Goal: Task Accomplishment & Management: Manage account settings

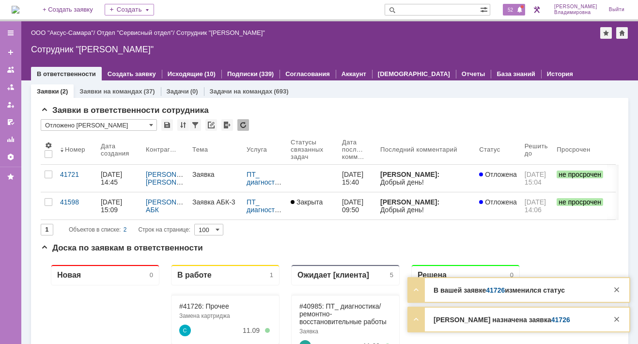
click at [513, 8] on span "52" at bounding box center [510, 9] width 11 height 7
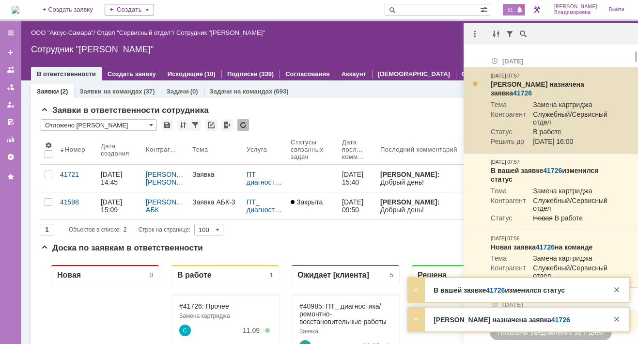
click at [532, 89] on link "41726" at bounding box center [522, 93] width 19 height 8
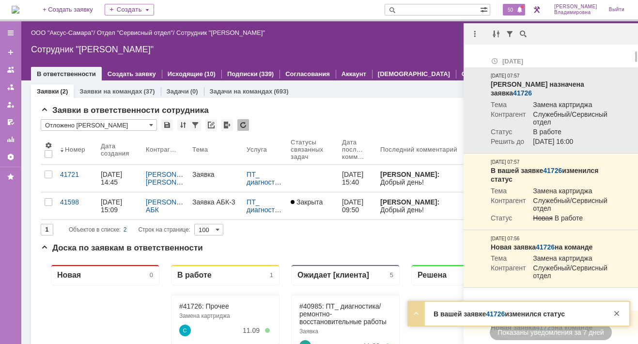
click at [532, 89] on link "41726" at bounding box center [522, 93] width 19 height 8
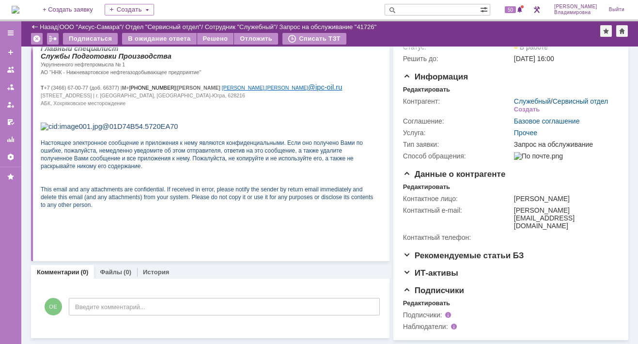
scroll to position [86, 0]
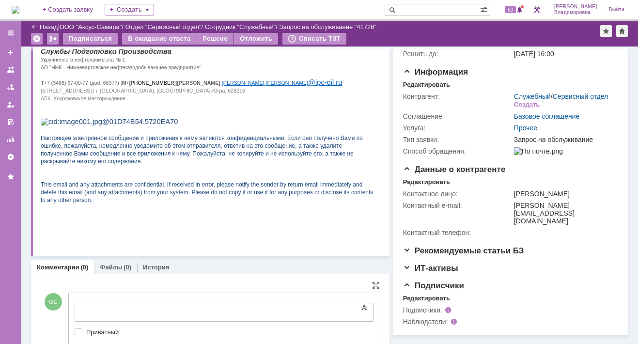
drag, startPoint x: 82, startPoint y: 302, endPoint x: 52, endPoint y: 1, distance: 302.3
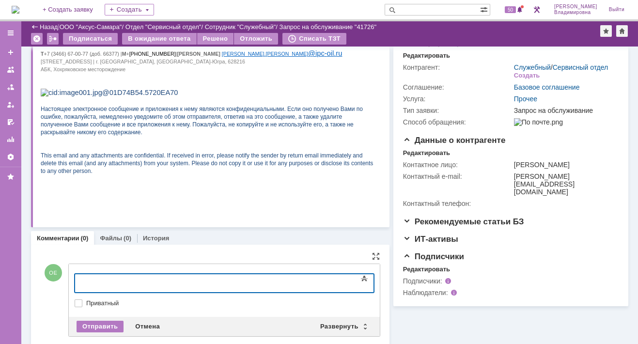
scroll to position [129, 0]
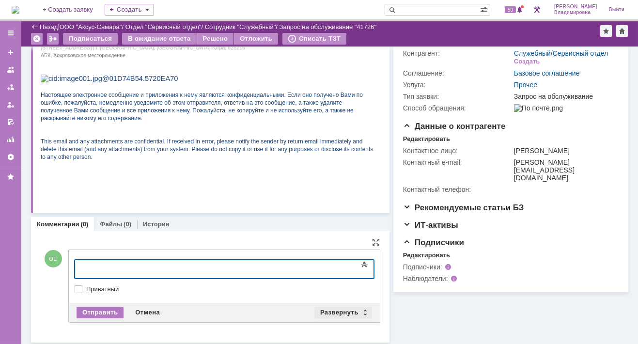
click at [341, 308] on div "Развернуть" at bounding box center [343, 313] width 58 height 12
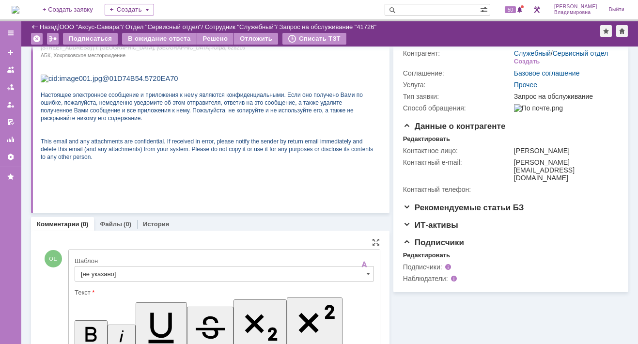
scroll to position [0, 0]
click at [90, 272] on input "[не указано]" at bounding box center [224, 274] width 299 height 16
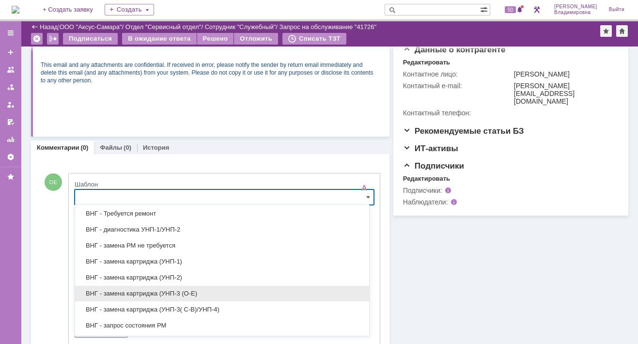
scroll to position [242, 0]
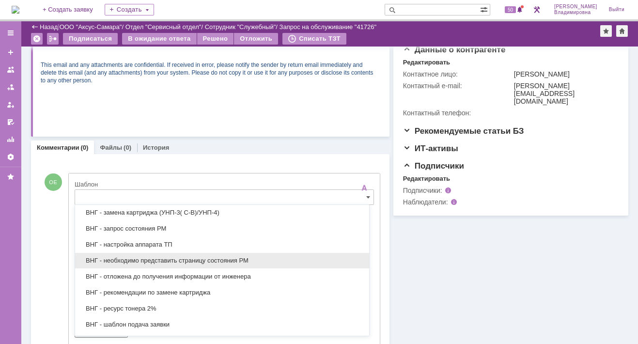
click at [155, 258] on span "ВНГ - необходимо представить страницу состояния РМ" at bounding box center [222, 261] width 282 height 8
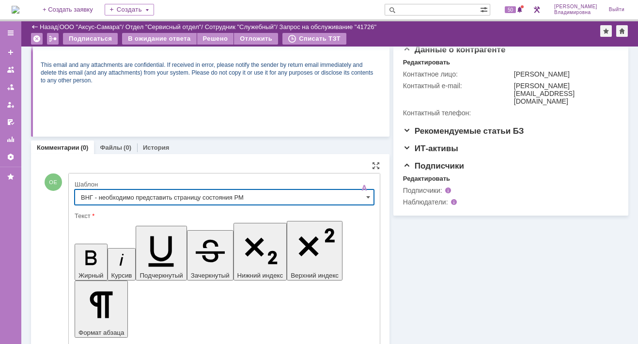
type input "ВНГ - необходимо представить страницу состояния РМ"
click at [114, 146] on link "Файлы" at bounding box center [111, 147] width 22 height 7
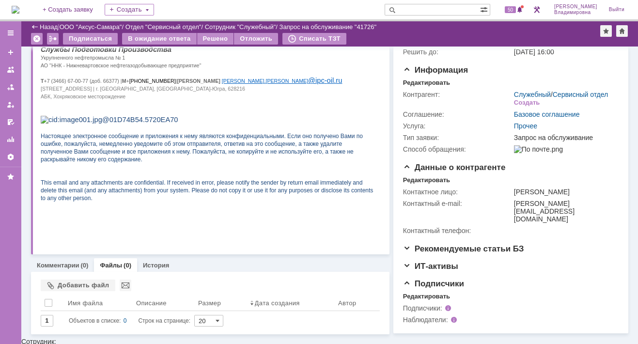
scroll to position [86, 0]
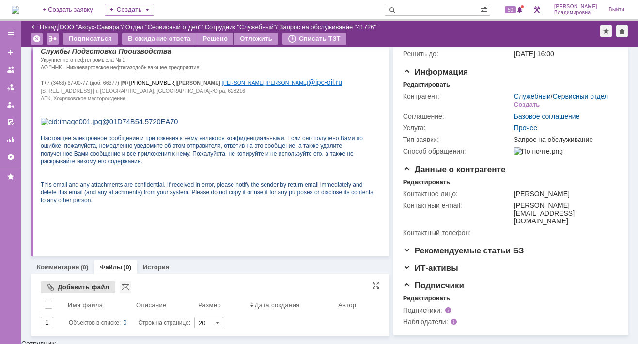
click at [63, 287] on div "Добавить файл" at bounding box center [78, 287] width 75 height 12
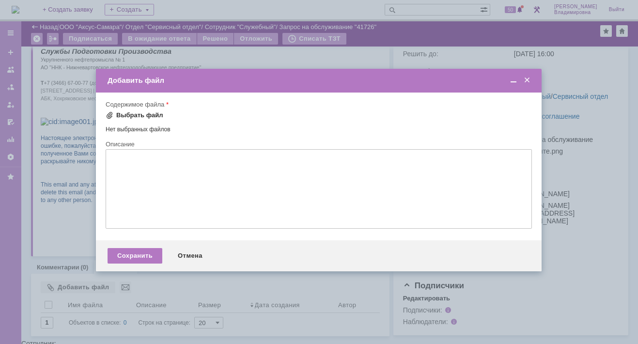
click at [107, 117] on span at bounding box center [110, 115] width 8 height 8
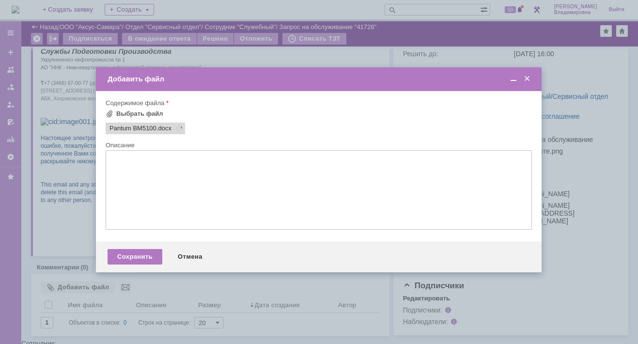
scroll to position [0, 0]
click at [132, 258] on div "Сохранить" at bounding box center [135, 257] width 55 height 16
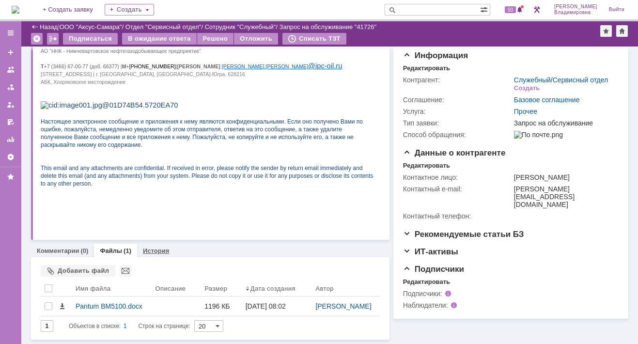
scroll to position [116, 0]
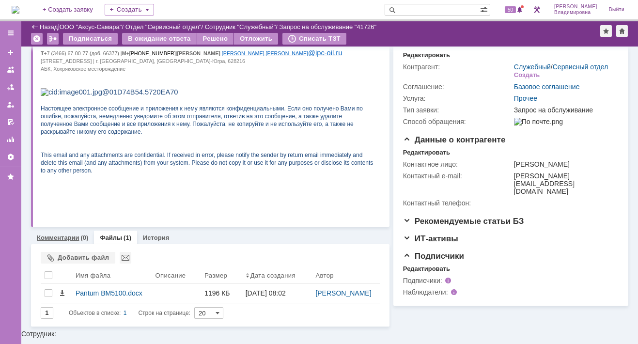
click at [70, 235] on link "Комментарии" at bounding box center [58, 237] width 43 height 7
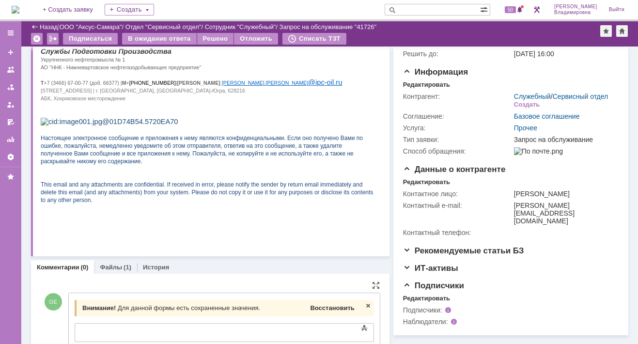
click at [317, 307] on span "Восстановить" at bounding box center [332, 307] width 44 height 7
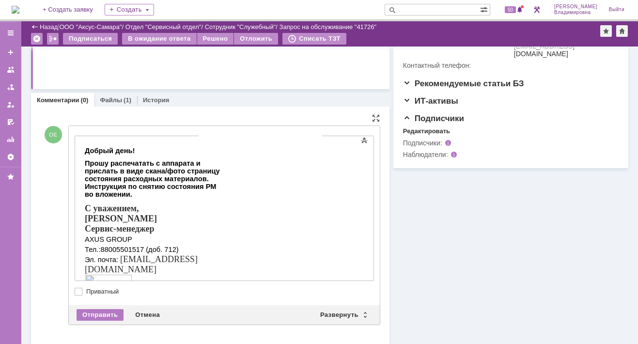
scroll to position [257, 0]
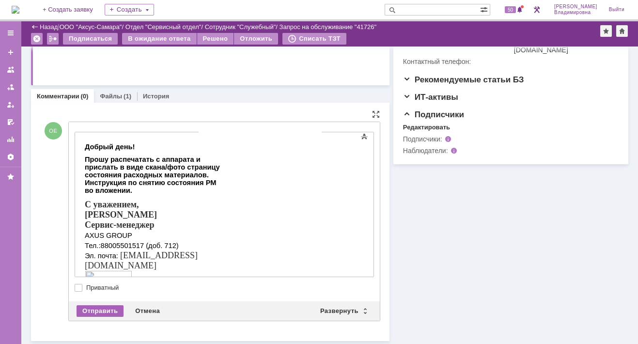
click at [99, 310] on div "Отправить" at bounding box center [100, 311] width 47 height 12
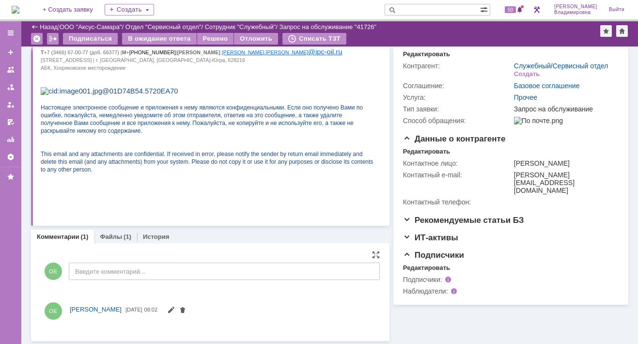
scroll to position [256, 0]
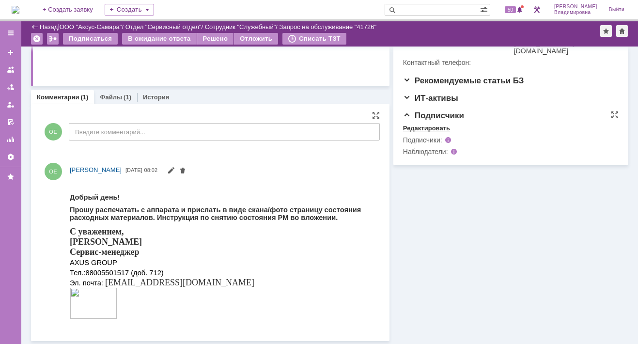
click at [422, 132] on div "Редактировать" at bounding box center [426, 128] width 47 height 8
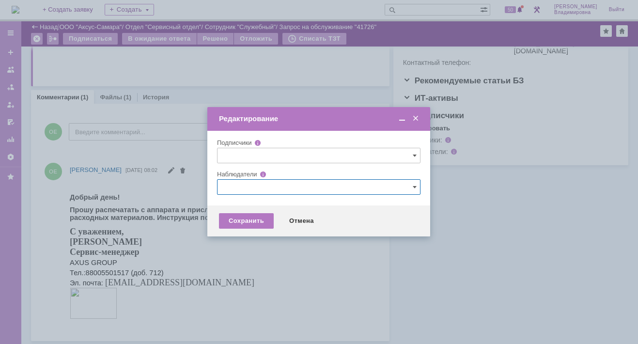
click at [229, 186] on input "text" at bounding box center [318, 187] width 203 height 16
type input ","
click at [270, 256] on span at bounding box center [270, 257] width 0 height 5
click at [263, 256] on input "[PERSON_NAME]" at bounding box center [263, 259] width 6 height 6
type input "[PERSON_NAME]"
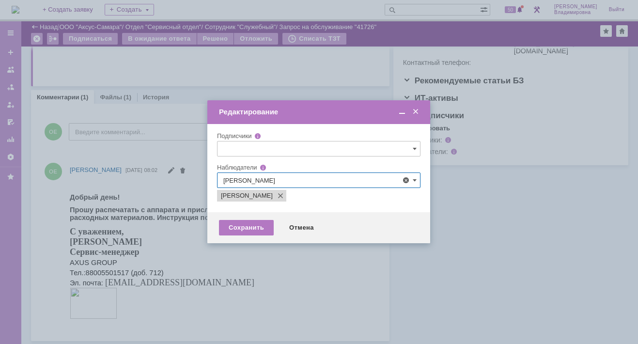
click at [197, 253] on div at bounding box center [319, 172] width 638 height 344
click at [244, 226] on div "Сохранить" at bounding box center [246, 228] width 55 height 16
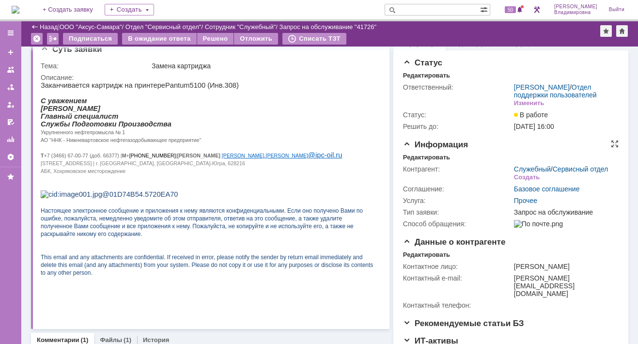
scroll to position [0, 0]
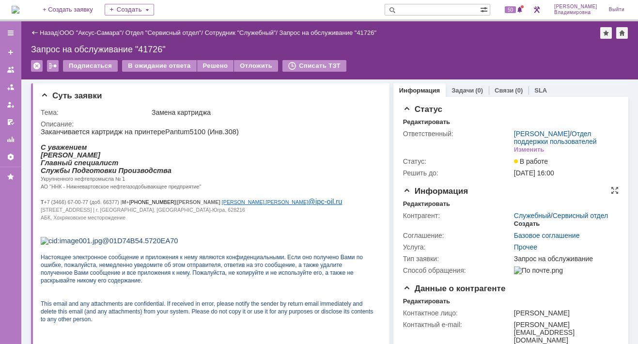
click at [518, 228] on div "Создать" at bounding box center [527, 224] width 26 height 8
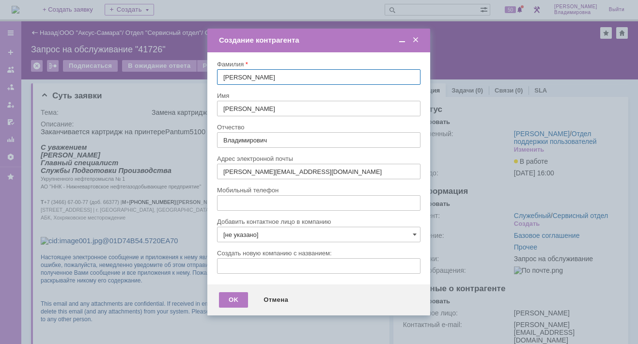
click at [411, 232] on input "[не указано]" at bounding box center [318, 235] width 203 height 16
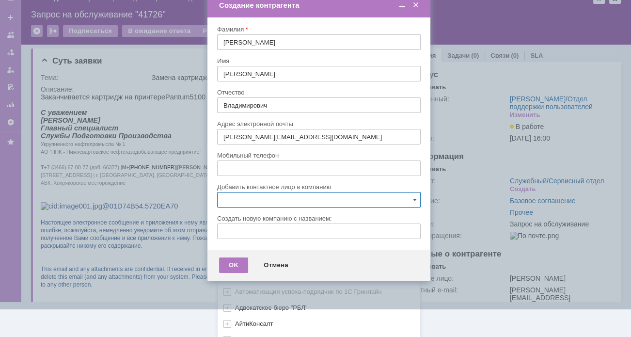
scroll to position [288, 0]
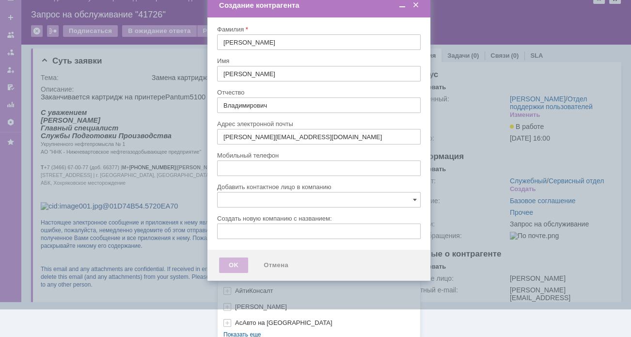
click at [240, 327] on div "[не указано] AVON AXUS Axus Computers DELPHI Xcom _подрядчик Михайловка «ММЦ Пр…" at bounding box center [319, 130] width 202 height 414
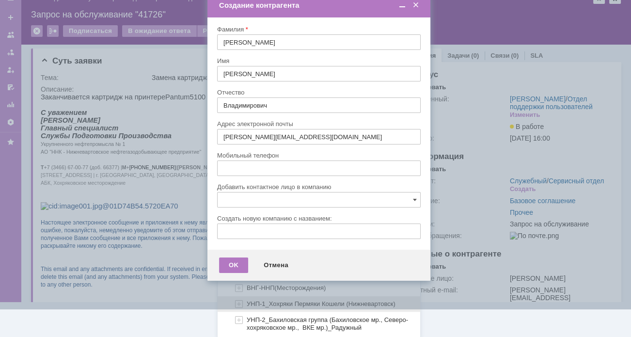
click at [261, 300] on span "УНП-1_Хохряки Пермяки Кошели (Нижневартовск)" at bounding box center [321, 303] width 149 height 7
type input "УНП-1_Хохряки Пермяки Кошели (Нижневартовск)"
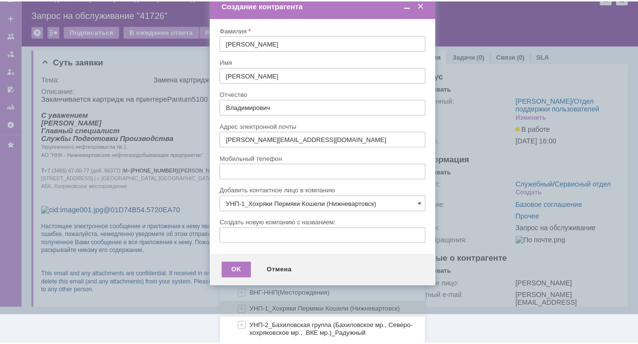
scroll to position [0, 0]
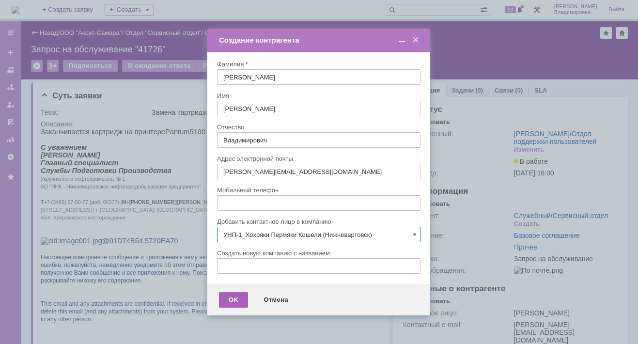
click at [228, 298] on div "OK" at bounding box center [233, 300] width 29 height 16
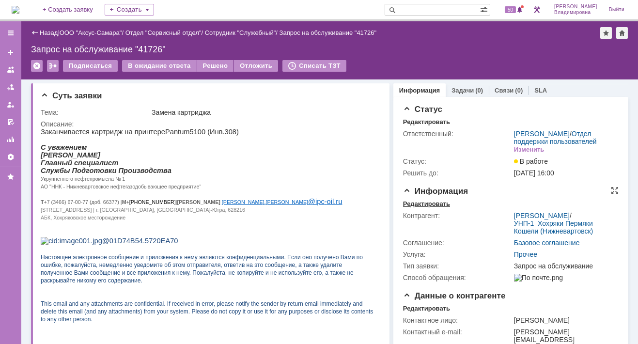
click at [427, 208] on div "Редактировать" at bounding box center [426, 204] width 47 height 8
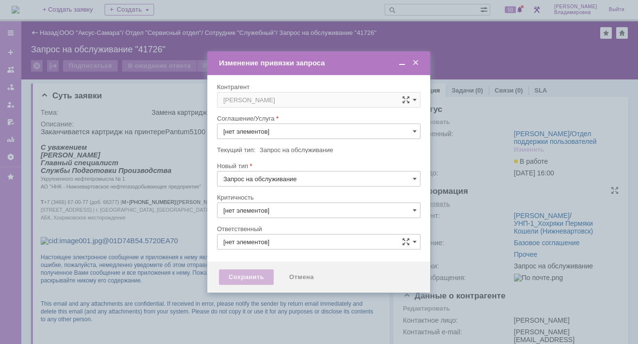
type input "Прочее"
type input "3. Низкая"
type input "[не указано]"
type input "[PERSON_NAME]"
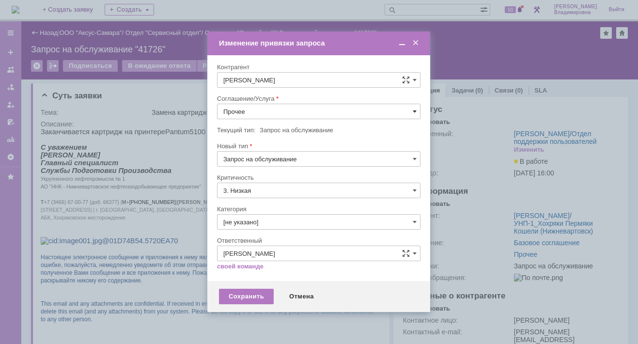
click at [413, 109] on span at bounding box center [415, 112] width 4 height 8
click at [268, 227] on span "ПТ_Замена расходных материалов / ресурсных деталей" at bounding box center [318, 231] width 191 height 8
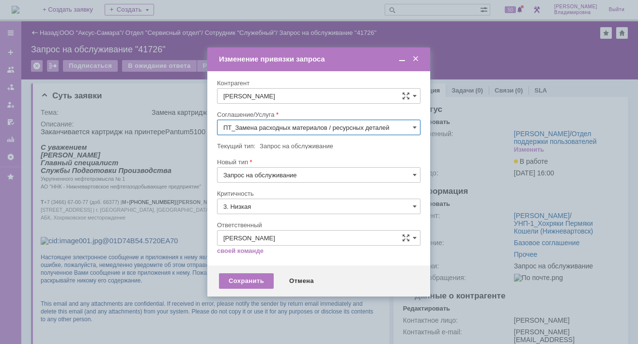
type input "ПТ_Замена расходных материалов / ресурсных деталей"
click at [242, 278] on div "Сохранить" at bounding box center [246, 281] width 55 height 16
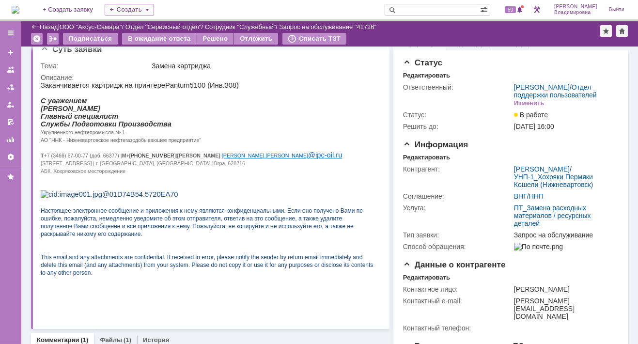
scroll to position [0, 0]
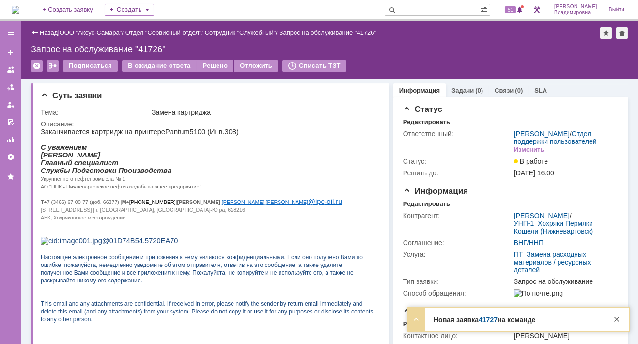
click at [492, 319] on link "41727" at bounding box center [488, 320] width 19 height 8
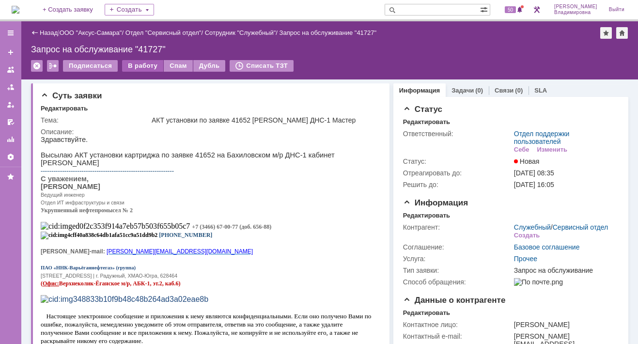
click at [140, 65] on div "В работу" at bounding box center [142, 66] width 41 height 12
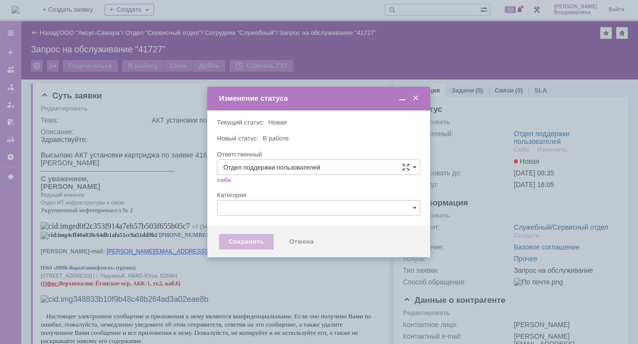
type input "[PERSON_NAME]"
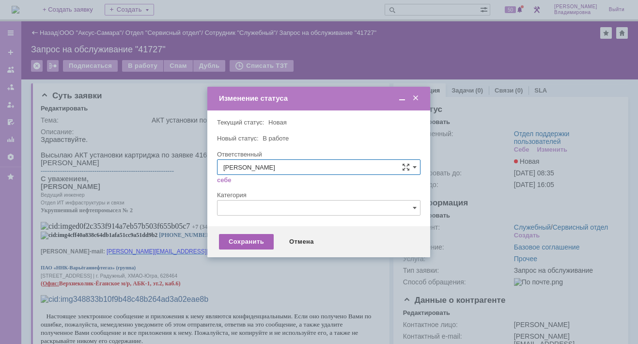
click at [249, 240] on div "Сохранить" at bounding box center [246, 242] width 55 height 16
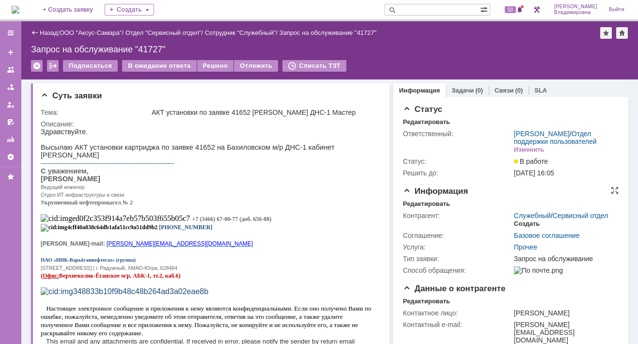
click at [522, 228] on div "Создать" at bounding box center [527, 224] width 26 height 8
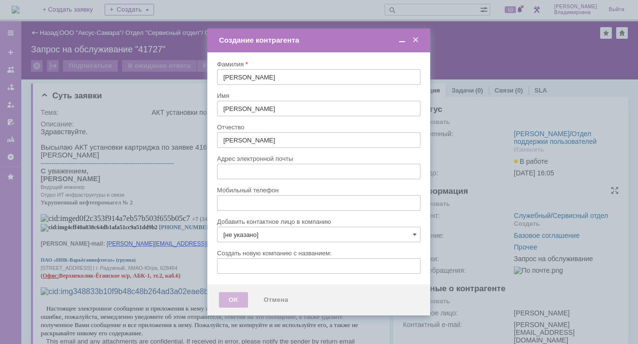
type input "[PERSON_NAME][EMAIL_ADDRESS][DOMAIN_NAME]"
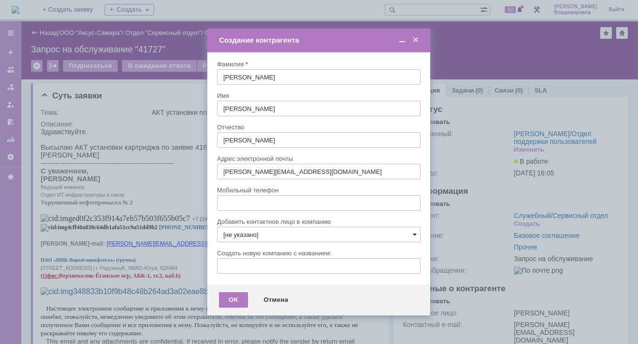
click at [413, 232] on span at bounding box center [415, 235] width 4 height 8
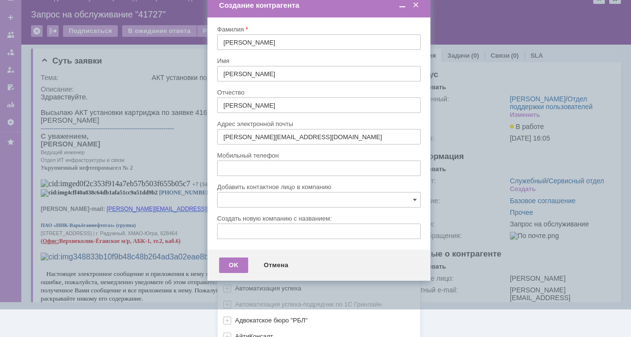
scroll to position [288, 0]
click at [237, 328] on div "[не указано] AVON AXUS Axus Computers DELPHI Xcom _подрядчик Михайловка «ММЦ Пр…" at bounding box center [319, 130] width 202 height 414
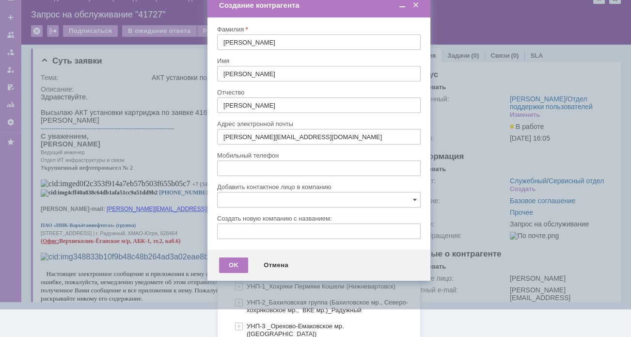
scroll to position [627, 0]
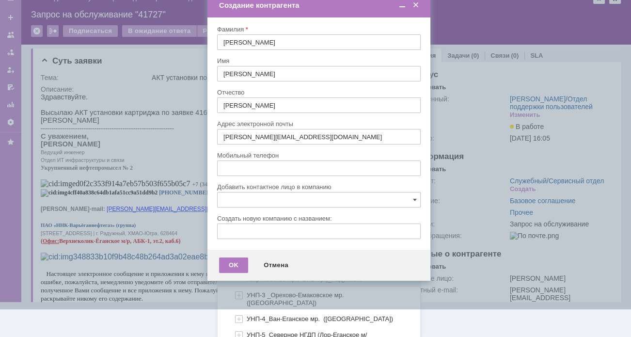
click at [272, 267] on span "УНП-2_Бахиловская группа (Бахиловское мр., Северо-хохряковское мр., ВКЕ мр.)_Ра…" at bounding box center [327, 274] width 161 height 15
type input "УНП-2_Бахиловская группа (Бахиловское мр., Северо-хохряковское мр., ВКЕ мр.)_Ра…"
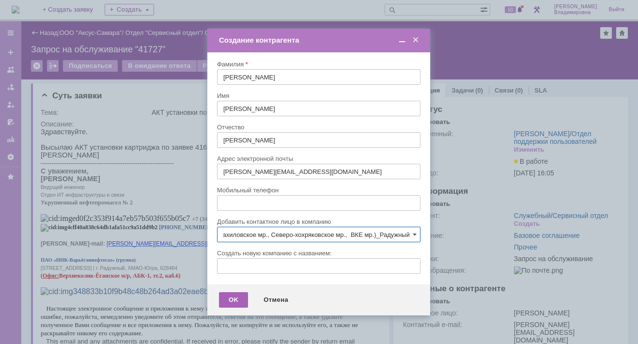
scroll to position [0, 0]
click at [228, 301] on div "OK" at bounding box center [233, 300] width 29 height 16
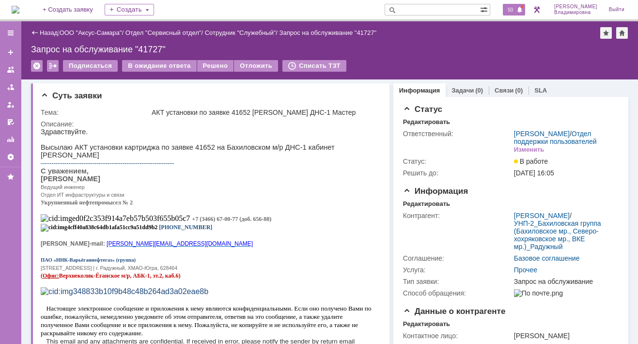
click at [516, 9] on span "50" at bounding box center [510, 9] width 11 height 7
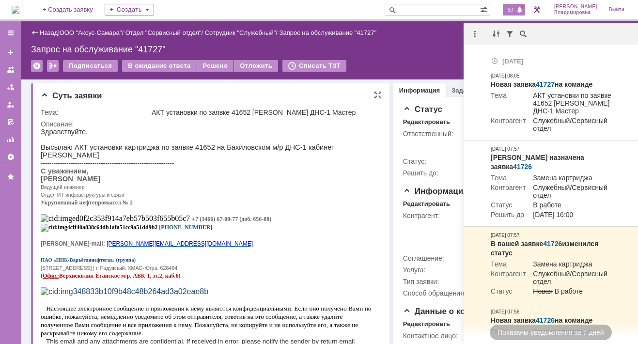
click at [342, 167] on p "С уважением," at bounding box center [207, 171] width 333 height 8
click at [305, 178] on p "[PERSON_NAME]" at bounding box center [207, 179] width 333 height 8
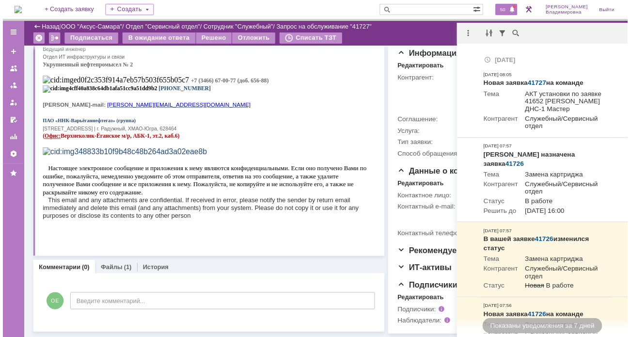
scroll to position [117, 0]
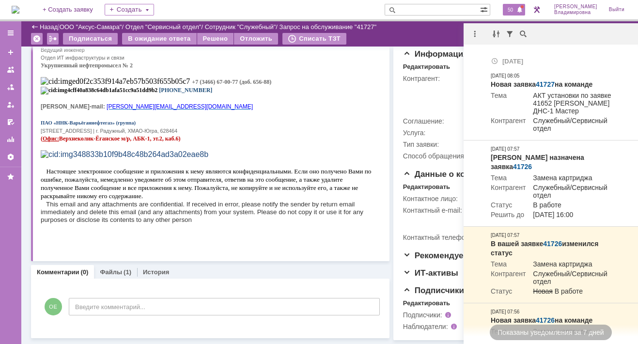
click at [308, 126] on p "ПАО «ННК-Варьёганнефтегаз» (группа)" at bounding box center [207, 122] width 333 height 9
click at [357, 318] on div "Комментарии Добавить комментарий ОЕ Введите комментарий... 1 Всего комментариев…" at bounding box center [210, 312] width 339 height 52
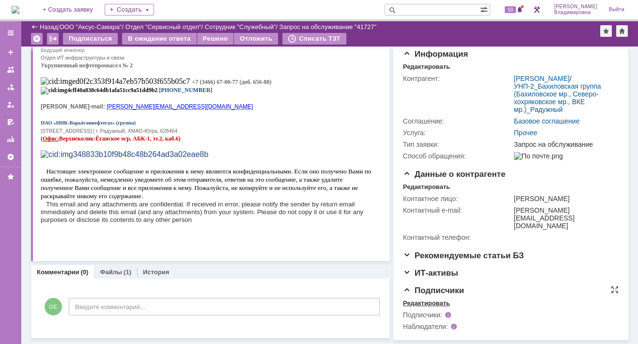
click at [424, 300] on div "Редактировать" at bounding box center [426, 303] width 47 height 8
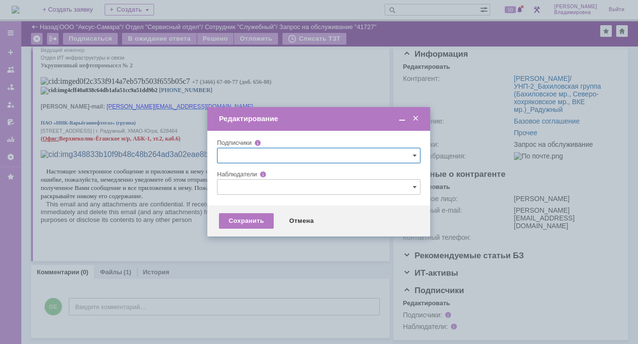
click at [236, 189] on input "text" at bounding box center [318, 187] width 203 height 16
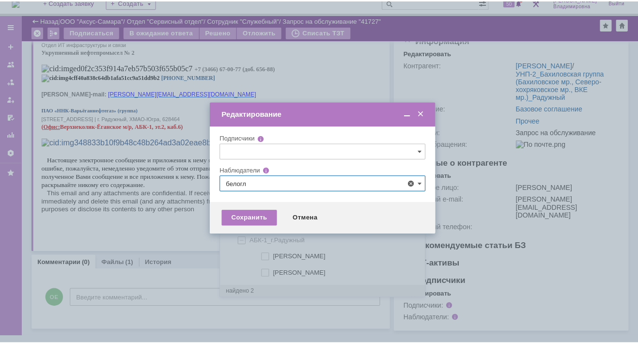
scroll to position [0, 0]
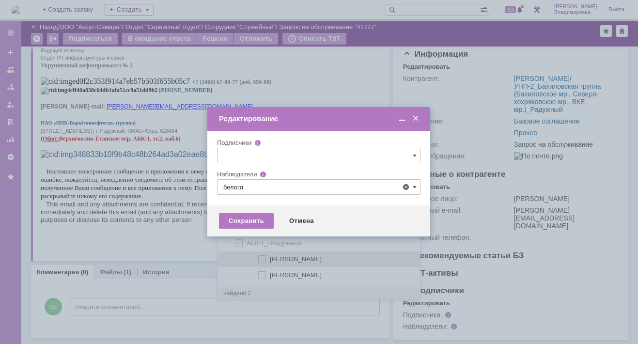
click at [270, 256] on span at bounding box center [270, 257] width 0 height 5
click at [263, 256] on input "[PERSON_NAME]" at bounding box center [263, 259] width 6 height 6
type input "[PERSON_NAME]"
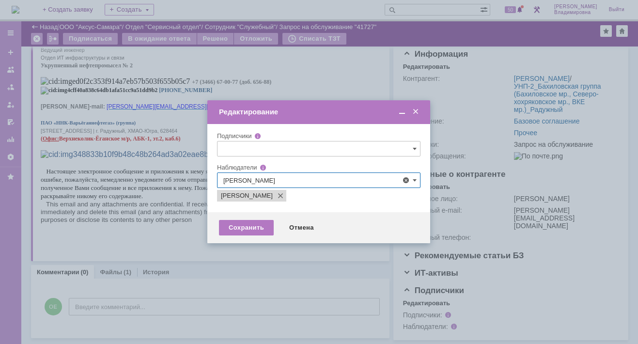
click at [196, 264] on div at bounding box center [319, 172] width 638 height 344
click at [229, 221] on div "Сохранить" at bounding box center [246, 228] width 55 height 16
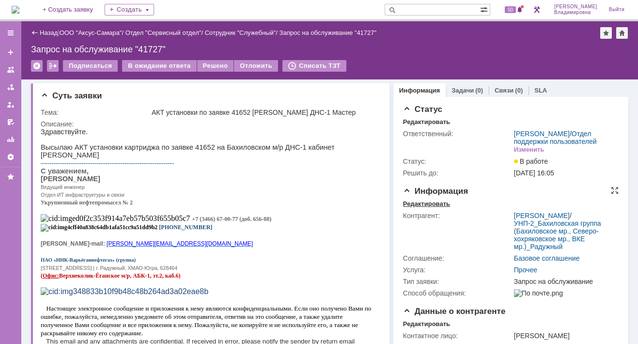
click at [427, 208] on div "Редактировать" at bounding box center [426, 204] width 47 height 8
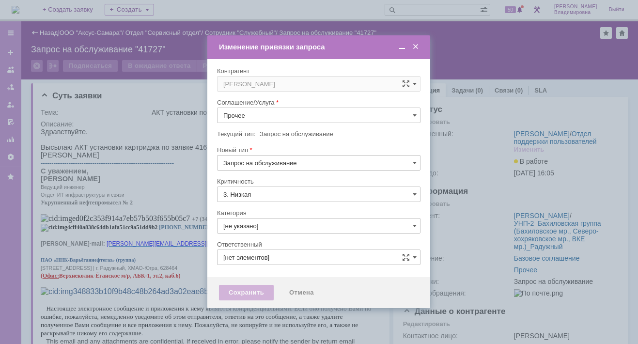
type input "[PERSON_NAME]"
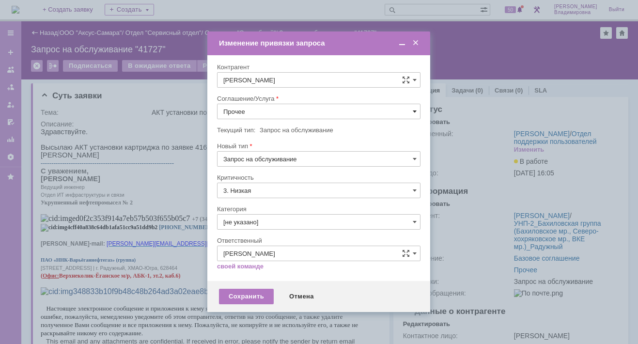
click at [413, 110] on span at bounding box center [415, 112] width 4 height 8
click at [259, 227] on span "ПТ_Замена расходных материалов / ресурсных деталей" at bounding box center [318, 231] width 191 height 8
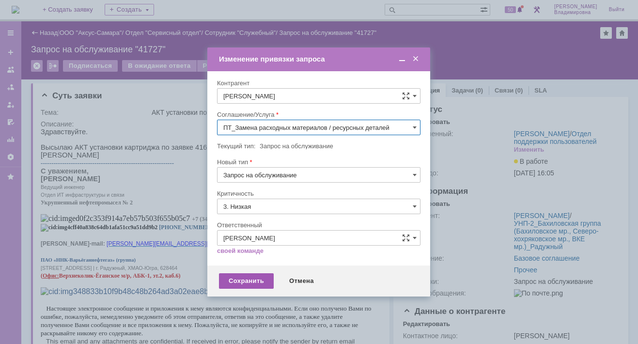
type input "ПТ_Замена расходных материалов / ресурсных деталей"
click at [247, 281] on div "Сохранить" at bounding box center [246, 281] width 55 height 16
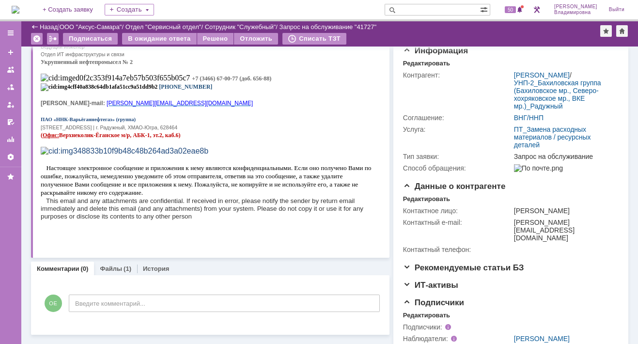
scroll to position [92, 0]
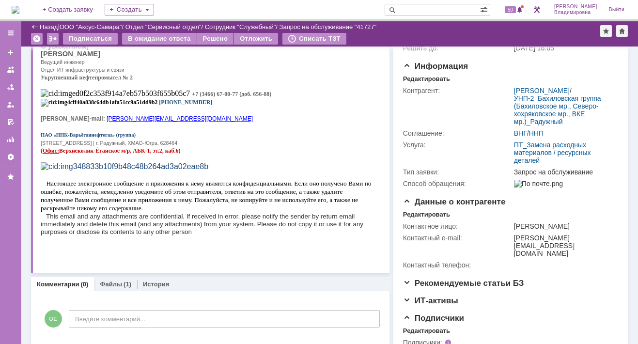
click at [210, 89] on p at bounding box center [207, 85] width 333 height 8
drag, startPoint x: 31, startPoint y: 4, endPoint x: 47, endPoint y: 35, distance: 34.5
click at [19, 6] on img at bounding box center [16, 10] width 8 height 8
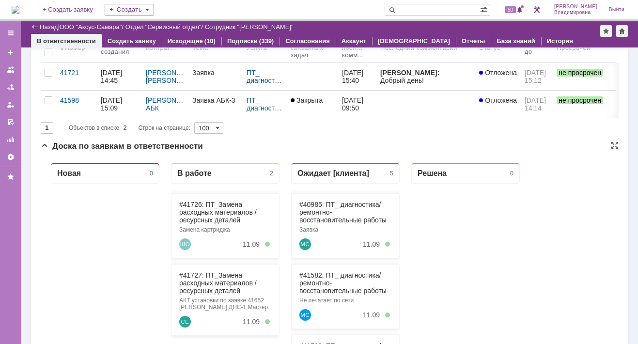
scroll to position [145, 0]
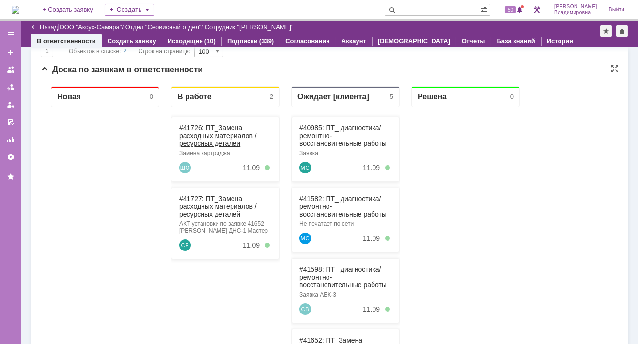
click at [192, 126] on link "#41726: ПТ_Замена расходных материалов / ресурсных деталей" at bounding box center [218, 135] width 78 height 23
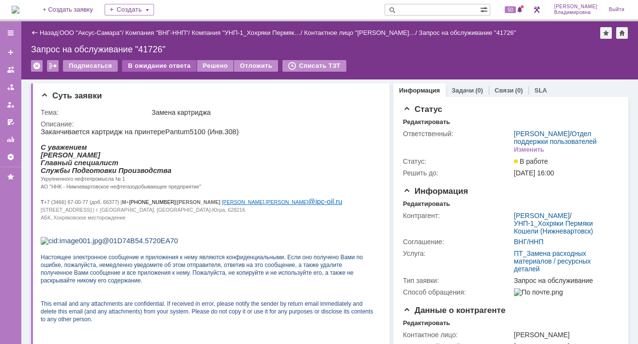
click at [166, 64] on div "В ожидание ответа" at bounding box center [159, 66] width 74 height 12
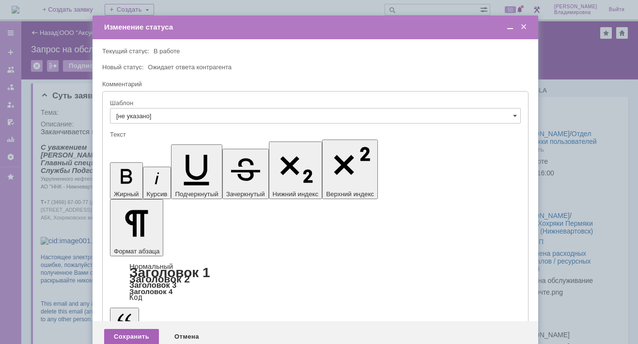
click at [127, 329] on div "Сохранить" at bounding box center [131, 337] width 55 height 16
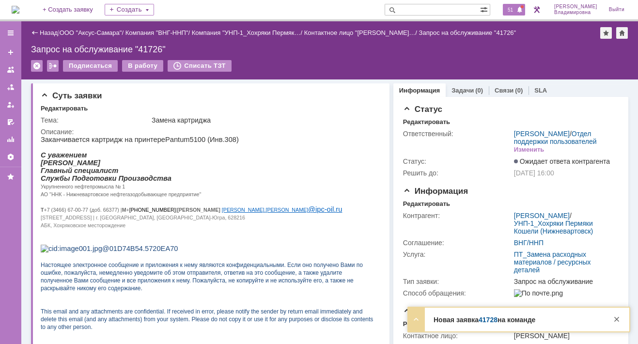
click at [516, 9] on span "51" at bounding box center [510, 9] width 11 height 7
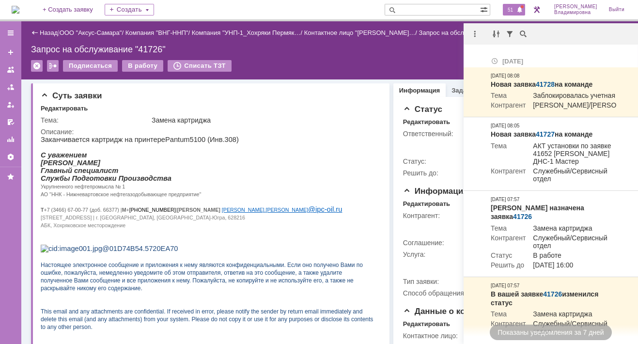
click at [527, 19] on div "На домашнюю + Создать заявку Создать 51 Орлова Елена Владимировна Выйти" at bounding box center [319, 10] width 638 height 21
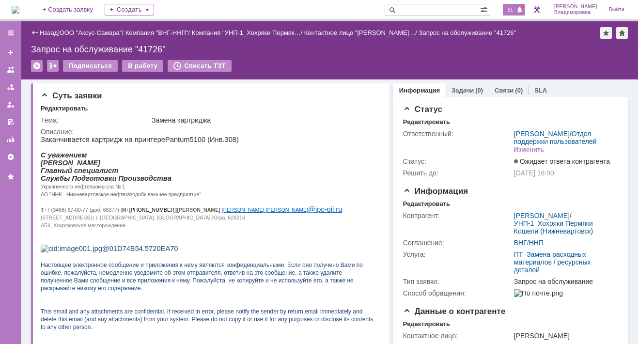
click at [514, 9] on span "51" at bounding box center [510, 9] width 11 height 7
drag, startPoint x: 323, startPoint y: 58, endPoint x: 308, endPoint y: 53, distance: 16.1
click at [322, 58] on div "Назад | ООО "Аксус-Самара" / Компания "ВНГ-ННП" / Компания "УНП-1_Хохряки Пермя…" at bounding box center [329, 50] width 617 height 58
click at [19, 9] on img at bounding box center [16, 10] width 8 height 8
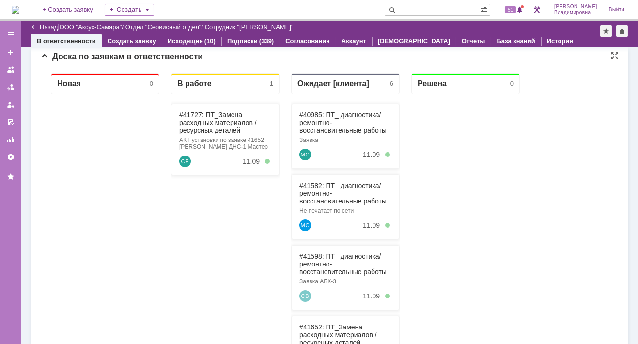
scroll to position [145, 0]
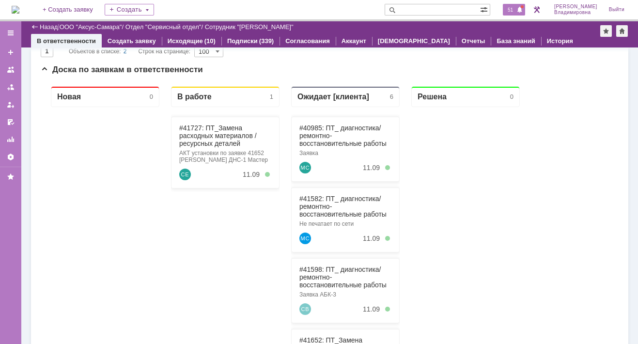
click at [513, 10] on span "51" at bounding box center [510, 9] width 11 height 7
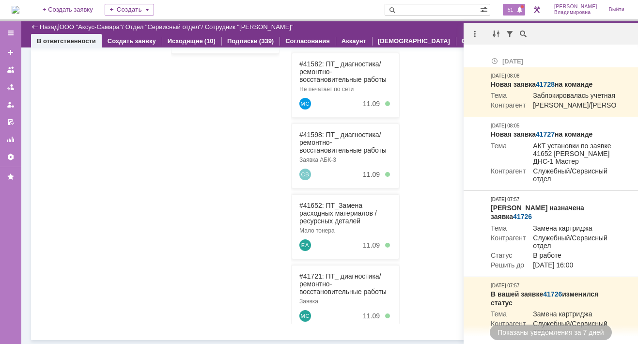
scroll to position [279, 0]
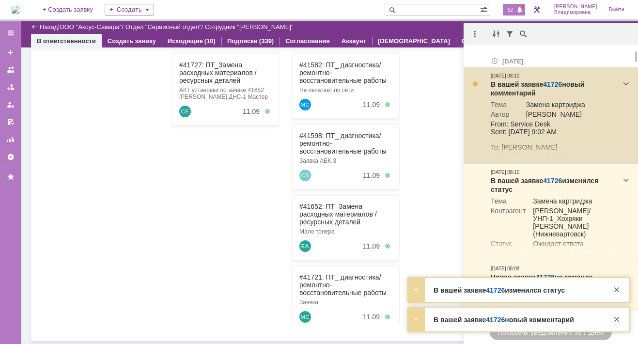
click at [552, 81] on link "41726" at bounding box center [552, 84] width 19 height 8
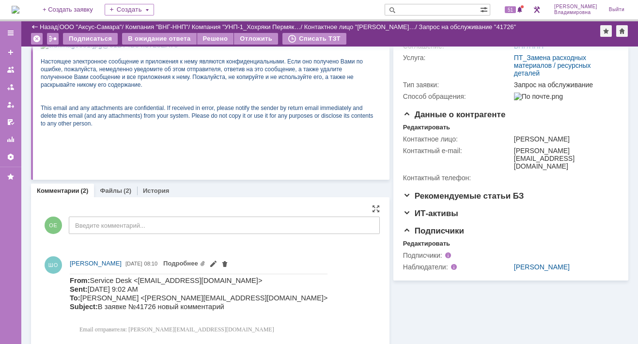
scroll to position [211, 0]
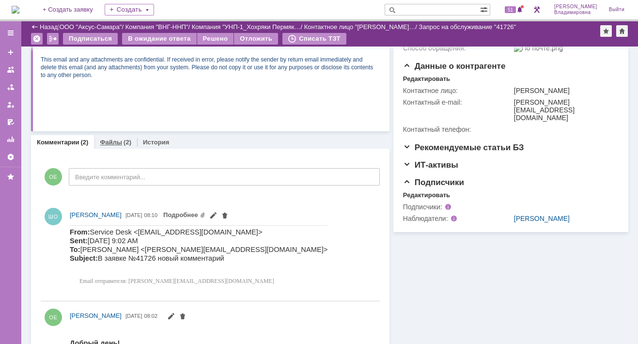
click at [109, 139] on link "Файлы" at bounding box center [111, 142] width 22 height 7
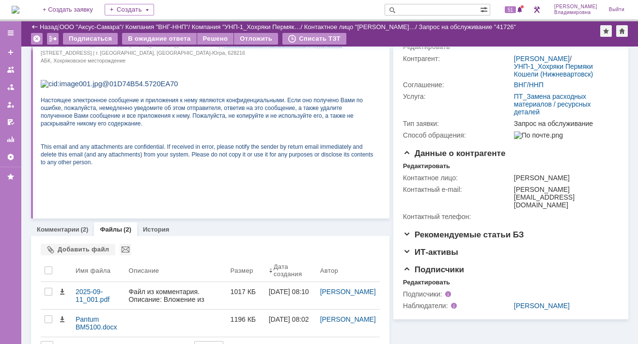
scroll to position [143, 0]
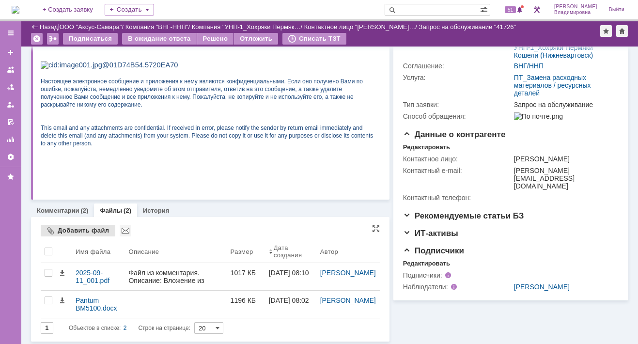
click at [69, 230] on div "Добавить файл" at bounding box center [78, 231] width 75 height 12
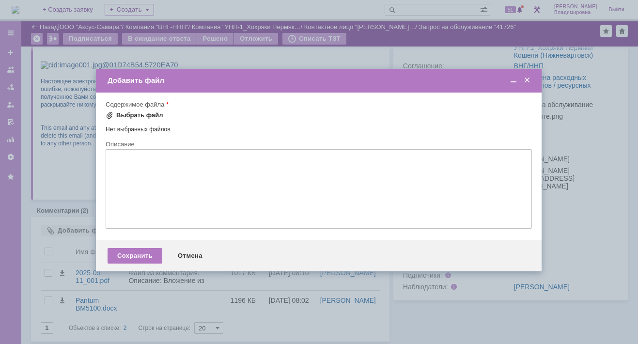
click at [128, 116] on div "Выбрать файл" at bounding box center [139, 115] width 47 height 8
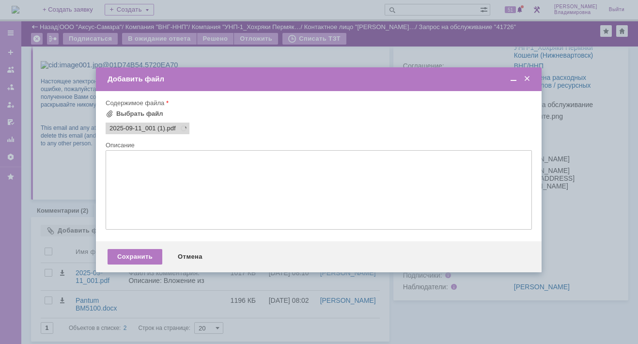
scroll to position [0, 0]
click at [141, 258] on div "Сохранить" at bounding box center [135, 257] width 55 height 16
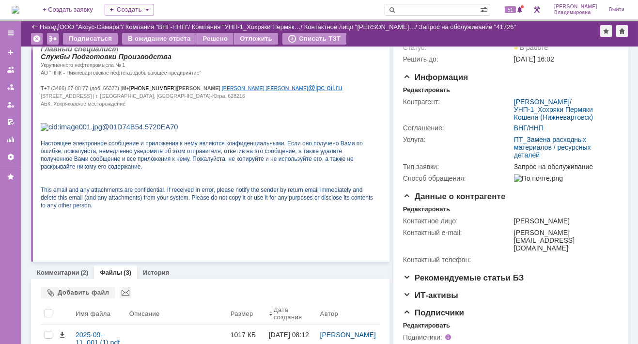
scroll to position [145, 0]
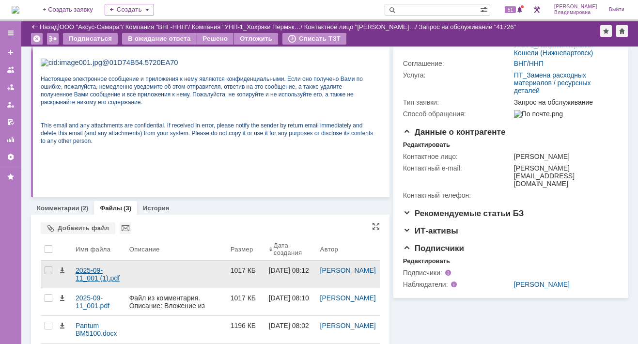
click at [93, 267] on div "2025-09-11_001 (1).pdf" at bounding box center [99, 274] width 46 height 16
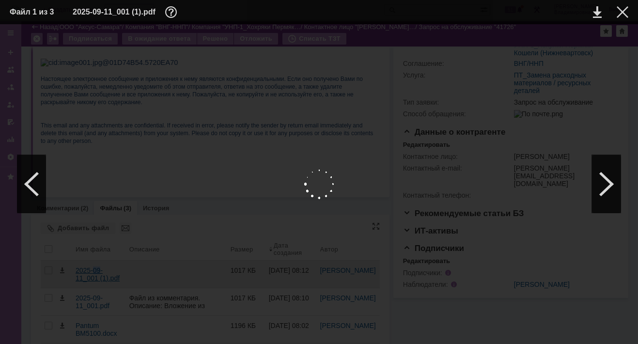
click at [93, 267] on body "Идет загрузка, пожалуйста, подождите. На домашнюю + Создать заявку Создать 51 О…" at bounding box center [319, 172] width 638 height 344
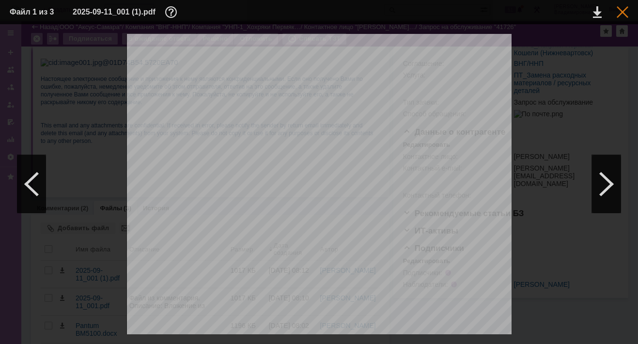
click at [624, 13] on div at bounding box center [623, 12] width 12 height 12
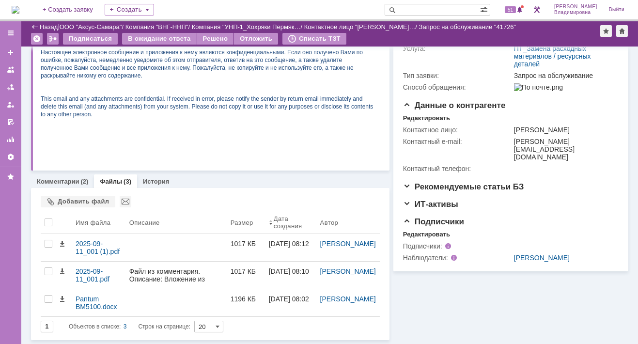
scroll to position [171, 0]
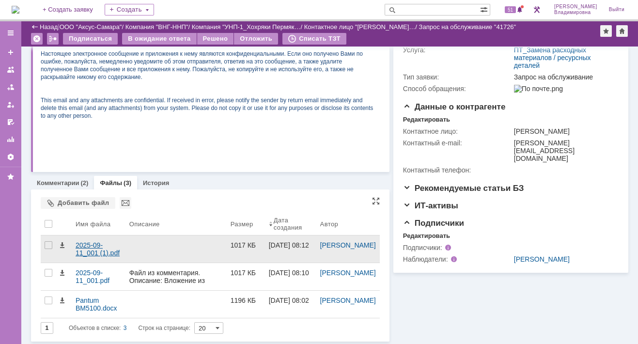
click at [97, 249] on div "2025-09-11_001 (1).pdf" at bounding box center [99, 249] width 46 height 16
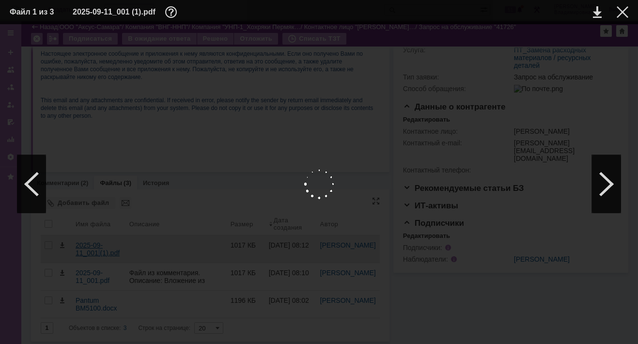
click at [97, 249] on body "Идет загрузка, пожалуйста, подождите. На домашнюю + Создать заявку Создать 51 О…" at bounding box center [319, 172] width 638 height 344
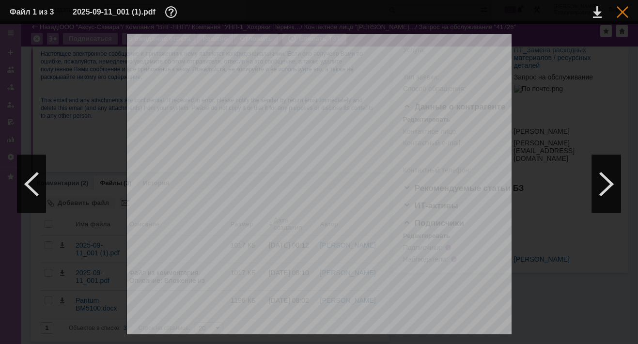
click at [626, 13] on div at bounding box center [623, 12] width 12 height 12
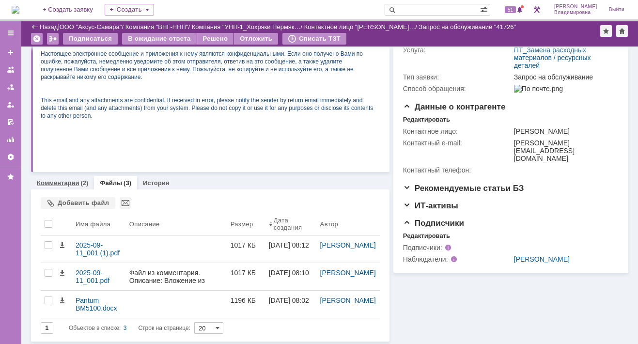
click at [68, 180] on link "Комментарии" at bounding box center [58, 182] width 43 height 7
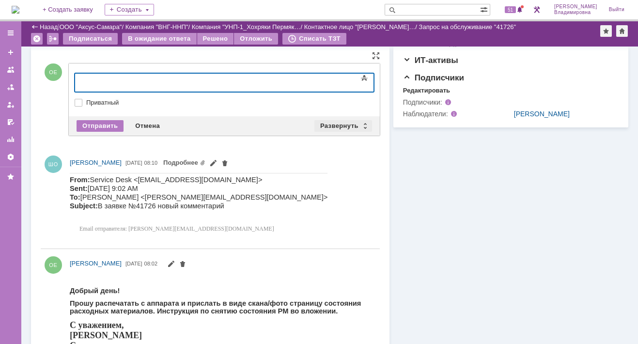
click at [333, 123] on div "Развернуть" at bounding box center [343, 126] width 58 height 12
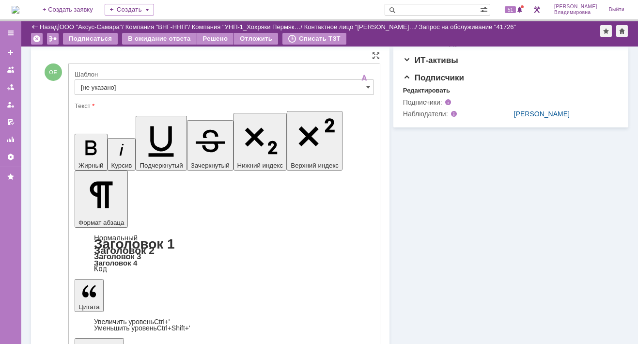
click at [91, 85] on input "[не указано]" at bounding box center [224, 87] width 299 height 16
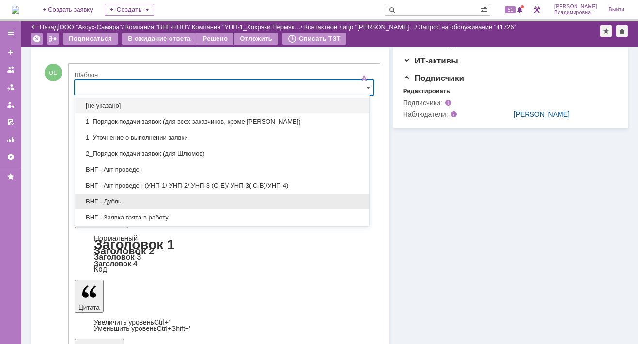
scroll to position [48, 0]
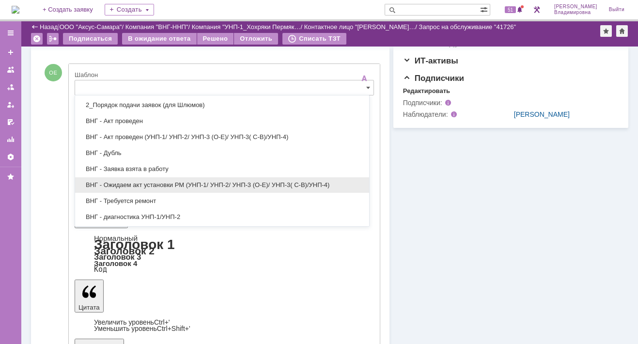
click at [143, 183] on span "ВНГ - Ожидаем акт установки РМ (УНП-1/ УНП-2/ УНП-3 (О-Е)/ УНП-3( С-В)/УНП-4)" at bounding box center [222, 185] width 282 height 8
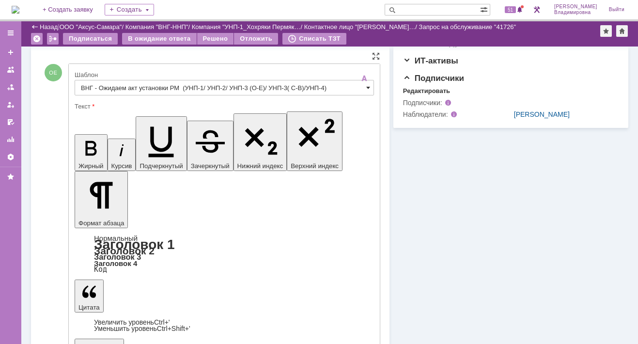
click at [366, 84] on span at bounding box center [368, 88] width 4 height 8
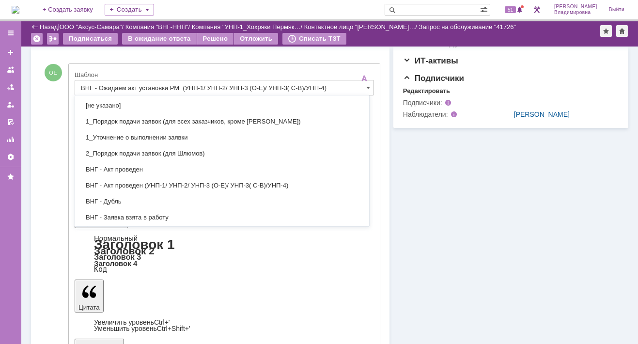
scroll to position [128, 0]
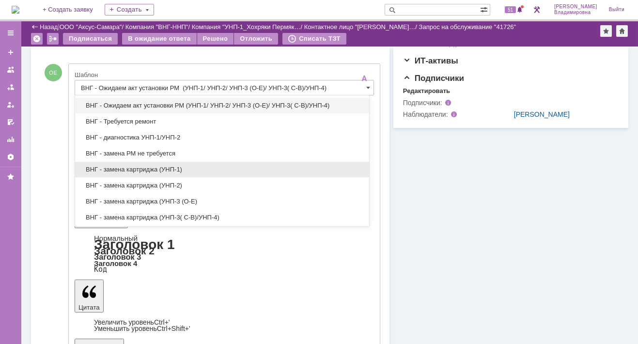
click at [135, 166] on span "ВНГ - замена картриджа (УНП-1)" at bounding box center [222, 170] width 282 height 8
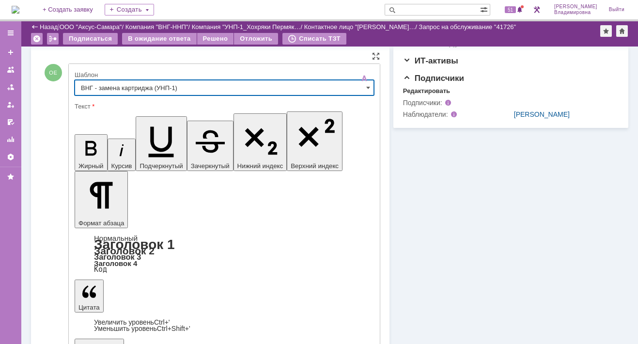
type input "ВНГ - замена картриджа (УНП-1)"
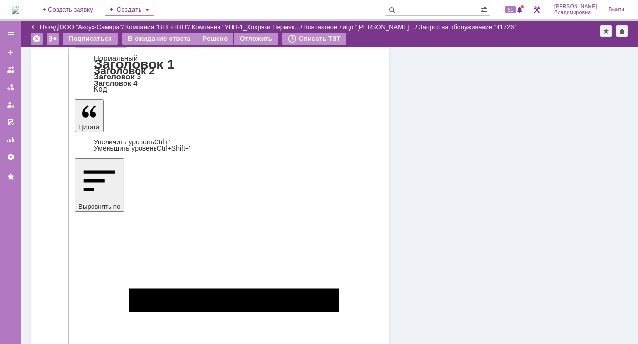
scroll to position [606, 0]
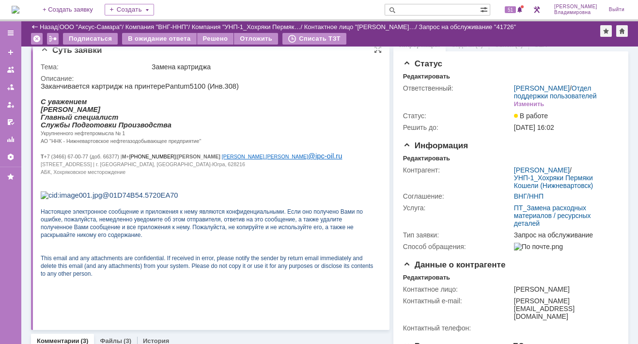
scroll to position [0, 0]
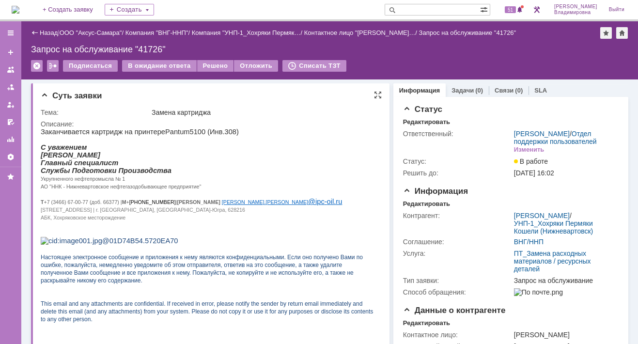
click at [306, 182] on p "Укрупненного нефтепромысла № 1" at bounding box center [207, 178] width 333 height 8
drag, startPoint x: 141, startPoint y: 62, endPoint x: 141, endPoint y: 69, distance: 6.8
click at [141, 62] on div "В ожидание ответа" at bounding box center [159, 66] width 74 height 12
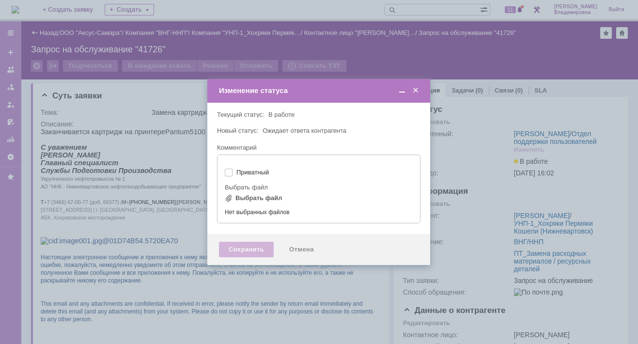
type input "[не указано]"
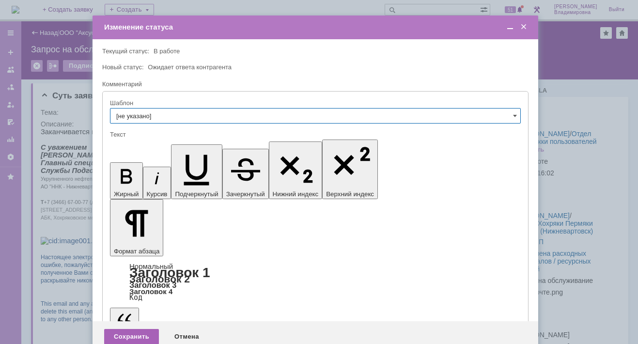
click at [134, 329] on div "Сохранить" at bounding box center [131, 337] width 55 height 16
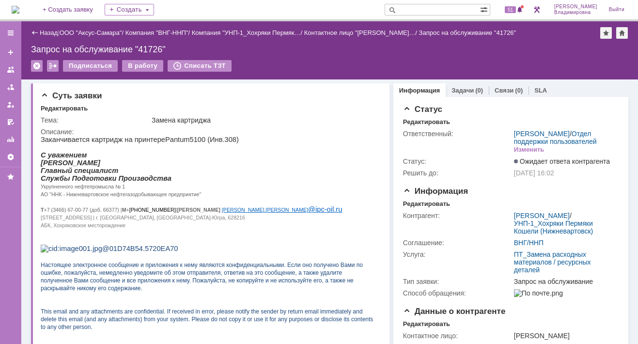
click at [19, 9] on img at bounding box center [16, 10] width 8 height 8
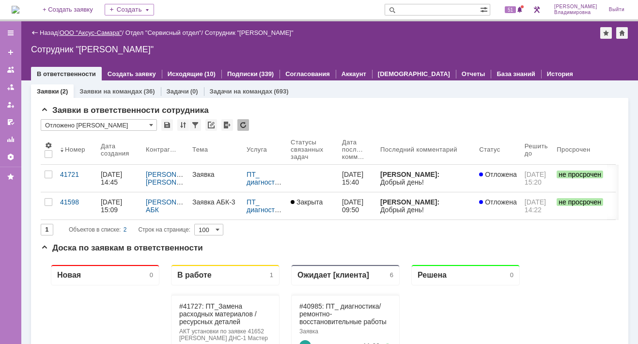
click at [95, 33] on link "ООО "Аксус-Самара"" at bounding box center [91, 32] width 62 height 7
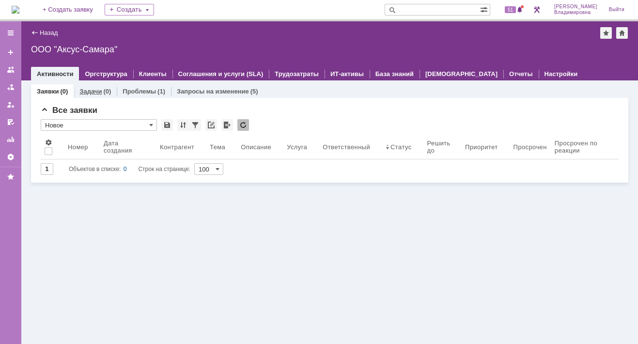
click at [87, 89] on link "Задачи" at bounding box center [90, 91] width 22 height 7
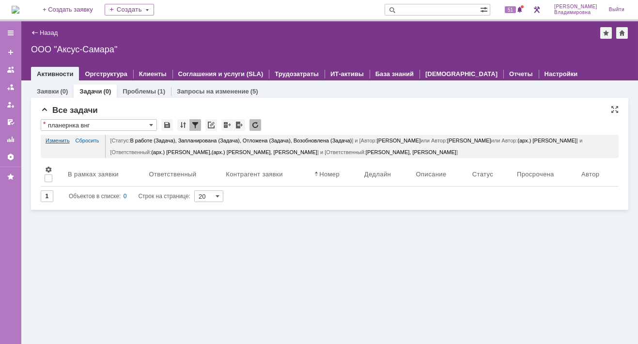
click at [61, 140] on link "Изменить" at bounding box center [58, 141] width 24 height 12
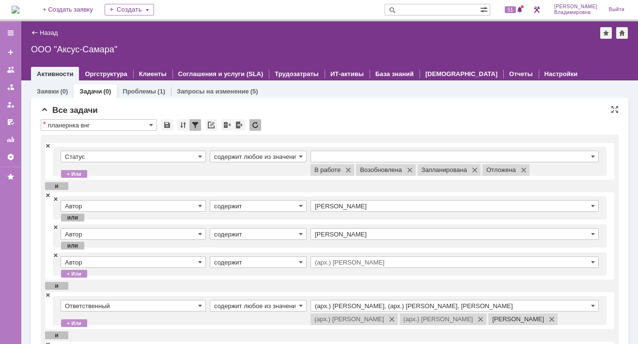
scroll to position [48, 0]
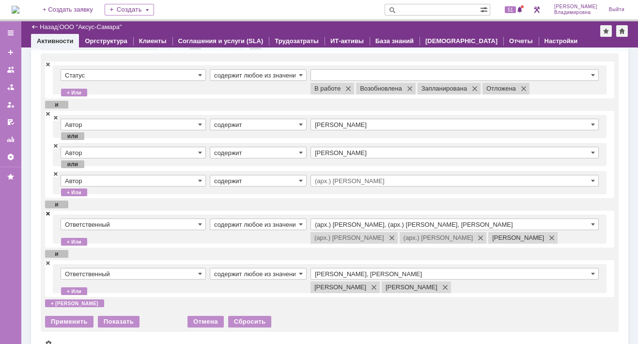
click at [49, 213] on span at bounding box center [48, 213] width 6 height 7
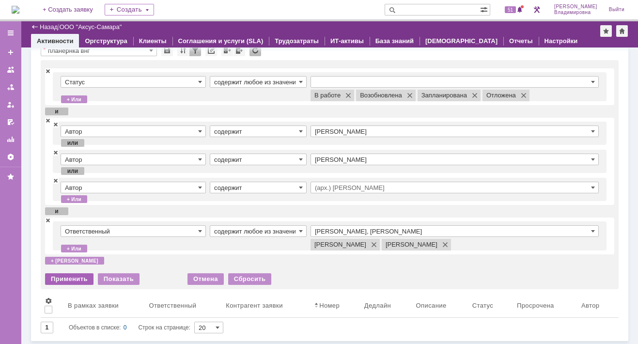
click at [72, 277] on div "Применить" at bounding box center [69, 279] width 48 height 12
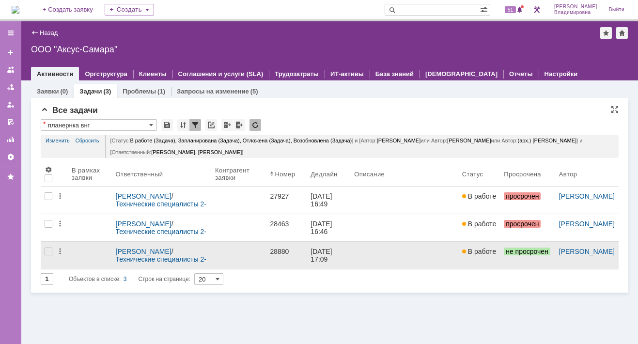
scroll to position [0, 0]
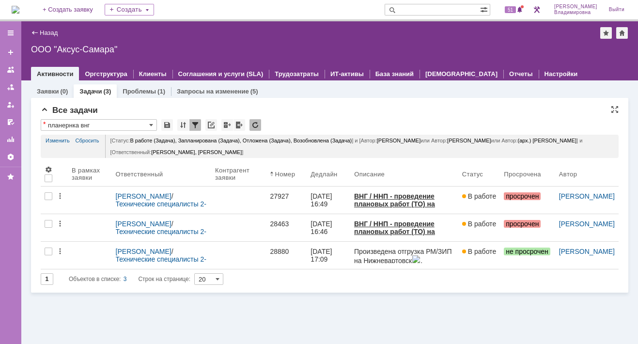
click at [306, 120] on div "* планернка внг Просмотреть архив" at bounding box center [330, 125] width 578 height 13
click at [516, 7] on span "51" at bounding box center [510, 9] width 11 height 7
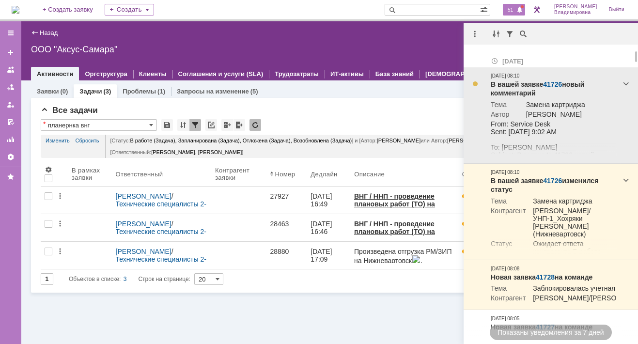
click at [555, 83] on link "41726" at bounding box center [552, 84] width 19 height 8
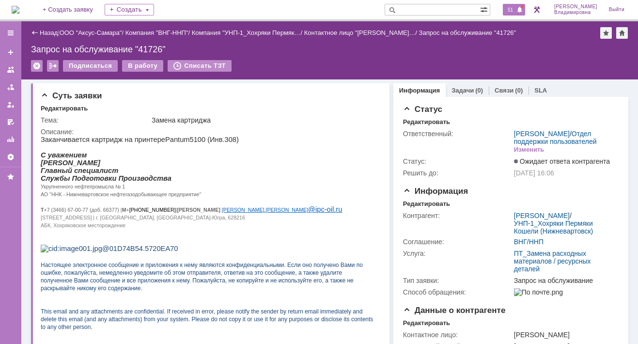
click at [516, 10] on span "51" at bounding box center [510, 9] width 11 height 7
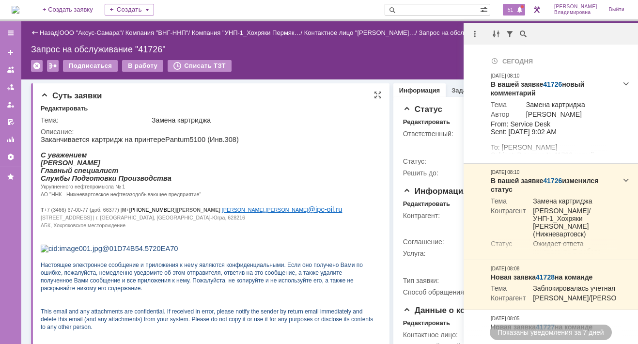
click at [321, 155] on p "С уважением" at bounding box center [207, 155] width 333 height 8
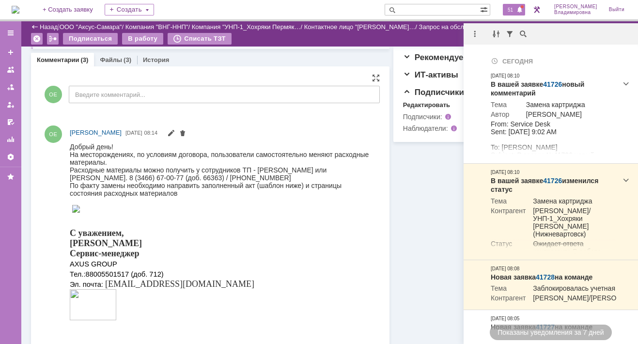
scroll to position [291, 0]
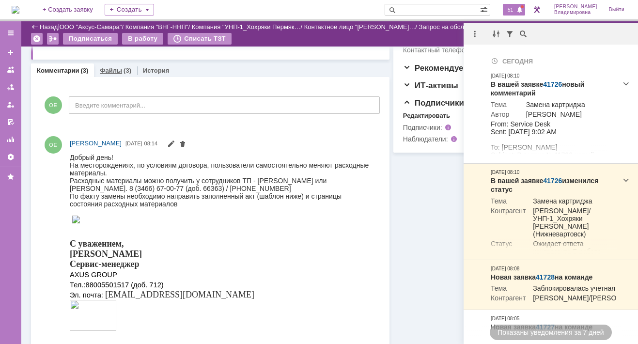
click at [115, 70] on link "Файлы" at bounding box center [111, 70] width 22 height 7
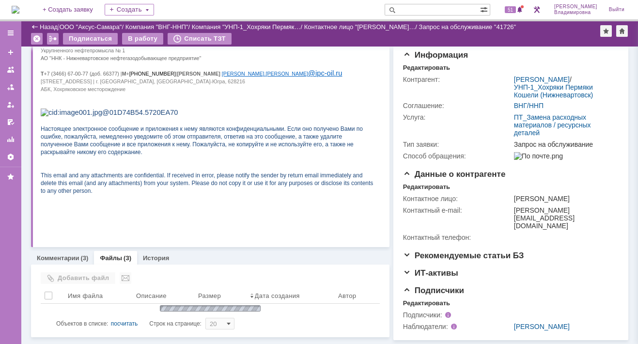
scroll to position [179, 0]
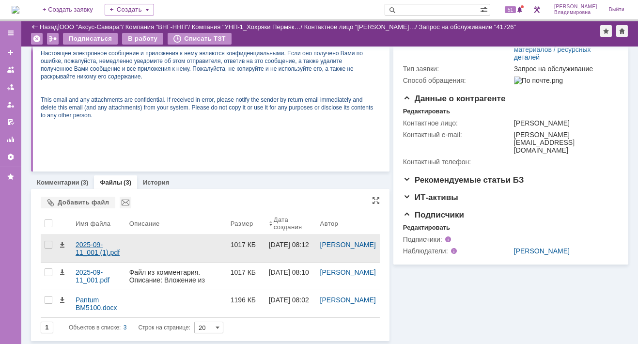
click at [104, 245] on div "2025-09-11_001 (1).pdf" at bounding box center [99, 249] width 46 height 16
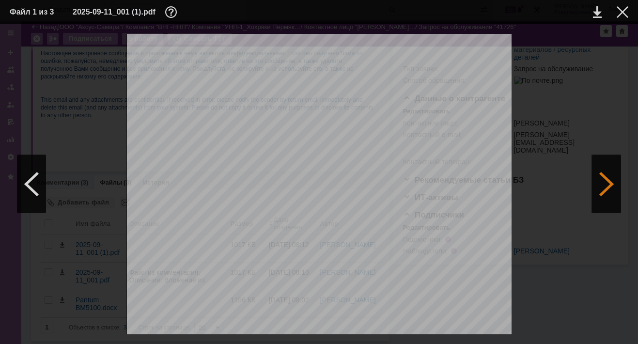
click at [607, 184] on div at bounding box center [606, 184] width 29 height 58
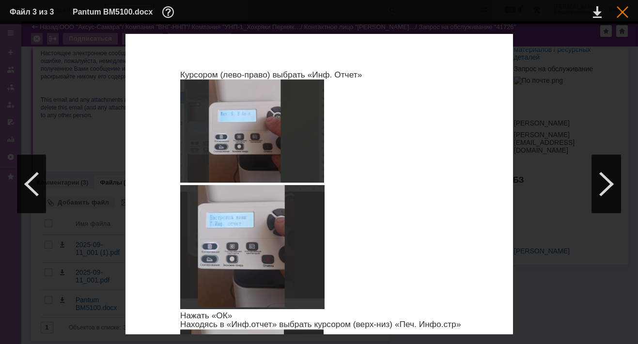
click at [625, 11] on div at bounding box center [623, 12] width 12 height 12
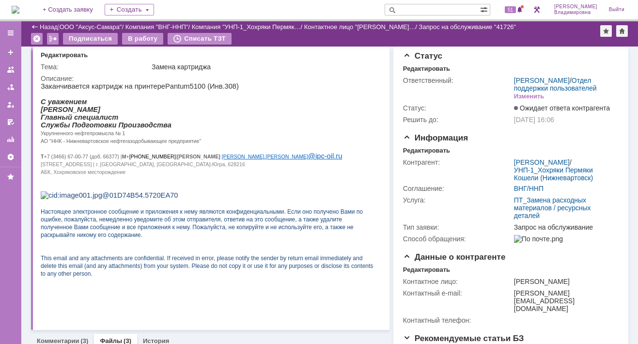
scroll to position [0, 0]
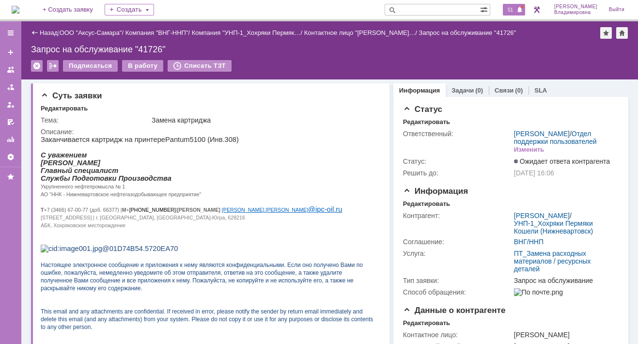
click at [516, 13] on span "51" at bounding box center [510, 9] width 11 height 7
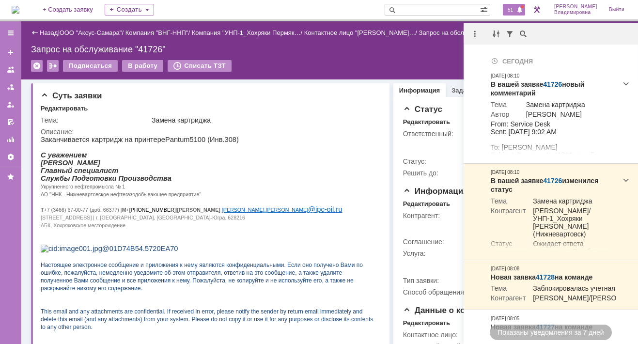
click at [322, 11] on div "На домашнюю + Создать заявку Создать 51 [PERSON_NAME]" at bounding box center [319, 10] width 638 height 21
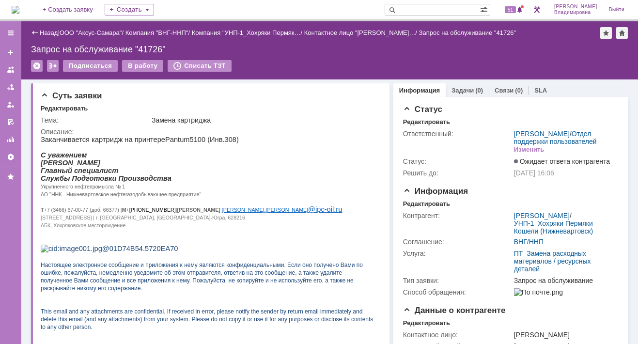
click at [19, 14] on img at bounding box center [16, 10] width 8 height 8
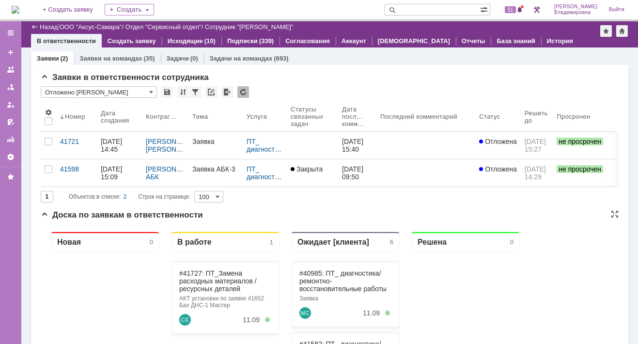
scroll to position [145, 0]
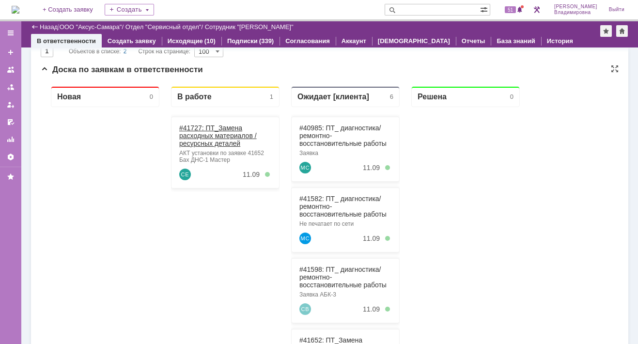
click at [191, 126] on link "#41727: ПТ_Замена расходных материалов / ресурсных деталей" at bounding box center [218, 135] width 78 height 23
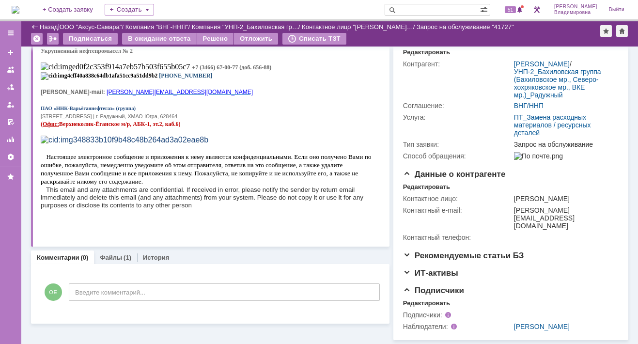
scroll to position [140, 0]
click at [112, 254] on link "Файлы" at bounding box center [111, 257] width 22 height 7
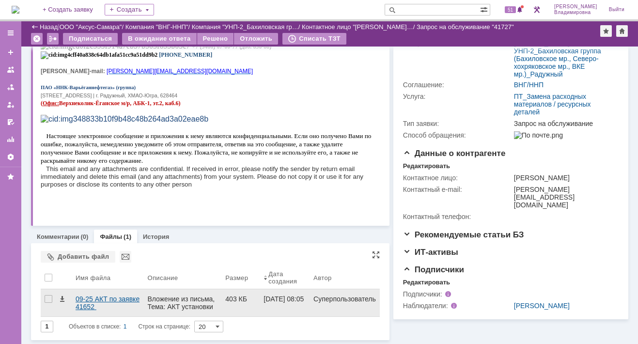
click at [88, 302] on div "09-25 АКТ по заявке 41652 [PERSON_NAME] ДНС-1 Мастер.pdf" at bounding box center [108, 303] width 64 height 16
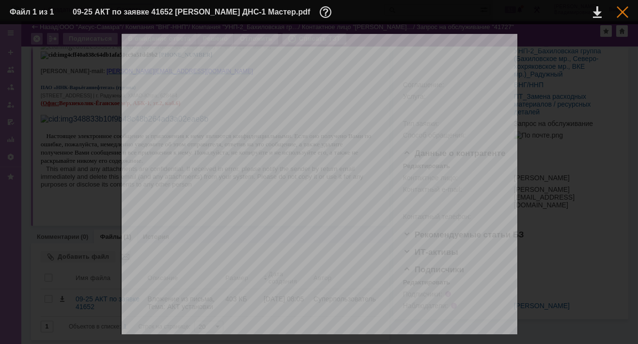
click at [620, 10] on div at bounding box center [623, 12] width 12 height 12
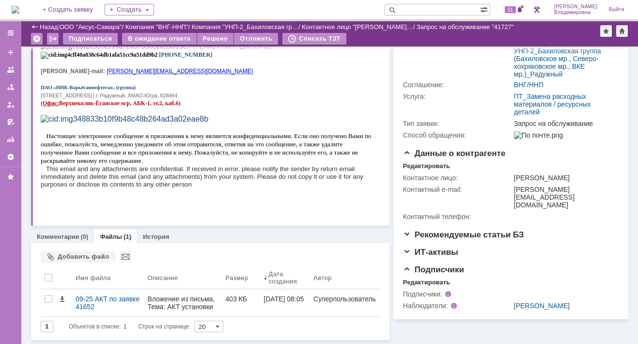
scroll to position [140, 0]
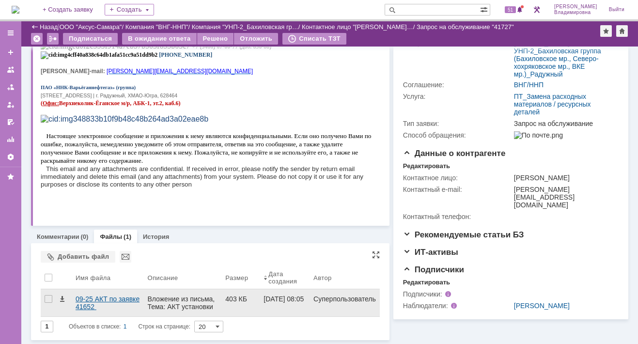
click at [87, 295] on div "09-25 АКТ по заявке 41652 [PERSON_NAME] ДНС-1 Мастер.pdf" at bounding box center [108, 303] width 64 height 16
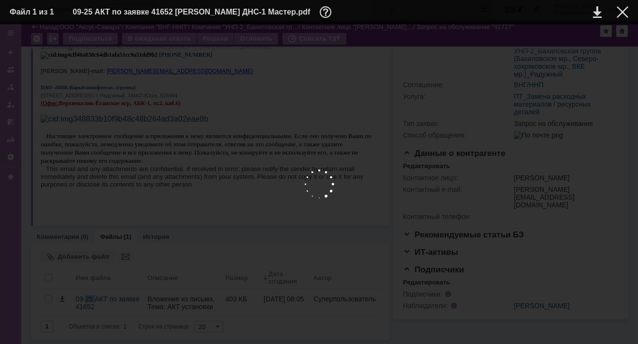
click at [87, 294] on body "Идет загрузка, пожалуйста, подождите. На домашнюю + Создать заявку Создать 51 […" at bounding box center [319, 172] width 638 height 344
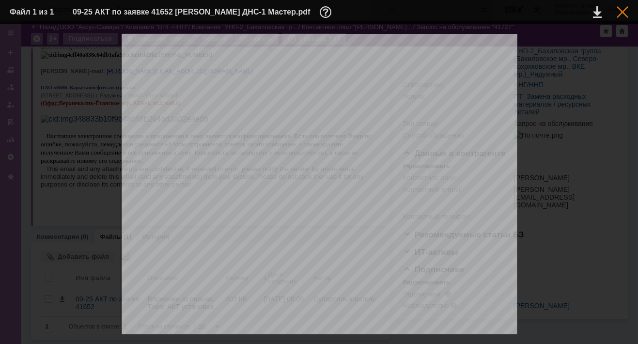
click at [625, 9] on div at bounding box center [623, 12] width 12 height 12
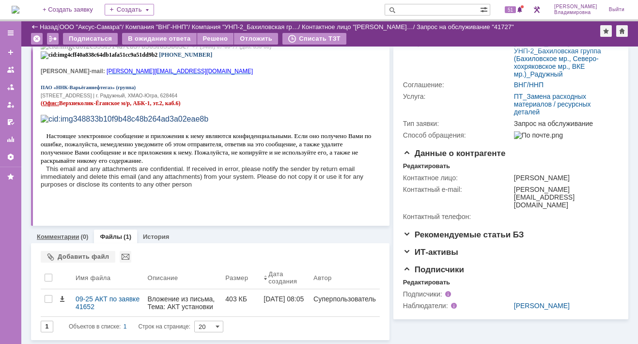
click at [64, 234] on link "Комментарии" at bounding box center [58, 236] width 43 height 7
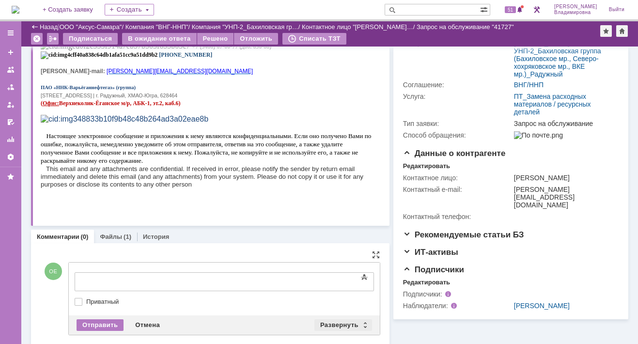
click at [342, 321] on div "Развернуть" at bounding box center [343, 325] width 58 height 12
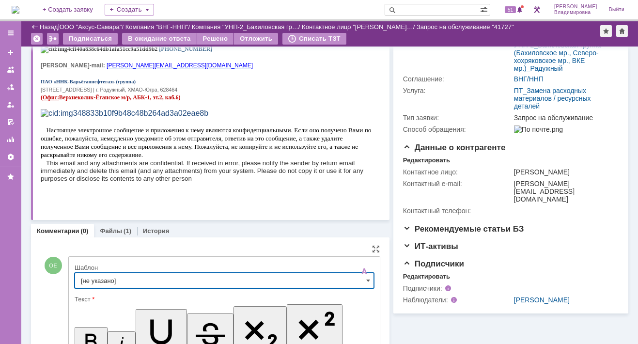
click at [104, 284] on input "[не указано]" at bounding box center [224, 281] width 299 height 16
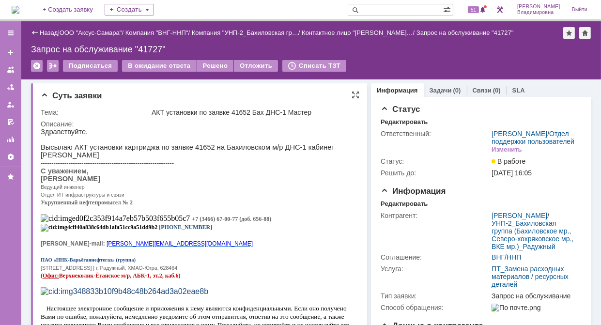
type input "[не указано]"
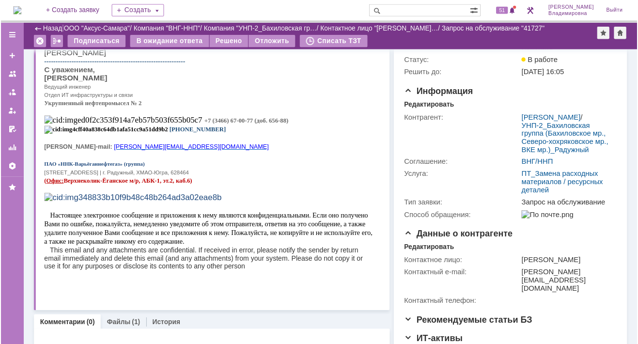
scroll to position [242, 0]
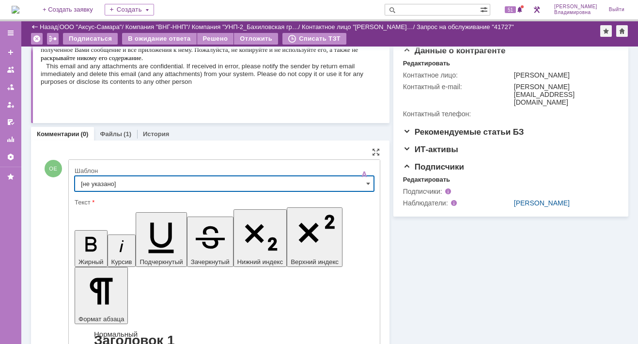
click at [94, 183] on input "[не указано]" at bounding box center [224, 184] width 299 height 16
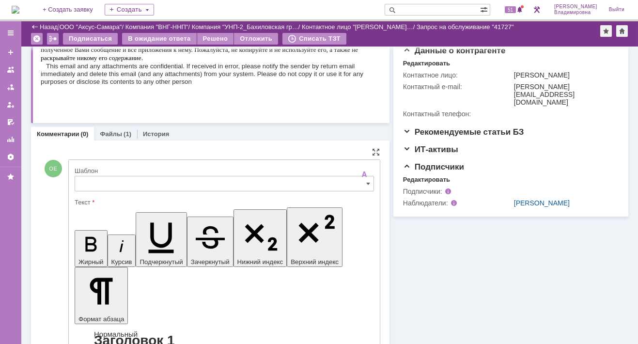
type input "[не указано]"
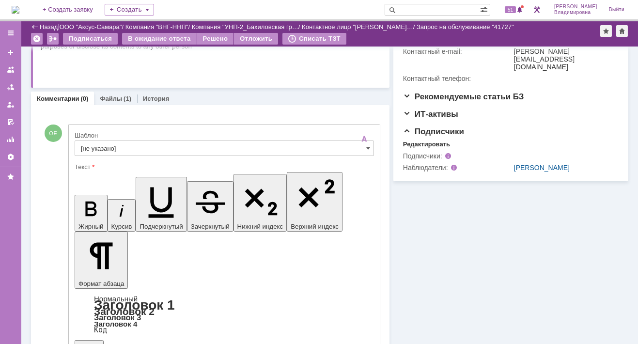
scroll to position [264, 0]
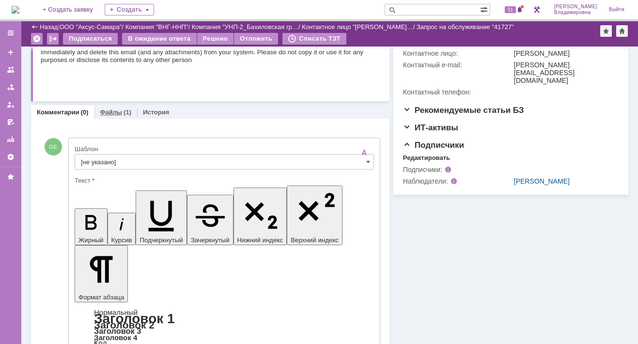
click at [108, 110] on link "Файлы" at bounding box center [111, 112] width 22 height 7
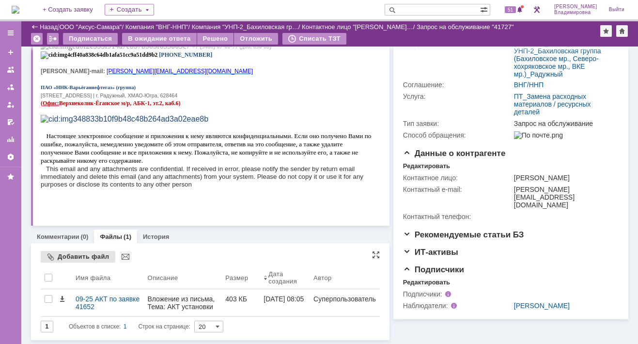
click at [66, 254] on div "Добавить файл" at bounding box center [78, 257] width 75 height 12
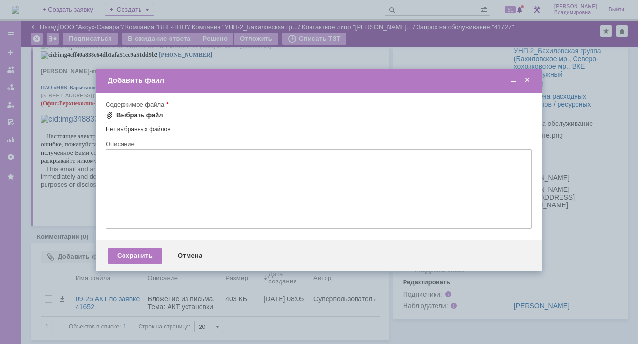
click at [110, 116] on span at bounding box center [110, 115] width 8 height 8
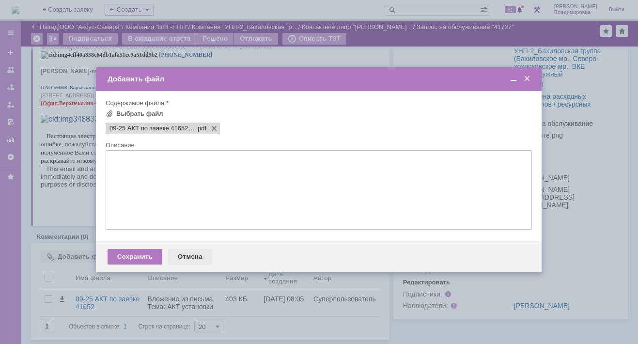
scroll to position [0, 0]
click at [140, 254] on div "Сохранить" at bounding box center [135, 257] width 55 height 16
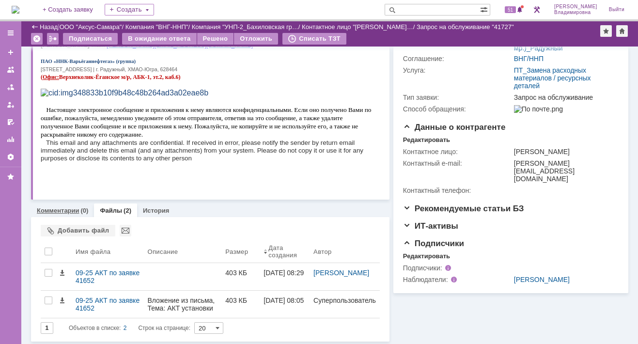
click at [62, 207] on link "Комментарии" at bounding box center [58, 210] width 43 height 7
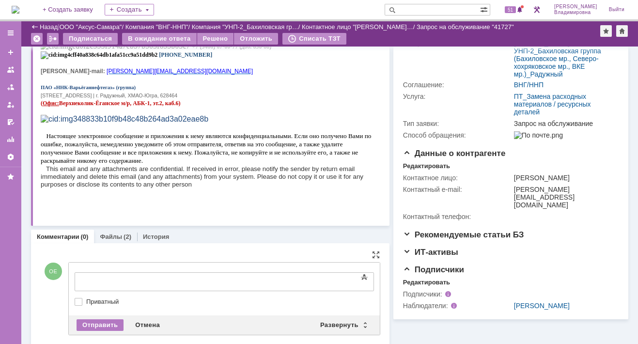
drag, startPoint x: 79, startPoint y: 268, endPoint x: 62, endPoint y: 12, distance: 256.8
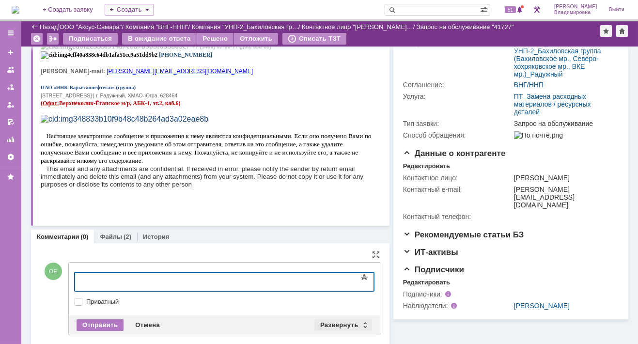
click at [342, 320] on div "Развернуть" at bounding box center [343, 325] width 58 height 12
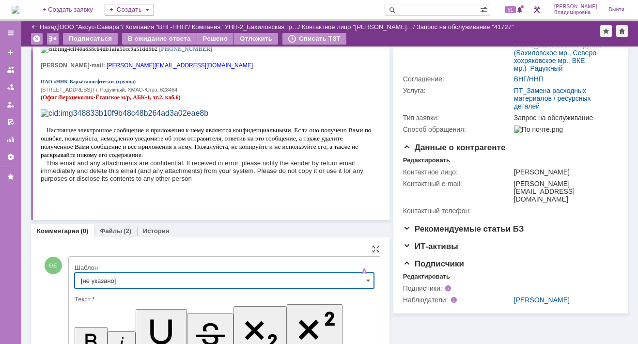
click at [85, 278] on input "[не указано]" at bounding box center [224, 281] width 299 height 16
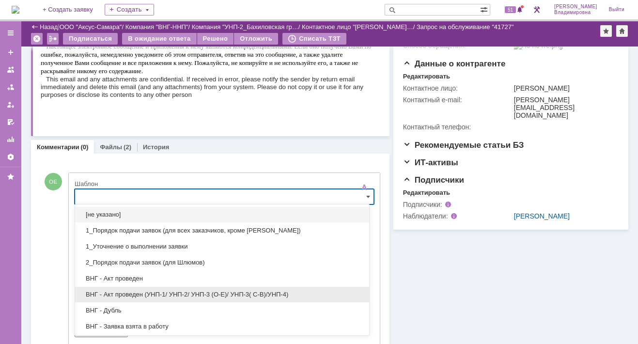
click at [140, 293] on span "ВНГ - Акт проведен (УНП-1/ УНП-2/ УНП-3 (О-Е)/ УНП-3( С-В)/УНП-4)" at bounding box center [222, 295] width 282 height 8
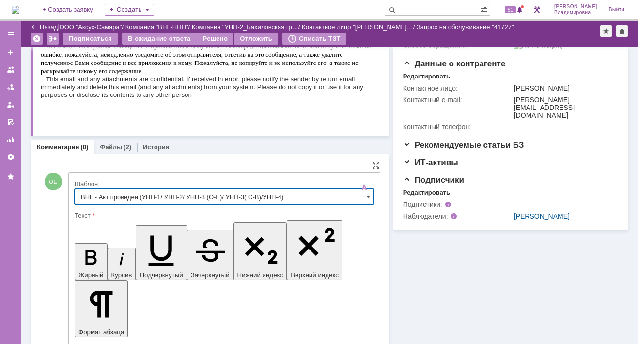
type input "ВНГ - Акт проведен (УНП-1/ УНП-2/ УНП-3 (О-Е)/ УНП-3( С-В)/УНП-4)"
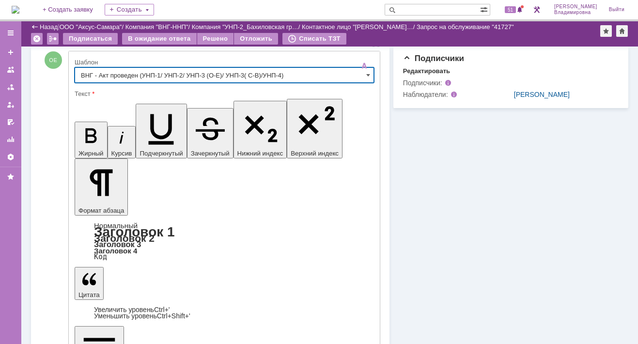
scroll to position [374, 0]
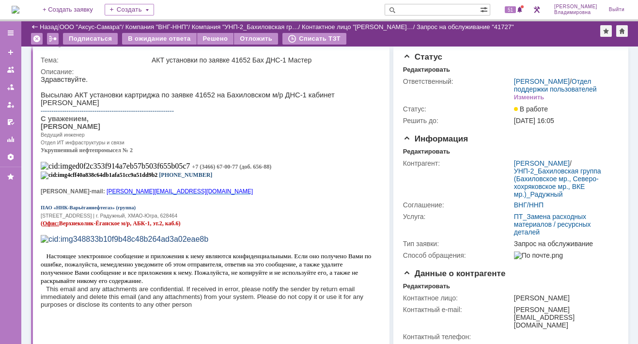
scroll to position [0, 0]
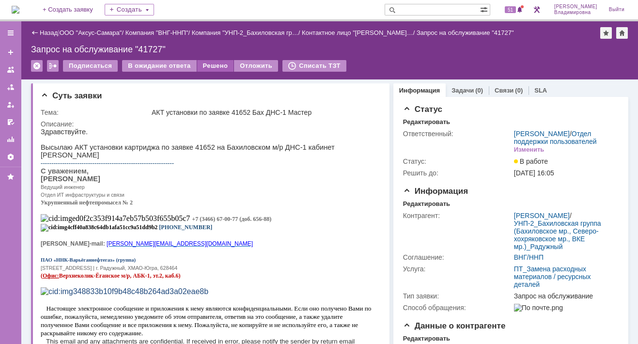
click at [210, 65] on div "Решено" at bounding box center [215, 66] width 37 height 12
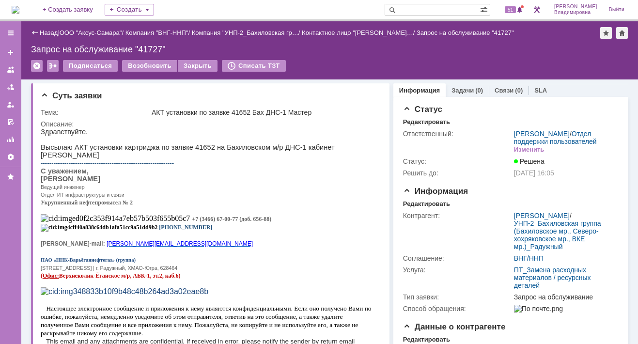
click at [418, 11] on input "text" at bounding box center [432, 10] width 95 height 12
type input "41652"
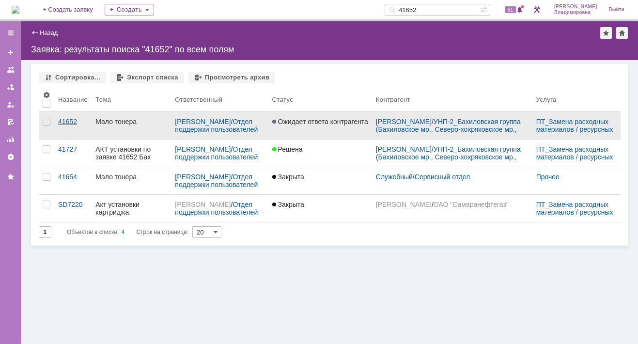
click at [70, 121] on div "41652" at bounding box center [73, 122] width 30 height 8
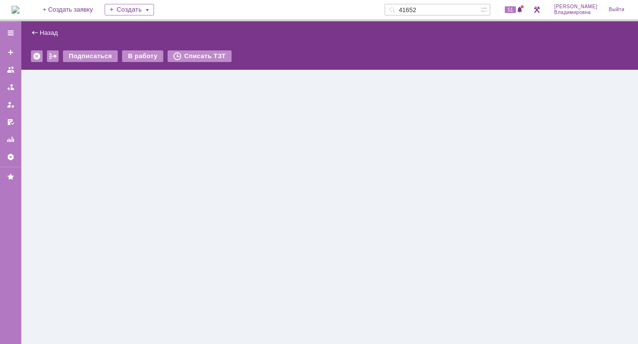
click at [70, 121] on div "Назад | Подписаться В работу Списать ТЗТ serviceCall$46510238 Карточка заявки" at bounding box center [329, 182] width 617 height 323
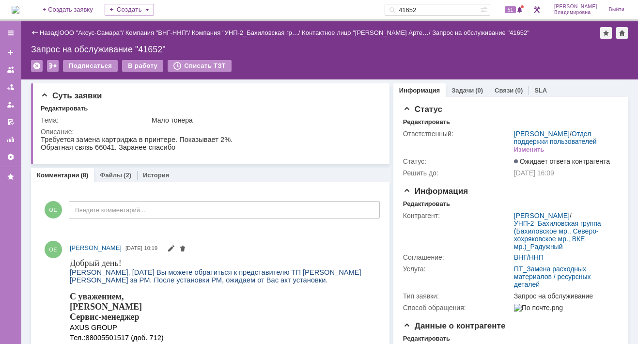
click at [104, 175] on link "Файлы" at bounding box center [111, 174] width 22 height 7
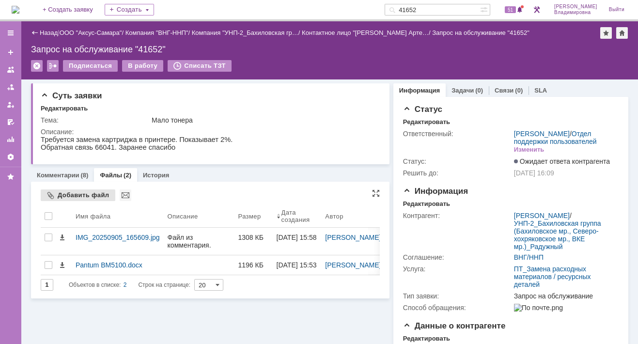
click at [49, 193] on div "Добавить файл" at bounding box center [78, 195] width 75 height 12
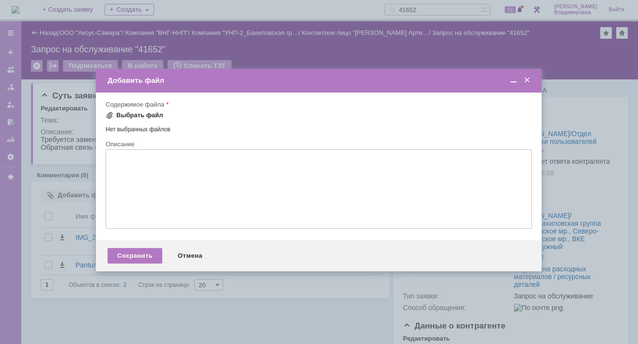
click at [128, 112] on div "Выбрать файл" at bounding box center [139, 115] width 47 height 8
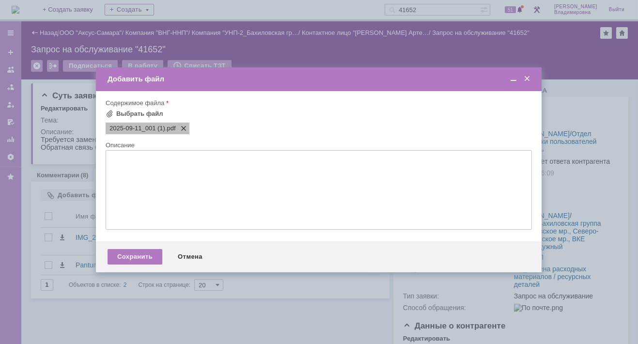
click at [181, 125] on span at bounding box center [182, 128] width 12 height 8
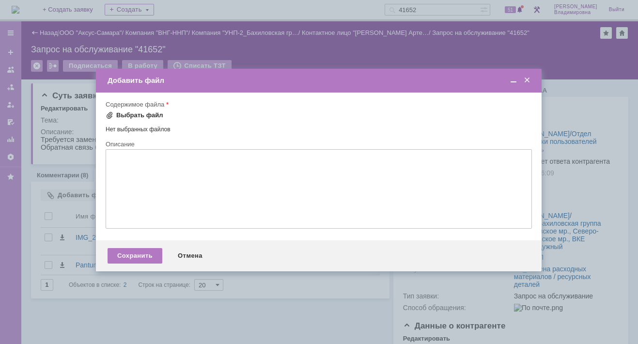
click at [112, 112] on span at bounding box center [110, 115] width 8 height 8
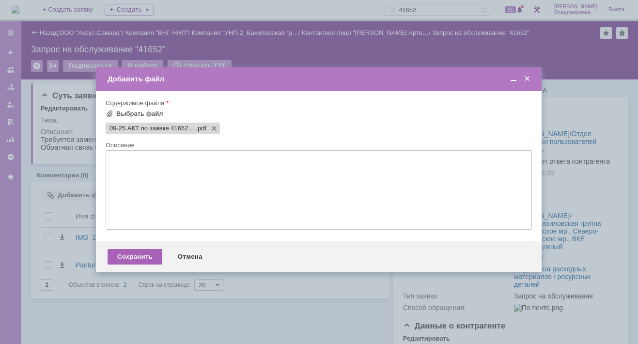
click at [124, 261] on div "Сохранить" at bounding box center [135, 257] width 55 height 16
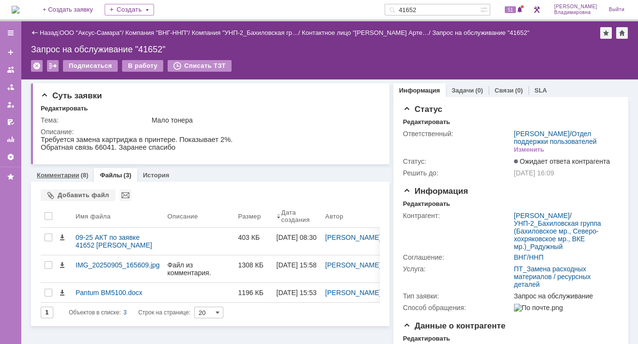
click at [62, 173] on link "Комментарии" at bounding box center [58, 174] width 43 height 7
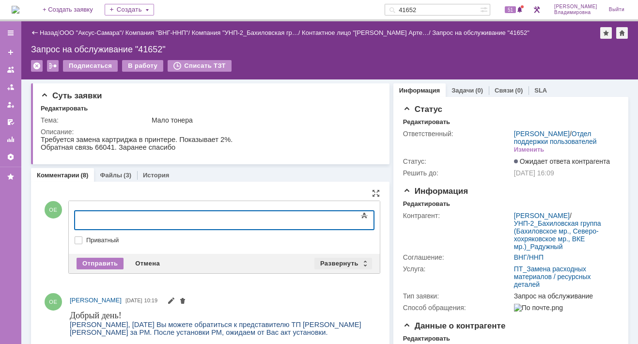
click at [330, 259] on div "Развернуть" at bounding box center [343, 264] width 58 height 12
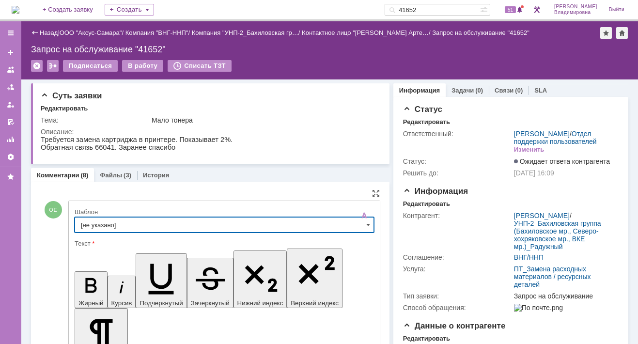
click at [102, 224] on input "[не указано]" at bounding box center [224, 225] width 299 height 16
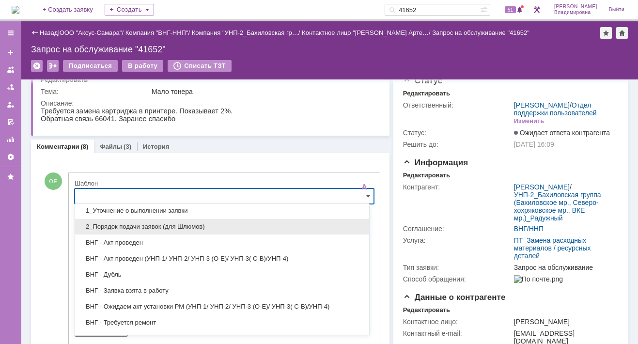
scroll to position [48, 0]
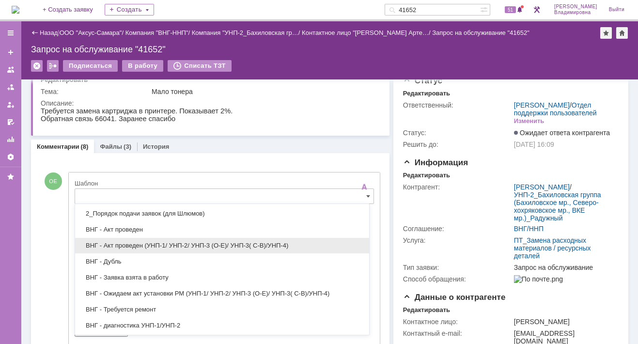
click at [133, 244] on span "ВНГ - Акт проведен (УНП-1/ УНП-2/ УНП-3 (О-Е)/ УНП-3( С-В)/УНП-4)" at bounding box center [222, 246] width 282 height 8
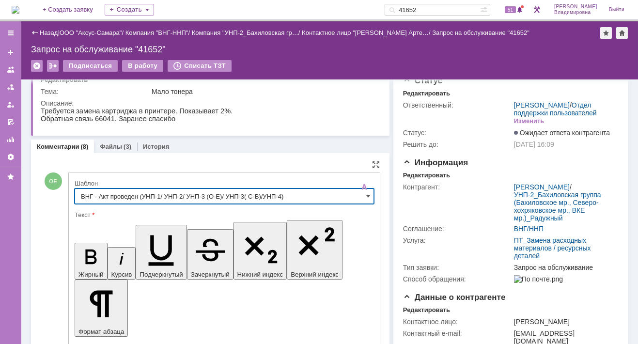
type input "ВНГ - Акт проведен (УНП-1/ УНП-2/ УНП-3 (О-Е)/ УНП-3( С-В)/УНП-4)"
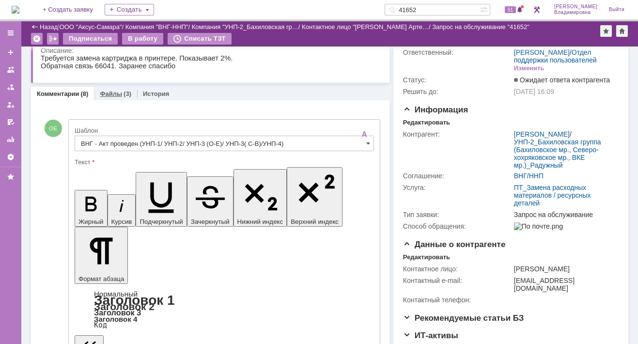
click at [110, 90] on link "Файлы" at bounding box center [111, 93] width 22 height 7
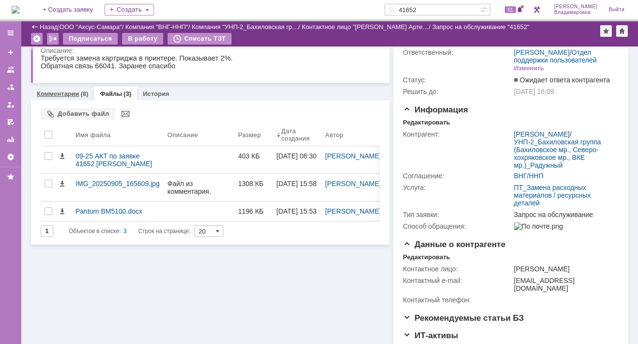
click at [62, 92] on link "Комментарии" at bounding box center [58, 93] width 43 height 7
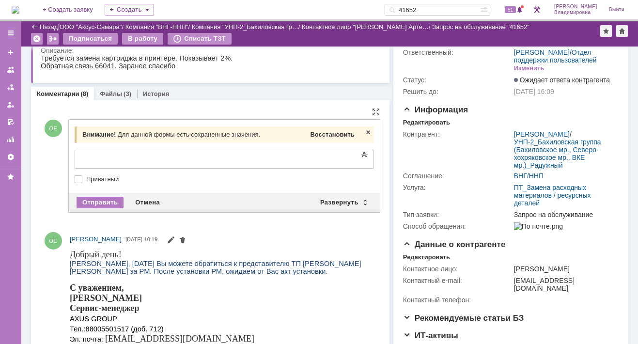
click at [326, 129] on div "Восстановить" at bounding box center [332, 134] width 48 height 13
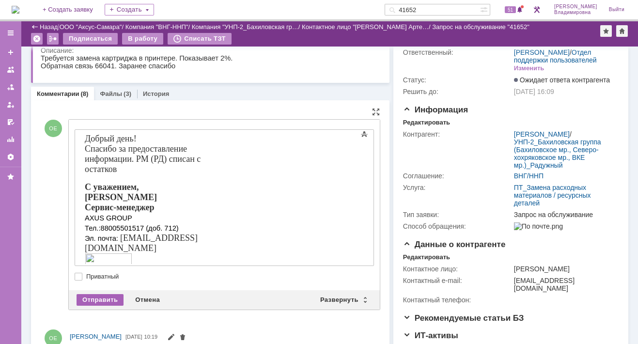
click at [88, 300] on div "Отправить" at bounding box center [100, 300] width 47 height 12
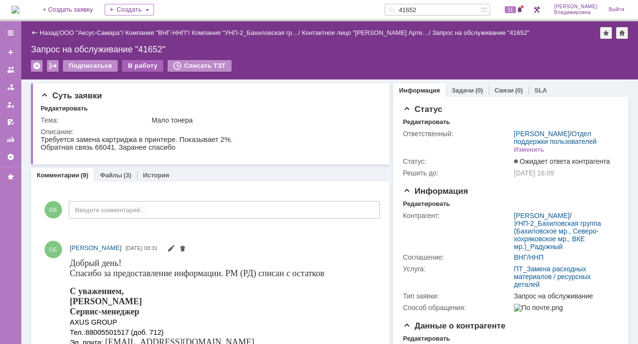
click at [141, 63] on div "В работу" at bounding box center [142, 66] width 41 height 12
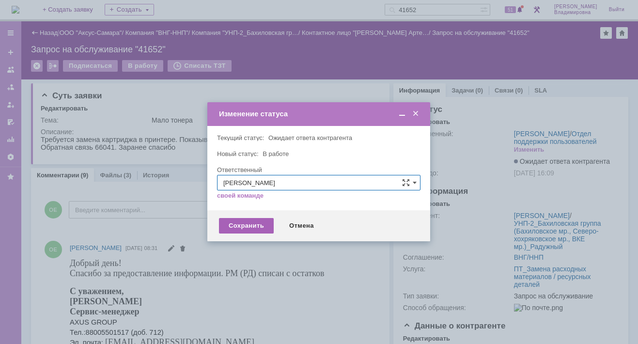
click at [244, 225] on div "Сохранить" at bounding box center [246, 226] width 55 height 16
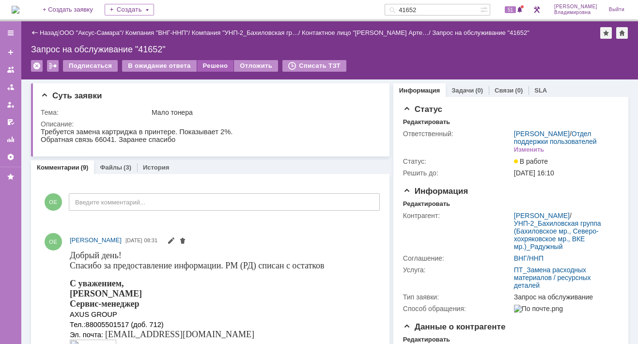
click at [210, 63] on div "Решено" at bounding box center [215, 66] width 37 height 12
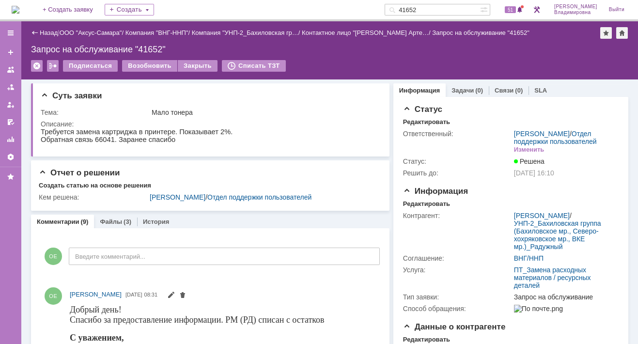
drag, startPoint x: 432, startPoint y: 9, endPoint x: 374, endPoint y: 14, distance: 58.3
click at [374, 14] on div "На домашнюю + Создать заявку Создать 41652 51 Орлова Елена Владимировна Выйти" at bounding box center [319, 10] width 638 height 21
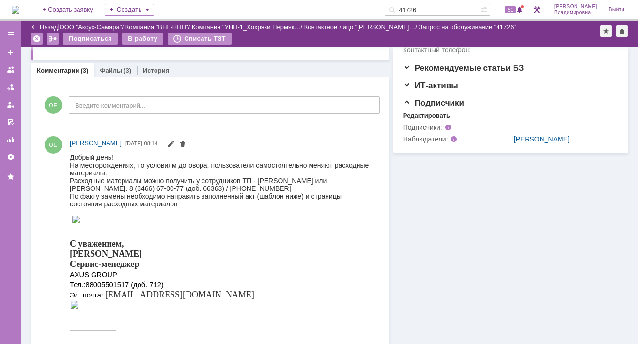
click at [289, 65] on div "Комментарии (3) Файлы (3) История" at bounding box center [210, 70] width 358 height 14
drag, startPoint x: 439, startPoint y: 10, endPoint x: 393, endPoint y: 7, distance: 46.1
click at [393, 7] on div "На домашнюю + Создать заявку Создать 41726 51 Орлова Елена Владимировна Выйти" at bounding box center [319, 10] width 638 height 21
type input "41721"
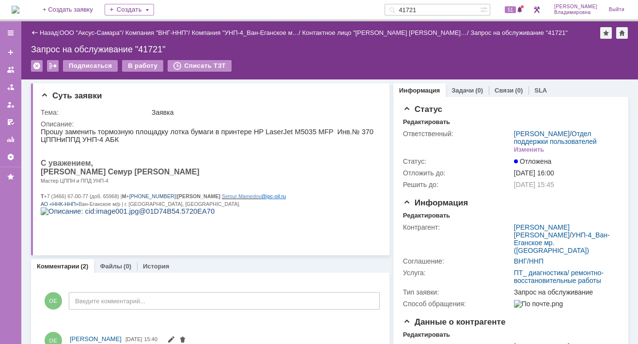
click at [276, 2] on div "На домашнюю + Создать заявку Создать 41721 51 Орлова Елена Владимировна Выйти" at bounding box center [319, 10] width 638 height 21
click at [18, 9] on img at bounding box center [16, 10] width 8 height 8
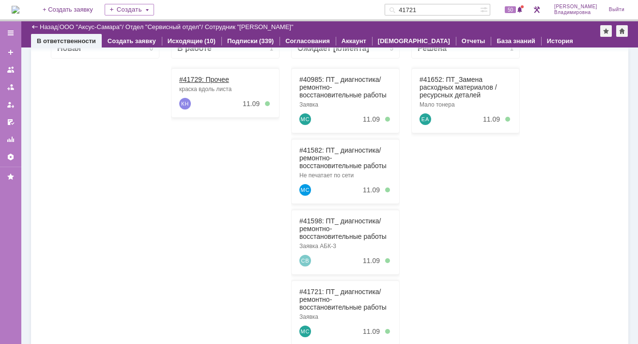
click at [202, 80] on link "#41729: Прочее" at bounding box center [204, 80] width 50 height 8
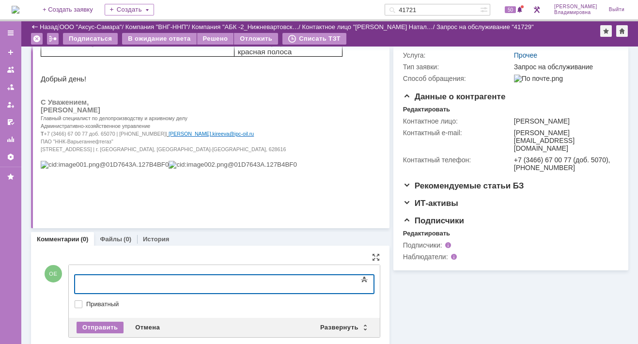
scroll to position [172, 0]
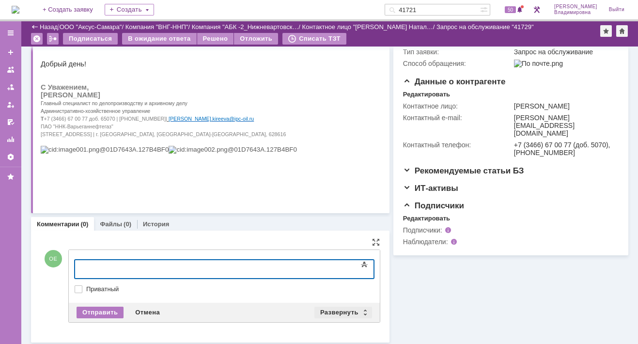
click at [340, 307] on div "Развернуть" at bounding box center [343, 313] width 58 height 12
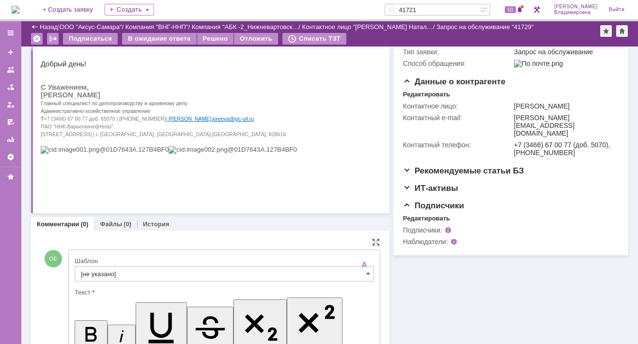
scroll to position [0, 0]
click at [100, 273] on input "[не указано]" at bounding box center [224, 274] width 299 height 16
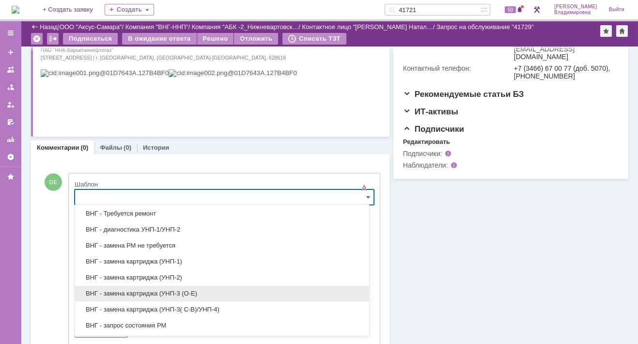
scroll to position [48, 0]
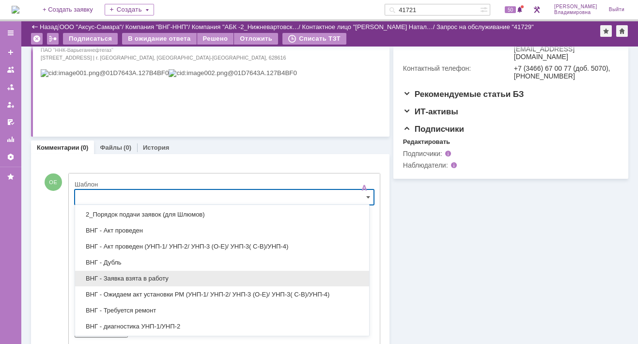
click at [138, 277] on span "ВНГ - Заявка взята в работу" at bounding box center [222, 279] width 282 height 8
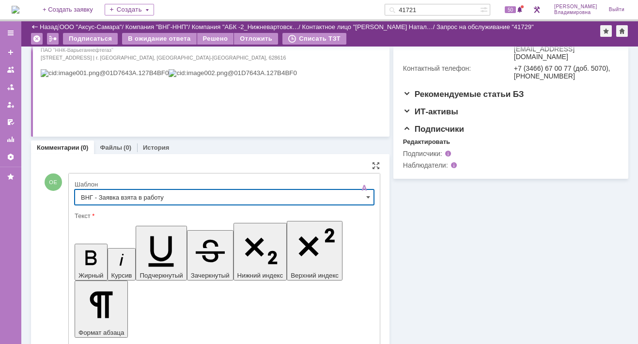
scroll to position [404, 0]
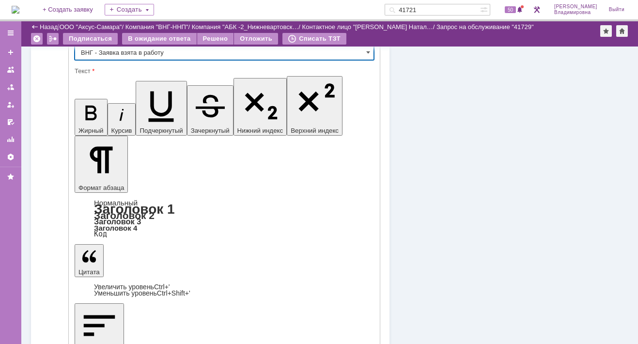
type input "ВНГ - Заявка взята в работу"
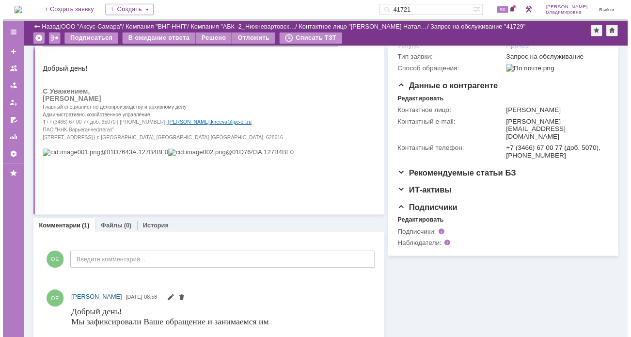
scroll to position [145, 0]
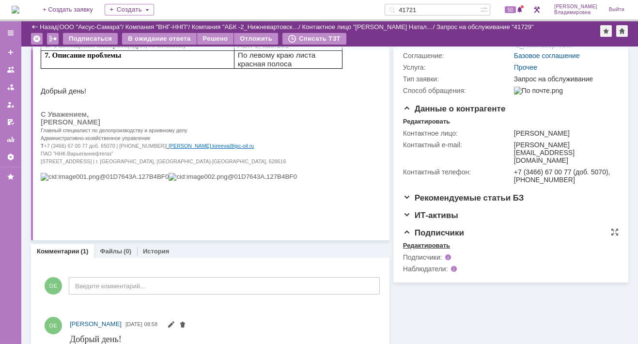
click at [424, 249] on div "Редактировать" at bounding box center [426, 246] width 47 height 8
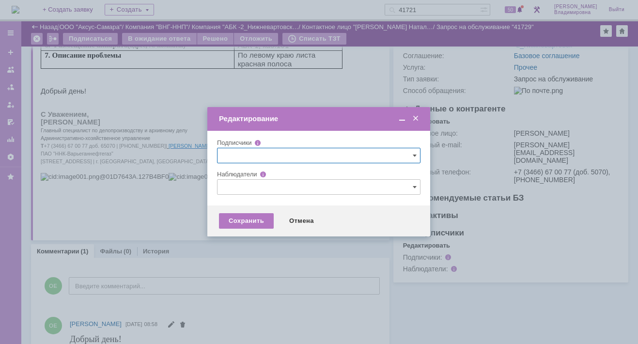
click at [232, 185] on input "text" at bounding box center [318, 187] width 203 height 16
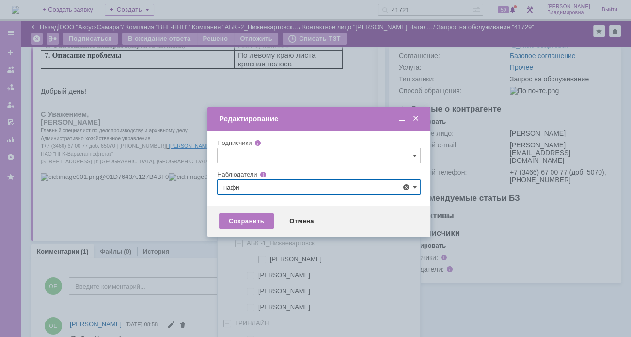
scroll to position [20, 0]
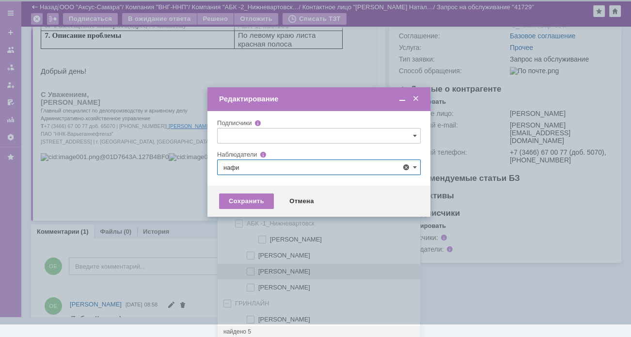
click at [258, 268] on span at bounding box center [258, 269] width 0 height 5
click at [248, 268] on input "[PERSON_NAME]" at bounding box center [251, 271] width 6 height 6
type input "[PERSON_NAME]"
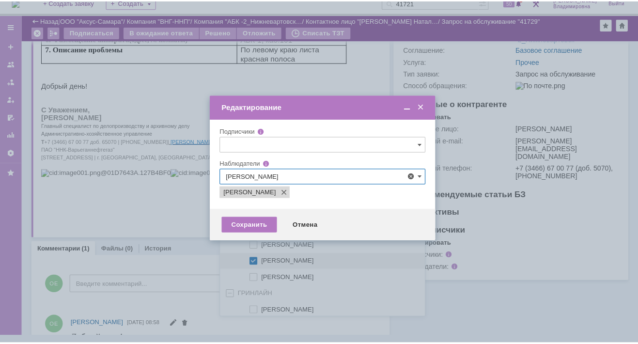
scroll to position [0, 0]
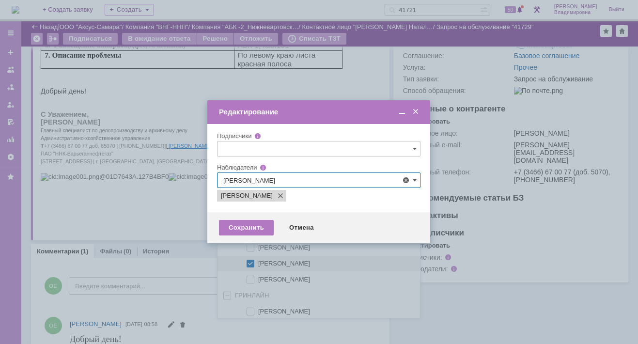
click at [193, 245] on div at bounding box center [319, 172] width 638 height 344
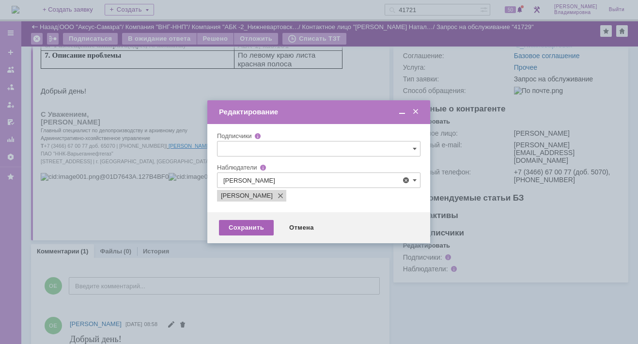
click at [246, 231] on div "Сохранить" at bounding box center [246, 228] width 55 height 16
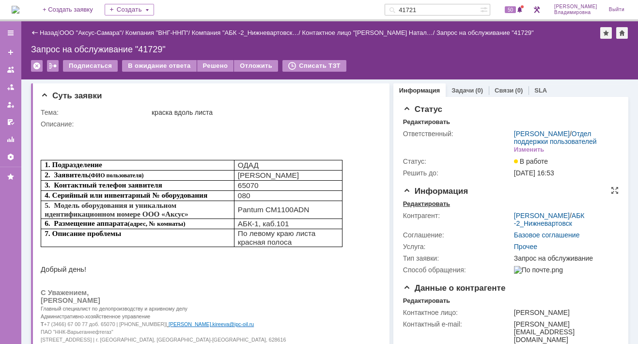
click at [423, 208] on div "Редактировать" at bounding box center [426, 204] width 47 height 8
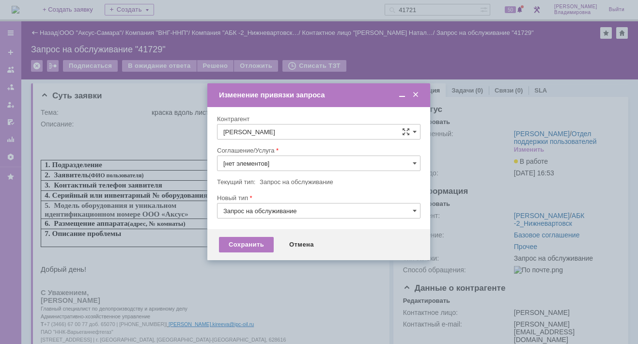
type input "Прочее"
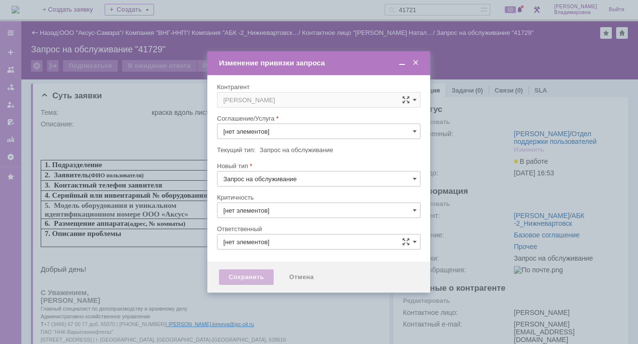
type input "Прочее"
type input "3. Низкая"
type input "[не указано]"
type input "[PERSON_NAME]"
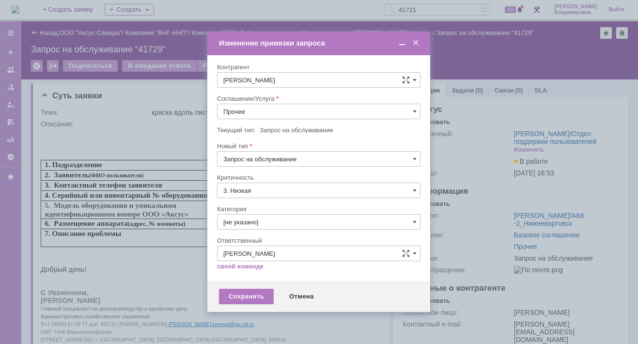
drag, startPoint x: 416, startPoint y: 109, endPoint x: 382, endPoint y: 117, distance: 35.3
click at [416, 109] on span at bounding box center [415, 112] width 4 height 8
drag, startPoint x: 259, startPoint y: 198, endPoint x: 256, endPoint y: 207, distance: 9.5
click at [259, 198] on span "ПТ_ диагностика/ ремонтно-восстановительные работы" at bounding box center [318, 199] width 191 height 8
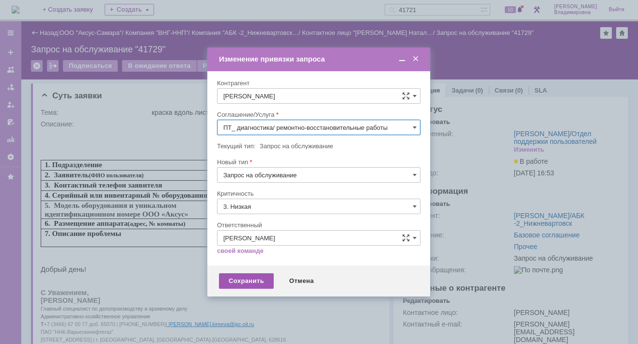
type input "ПТ_ диагностика/ ремонтно-восстановительные работы"
click at [245, 280] on div "Сохранить" at bounding box center [246, 281] width 55 height 16
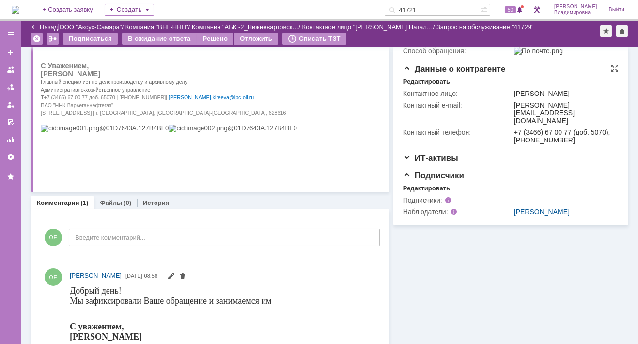
scroll to position [0, 0]
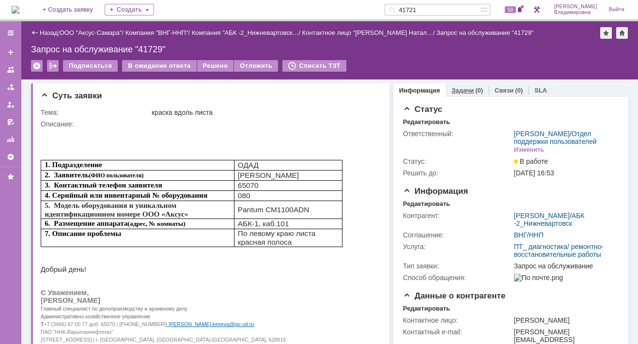
click at [456, 90] on link "Задачи" at bounding box center [462, 90] width 22 height 7
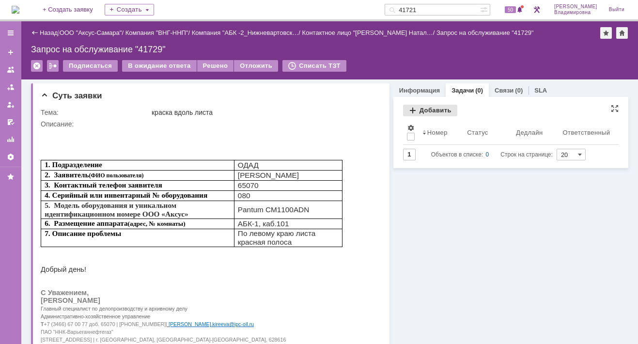
click at [426, 107] on div "Добавить" at bounding box center [430, 111] width 54 height 12
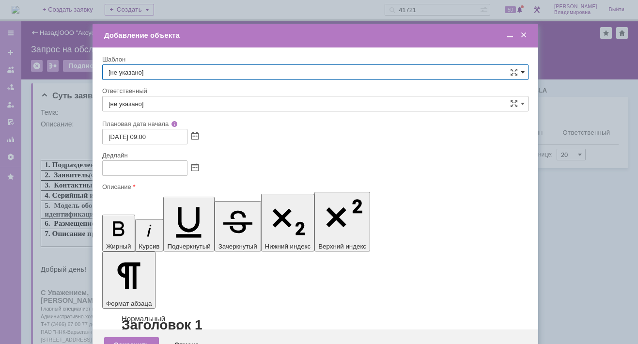
click at [523, 70] on span at bounding box center [523, 72] width 4 height 8
click at [171, 193] on span "ВНГ / ННП - диагностика, ремонт без использования ЗИП (Запрос на обслуживание)" at bounding box center [316, 194] width 414 height 8
type input "ВНГ / ННП - диагностика, ремонт без использования ЗИП (Запрос на обслуживание)"
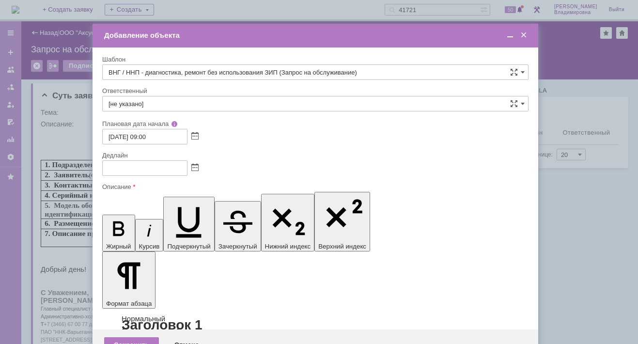
type input "[PERSON_NAME]"
type input "11.09.2025 17:00"
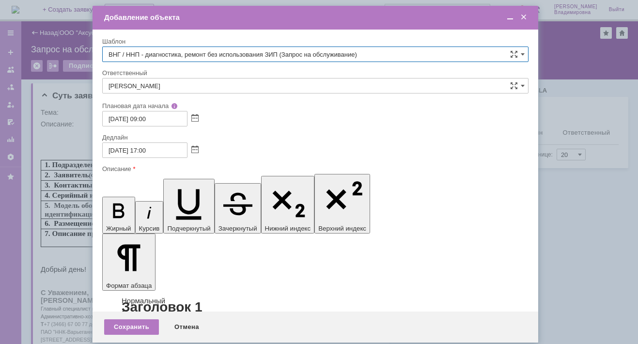
type input "ВНГ / ННП - диагностика, ремонт без использования ЗИП (Запрос на обслуживание)"
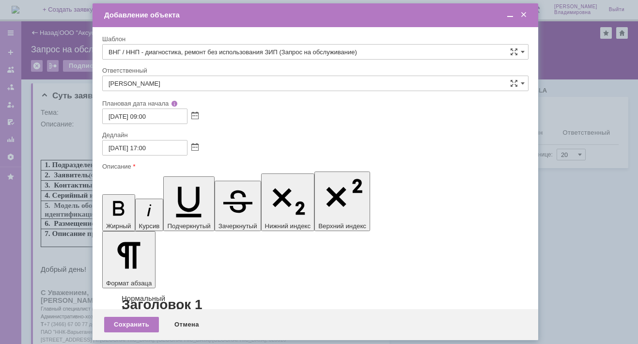
scroll to position [22, 0]
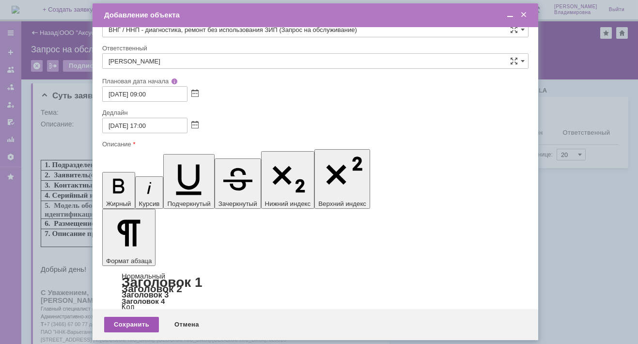
click at [136, 324] on div "Сохранить" at bounding box center [131, 325] width 55 height 16
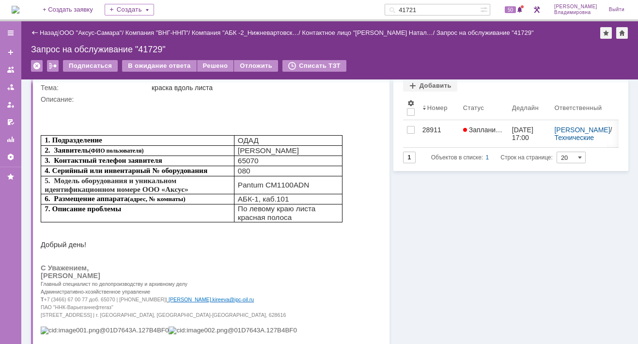
scroll to position [0, 0]
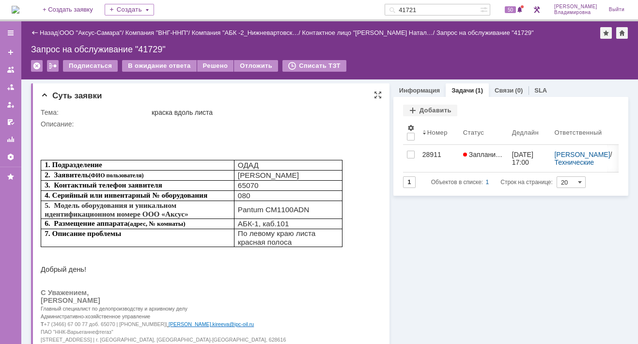
click at [260, 117] on td "краска вдоль листа" at bounding box center [264, 113] width 229 height 12
click at [515, 8] on span "50" at bounding box center [510, 9] width 11 height 7
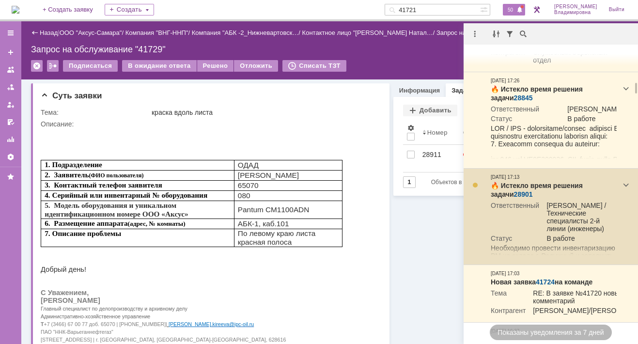
scroll to position [823, 0]
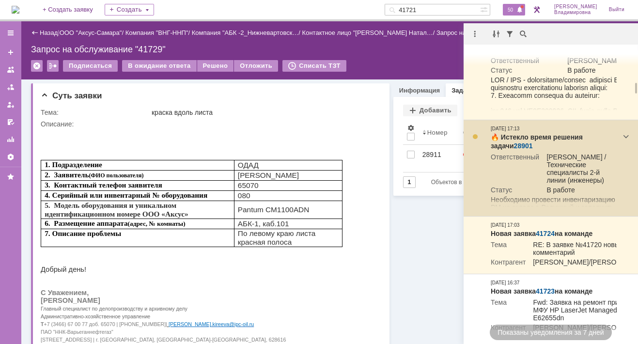
click at [514, 150] on link "28901" at bounding box center [523, 146] width 19 height 8
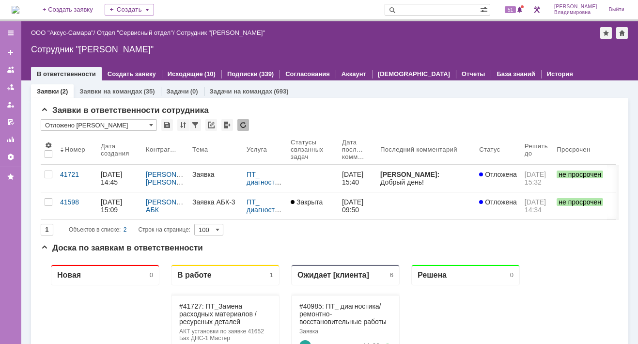
click at [417, 5] on input "text" at bounding box center [432, 10] width 95 height 12
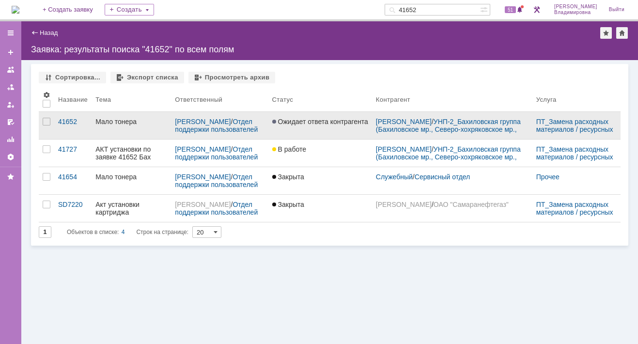
click at [114, 119] on div "Мало тонера" at bounding box center [131, 122] width 72 height 8
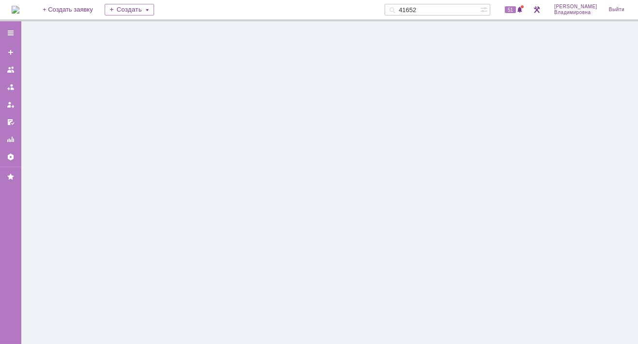
click at [114, 119] on div at bounding box center [329, 182] width 617 height 323
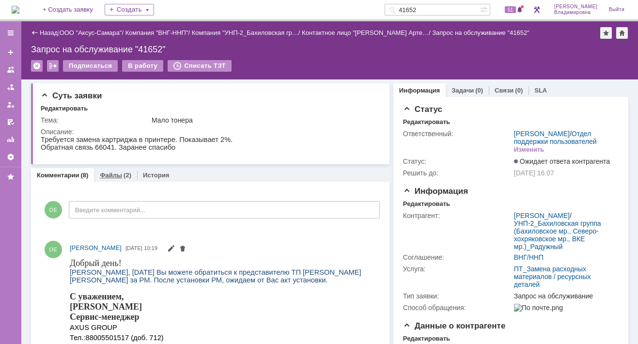
click at [105, 171] on link "Файлы" at bounding box center [111, 174] width 22 height 7
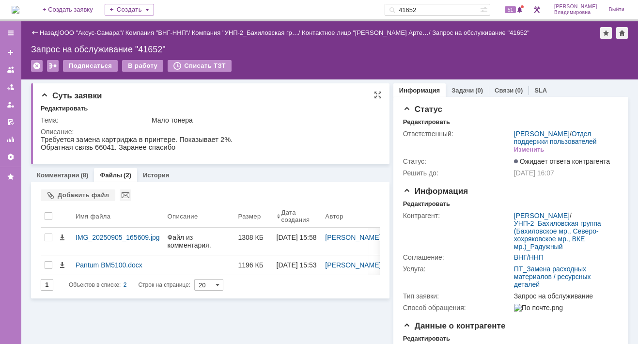
click at [240, 97] on div "Суть заявки" at bounding box center [211, 96] width 341 height 10
click at [19, 9] on img at bounding box center [16, 10] width 8 height 8
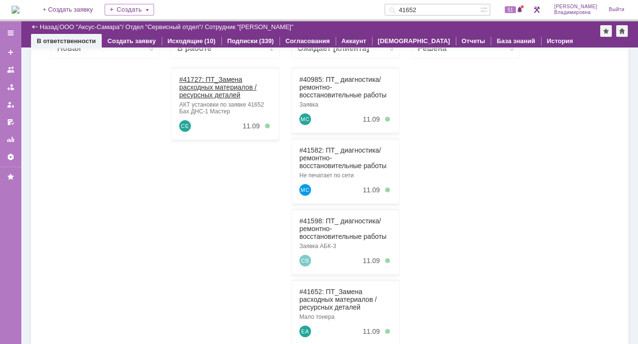
click at [221, 78] on link "#41727: ПТ_Замена расходных материалов / ресурсных деталей" at bounding box center [218, 87] width 78 height 23
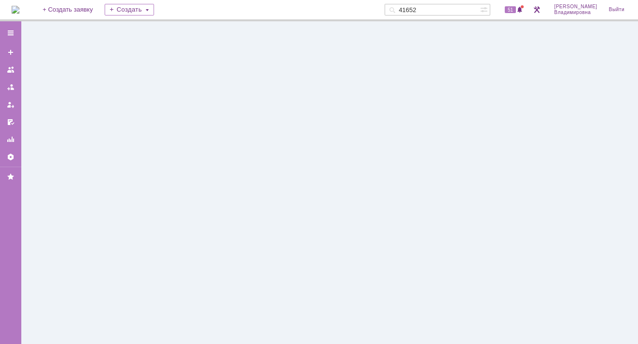
drag, startPoint x: 180, startPoint y: 48, endPoint x: 221, endPoint y: 77, distance: 50.0
click at [221, 77] on div at bounding box center [329, 182] width 617 height 323
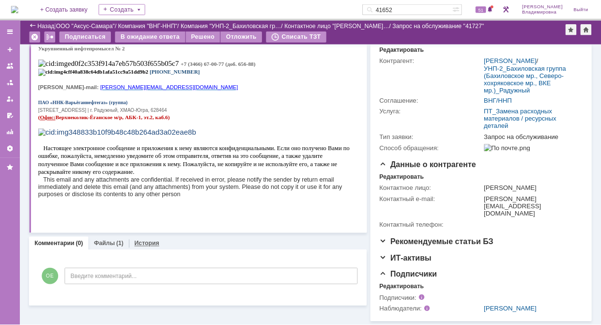
scroll to position [140, 0]
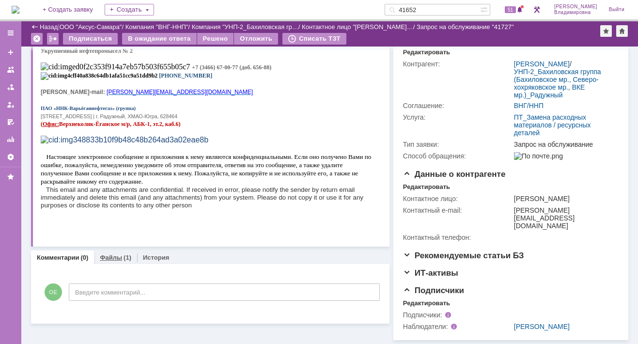
drag, startPoint x: 109, startPoint y: 235, endPoint x: 138, endPoint y: 255, distance: 34.8
click at [109, 254] on link "Файлы" at bounding box center [111, 257] width 22 height 7
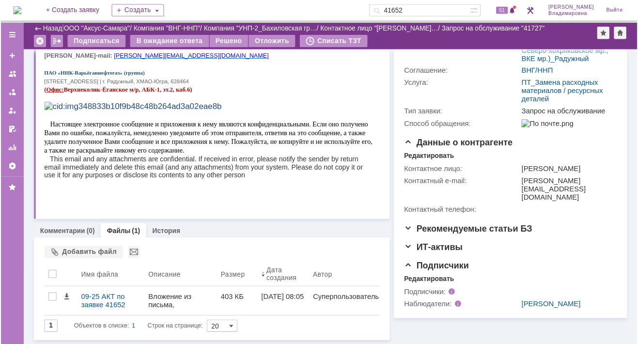
scroll to position [166, 0]
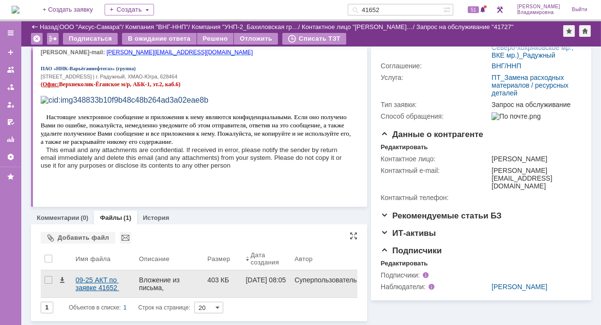
click at [96, 276] on div "09-25 АКТ по заявке 41652 Бах ДНС-1 Мастер.pdf" at bounding box center [104, 284] width 56 height 16
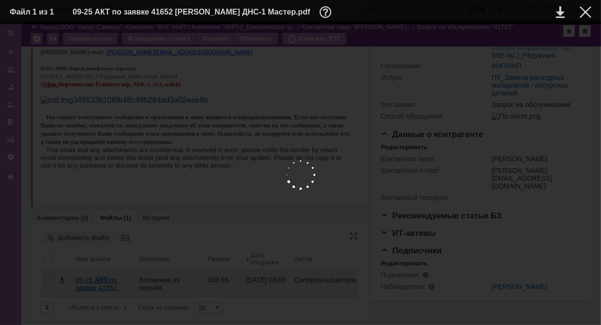
click at [96, 275] on body "Идет загрузка, пожалуйста, подождите. На домашнюю + Создать заявку Создать 4165…" at bounding box center [300, 162] width 601 height 325
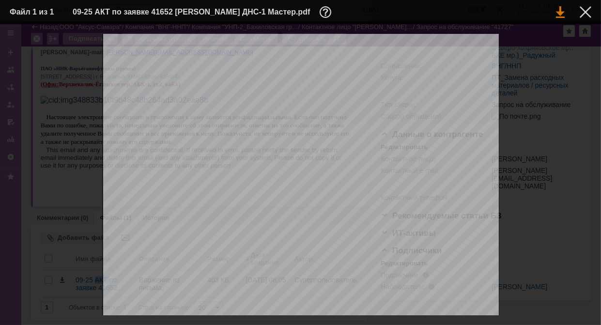
click at [559, 14] on link at bounding box center [560, 12] width 9 height 12
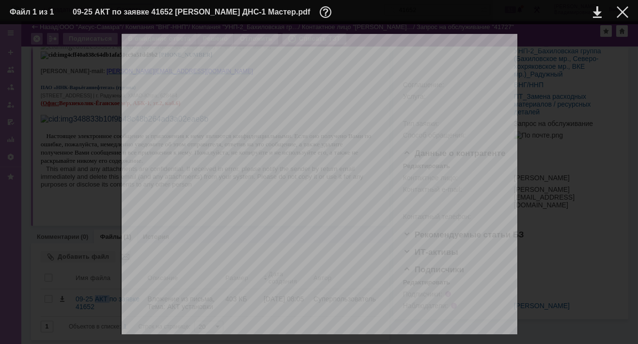
scroll to position [140, 0]
click at [622, 8] on div at bounding box center [623, 12] width 12 height 12
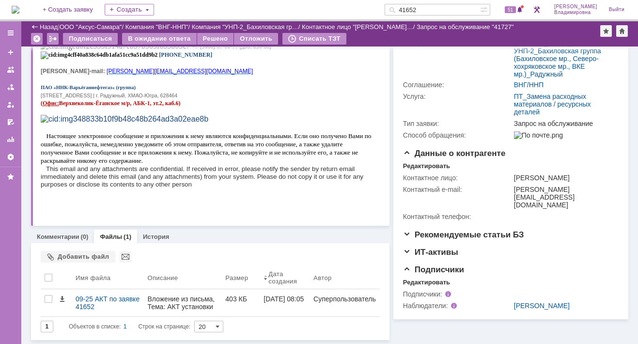
drag, startPoint x: 434, startPoint y: 8, endPoint x: 404, endPoint y: 5, distance: 30.2
click at [404, 5] on div "41652" at bounding box center [432, 10] width 95 height 12
type input "40985"
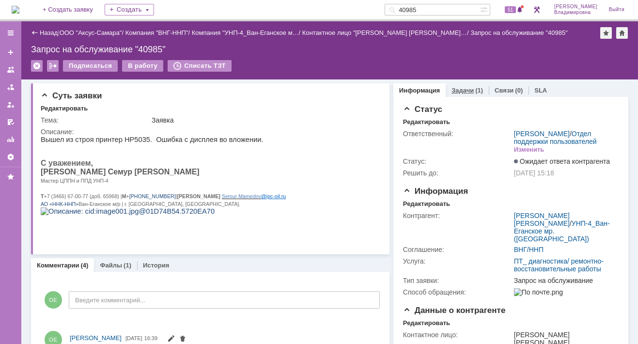
click at [453, 87] on link "Задачи" at bounding box center [462, 90] width 22 height 7
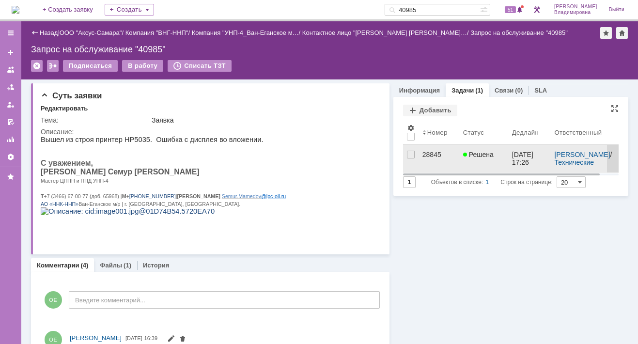
click at [427, 151] on div "28845" at bounding box center [438, 155] width 33 height 8
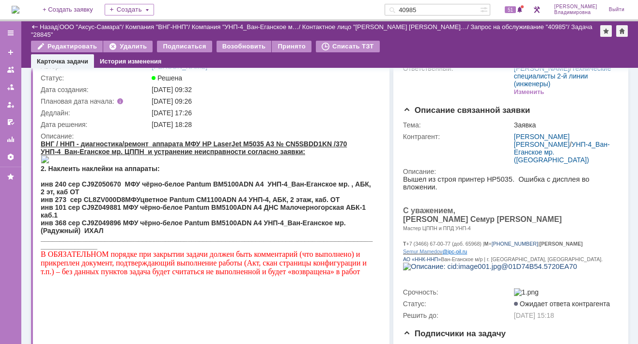
scroll to position [189, 0]
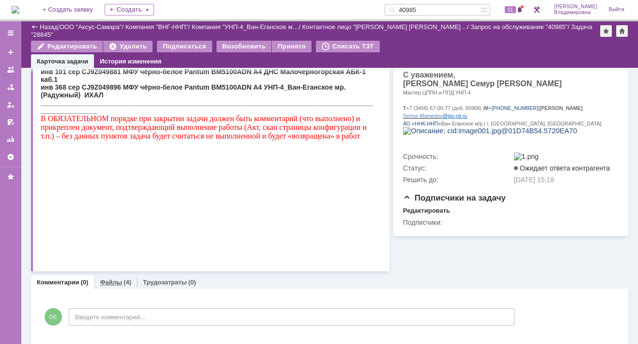
click at [111, 279] on link "Файлы" at bounding box center [111, 282] width 22 height 7
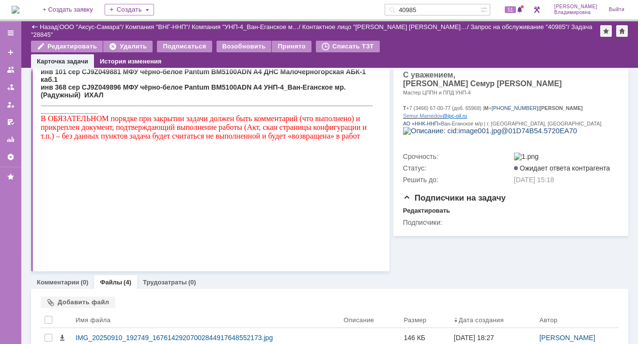
scroll to position [271, 0]
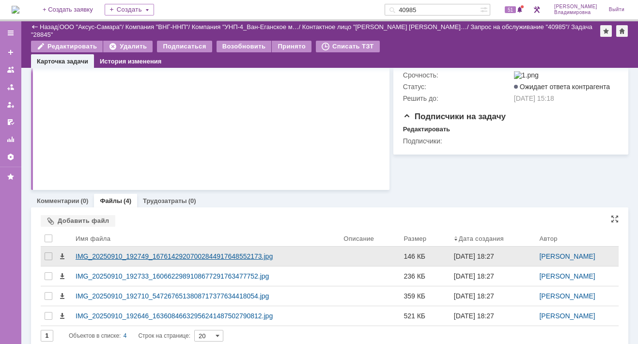
click at [135, 252] on div "IMG_20250910_192749_16761429207002844917648552173.jpg" at bounding box center [206, 256] width 260 height 8
click at [135, 246] on body "Идет загрузка, пожалуйста, подождите. На домашнюю + Создать заявку Создать 4098…" at bounding box center [319, 172] width 638 height 344
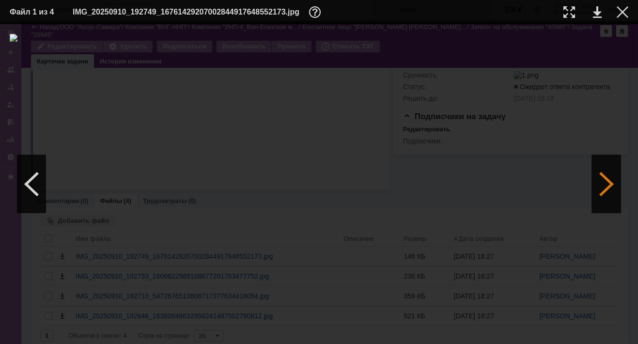
click at [605, 179] on div at bounding box center [606, 184] width 29 height 58
click at [592, 14] on td at bounding box center [588, 12] width 27 height 15
click at [599, 10] on link at bounding box center [597, 12] width 9 height 12
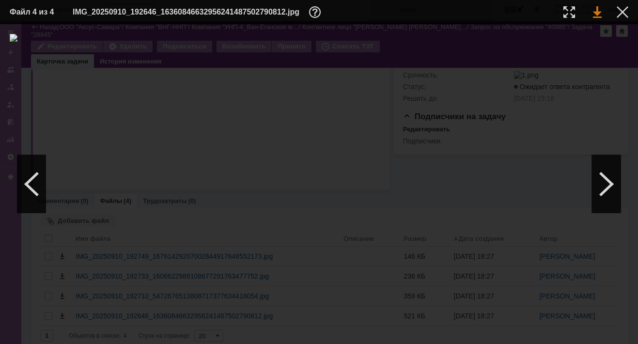
click at [599, 12] on link at bounding box center [597, 12] width 9 height 12
click at [598, 13] on link at bounding box center [597, 12] width 9 height 12
click at [622, 14] on div at bounding box center [623, 12] width 12 height 12
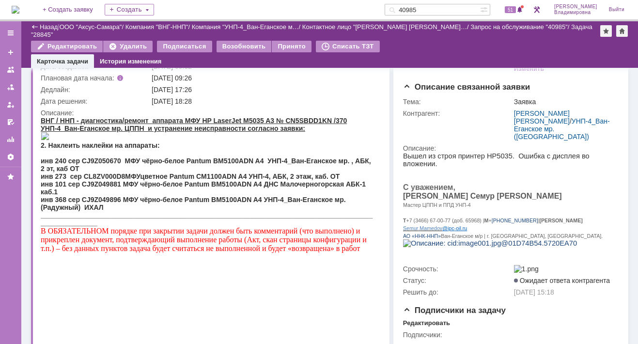
scroll to position [0, 0]
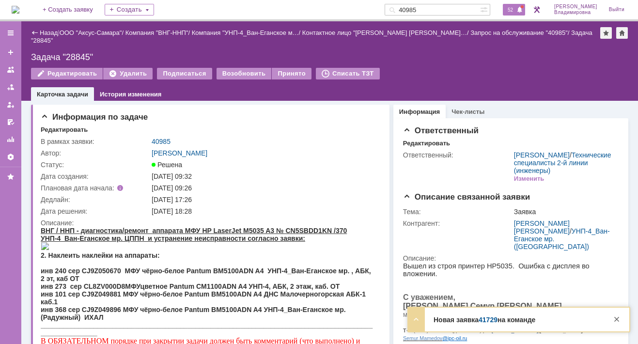
click at [516, 7] on span "52" at bounding box center [510, 9] width 11 height 7
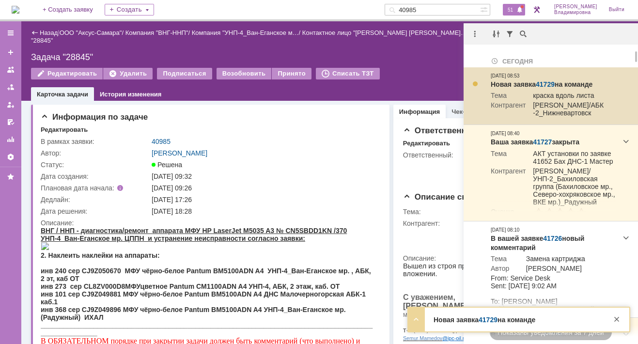
click at [545, 83] on link "41729" at bounding box center [545, 84] width 19 height 8
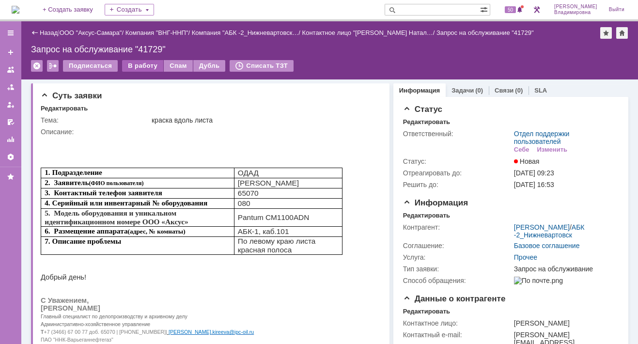
click at [140, 64] on div "В работу" at bounding box center [142, 66] width 41 height 12
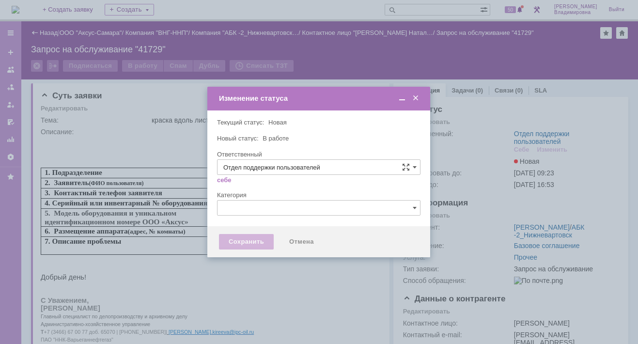
type input "[PERSON_NAME]"
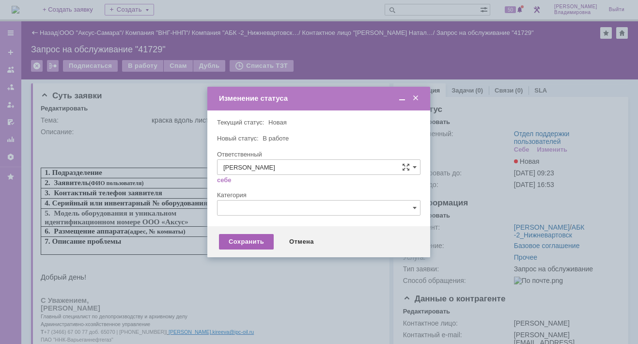
click at [235, 240] on div "Сохранить" at bounding box center [246, 242] width 55 height 16
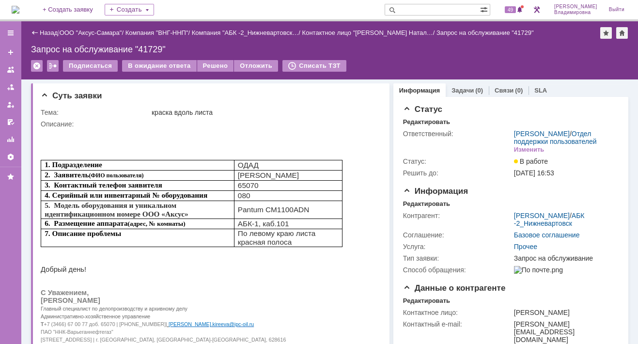
click at [19, 6] on img at bounding box center [16, 10] width 8 height 8
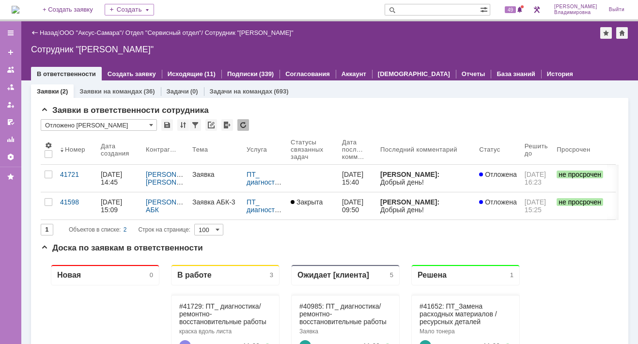
click at [416, 12] on input "text" at bounding box center [432, 10] width 95 height 12
type input "40985"
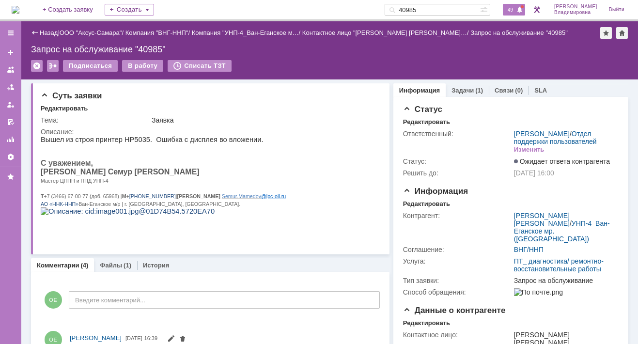
click at [516, 8] on span "49" at bounding box center [510, 9] width 11 height 7
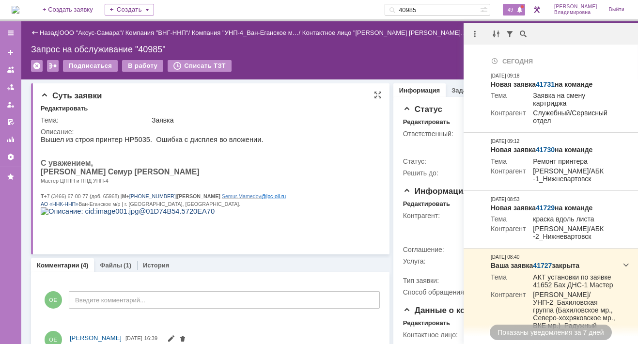
click at [304, 171] on html "Вышел из строя принтер НР5035. Ошибка с дисплея во вложении. С уважением, [PERS…" at bounding box center [207, 179] width 333 height 87
click at [306, 162] on html "Вышел из строя принтер НР5035. Ошибка с дисплея во вложении. С уважением, [PERS…" at bounding box center [207, 179] width 333 height 87
click at [303, 95] on div "Суть заявки" at bounding box center [211, 96] width 341 height 10
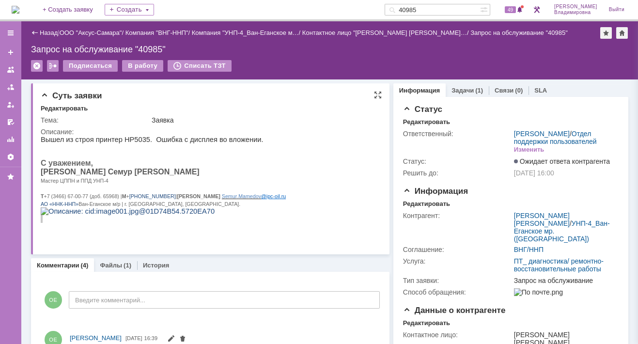
click at [303, 95] on div "Суть заявки" at bounding box center [211, 96] width 341 height 10
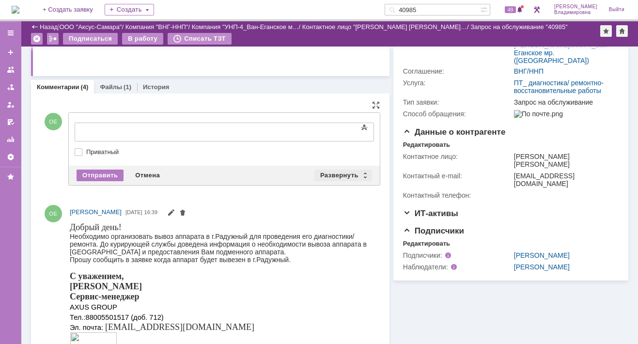
click at [335, 170] on div "Развернуть" at bounding box center [343, 176] width 58 height 12
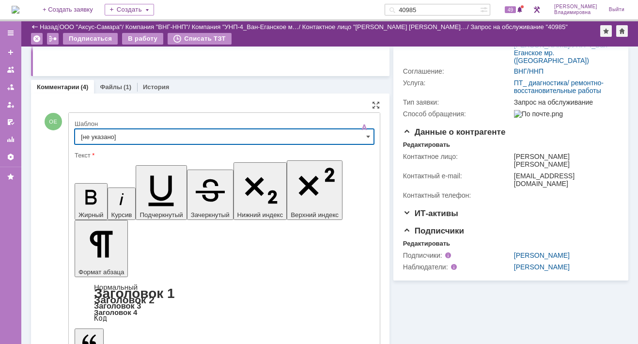
click at [105, 134] on input "[не указано]" at bounding box center [224, 137] width 299 height 16
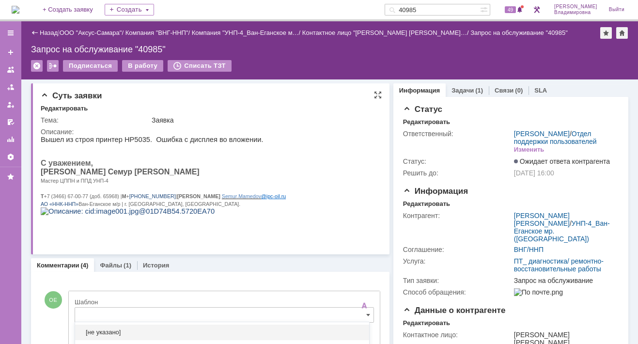
click at [295, 138] on html "Вышел из строя принтер НР5035. Ошибка с дисплея во вложении. С уважением, [PERS…" at bounding box center [207, 179] width 333 height 87
click at [307, 171] on html "Вышел из строя принтер НР5035. Ошибка с дисплея во вложении. С уважением, [PERS…" at bounding box center [207, 179] width 333 height 87
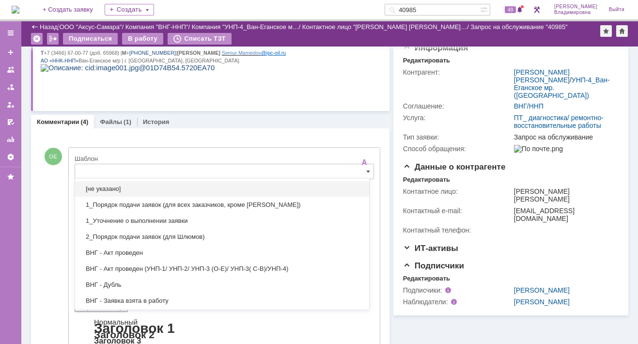
scroll to position [145, 0]
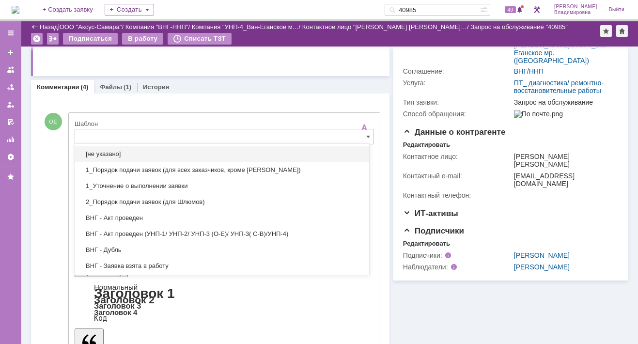
drag, startPoint x: 323, startPoint y: 57, endPoint x: 366, endPoint y: 25, distance: 54.1
click at [323, 45] on html "Вышел из строя принтер НР5035. Ошибка с дисплея во вложении. С уважением, [PERS…" at bounding box center [207, 0] width 333 height 87
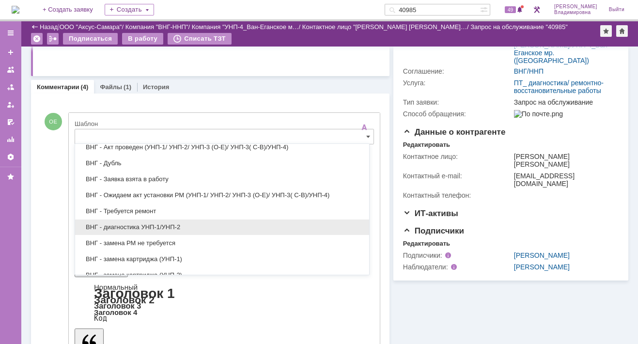
scroll to position [0, 0]
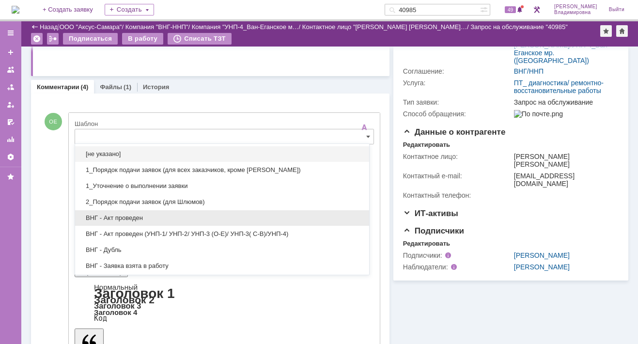
click at [121, 217] on span "ВНГ - Акт проведен" at bounding box center [222, 218] width 282 height 8
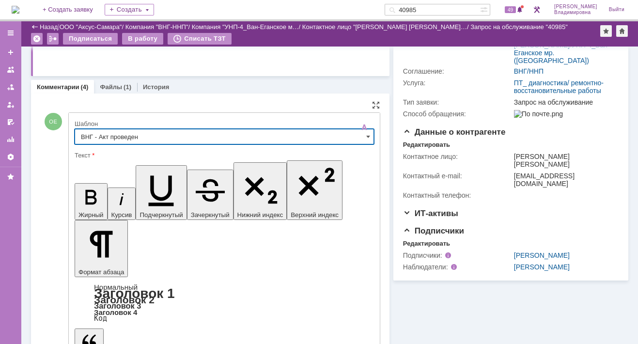
type input "ВНГ - Акт проведен"
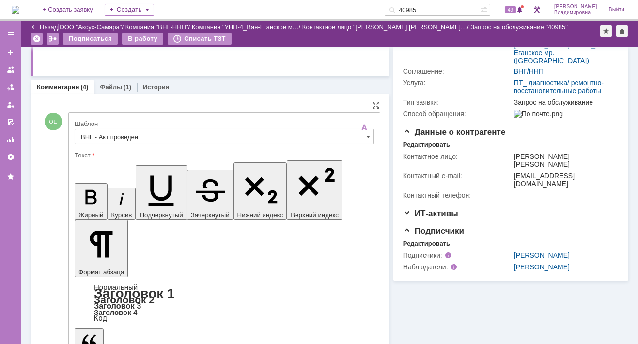
drag, startPoint x: 196, startPoint y: 2339, endPoint x: 309, endPoint y: 2339, distance: 112.4
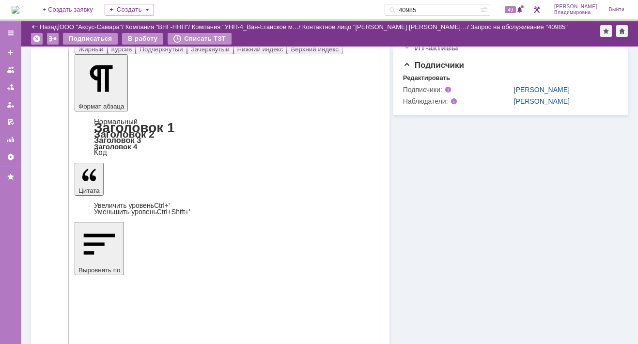
scroll to position [339, 0]
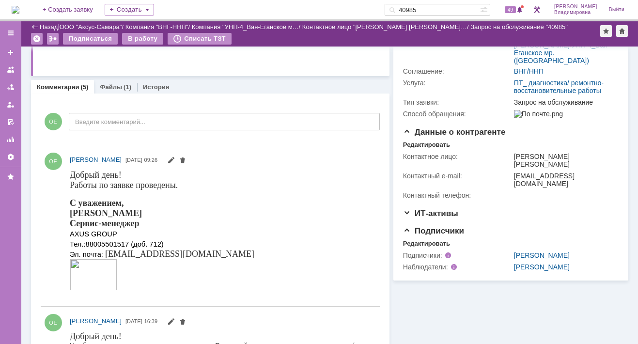
scroll to position [0, 0]
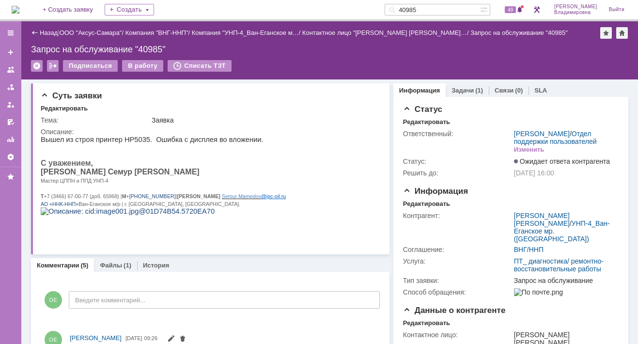
drag, startPoint x: 435, startPoint y: 5, endPoint x: 394, endPoint y: 5, distance: 40.2
click at [394, 5] on div "На домашнюю + Создать заявку Создать 40985 49 [PERSON_NAME]" at bounding box center [319, 10] width 638 height 21
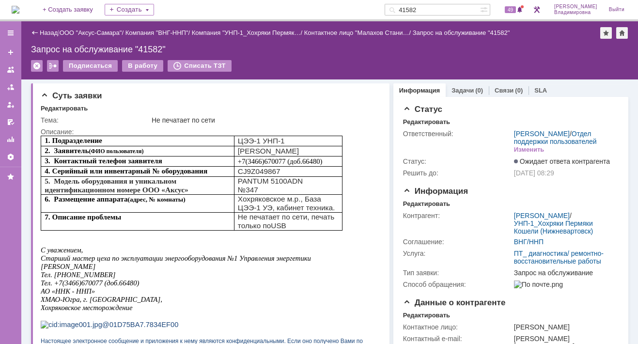
scroll to position [48, 0]
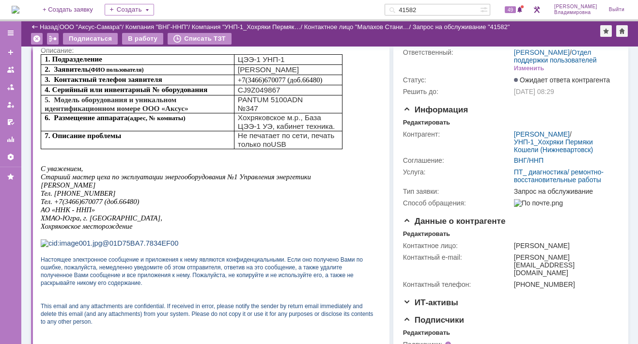
click at [304, 5] on div "На домашнюю + Создать заявку Создать 41582 49 [PERSON_NAME]" at bounding box center [319, 10] width 638 height 21
click at [332, 5] on div "На домашнюю + Создать заявку Создать 41582 49 [PERSON_NAME]" at bounding box center [319, 10] width 638 height 21
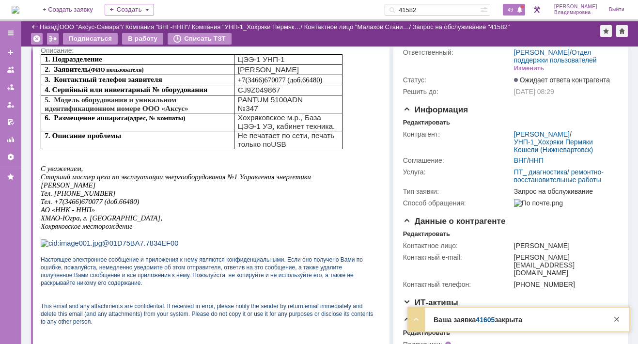
click at [513, 13] on span "49" at bounding box center [510, 9] width 11 height 7
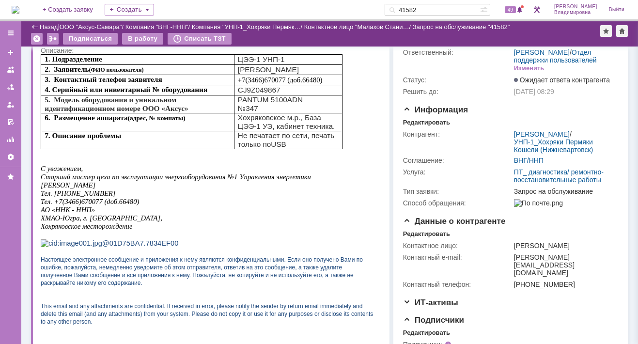
drag, startPoint x: 438, startPoint y: 11, endPoint x: 387, endPoint y: 9, distance: 51.4
click at [387, 9] on div "На домашнюю + Создать заявку Создать 41582 49 [PERSON_NAME]" at bounding box center [319, 10] width 638 height 21
type input "28128"
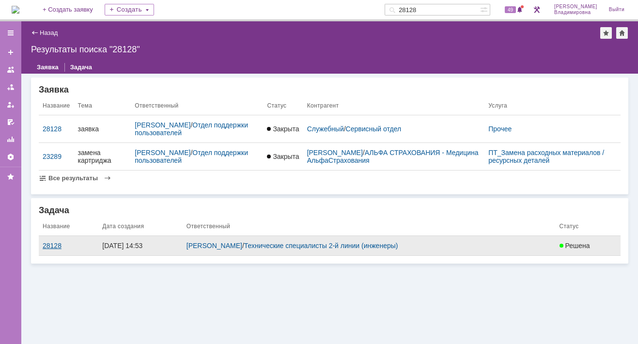
click at [58, 244] on div "28128" at bounding box center [69, 246] width 52 height 8
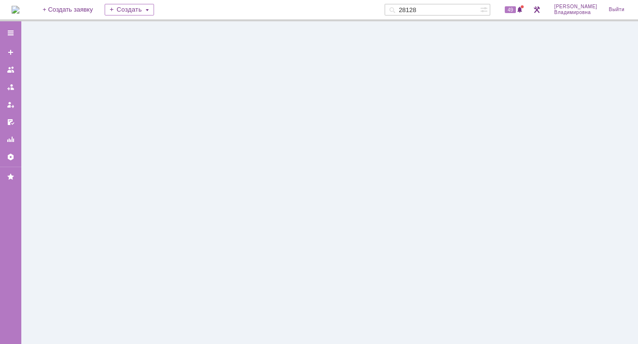
click at [58, 244] on div at bounding box center [329, 182] width 617 height 323
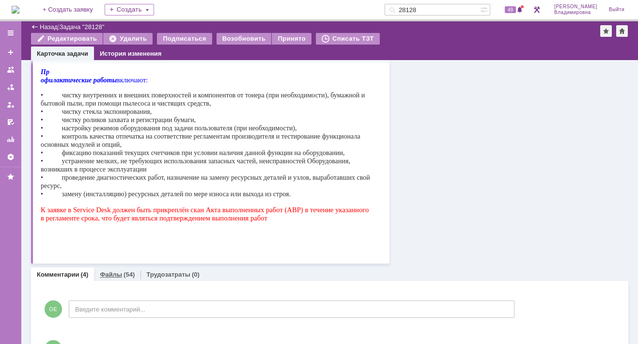
click at [113, 274] on link "Файлы" at bounding box center [111, 274] width 22 height 7
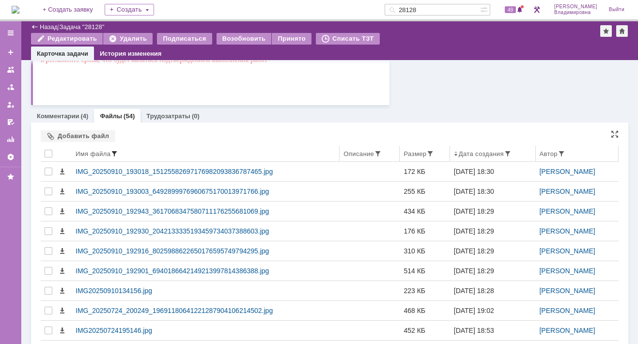
scroll to position [388, 0]
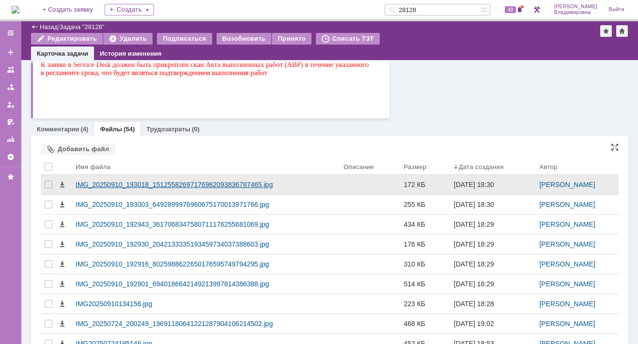
click at [156, 181] on div "IMG_20250910_193018_15125582697176982093836787465.jpg" at bounding box center [206, 185] width 260 height 8
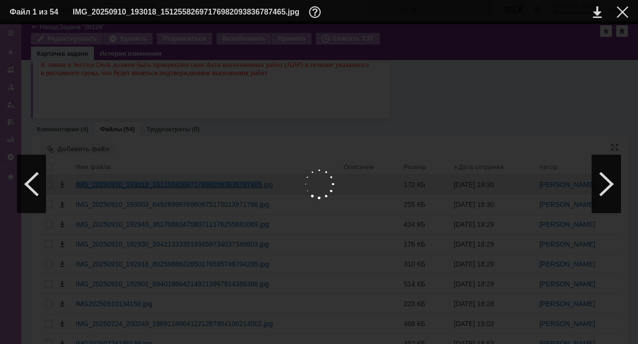
click at [156, 181] on body "Идет загрузка, пожалуйста, подождите. На домашнюю + Создать заявку Создать 2812…" at bounding box center [319, 172] width 638 height 344
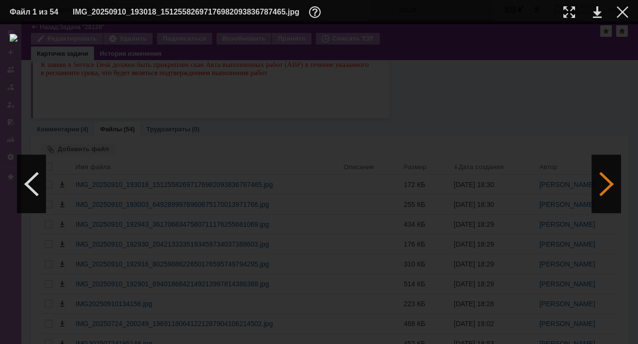
click at [606, 182] on div at bounding box center [606, 184] width 29 height 58
click at [608, 184] on div at bounding box center [606, 184] width 29 height 58
click at [597, 13] on link at bounding box center [597, 12] width 9 height 12
click at [607, 182] on div at bounding box center [606, 184] width 29 height 58
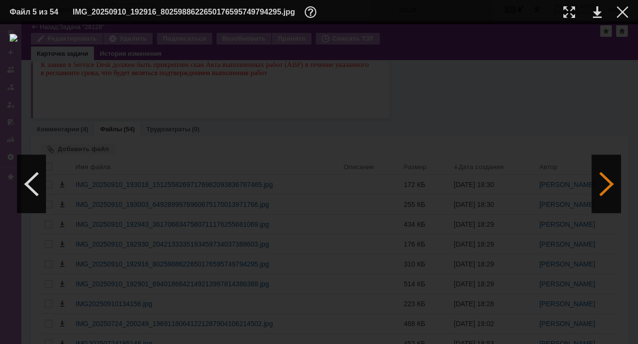
click at [607, 182] on div at bounding box center [606, 184] width 29 height 58
click at [597, 12] on link at bounding box center [597, 12] width 9 height 12
click at [594, 11] on link at bounding box center [597, 12] width 9 height 12
click at [607, 185] on div at bounding box center [606, 184] width 29 height 58
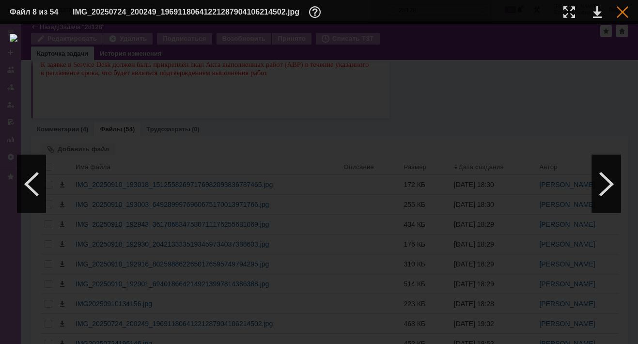
click at [621, 11] on div at bounding box center [623, 12] width 12 height 12
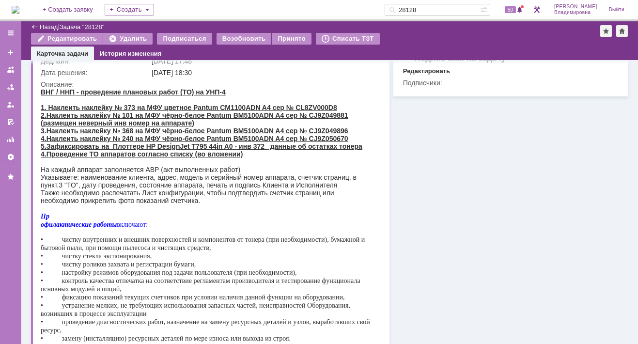
scroll to position [58, 0]
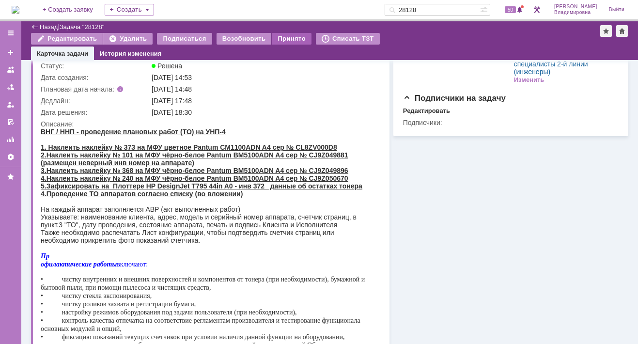
click at [286, 38] on div "Принято" at bounding box center [292, 39] width 40 height 12
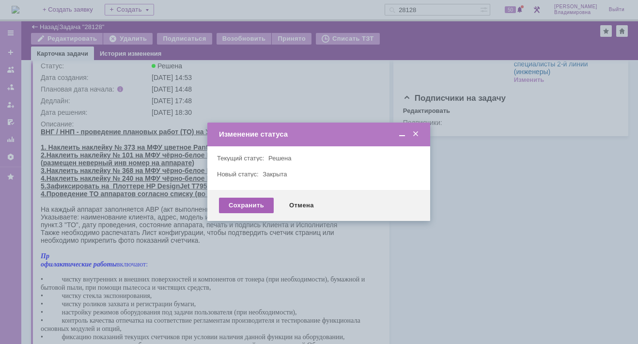
click at [244, 204] on div "Сохранить" at bounding box center [246, 206] width 55 height 16
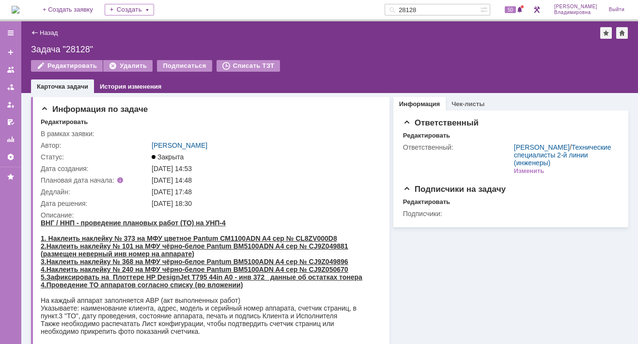
scroll to position [0, 0]
click at [267, 31] on div "Назад | Задача "28128"" at bounding box center [329, 33] width 597 height 12
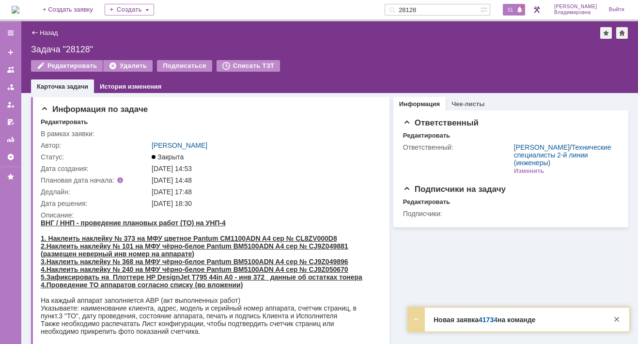
click at [516, 10] on span "51" at bounding box center [510, 9] width 11 height 7
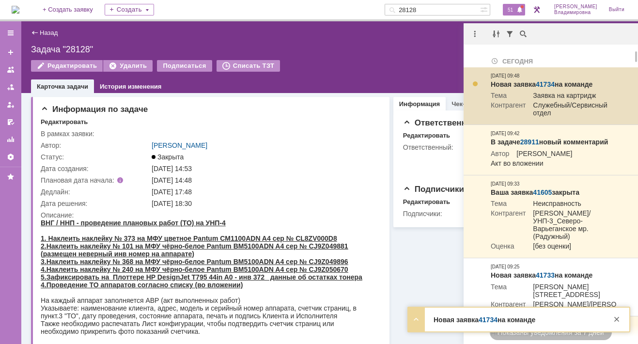
click at [550, 82] on link "41734" at bounding box center [545, 84] width 19 height 8
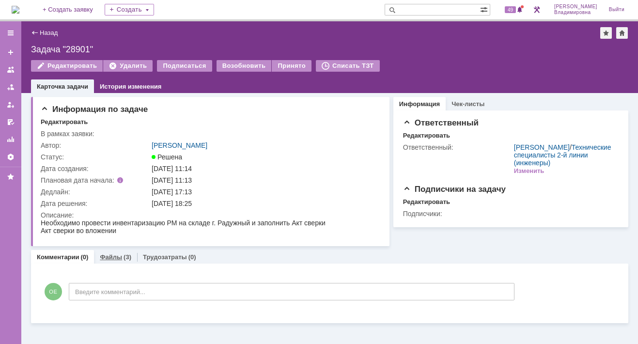
click at [110, 255] on link "Файлы" at bounding box center [111, 256] width 22 height 7
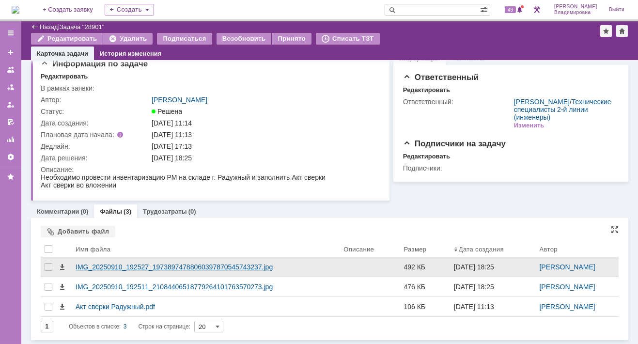
scroll to position [12, 0]
click at [110, 268] on div "IMG_20250910_192527_19738974788060397870545743237.jpg" at bounding box center [206, 268] width 260 height 8
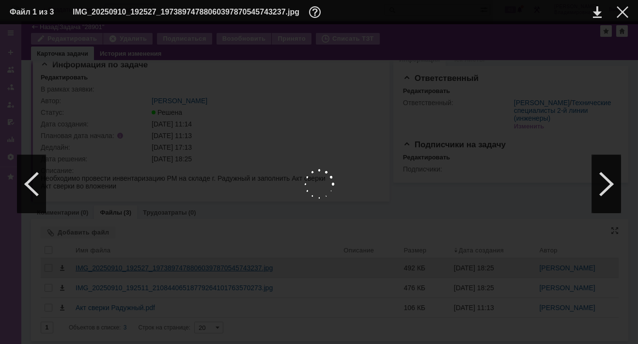
click at [110, 268] on div at bounding box center [319, 184] width 619 height 300
click at [564, 48] on div at bounding box center [319, 184] width 619 height 300
click at [597, 12] on link at bounding box center [597, 12] width 9 height 12
click at [605, 184] on div at bounding box center [606, 184] width 29 height 58
click at [597, 10] on link at bounding box center [597, 12] width 9 height 12
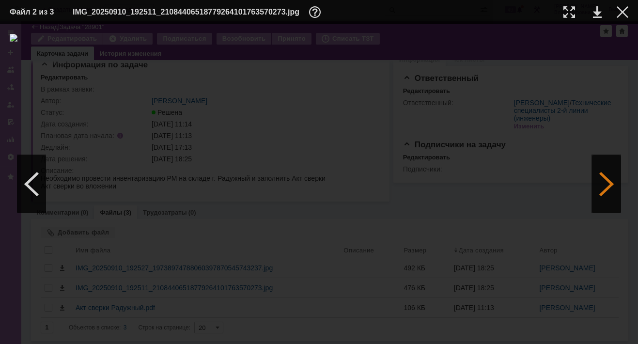
click at [607, 181] on div at bounding box center [606, 184] width 29 height 58
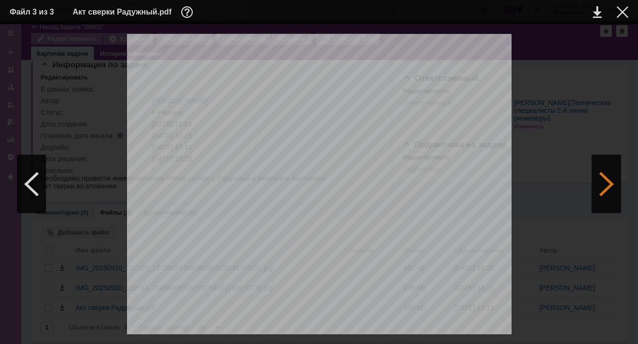
click at [608, 182] on div at bounding box center [606, 184] width 29 height 58
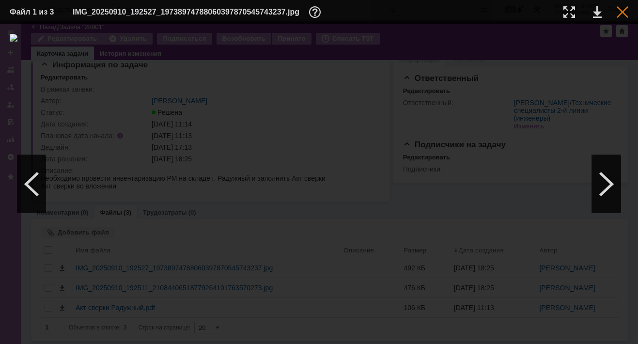
click at [621, 11] on div at bounding box center [623, 12] width 12 height 12
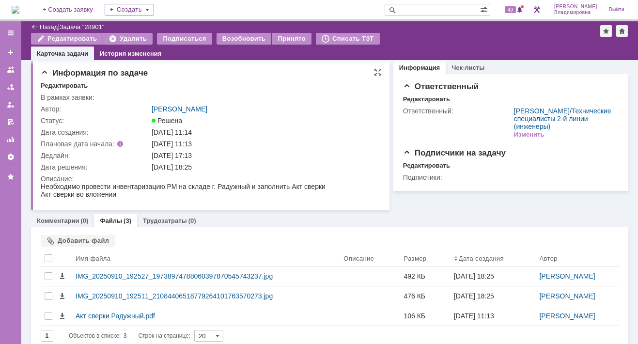
scroll to position [0, 0]
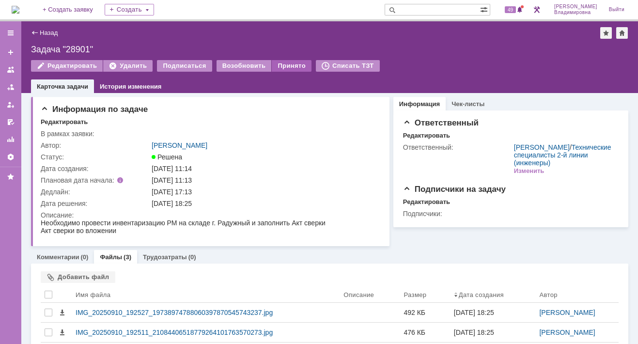
click at [279, 64] on div "Принято" at bounding box center [292, 66] width 40 height 12
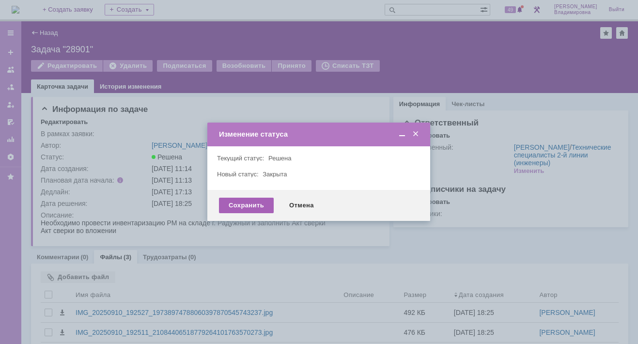
click at [252, 205] on div "Сохранить" at bounding box center [246, 206] width 55 height 16
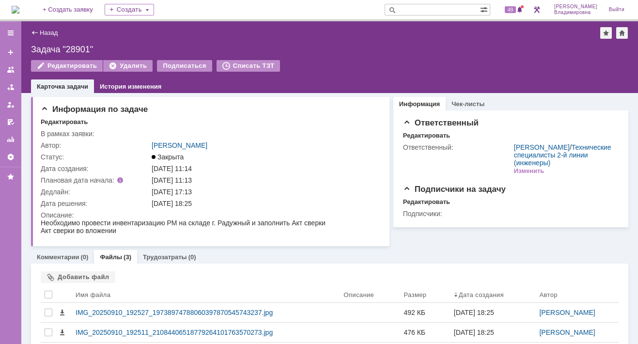
click at [311, 39] on div "Назад | Задача "28901" Задача "28901" Редактировать Удалить Подписаться Списать…" at bounding box center [329, 57] width 617 height 72
drag, startPoint x: 308, startPoint y: 170, endPoint x: 310, endPoint y: 186, distance: 16.1
click at [308, 170] on div "[DATE] 11:14" at bounding box center [264, 169] width 225 height 8
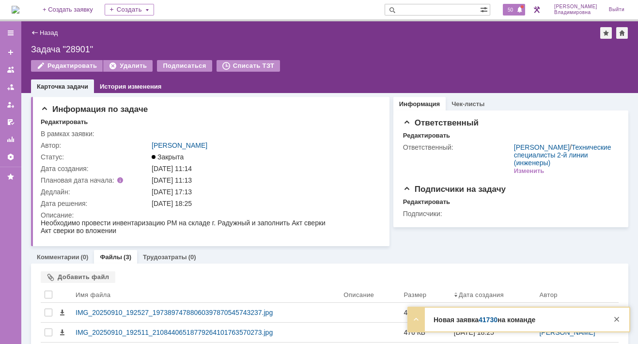
click at [516, 7] on span "50" at bounding box center [510, 9] width 11 height 7
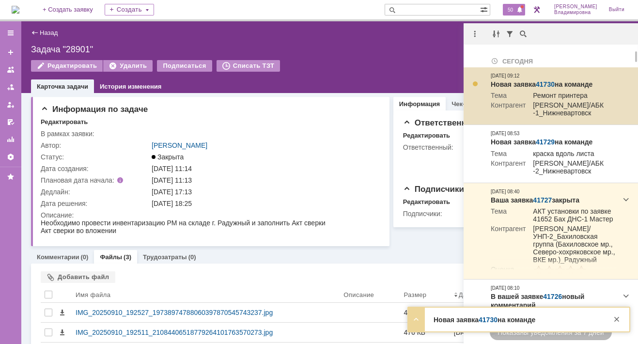
click at [549, 80] on link "41730" at bounding box center [545, 84] width 19 height 8
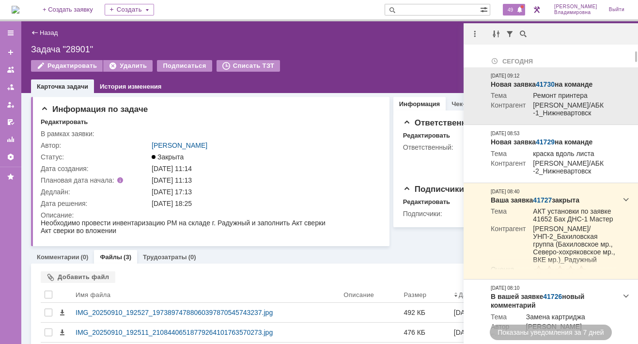
click at [549, 80] on link "41730" at bounding box center [545, 84] width 19 height 8
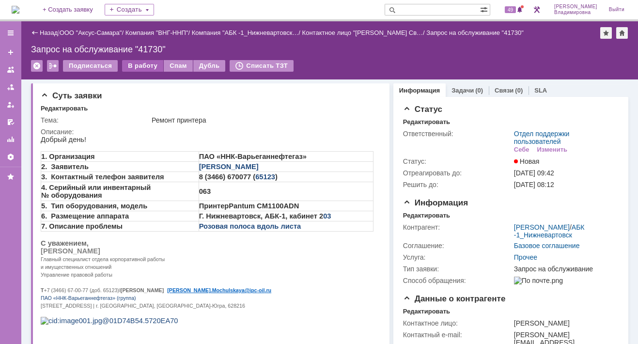
click at [137, 65] on div "В работу" at bounding box center [142, 66] width 41 height 12
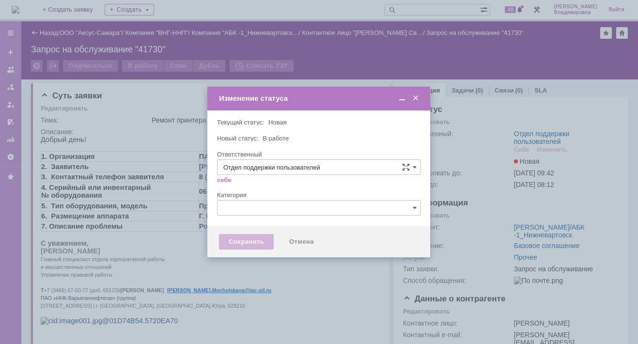
type input "[PERSON_NAME]"
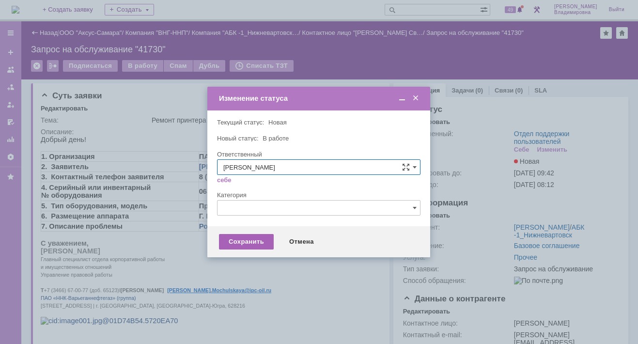
click at [251, 242] on div "Сохранить" at bounding box center [246, 242] width 55 height 16
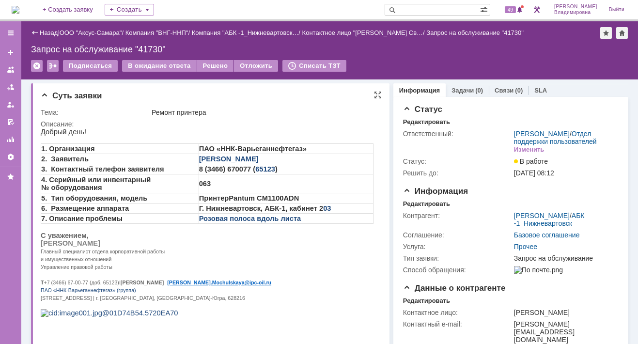
scroll to position [48, 0]
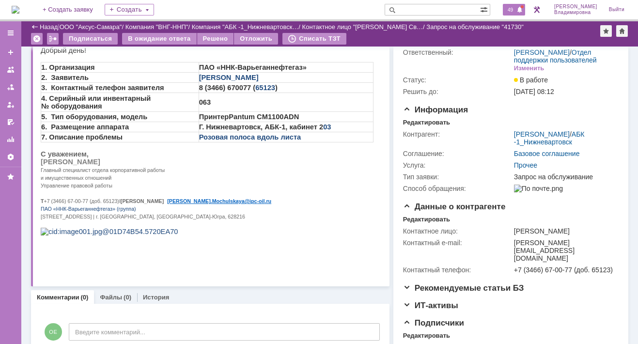
click at [513, 9] on span "49" at bounding box center [510, 9] width 11 height 7
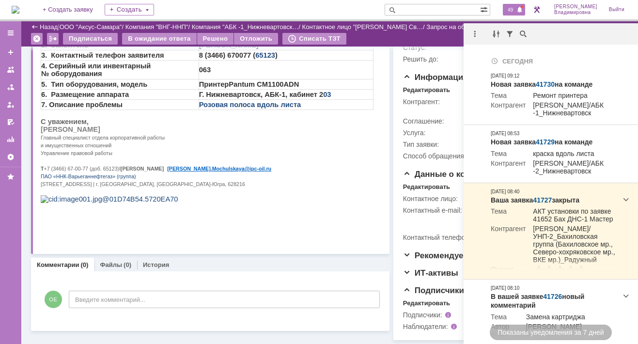
scroll to position [109, 0]
click at [237, 203] on p at bounding box center [207, 199] width 333 height 8
click at [330, 156] on p "Управление правовой работы" at bounding box center [207, 153] width 333 height 8
drag, startPoint x: 330, startPoint y: 161, endPoint x: 275, endPoint y: 217, distance: 78.1
click at [329, 156] on p "Управление правовой работы" at bounding box center [207, 153] width 333 height 8
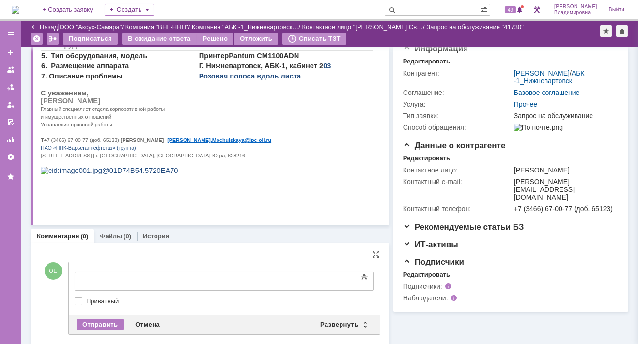
scroll to position [0, 0]
click at [335, 321] on div "Развернуть" at bounding box center [343, 325] width 58 height 12
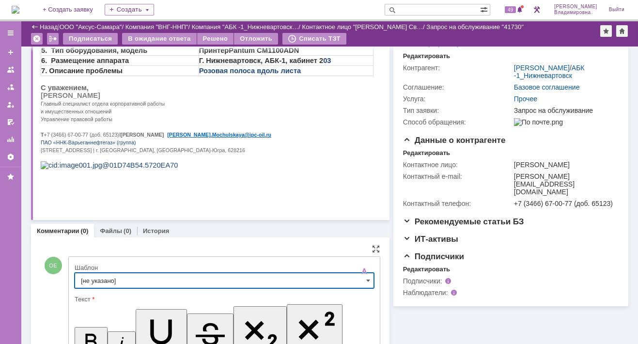
click at [98, 280] on input "[не указано]" at bounding box center [224, 281] width 299 height 16
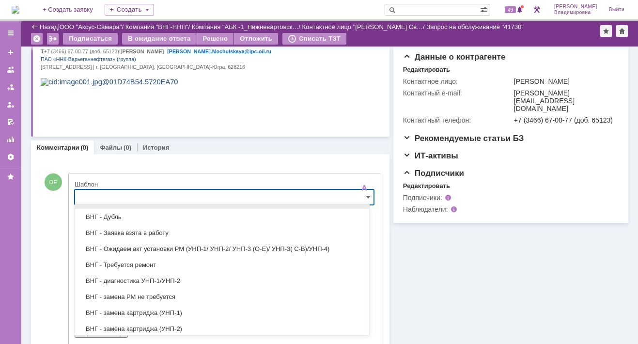
scroll to position [48, 0]
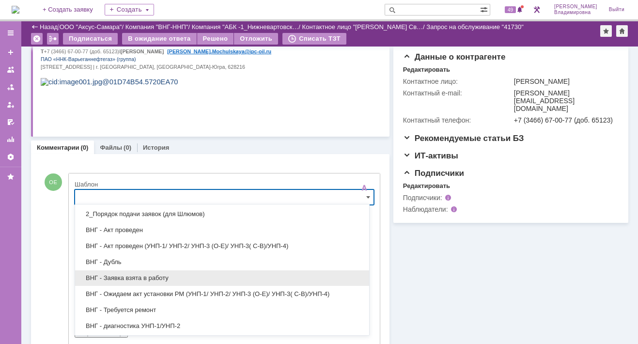
click at [131, 274] on span "ВНГ - Заявка взята в работу" at bounding box center [222, 278] width 282 height 8
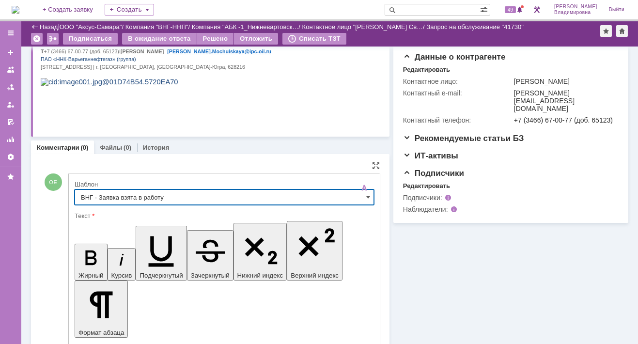
type input "ВНГ - Заявка взята в работу"
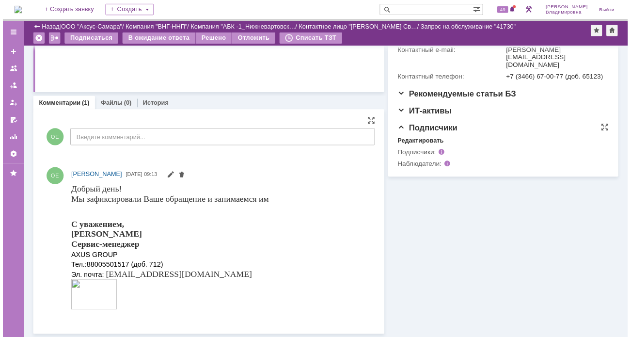
scroll to position [240, 0]
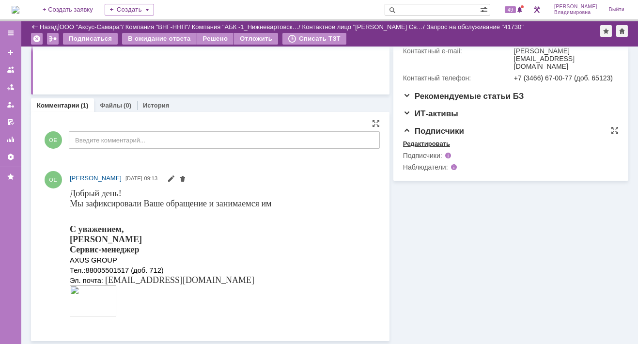
click at [431, 148] on div "Редактировать" at bounding box center [426, 144] width 47 height 8
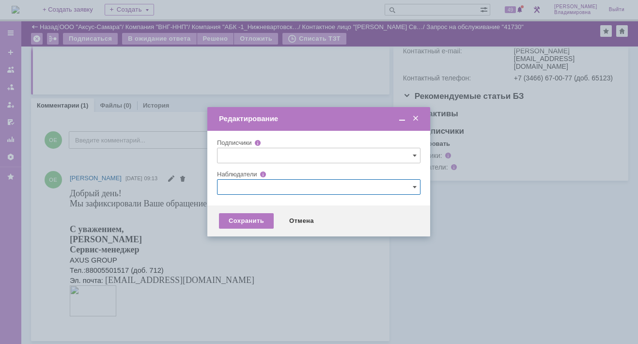
click at [247, 183] on input "text" at bounding box center [318, 187] width 203 height 16
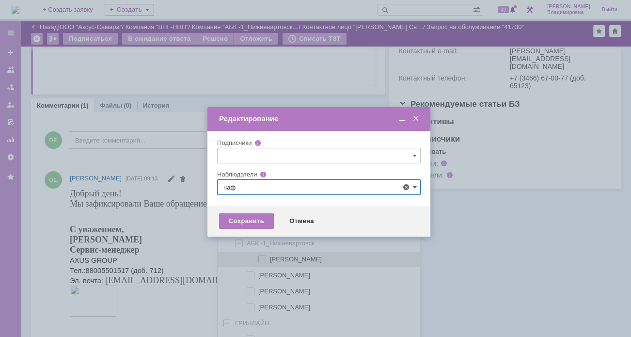
scroll to position [20, 0]
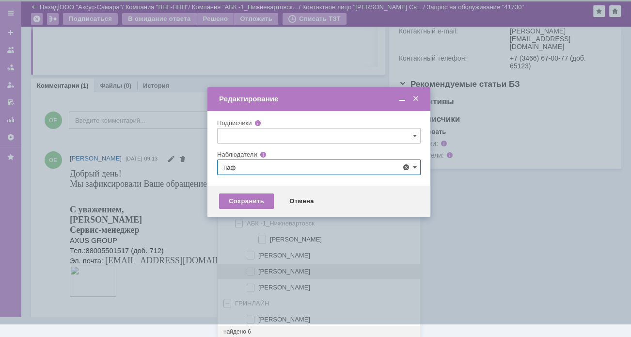
click at [258, 271] on span at bounding box center [258, 269] width 0 height 5
click at [249, 271] on input "[PERSON_NAME]" at bounding box center [251, 271] width 6 height 6
type input "[PERSON_NAME]"
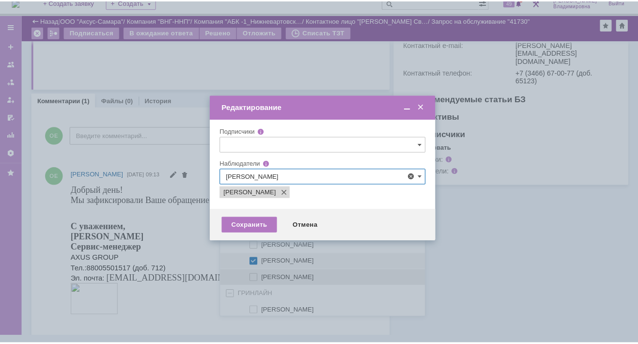
scroll to position [0, 0]
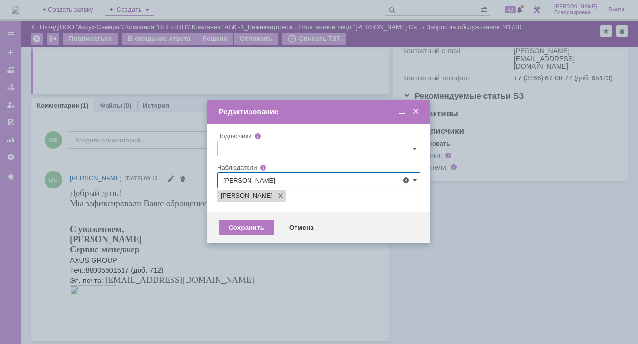
click at [193, 282] on div at bounding box center [319, 172] width 638 height 344
click at [239, 222] on div "Сохранить" at bounding box center [246, 228] width 55 height 16
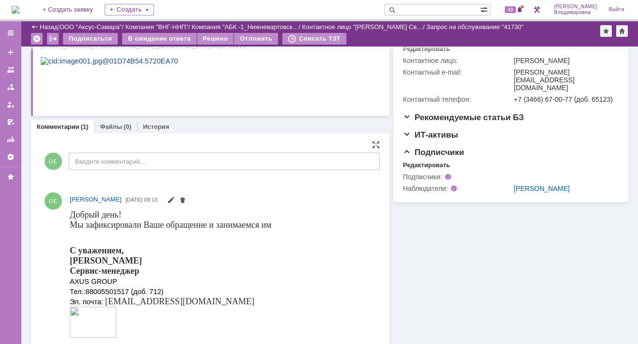
scroll to position [46, 0]
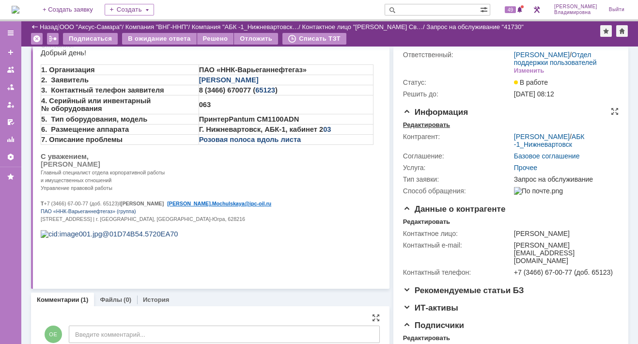
click at [421, 129] on div "Редактировать" at bounding box center [426, 125] width 47 height 8
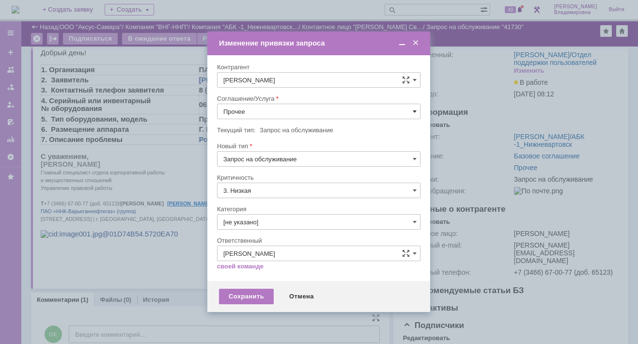
click at [415, 109] on span at bounding box center [415, 112] width 4 height 8
click at [255, 198] on span "ПТ_ диагностика/ ремонтно-восстановительные работы" at bounding box center [318, 199] width 191 height 8
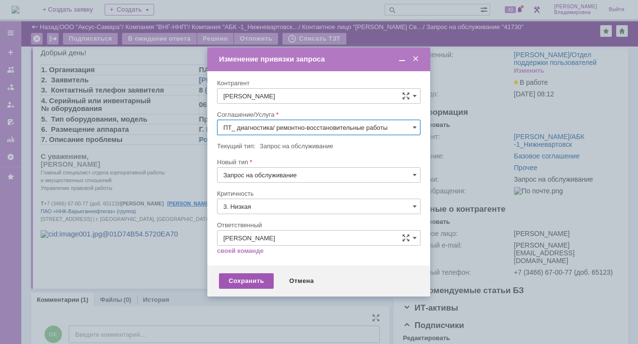
type input "ПТ_ диагностика/ ремонтно-восстановительные работы"
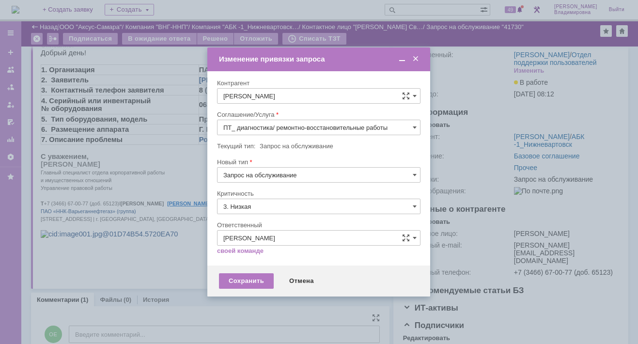
click at [236, 272] on div "Сохранить Отмена" at bounding box center [318, 280] width 223 height 31
click at [246, 280] on div "Сохранить" at bounding box center [246, 281] width 55 height 16
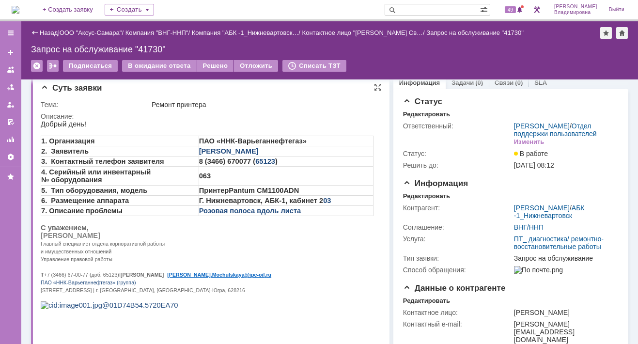
scroll to position [0, 0]
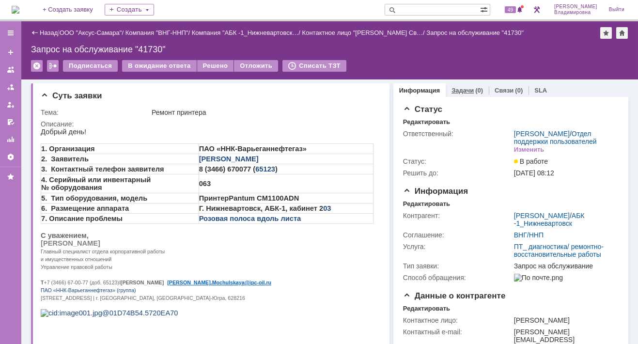
click at [458, 90] on link "Задачи" at bounding box center [462, 90] width 22 height 7
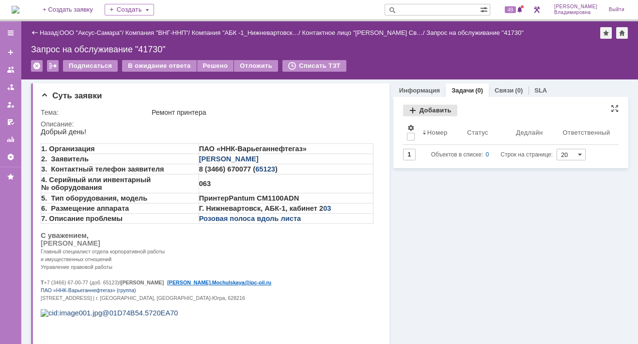
click at [420, 109] on div "Добавить" at bounding box center [430, 111] width 54 height 12
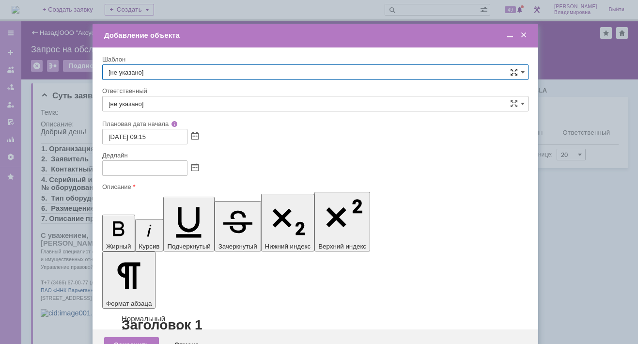
drag, startPoint x: 523, startPoint y: 70, endPoint x: 513, endPoint y: 70, distance: 9.7
click at [523, 70] on span at bounding box center [523, 72] width 4 height 8
click at [147, 190] on span "ВНГ / ННП - диагностика, ремонт без использования ЗИП (Запрос на обслуживание)" at bounding box center [316, 194] width 414 height 8
type input "ВНГ / ННП - диагностика, ремонт без использования ЗИП (Запрос на обслуживание)"
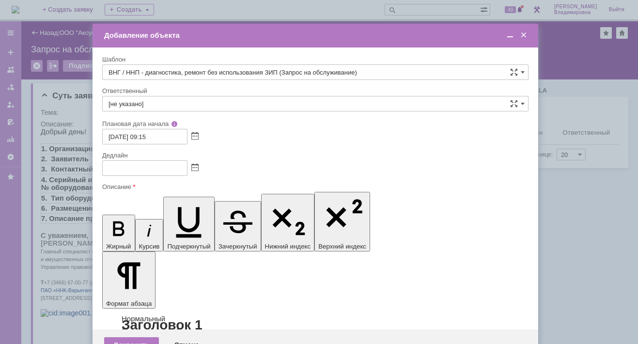
type input "[PERSON_NAME]"
type input "[DATE] 17:15"
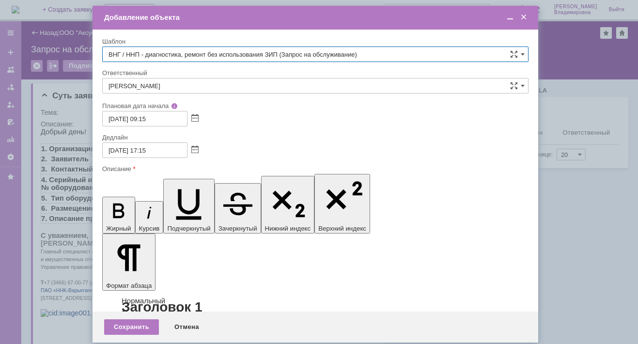
type input "ВНГ / ННП - диагностика, ремонт без использования ЗИП (Запрос на обслуживание)"
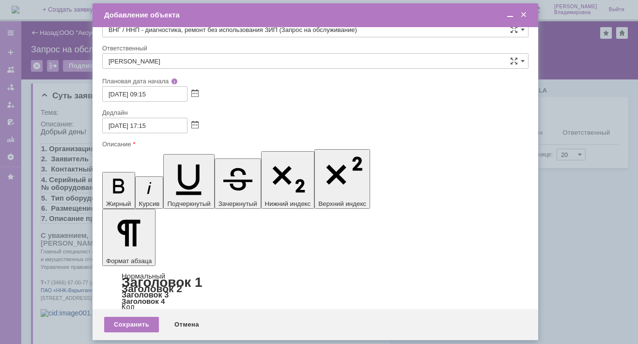
scroll to position [0, 0]
click at [124, 327] on div "Сохранить" at bounding box center [131, 325] width 55 height 16
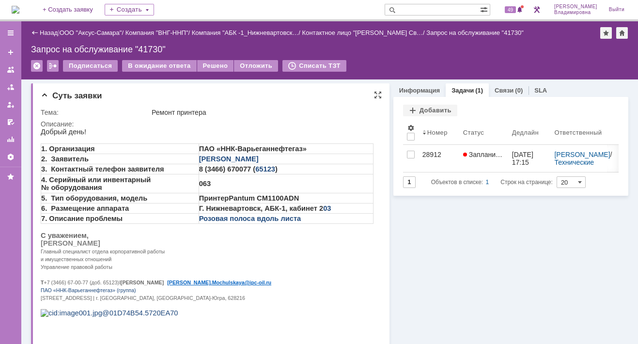
click at [346, 176] on td "063" at bounding box center [286, 183] width 174 height 19
click at [436, 263] on div "Информация Задачи (1) Связи (0) SLA Статус Редактировать Ответственный: Орлова …" at bounding box center [508, 346] width 239 height 535
click at [19, 7] on img at bounding box center [16, 10] width 8 height 8
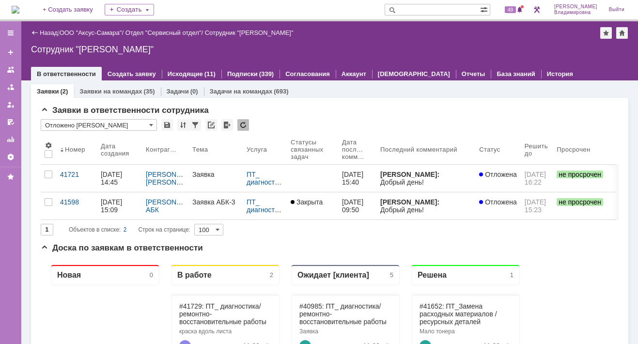
click at [248, 7] on div "На домашнюю + Создать заявку Создать 49 Орлова Елена Владимировна Выйти" at bounding box center [319, 10] width 638 height 21
click at [420, 9] on input "text" at bounding box center [432, 10] width 95 height 12
type input "40985"
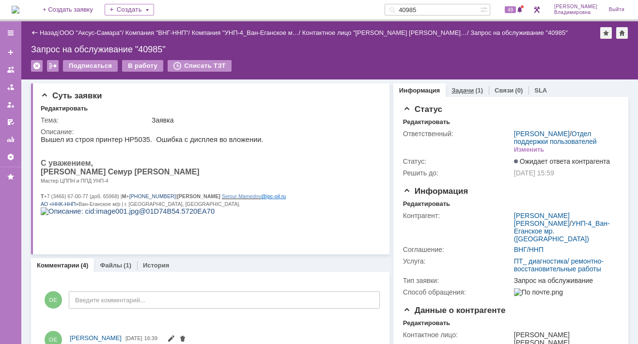
click at [452, 88] on link "Задачи" at bounding box center [462, 90] width 22 height 7
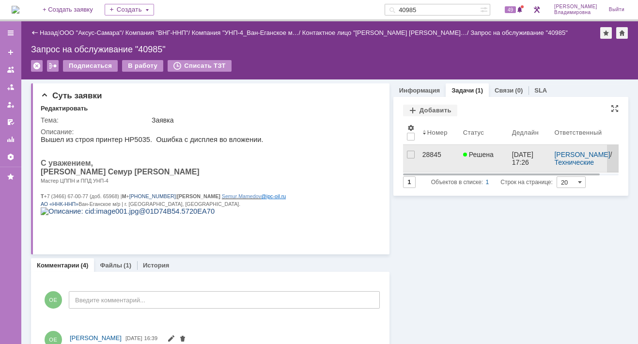
click at [430, 153] on div "28845" at bounding box center [438, 155] width 33 height 8
click at [430, 153] on div "Назад | ООО "Аксус-Самара" / Компания "ВНГ-ННП" / Компания "УНП-4_Ван-Еганское …" at bounding box center [329, 182] width 617 height 323
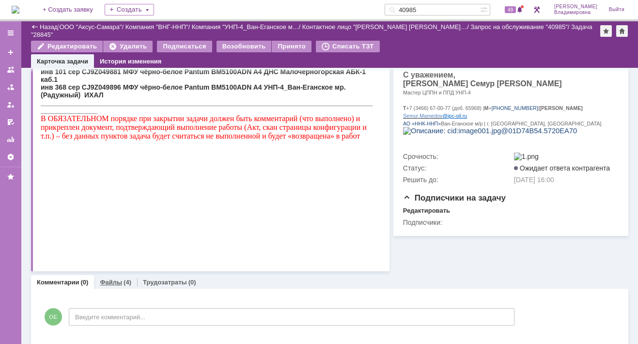
click at [111, 279] on link "Файлы" at bounding box center [111, 282] width 22 height 7
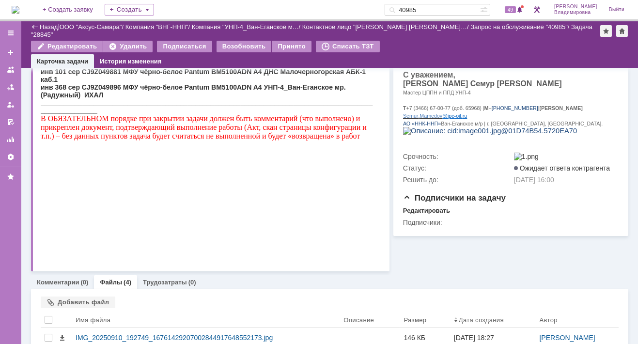
scroll to position [271, 0]
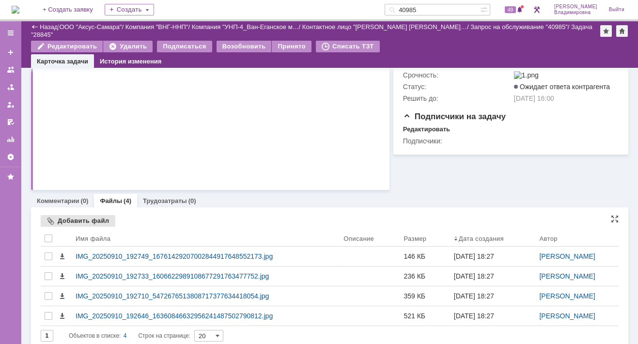
click at [70, 215] on div "Добавить файл" at bounding box center [78, 221] width 75 height 12
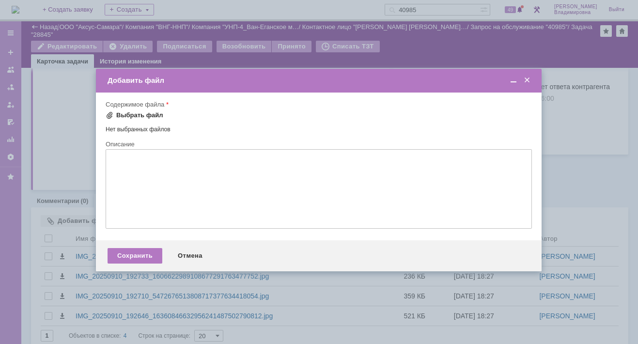
click at [131, 115] on div "Выбрать файл" at bounding box center [139, 115] width 47 height 8
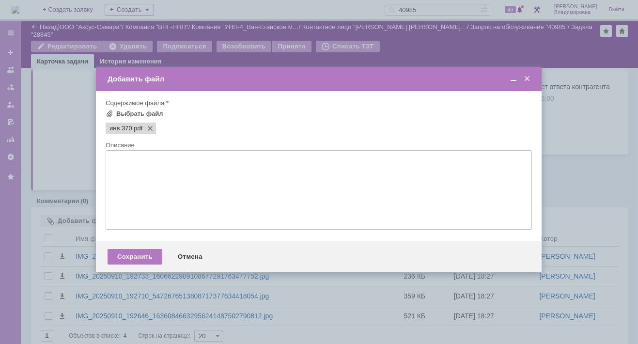
scroll to position [0, 0]
click at [136, 255] on div "Сохранить" at bounding box center [135, 257] width 55 height 16
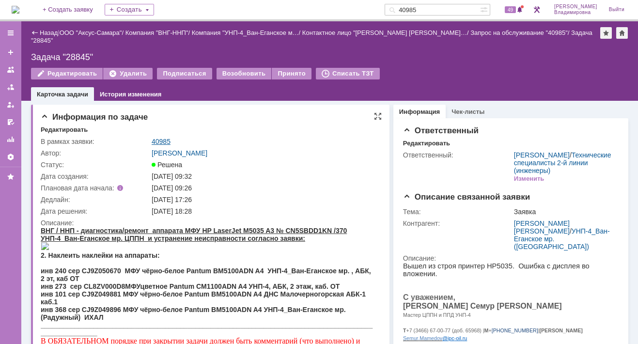
click at [164, 138] on link "40985" at bounding box center [161, 142] width 19 height 8
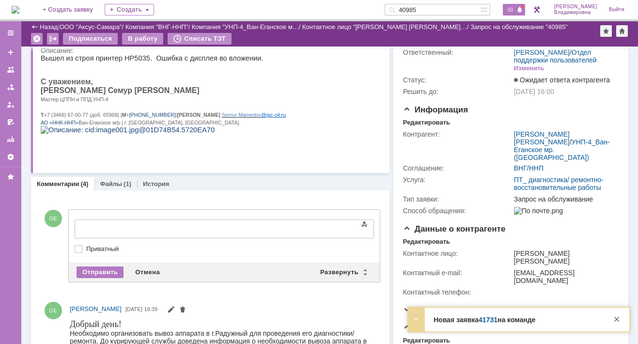
click at [513, 8] on span "50" at bounding box center [510, 9] width 11 height 7
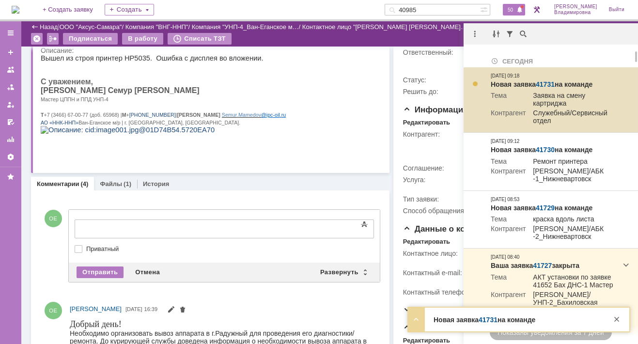
click at [546, 82] on link "41731" at bounding box center [545, 84] width 19 height 8
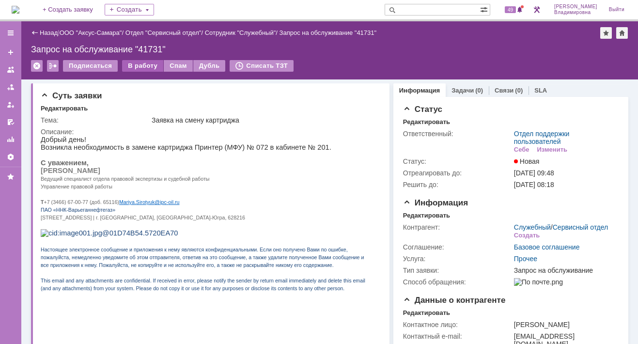
click at [138, 64] on div "В работу" at bounding box center [142, 66] width 41 height 12
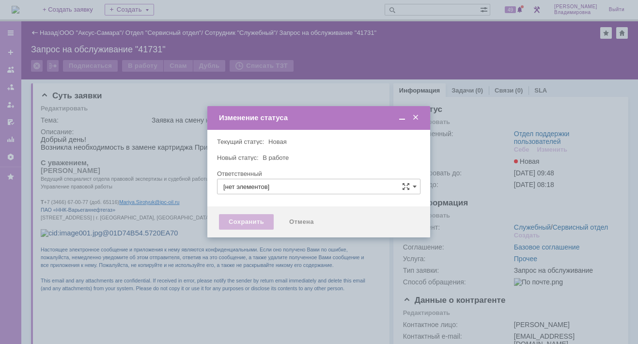
type input "Отдел поддержки пользователей"
type input "[PERSON_NAME]"
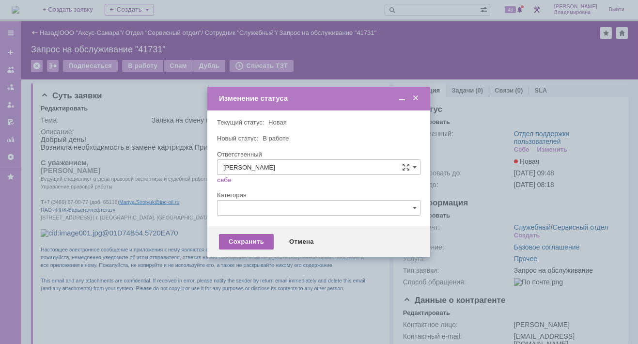
click at [231, 236] on div "Сохранить" at bounding box center [246, 242] width 55 height 16
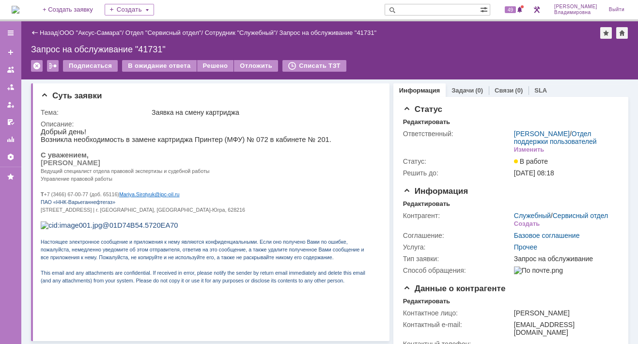
drag, startPoint x: 30, startPoint y: 6, endPoint x: 32, endPoint y: 13, distance: 7.7
click at [19, 6] on img at bounding box center [16, 10] width 8 height 8
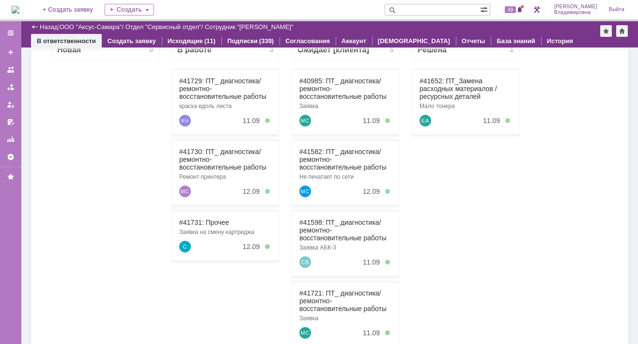
scroll to position [194, 0]
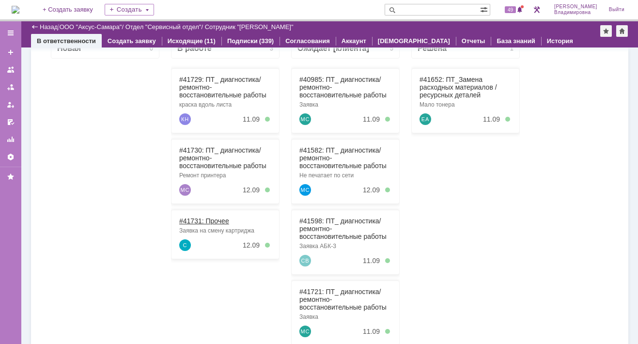
click at [196, 223] on link "#41731: Прочее" at bounding box center [204, 221] width 50 height 8
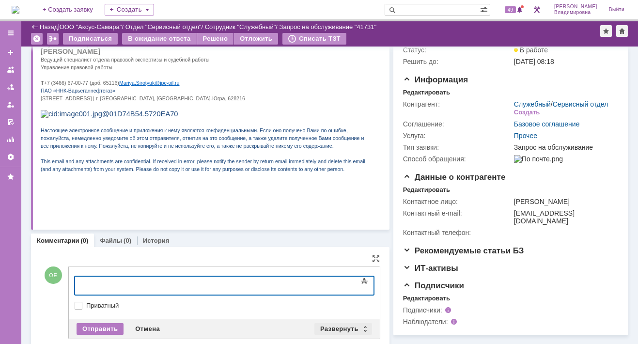
click at [332, 324] on div "Развернуть" at bounding box center [343, 329] width 58 height 12
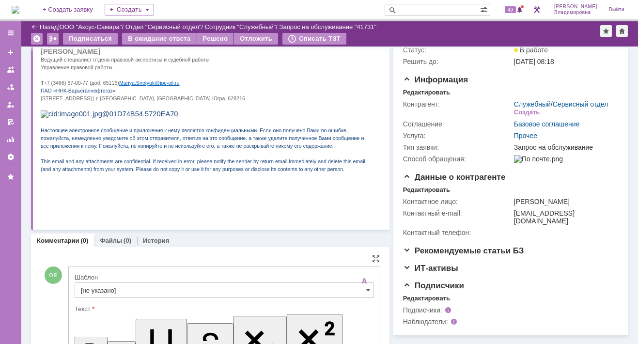
scroll to position [233, 0]
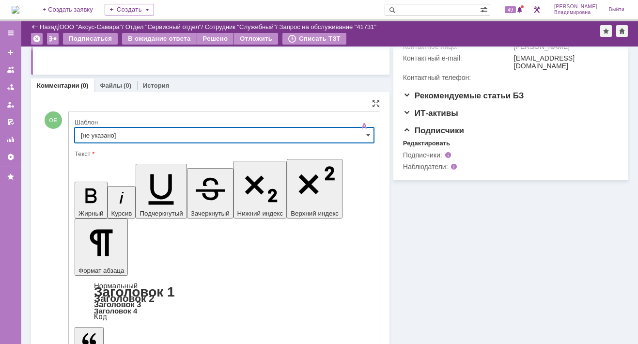
click at [91, 132] on input "[не указано]" at bounding box center [224, 135] width 299 height 16
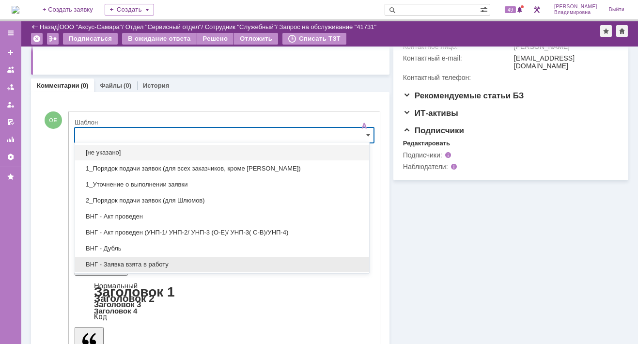
click at [119, 261] on span "ВНГ - Заявка взята в работу" at bounding box center [222, 265] width 282 height 8
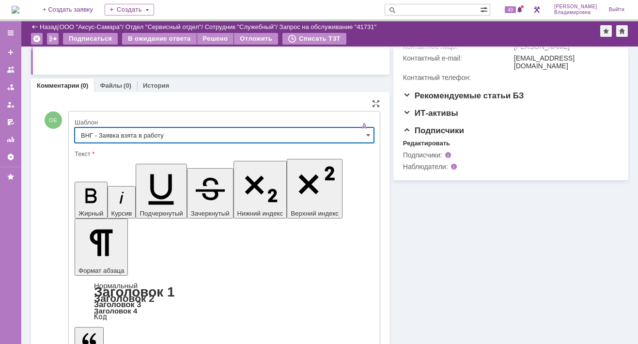
type input "ВНГ - Заявка взята в работу"
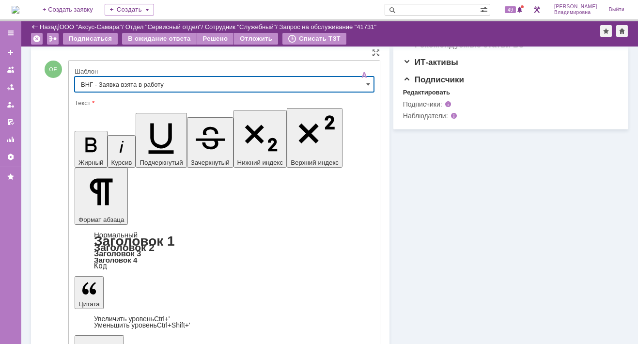
scroll to position [326, 0]
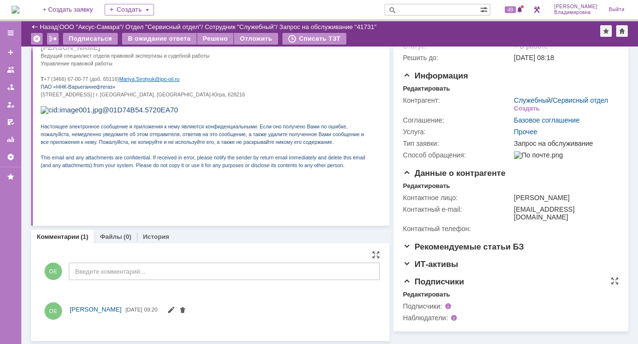
scroll to position [213, 0]
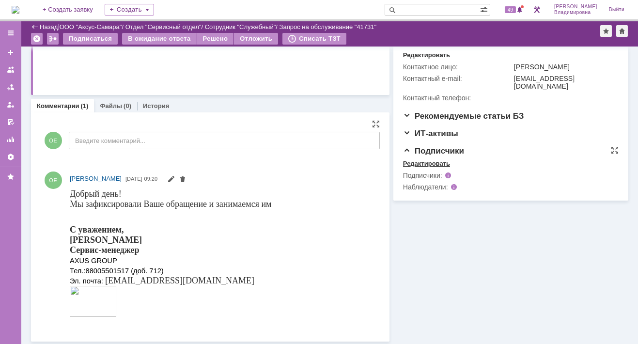
click at [423, 168] on div "Редактировать" at bounding box center [426, 164] width 47 height 8
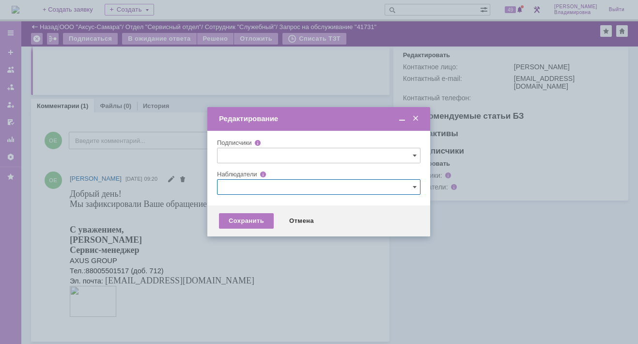
click at [245, 186] on input "text" at bounding box center [318, 187] width 203 height 16
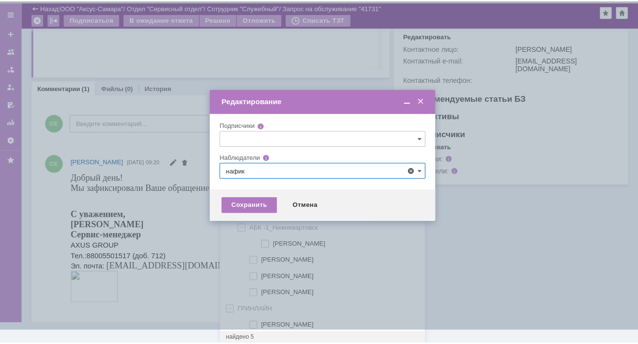
scroll to position [0, 0]
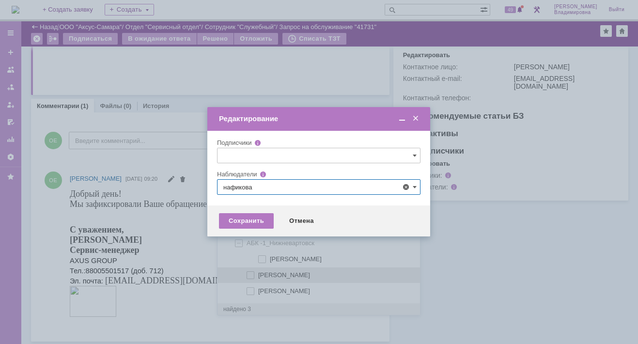
click at [258, 273] on span at bounding box center [258, 273] width 0 height 5
click at [248, 273] on input "Нафикова Евгения" at bounding box center [251, 275] width 6 height 6
type input "Нафикова Евгения"
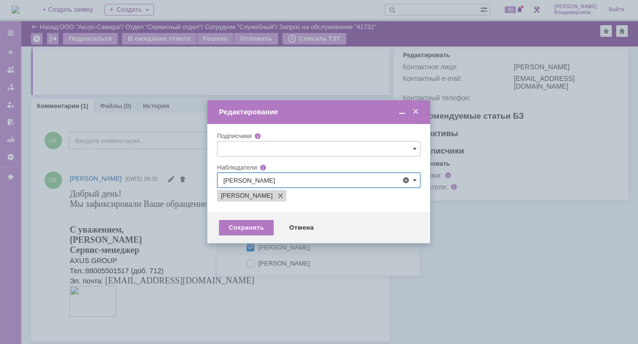
click at [194, 255] on div at bounding box center [319, 172] width 638 height 344
click at [241, 227] on div "Сохранить" at bounding box center [246, 228] width 55 height 16
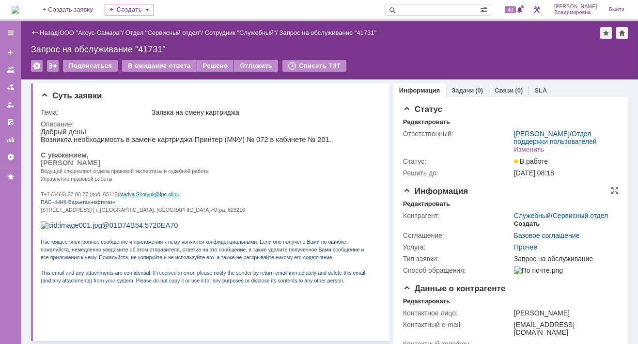
click at [521, 228] on div "Создать" at bounding box center [527, 224] width 26 height 8
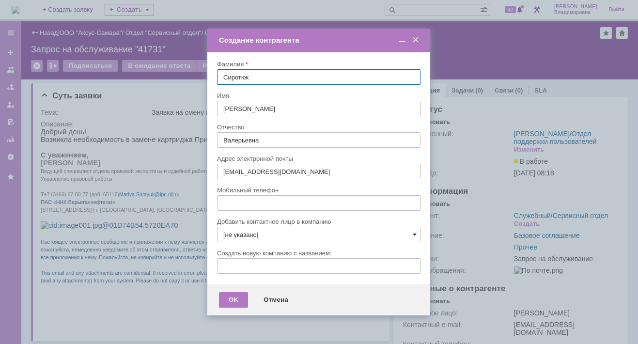
click at [415, 233] on span at bounding box center [415, 235] width 4 height 8
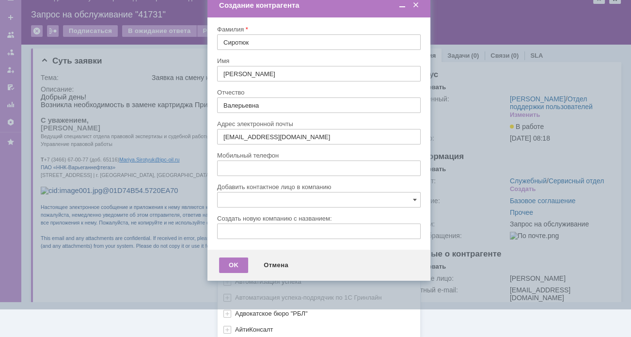
scroll to position [288, 0]
click at [238, 329] on div "[не указано] AVON AXUS Axus Computers DELPHI Xcom _подрядчик Михайловка «ММЦ Пр…" at bounding box center [319, 130] width 202 height 414
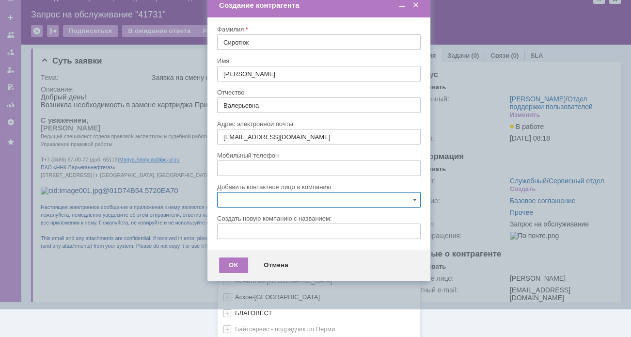
scroll to position [433, 0]
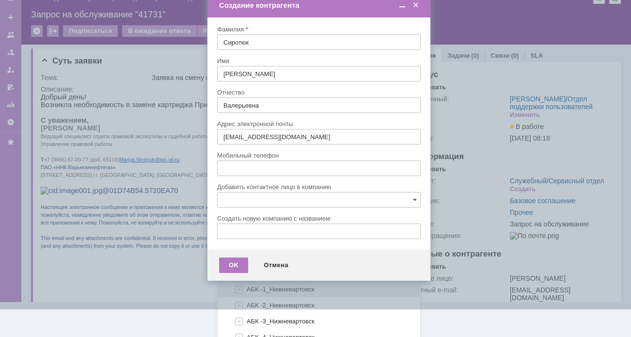
click at [277, 285] on span "АБК -1_Нижневартовск" at bounding box center [281, 288] width 68 height 7
type input "АБК -1_Нижневартовск"
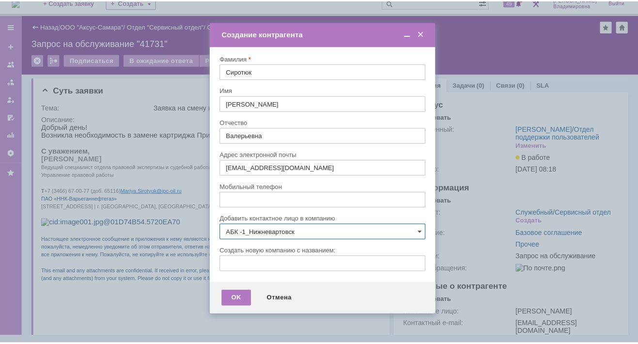
scroll to position [0, 0]
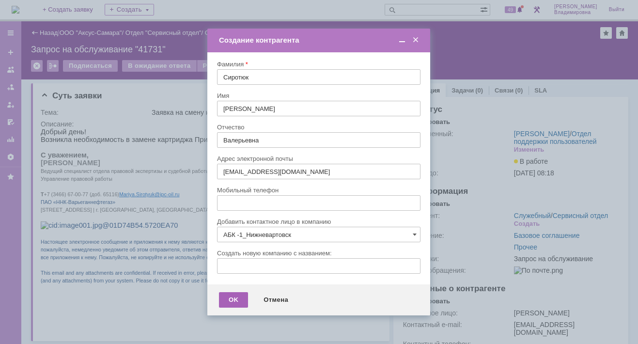
click at [235, 294] on div "OK" at bounding box center [233, 300] width 29 height 16
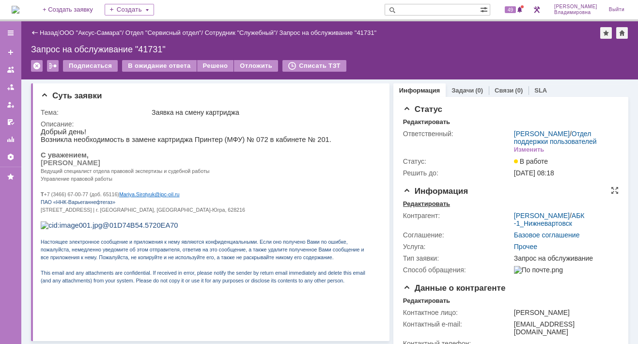
click at [426, 208] on div "Редактировать" at bounding box center [426, 204] width 47 height 8
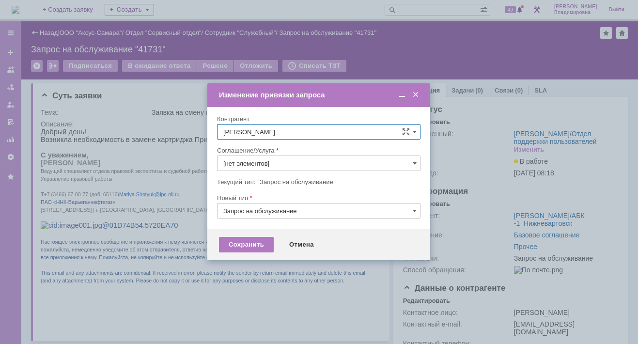
type input "Прочее"
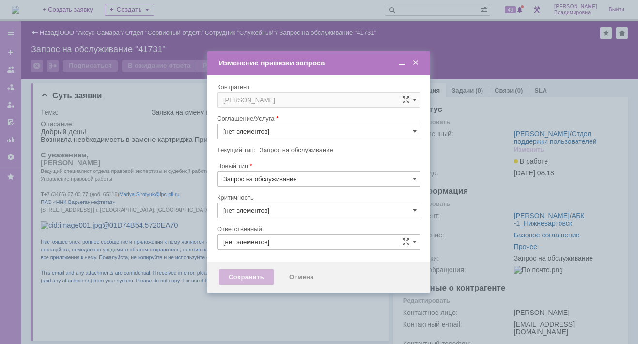
type input "Прочее"
type input "3. Низкая"
type input "[не указано]"
type input "[PERSON_NAME]"
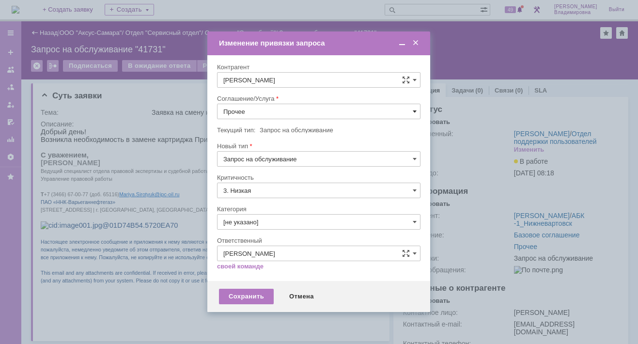
click at [415, 109] on span at bounding box center [415, 112] width 4 height 8
click at [270, 227] on span "ПТ_Замена расходных материалов / ресурсных деталей" at bounding box center [318, 231] width 191 height 8
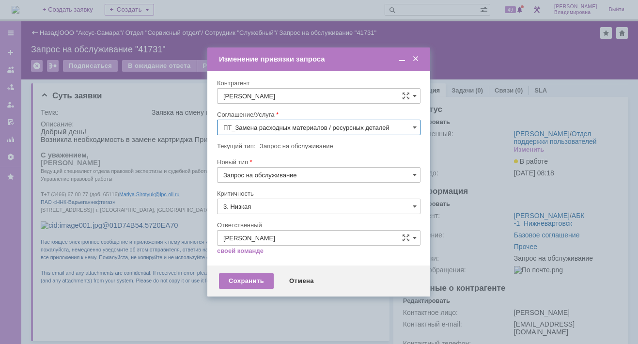
type input "ПТ_Замена расходных материалов / ресурсных деталей"
click at [249, 278] on div "Сохранить" at bounding box center [246, 281] width 55 height 16
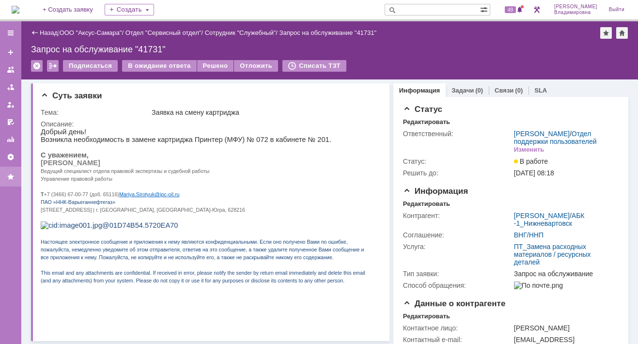
scroll to position [0, 0]
click at [460, 87] on link "Задачи" at bounding box center [462, 90] width 22 height 7
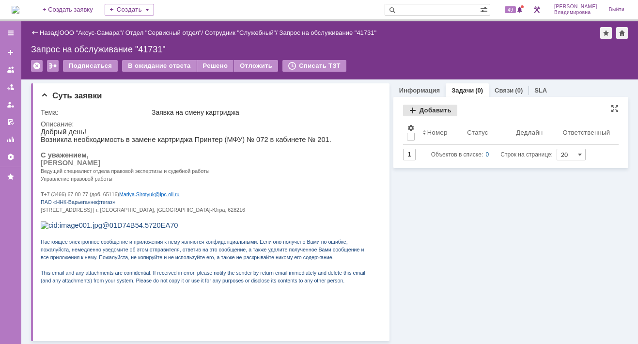
click at [414, 109] on div "Добавить" at bounding box center [430, 111] width 54 height 12
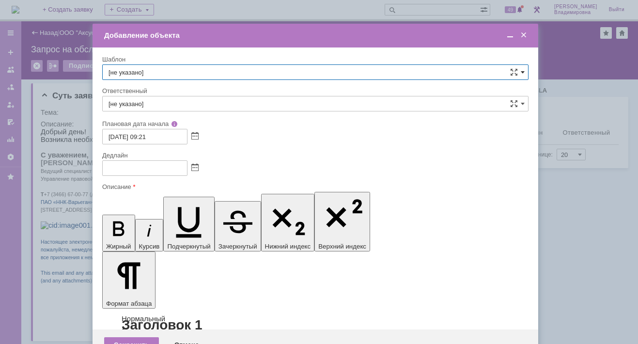
click at [523, 72] on span at bounding box center [523, 72] width 4 height 8
click at [138, 173] on span "ВНГ / ННП - замена РМ (Запрос на обслуживание)" at bounding box center [316, 177] width 414 height 8
type input "ВНГ / ННП - замена РМ (Запрос на обслуживание)"
type input "Сидоров Евгений"
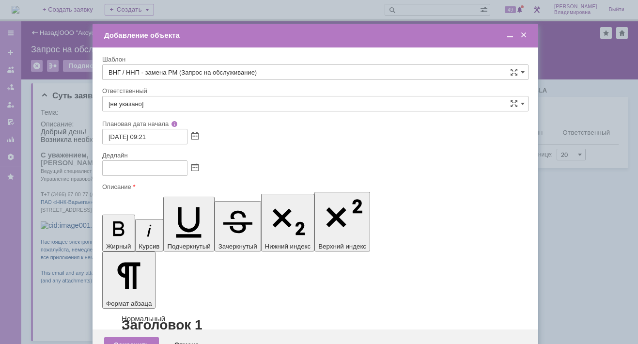
type input "11.09.2025 17:21"
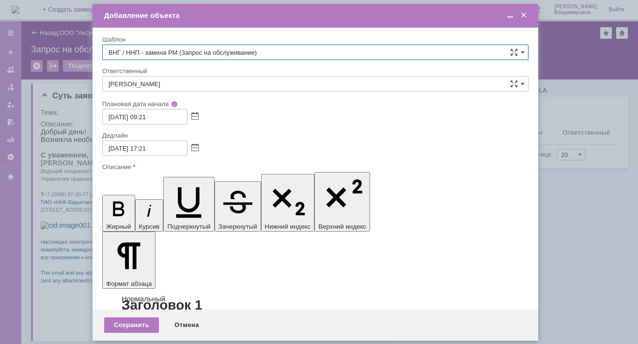
type input "ВНГ / ННП - замена РМ (Запрос на обслуживание)"
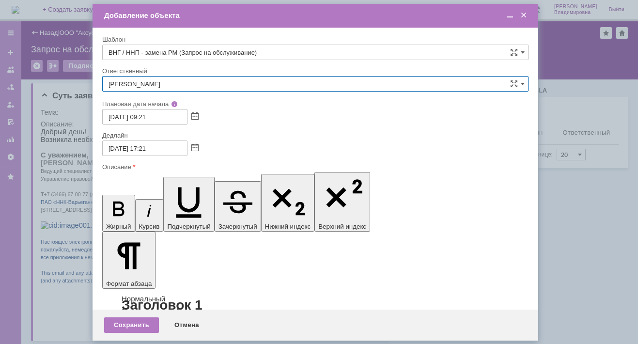
click at [116, 83] on input "Сидоров Евгений" at bounding box center [315, 84] width 426 height 16
click at [156, 153] on span "[PERSON_NAME]" at bounding box center [316, 155] width 414 height 8
type input "[PERSON_NAME]"
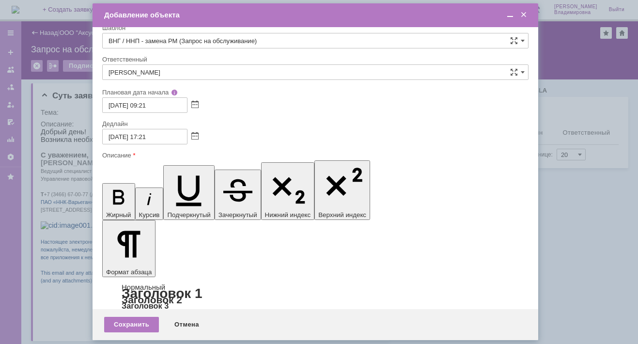
scroll to position [0, 0]
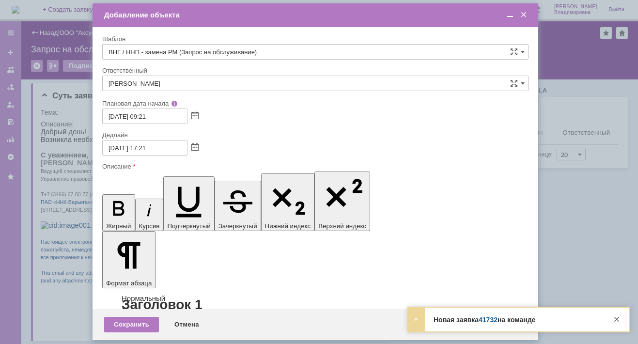
scroll to position [12, 2]
click at [134, 327] on div "Сохранить" at bounding box center [131, 325] width 55 height 16
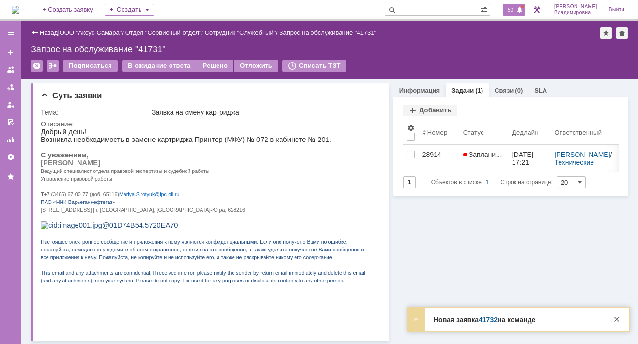
click at [516, 9] on span "50" at bounding box center [510, 9] width 11 height 7
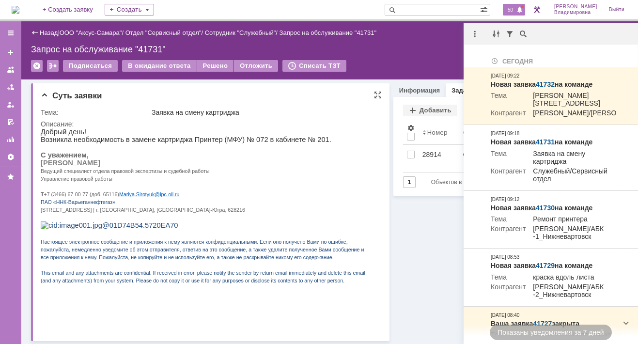
click at [345, 159] on p "С уважением," at bounding box center [207, 155] width 333 height 8
click at [426, 152] on div "28914" at bounding box center [438, 155] width 33 height 8
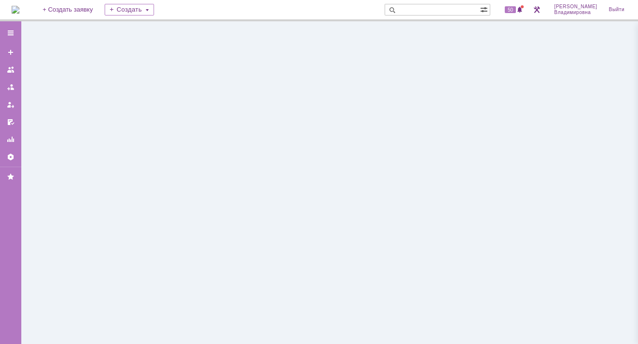
click at [426, 152] on div at bounding box center [329, 182] width 617 height 323
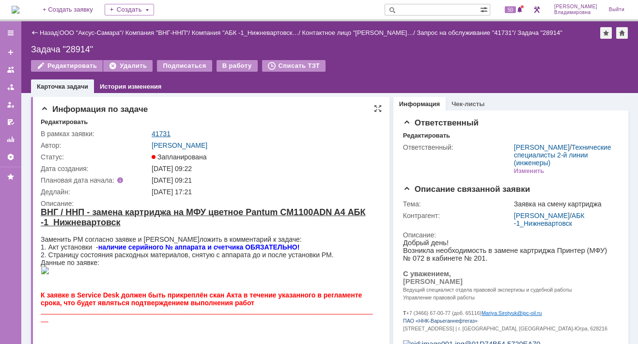
click at [155, 134] on link "41731" at bounding box center [161, 134] width 19 height 8
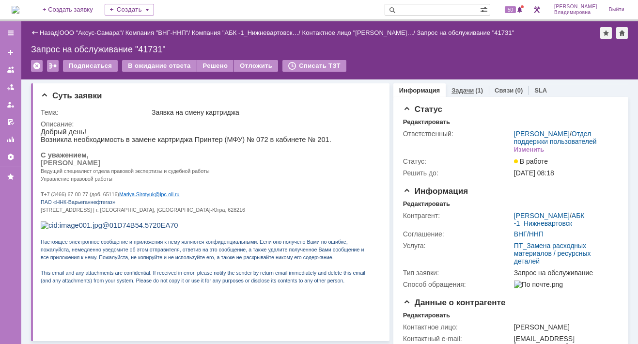
click at [451, 88] on link "Задачи" at bounding box center [462, 90] width 22 height 7
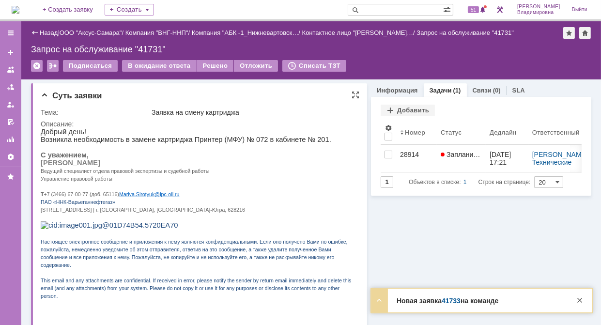
click at [322, 213] on p "[STREET_ADDRESS] | г. [GEOGRAPHIC_DATA], [GEOGRAPHIC_DATA]-Югра, 628216" at bounding box center [195, 209] width 311 height 8
click at [479, 10] on span "51" at bounding box center [473, 9] width 11 height 7
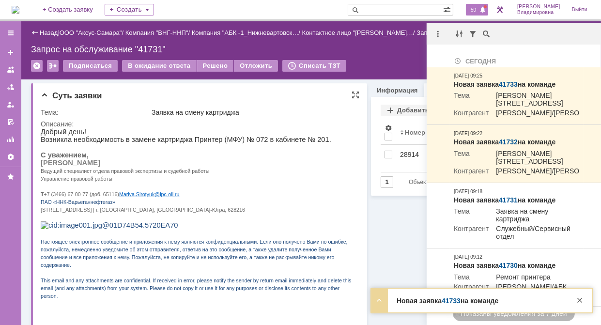
click at [284, 166] on p "Сиротюк Мария Валерьевна" at bounding box center [195, 162] width 311 height 8
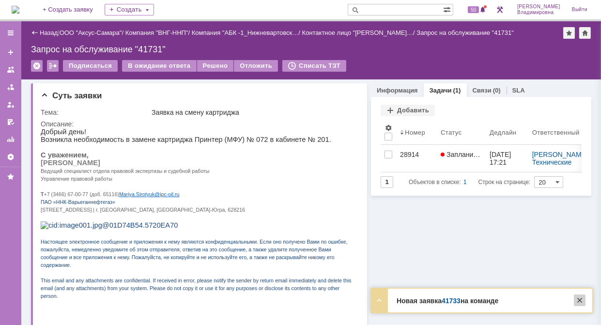
click at [580, 298] on div at bounding box center [580, 301] width 12 height 12
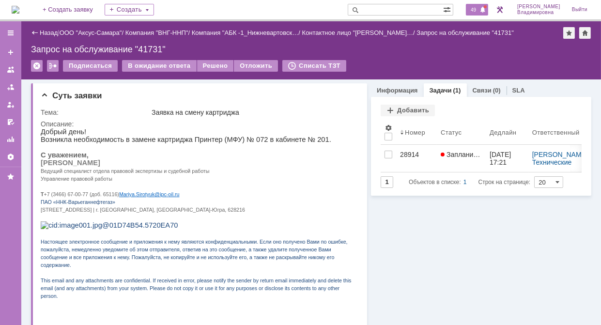
click at [479, 7] on span "49" at bounding box center [473, 9] width 11 height 7
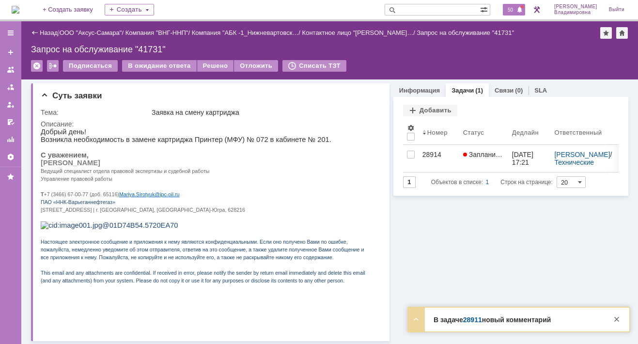
click at [516, 7] on span "50" at bounding box center [510, 9] width 11 height 7
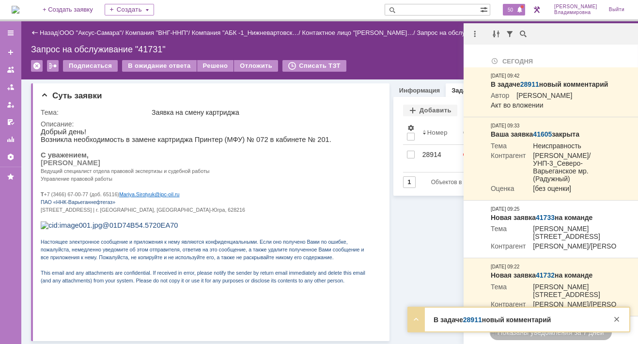
drag, startPoint x: 302, startPoint y: 10, endPoint x: 302, endPoint y: 17, distance: 6.8
click at [302, 10] on div "На домашнюю + Создать заявку Создать 50 Орлова Елена Владимировна Выйти" at bounding box center [319, 10] width 638 height 21
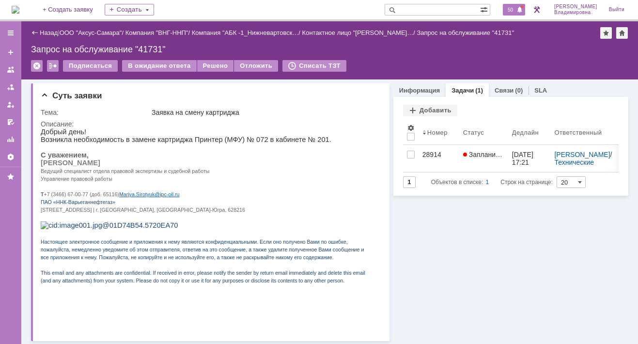
click at [516, 8] on span "50" at bounding box center [510, 9] width 11 height 7
click at [420, 13] on input "text" at bounding box center [432, 10] width 95 height 12
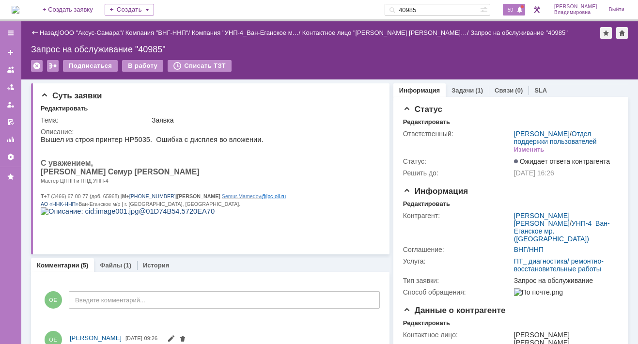
click at [522, 7] on span at bounding box center [519, 10] width 7 height 8
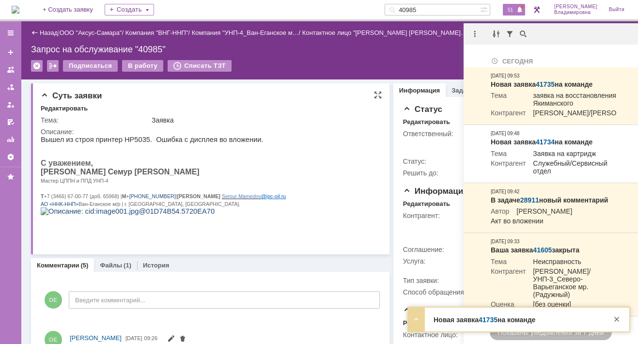
click at [311, 143] on html "Вышел из строя принтер НР5035. Ошибка с дисплея во вложении. С уважением, Мамед…" at bounding box center [207, 179] width 333 height 87
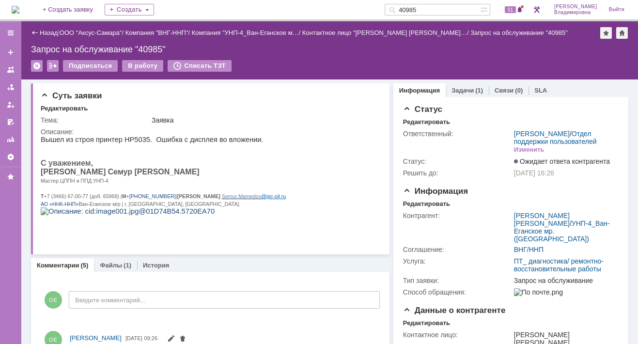
drag, startPoint x: 447, startPoint y: 7, endPoint x: 403, endPoint y: 9, distance: 44.6
click at [403, 9] on div "40985" at bounding box center [432, 10] width 95 height 12
type input "41734"
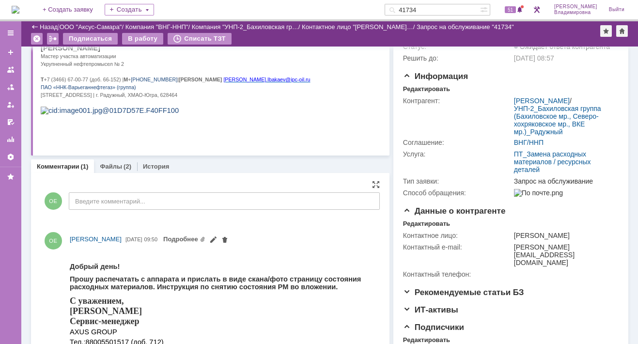
scroll to position [97, 0]
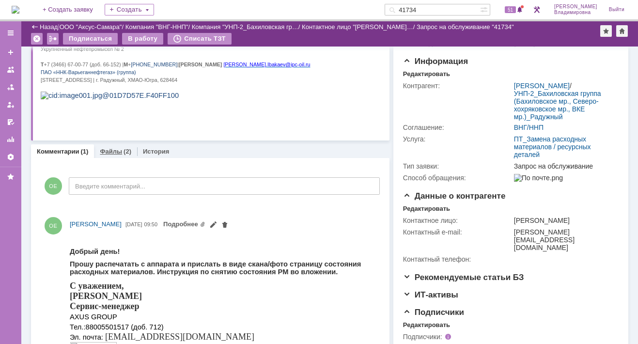
click at [111, 152] on link "Файлы" at bounding box center [111, 151] width 22 height 7
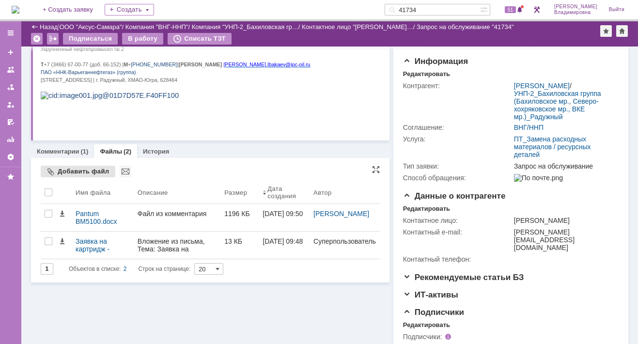
click at [68, 171] on div "Добавить файл" at bounding box center [78, 172] width 75 height 12
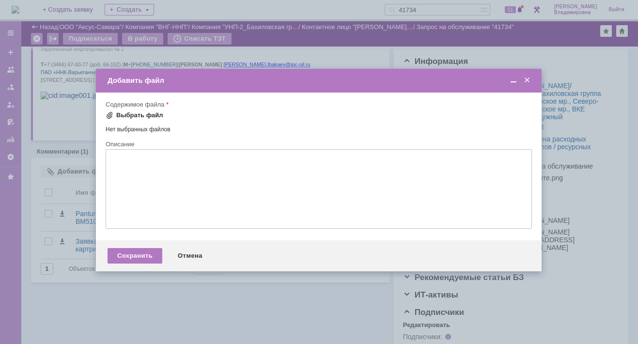
click at [113, 115] on div "Выбрать файл" at bounding box center [135, 115] width 58 height 8
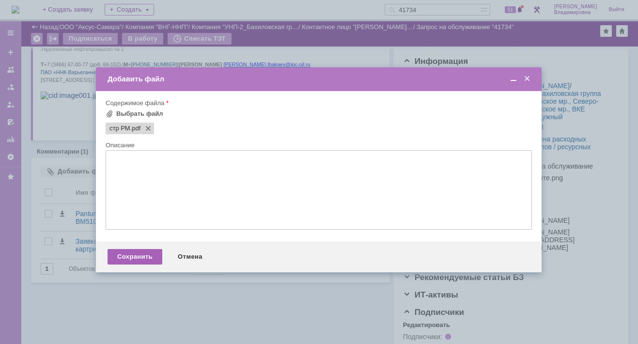
click at [128, 260] on div "Сохранить" at bounding box center [135, 257] width 55 height 16
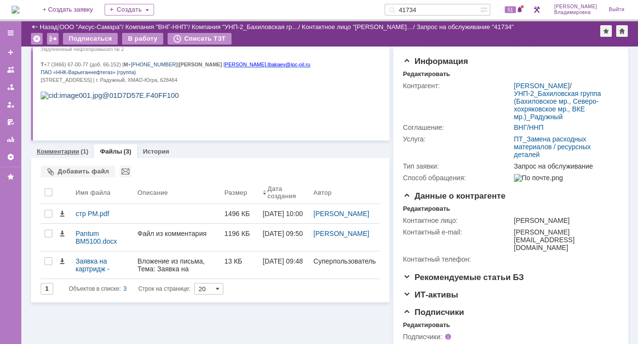
click at [47, 150] on link "Комментарии" at bounding box center [58, 151] width 43 height 7
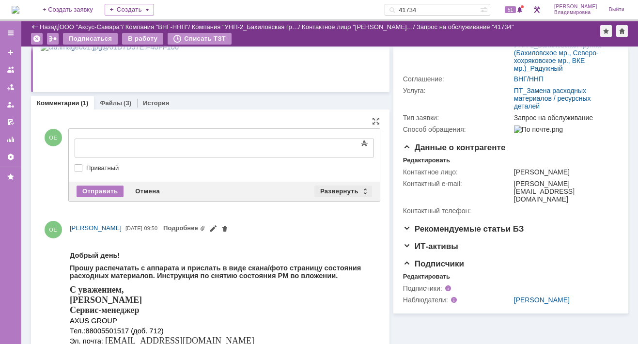
click at [329, 188] on div "Развернуть" at bounding box center [343, 192] width 58 height 12
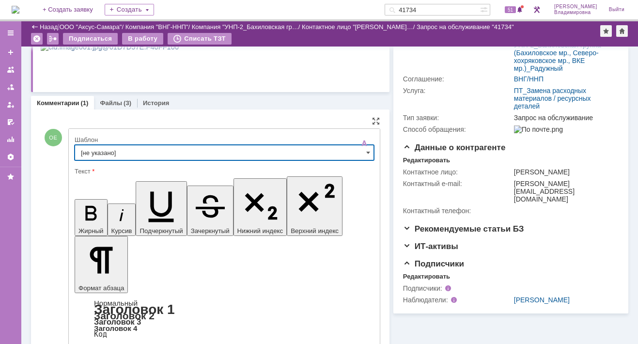
click at [105, 149] on input "[не указано]" at bounding box center [224, 153] width 299 height 16
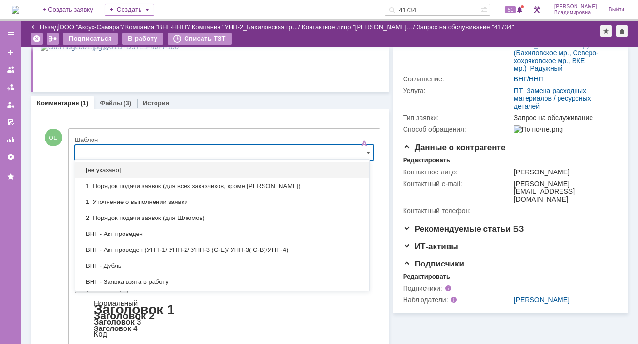
scroll to position [48, 0]
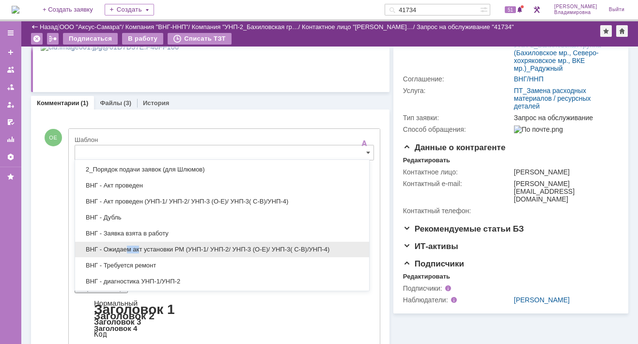
drag, startPoint x: 139, startPoint y: 247, endPoint x: 121, endPoint y: 248, distance: 18.4
click at [121, 248] on span "ВНГ - Ожидаем акт установки РМ (УНП-1/ УНП-2/ УНП-3 (О-Е)/ УНП-3( С-В)/УНП-4)" at bounding box center [222, 250] width 282 height 8
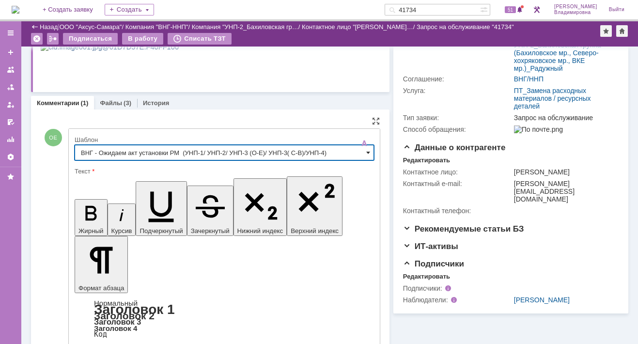
click at [366, 150] on span at bounding box center [368, 153] width 4 height 8
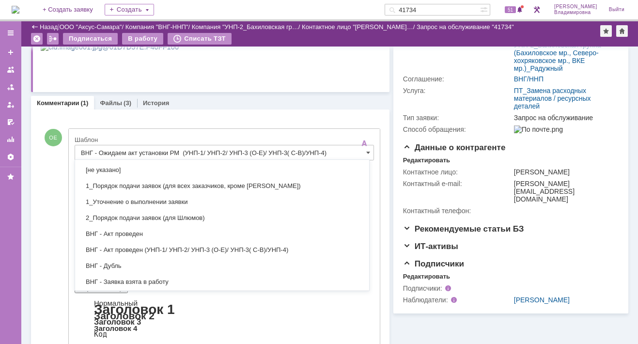
scroll to position [128, 0]
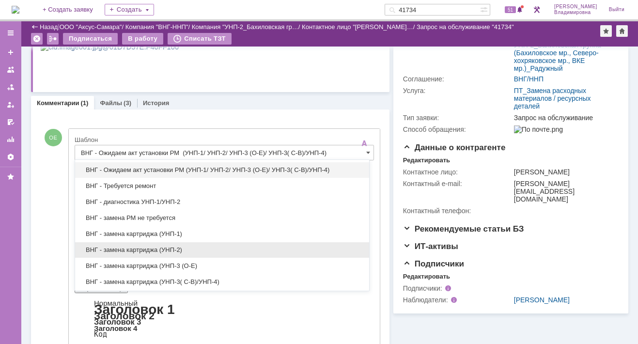
drag, startPoint x: 155, startPoint y: 245, endPoint x: 83, endPoint y: 43, distance: 214.5
click at [155, 246] on span "ВНГ - замена картриджа (УНП-2)" at bounding box center [222, 250] width 282 height 8
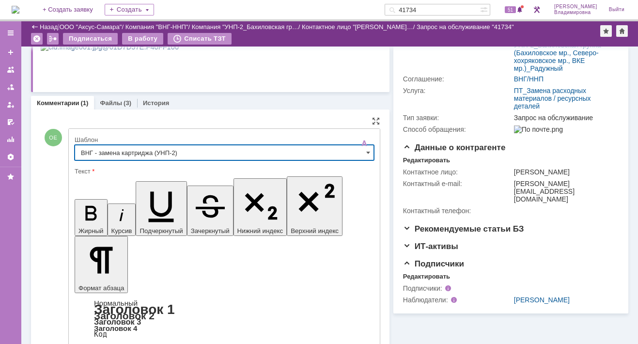
type input "ВНГ - замена картриджа (УНП-2)"
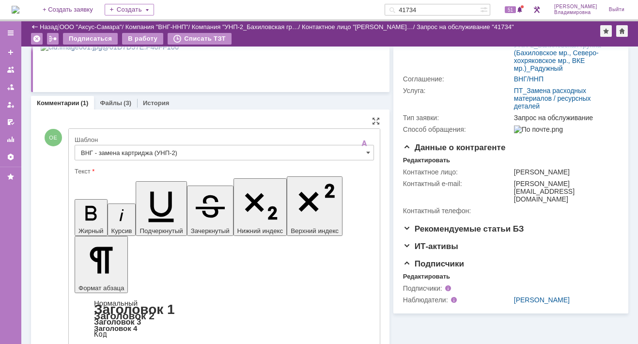
drag, startPoint x: 249, startPoint y: 2366, endPoint x: 256, endPoint y: 2369, distance: 7.8
drag, startPoint x: 133, startPoint y: 2375, endPoint x: 254, endPoint y: 2372, distance: 120.7
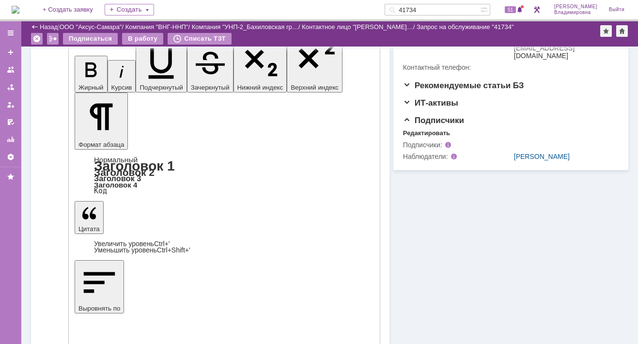
scroll to position [339, 0]
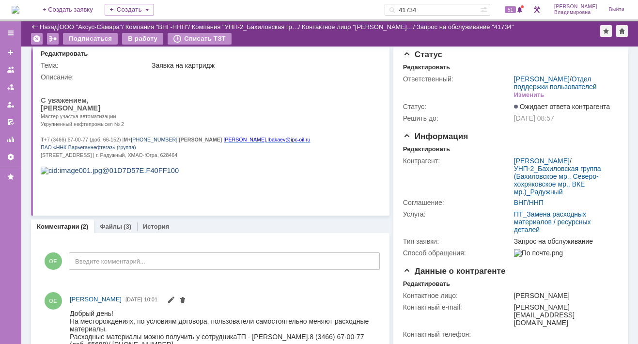
scroll to position [0, 0]
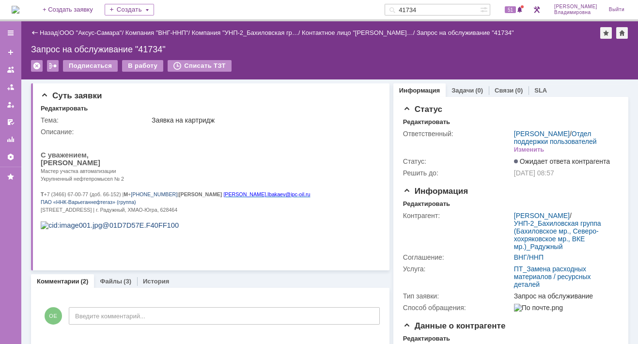
click at [19, 11] on img at bounding box center [16, 10] width 8 height 8
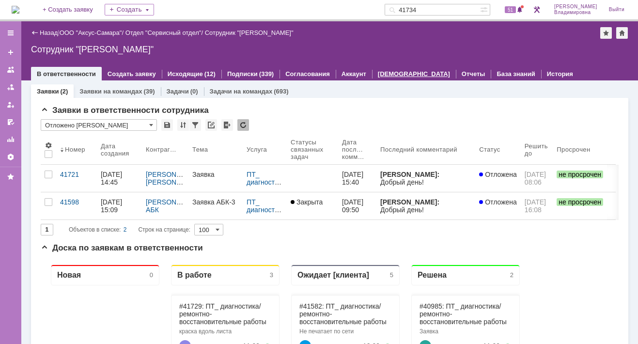
click at [388, 73] on link "Дашборды" at bounding box center [414, 73] width 72 height 7
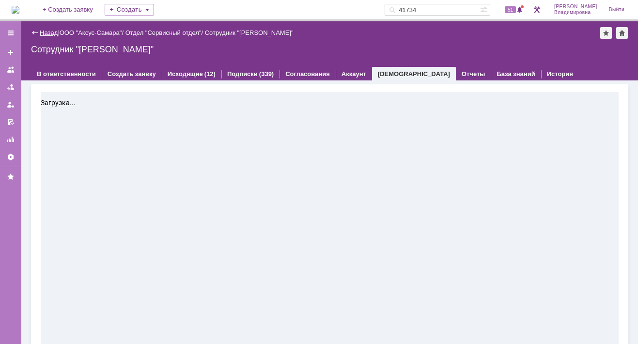
click at [45, 30] on link "Назад" at bounding box center [49, 32] width 18 height 7
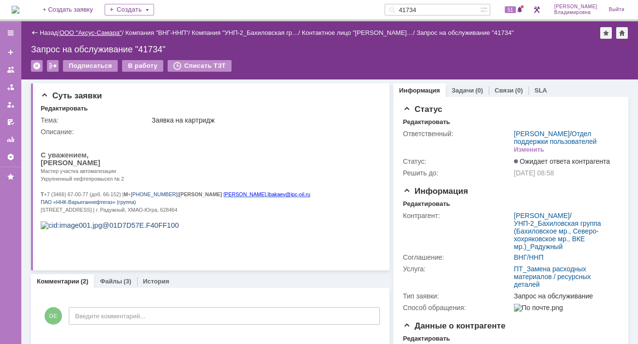
click at [107, 31] on link "ООО "Аксус-Самара"" at bounding box center [91, 32] width 62 height 7
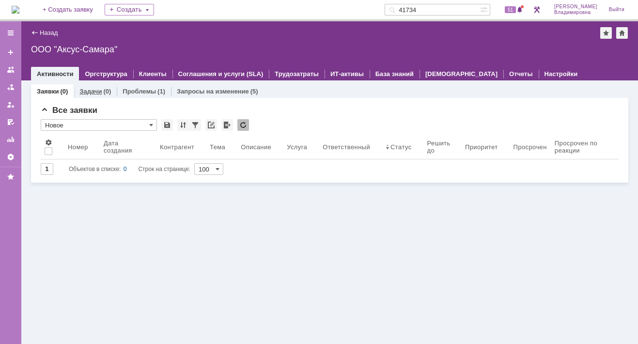
click at [93, 92] on link "Задачи" at bounding box center [90, 91] width 22 height 7
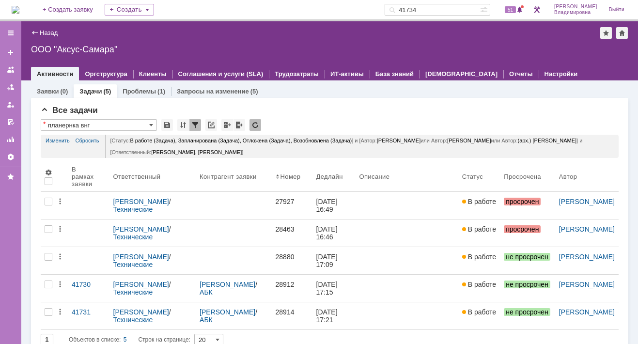
click at [87, 48] on div "ООО "Аксус-Самара"" at bounding box center [329, 50] width 597 height 10
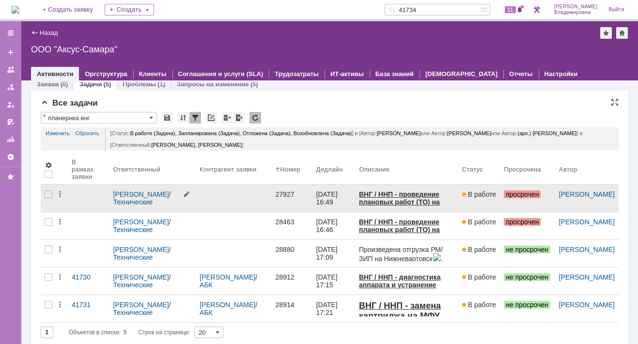
scroll to position [12, 0]
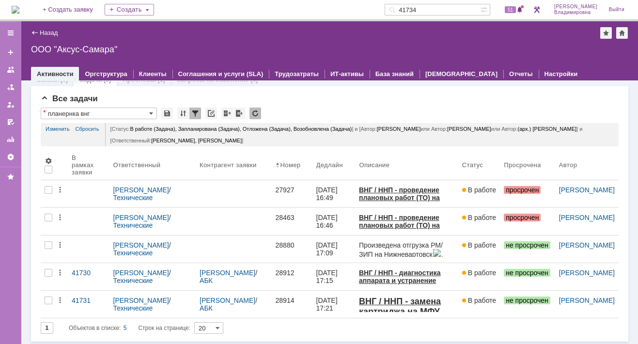
click at [82, 50] on div "ООО "Аксус-Самара"" at bounding box center [329, 50] width 597 height 10
click at [33, 31] on div "Назад" at bounding box center [44, 32] width 27 height 7
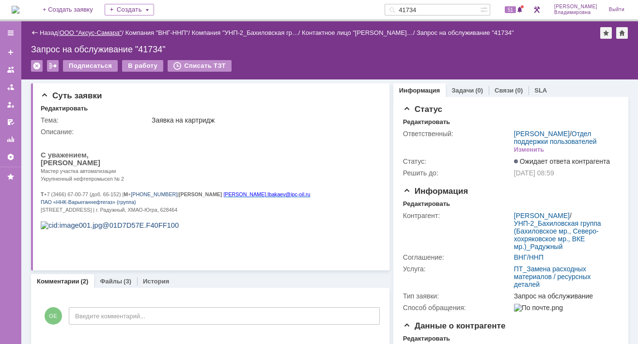
click at [83, 31] on link "ООО "Аксус-Самара"" at bounding box center [91, 32] width 62 height 7
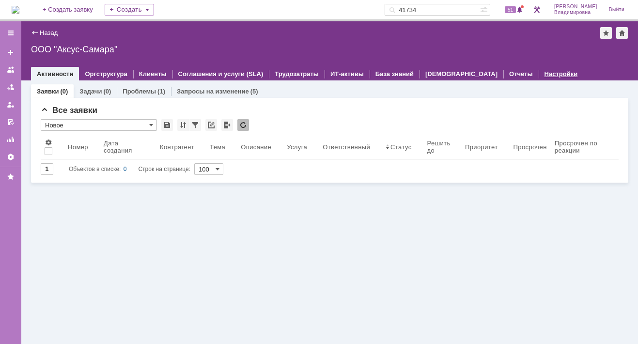
click at [545, 73] on link "Настройки" at bounding box center [561, 73] width 33 height 7
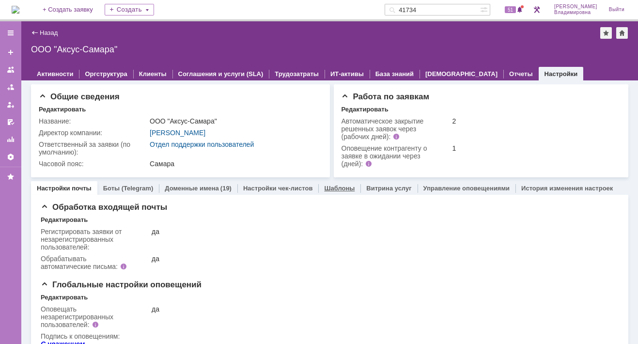
click at [329, 189] on link "Шаблоны" at bounding box center [339, 188] width 31 height 7
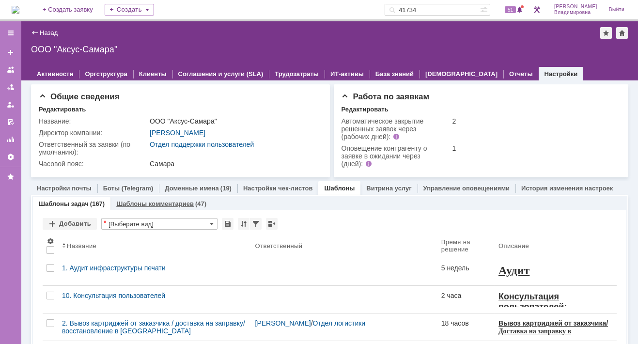
click at [149, 201] on link "Шаблоны комментариев" at bounding box center [155, 203] width 78 height 7
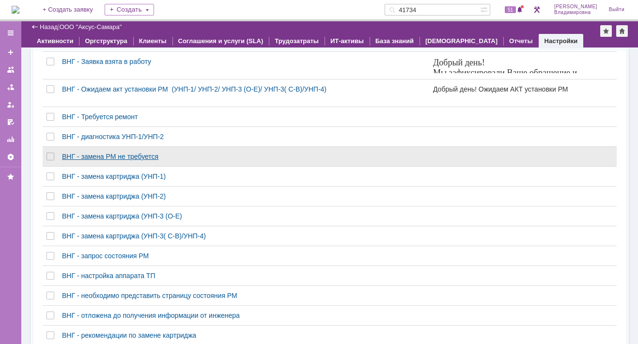
click at [127, 158] on link "ВНГ - замена РМ не требуется" at bounding box center [243, 156] width 371 height 19
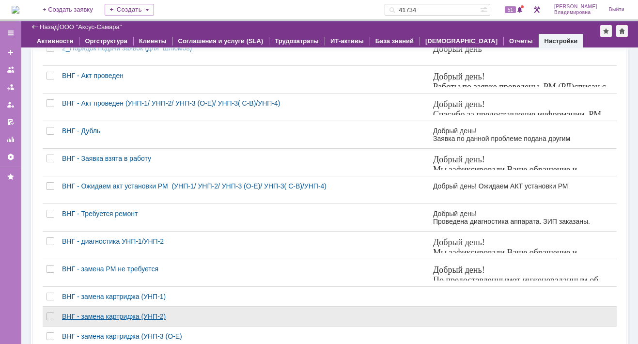
click at [120, 309] on link "ВНГ - замена картриджа (УНП-2)" at bounding box center [243, 316] width 371 height 19
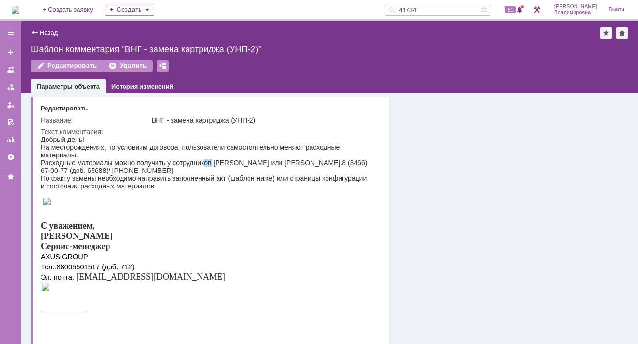
drag, startPoint x: 203, startPoint y: 164, endPoint x: 210, endPoint y: 164, distance: 6.3
click at [210, 164] on div "На месторождениях, по условиям договора, пользователи самостоятельно меняют рас…" at bounding box center [206, 166] width 330 height 47
click at [87, 62] on div "Редактировать" at bounding box center [67, 66] width 72 height 12
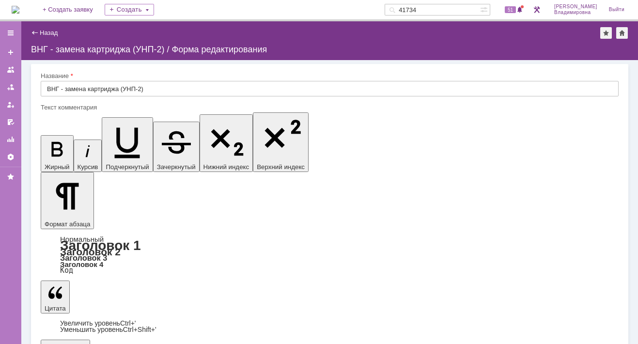
drag, startPoint x: 214, startPoint y: 3330, endPoint x: 222, endPoint y: 3331, distance: 8.4
drag, startPoint x: 343, startPoint y: 3329, endPoint x: 467, endPoint y: 3331, distance: 124.0
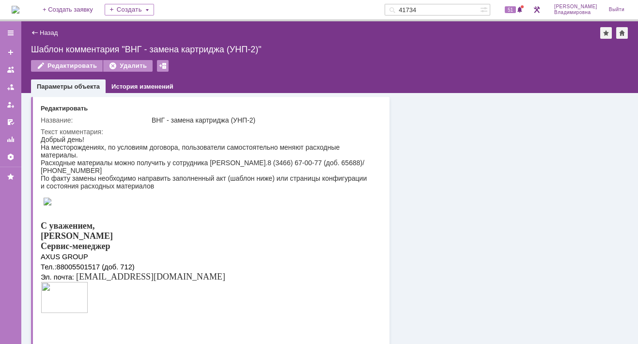
click at [341, 49] on div "Шаблон комментария "ВНГ - замена картриджа (УНП-2)"" at bounding box center [329, 50] width 597 height 10
click at [515, 54] on div "Назад | Шаблон комментария "ВНГ - замена картриджа (УНП-2)" Шаблон комментария …" at bounding box center [329, 57] width 617 height 72
click at [40, 32] on link "Назад" at bounding box center [49, 32] width 18 height 7
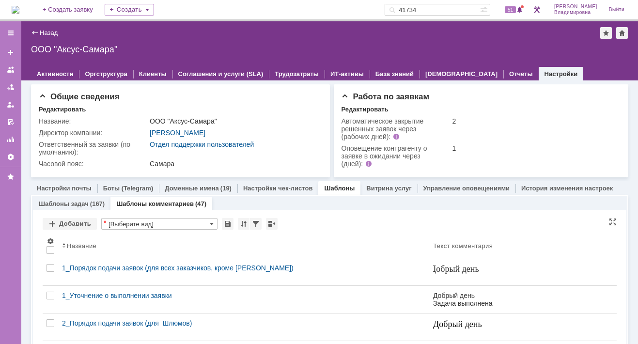
click at [299, 218] on div "Добавить * [Выберите вид] Просмотреть архив" at bounding box center [330, 224] width 574 height 13
drag, startPoint x: 435, startPoint y: 8, endPoint x: 405, endPoint y: 7, distance: 29.1
click at [405, 7] on div "41734" at bounding box center [432, 10] width 95 height 12
type input "41721"
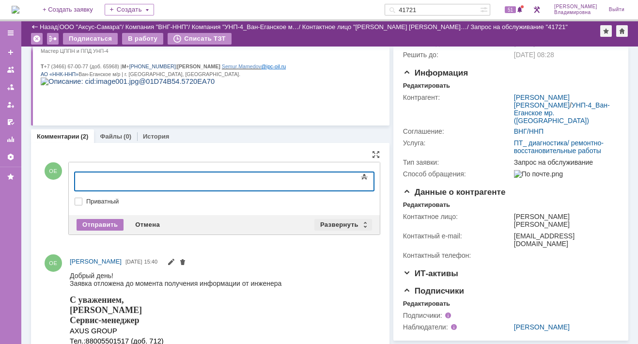
click at [348, 221] on div "Развернуть" at bounding box center [343, 225] width 58 height 12
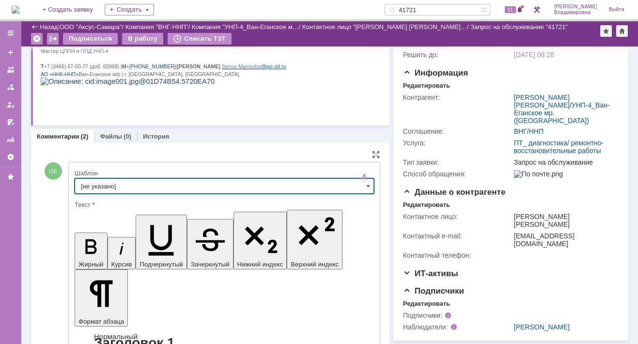
click at [101, 181] on input "[не указано]" at bounding box center [224, 186] width 299 height 16
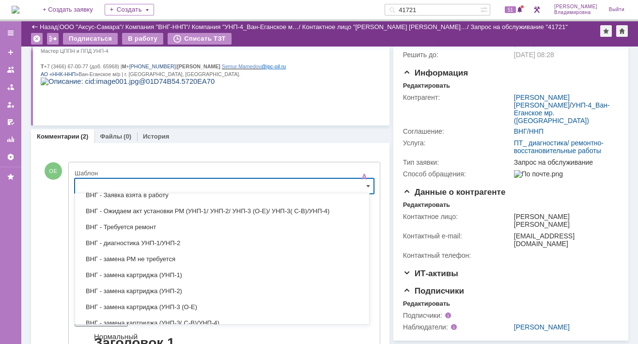
scroll to position [97, 0]
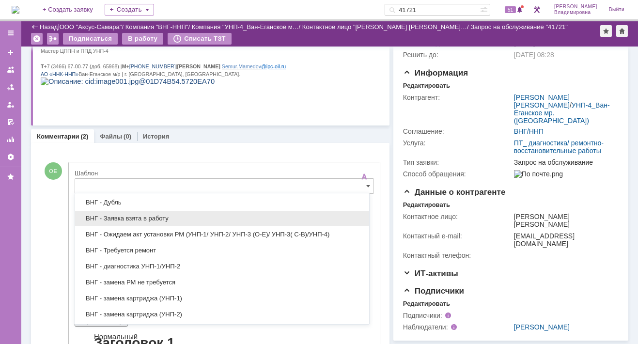
click at [118, 217] on span "ВНГ - Заявка взята в работу" at bounding box center [222, 219] width 282 height 8
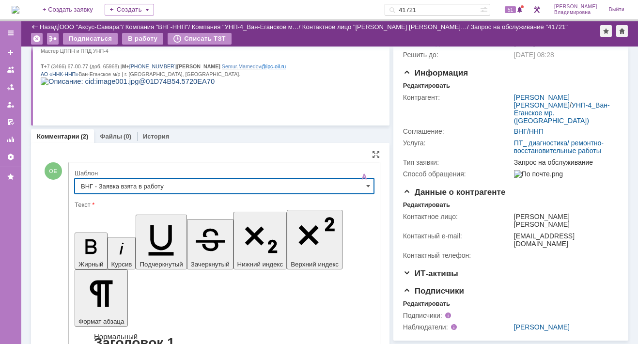
type input "ВНГ - Заявка взята в работу"
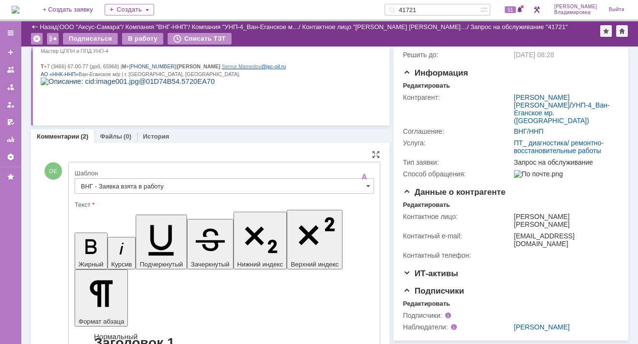
drag, startPoint x: 84, startPoint y: 2389, endPoint x: 302, endPoint y: 2389, distance: 217.5
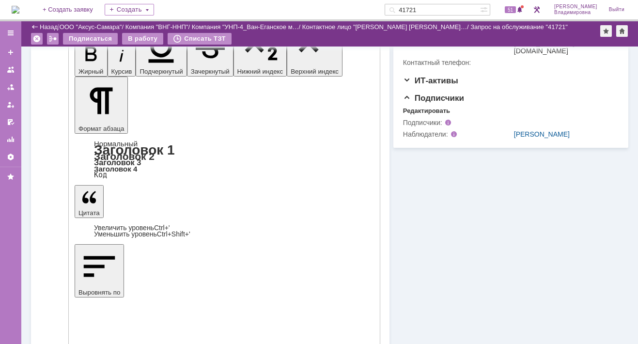
scroll to position [291, 0]
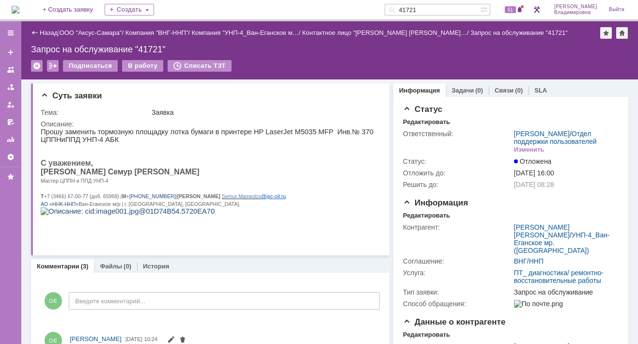
scroll to position [0, 0]
click at [147, 64] on div "В работу" at bounding box center [142, 66] width 41 height 12
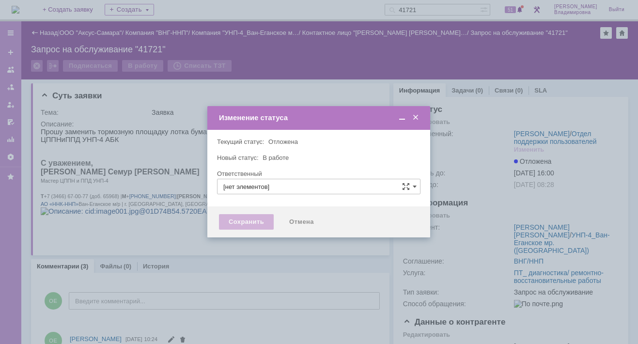
type input "[PERSON_NAME]"
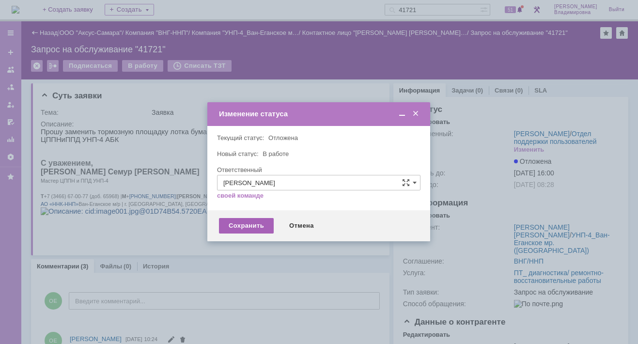
click at [256, 222] on div "Сохранить" at bounding box center [246, 226] width 55 height 16
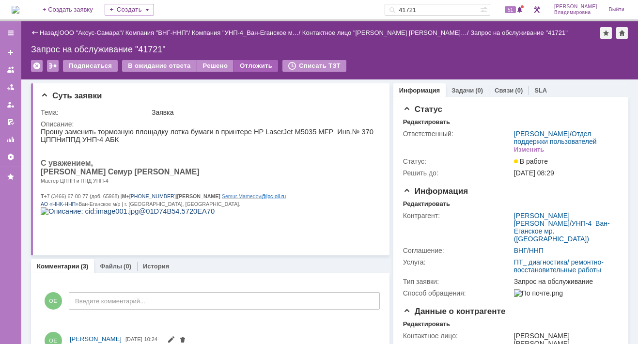
click at [254, 62] on div "Отложить" at bounding box center [256, 66] width 44 height 12
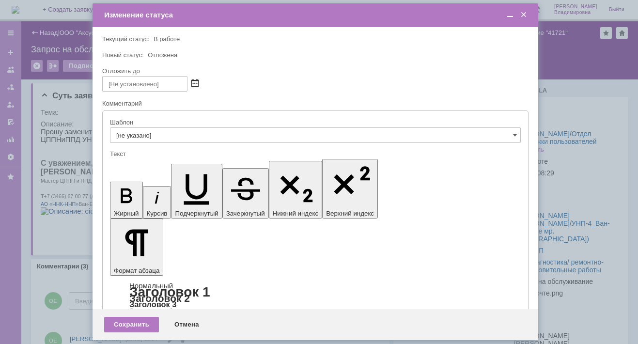
click at [196, 82] on span at bounding box center [194, 84] width 7 height 8
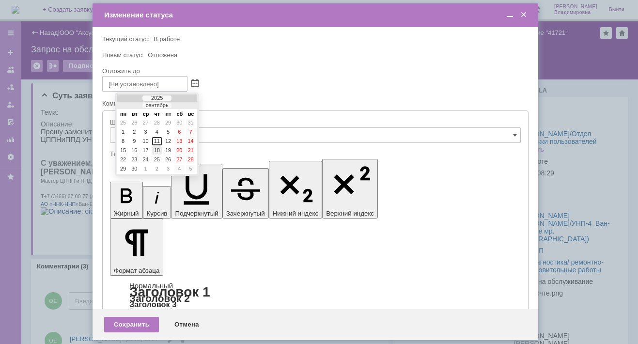
click at [158, 147] on div "18" at bounding box center [157, 150] width 10 height 8
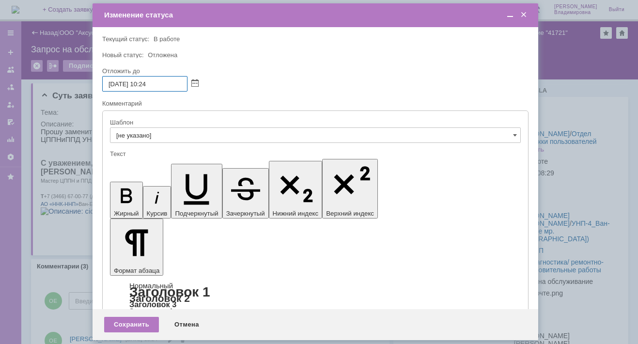
click at [148, 85] on input "18.09.2025 10:24" at bounding box center [144, 84] width 85 height 16
click at [196, 81] on span at bounding box center [194, 84] width 7 height 8
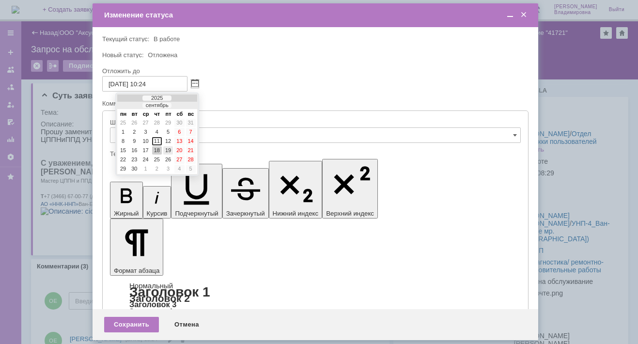
click at [168, 149] on div "19" at bounding box center [168, 150] width 10 height 8
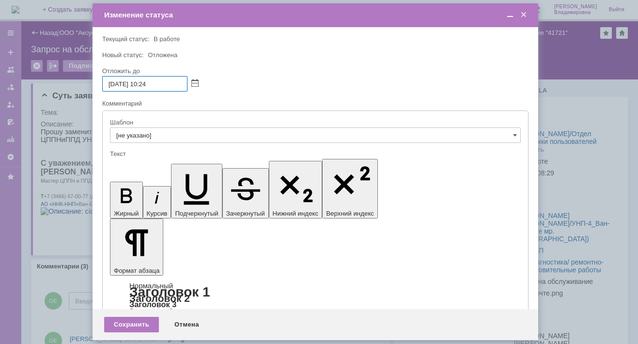
click at [148, 83] on input "19.09.2025 10:24" at bounding box center [144, 84] width 85 height 16
drag, startPoint x: 152, startPoint y: 82, endPoint x: 158, endPoint y: 83, distance: 6.5
click at [158, 83] on input "19.09.2025 16:24" at bounding box center [144, 84] width 85 height 16
type input "19.09.2025 16:00"
click at [139, 322] on div "Сохранить" at bounding box center [131, 325] width 55 height 16
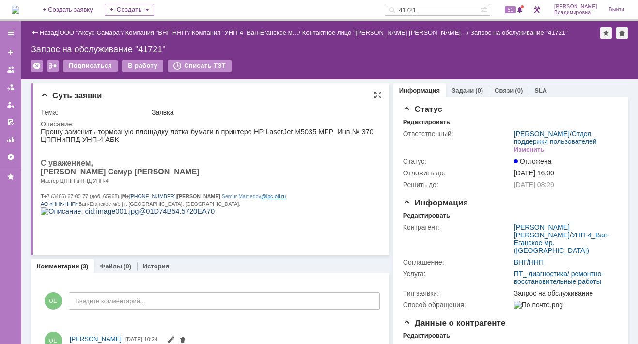
click at [333, 101] on div "Суть заявки Тема: Заявка Описание:" at bounding box center [210, 169] width 358 height 172
click at [264, 54] on div "Назад | ООО "Аксус-Самара" / Компания "ВНГ-ННП" / Компания "УНП-4_Ван-Еганское …" at bounding box center [329, 50] width 617 height 58
click at [235, 87] on div "Суть заявки Тема: Заявка Описание:" at bounding box center [210, 169] width 358 height 172
click at [19, 8] on img at bounding box center [16, 10] width 8 height 8
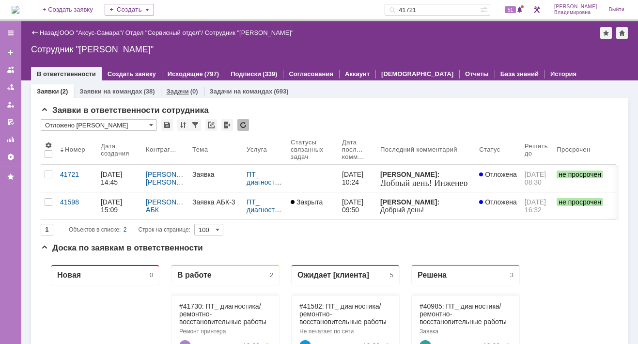
click at [176, 90] on link "Задачи" at bounding box center [178, 91] width 22 height 7
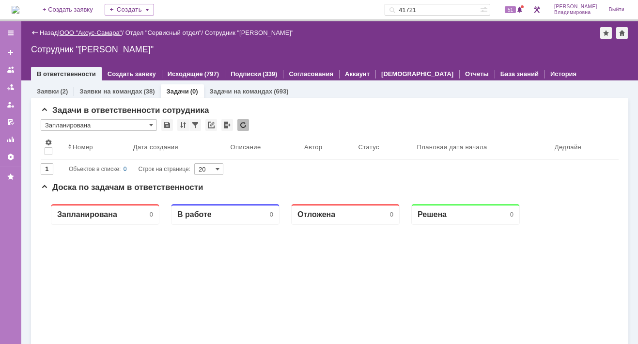
click at [88, 31] on link "ООО "Аксус-Самара"" at bounding box center [91, 32] width 62 height 7
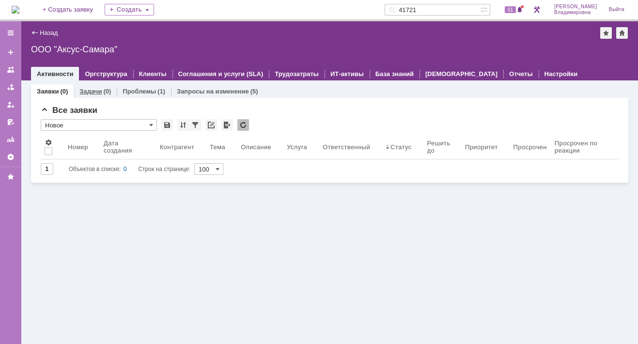
click at [91, 91] on link "Задачи" at bounding box center [90, 91] width 22 height 7
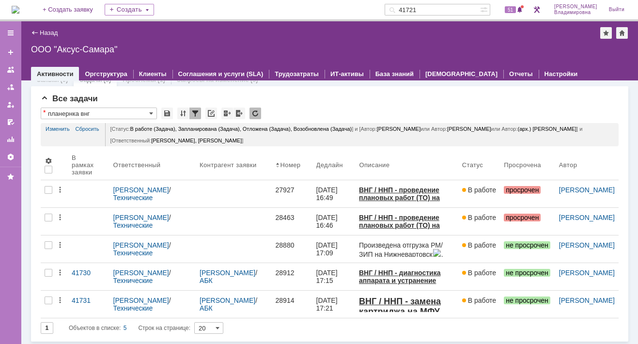
click at [432, 9] on input "41721" at bounding box center [432, 10] width 95 height 12
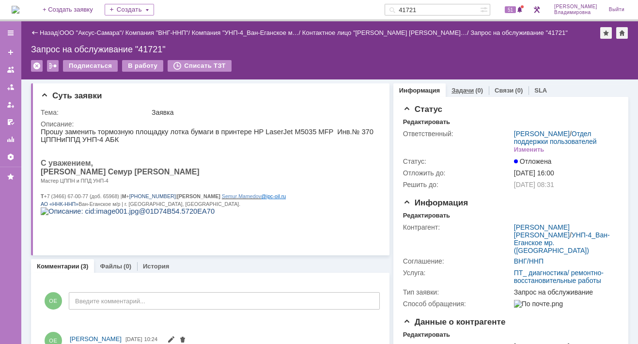
click at [459, 89] on link "Задачи" at bounding box center [462, 90] width 22 height 7
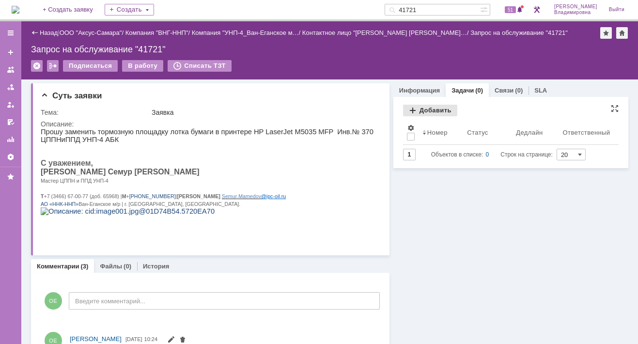
click at [426, 107] on div "Добавить" at bounding box center [430, 111] width 54 height 12
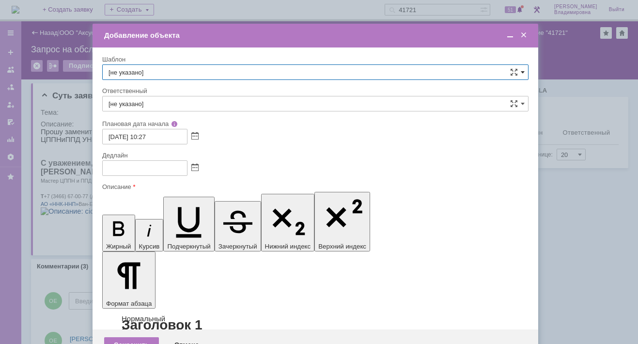
click at [522, 69] on span at bounding box center [523, 72] width 4 height 8
click at [156, 190] on span "ВНГ / ННП - диагностика, ремонт без использования ЗИП (Запрос на обслуживание)" at bounding box center [316, 194] width 414 height 8
type input "ВНГ / ННП - диагностика, ремонт без использования ЗИП (Запрос на обслуживание)"
type input "[PERSON_NAME]"
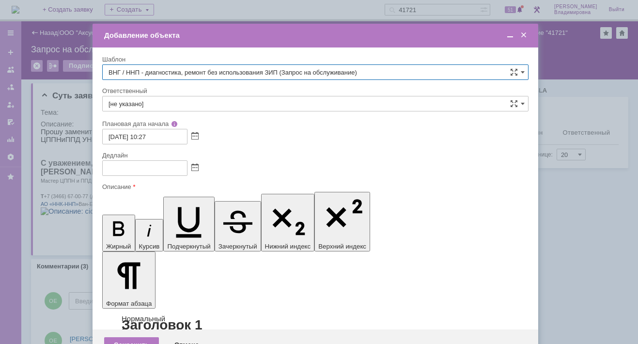
type input "11.09.2025 18:27"
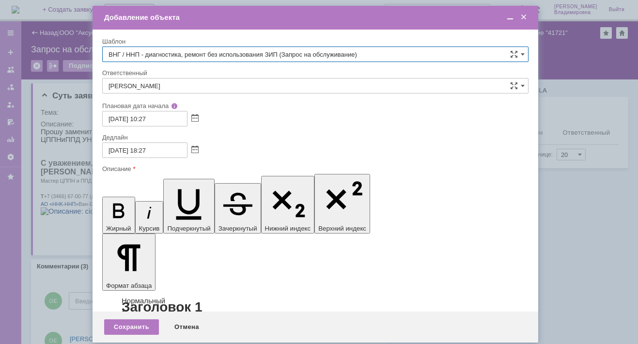
type input "ВНГ / ННП - диагностика, ремонт без использования ЗИП (Запрос на обслуживание)"
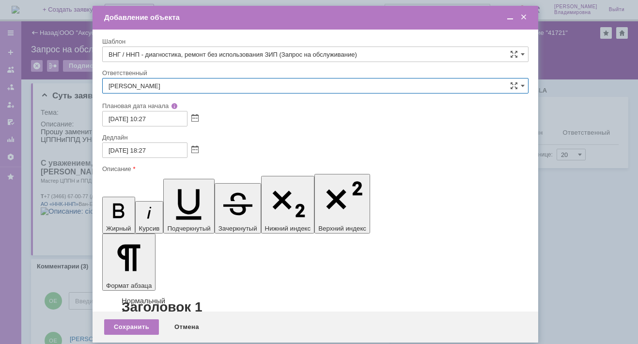
click at [115, 86] on input "[PERSON_NAME]" at bounding box center [315, 86] width 426 height 16
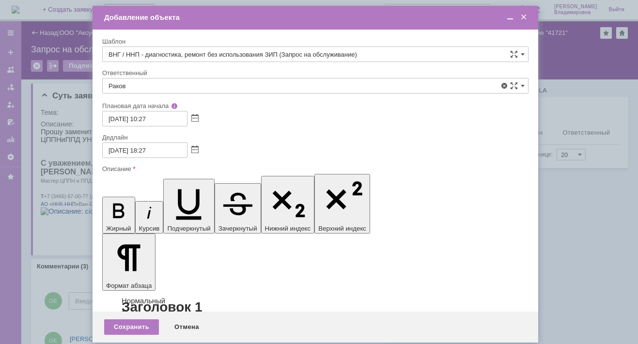
click at [141, 157] on span "Раков Константин Сергеевич" at bounding box center [316, 157] width 414 height 8
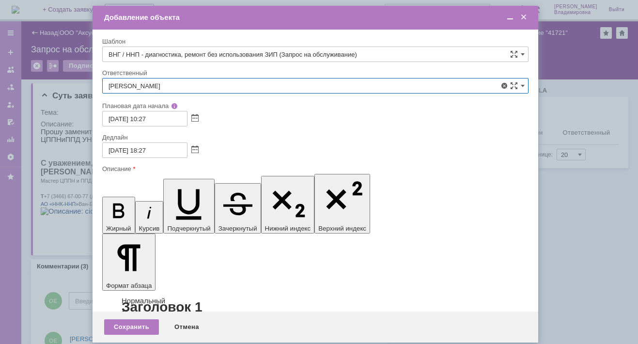
type input "Раков Константин Сергеевич"
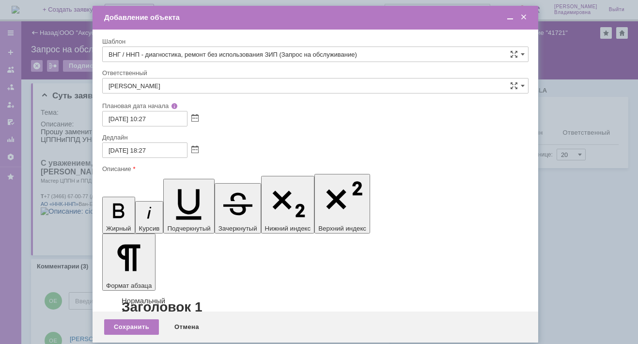
drag, startPoint x: 152, startPoint y: 2770, endPoint x: 234, endPoint y: 2772, distance: 82.4
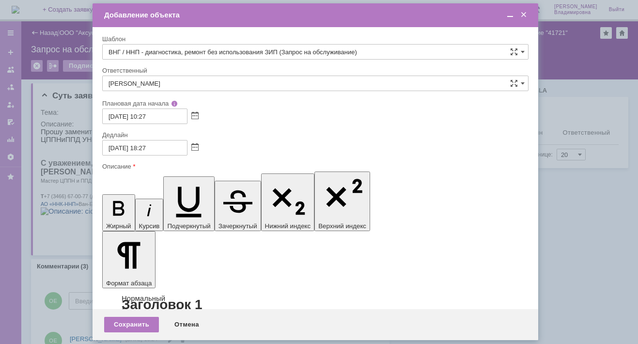
scroll to position [1, 0]
drag, startPoint x: 153, startPoint y: 2765, endPoint x: 299, endPoint y: 2766, distance: 146.3
drag, startPoint x: 153, startPoint y: 2767, endPoint x: 191, endPoint y: 2767, distance: 37.8
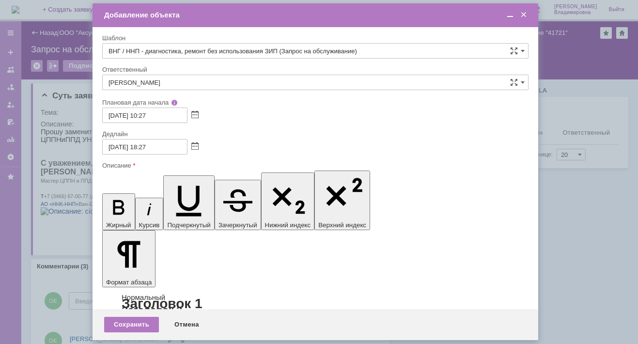
click at [131, 324] on div "Сохранить" at bounding box center [131, 325] width 55 height 16
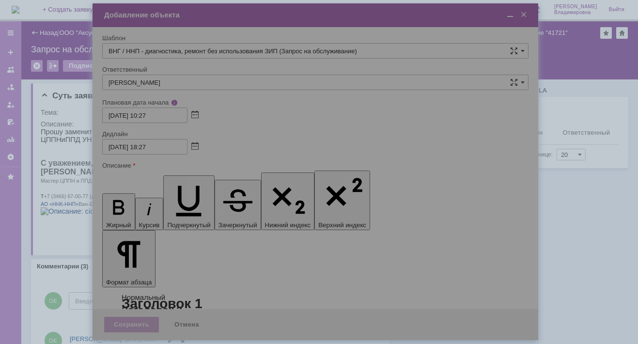
click at [139, 143] on div at bounding box center [316, 171] width 446 height 337
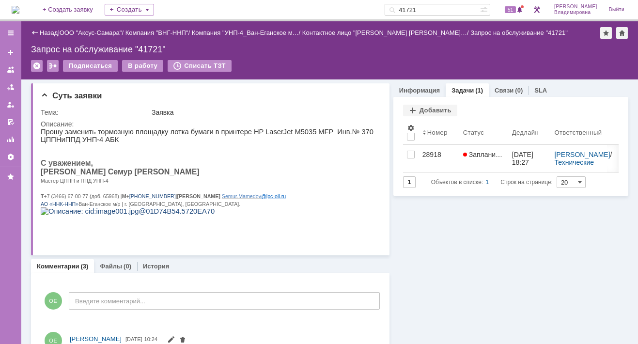
click at [143, 143] on p "Прошу заменить тормозную площадку лотка бумаги в принтере HP LaserJet M5035 MFP…" at bounding box center [207, 136] width 333 height 16
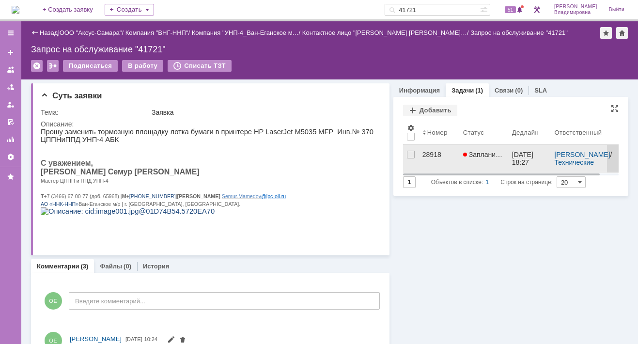
click at [422, 151] on div "28918" at bounding box center [438, 155] width 33 height 8
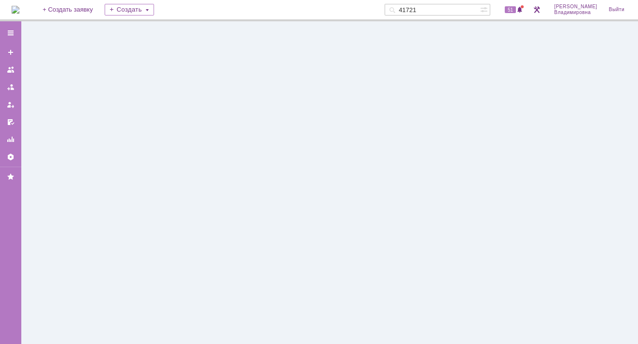
click at [420, 150] on div at bounding box center [329, 182] width 617 height 323
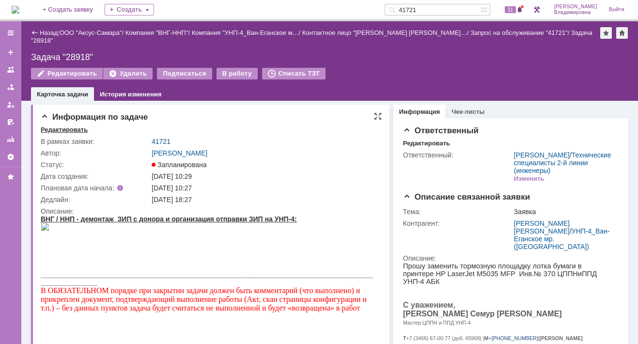
click at [65, 126] on div "Редактировать" at bounding box center [64, 130] width 47 height 8
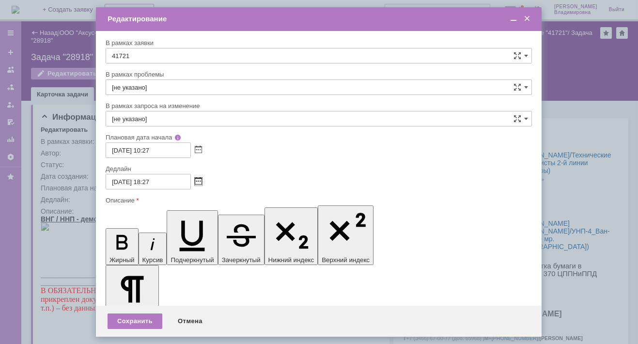
click at [198, 179] on span at bounding box center [198, 182] width 7 height 8
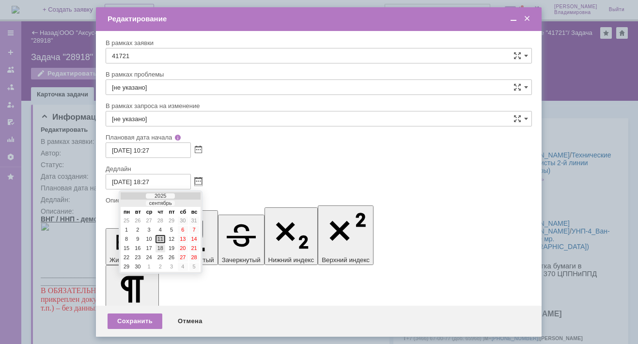
click at [160, 245] on div "18" at bounding box center [161, 248] width 10 height 8
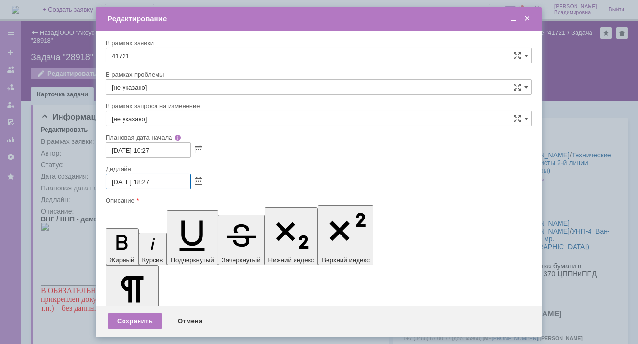
click at [152, 181] on input "18.09.2025 18:27" at bounding box center [148, 182] width 85 height 16
type input "18.09.2025 17:27"
click at [136, 317] on div "Сохранить" at bounding box center [135, 321] width 55 height 16
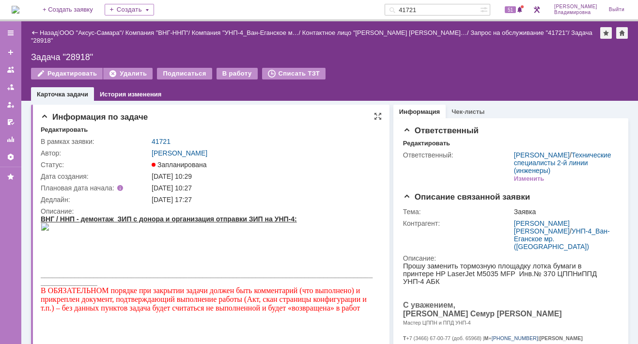
click at [284, 149] on div "[PERSON_NAME]" at bounding box center [264, 153] width 225 height 8
click at [161, 138] on link "41721" at bounding box center [161, 142] width 19 height 8
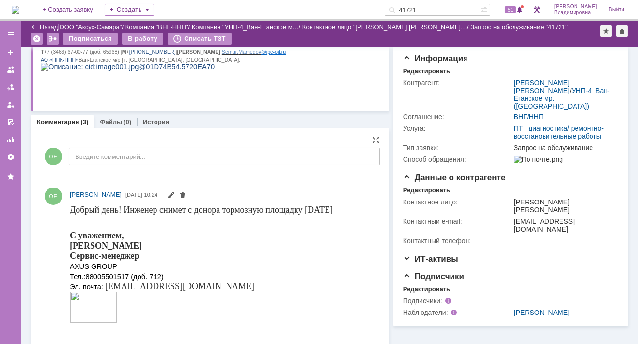
scroll to position [160, 0]
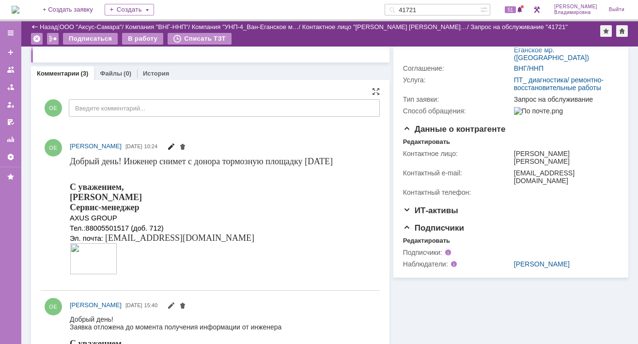
click at [175, 145] on span at bounding box center [171, 148] width 8 height 8
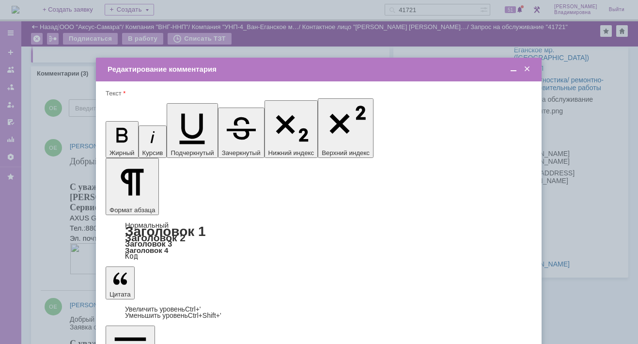
scroll to position [0, 0]
drag, startPoint x: 206, startPoint y: 2695, endPoint x: 231, endPoint y: 2696, distance: 24.7
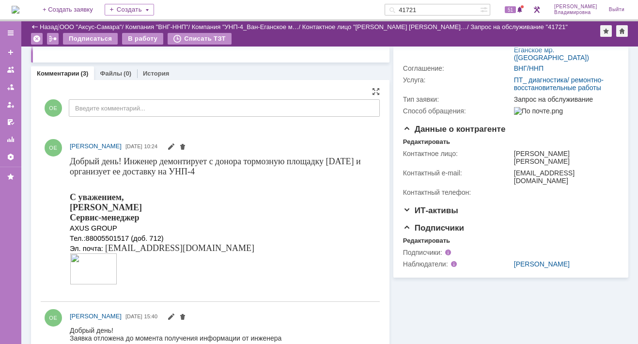
click at [331, 135] on div "ОЕ Орлова Елена Владимировна 11.09.2025 10:24" at bounding box center [210, 217] width 339 height 170
drag, startPoint x: 433, startPoint y: 9, endPoint x: 426, endPoint y: 8, distance: 7.3
click at [426, 8] on input "41721" at bounding box center [432, 10] width 95 height 12
click at [435, 9] on input "41721" at bounding box center [432, 10] width 95 height 12
click at [431, 9] on input "41721" at bounding box center [432, 10] width 95 height 12
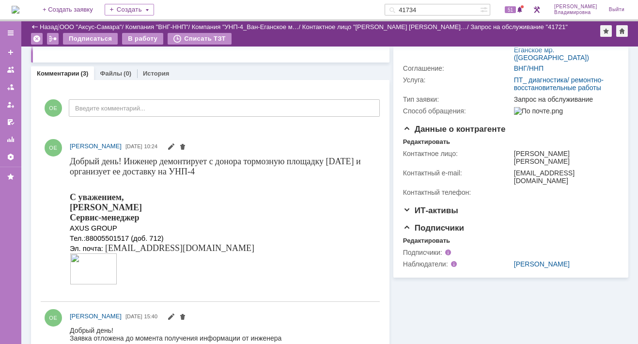
type input "41734"
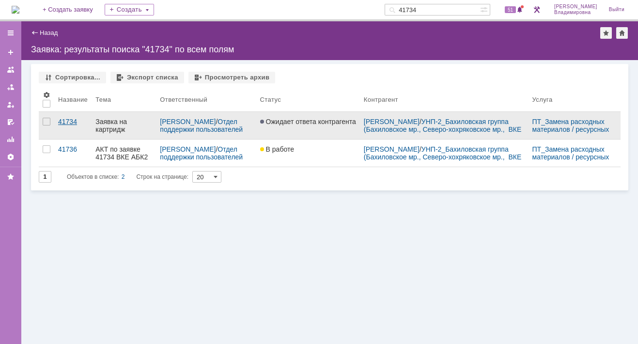
click at [77, 122] on div "41734" at bounding box center [73, 122] width 30 height 8
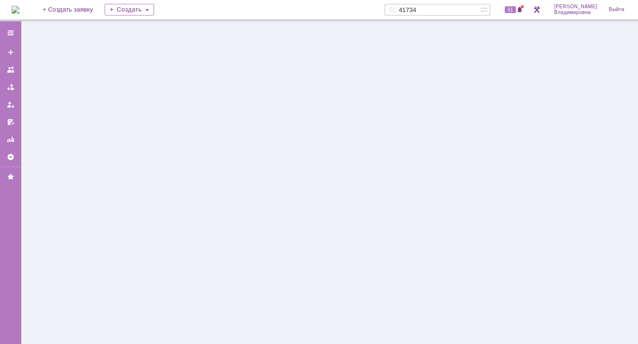
click at [77, 122] on div at bounding box center [329, 182] width 617 height 323
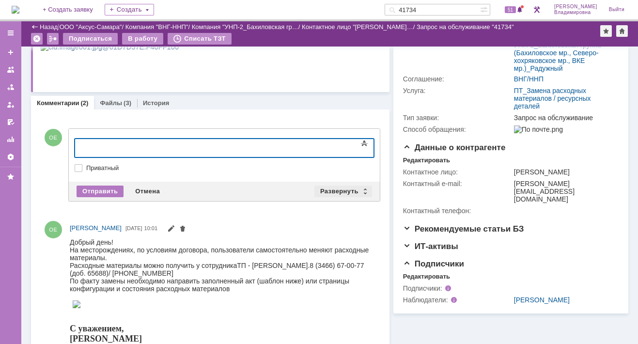
click at [327, 188] on div "Развернуть" at bounding box center [343, 192] width 58 height 12
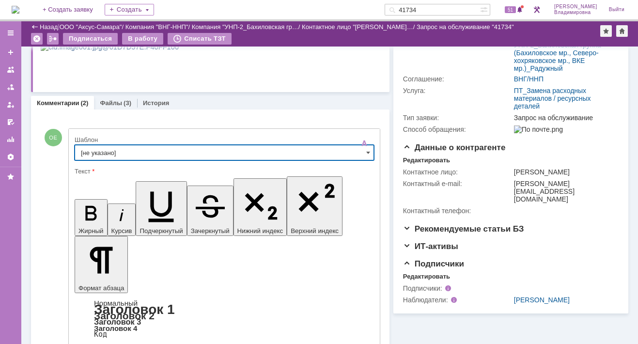
click at [102, 151] on input "[не указано]" at bounding box center [224, 153] width 299 height 16
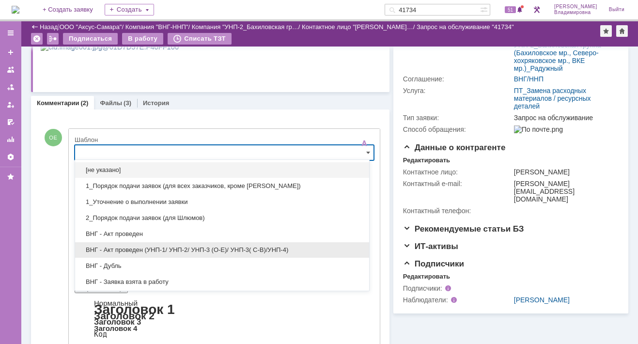
click at [131, 248] on span "ВНГ - Акт проведен (УНП-1/ УНП-2/ УНП-3 (О-Е)/ УНП-3( С-В)/УНП-4)" at bounding box center [222, 250] width 282 height 8
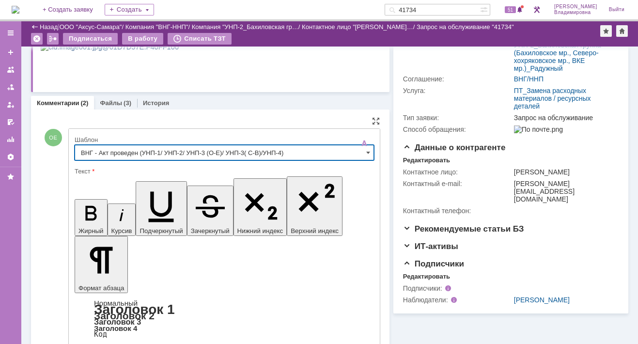
type input "ВНГ - Акт проведен (УНП-1/ УНП-2/ УНП-3 (О-Е)/ УНП-3( С-В)/УНП-4)"
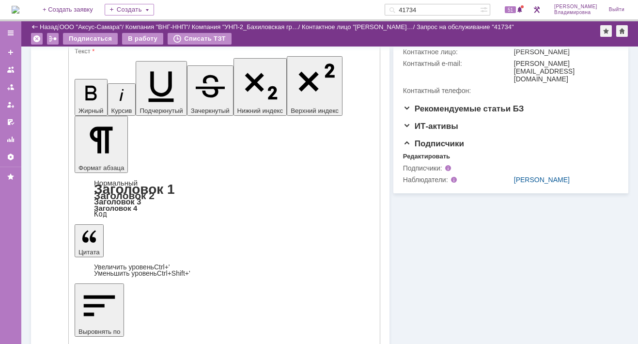
scroll to position [291, 0]
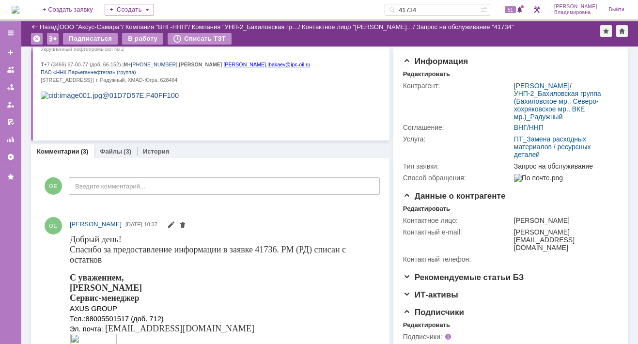
scroll to position [0, 0]
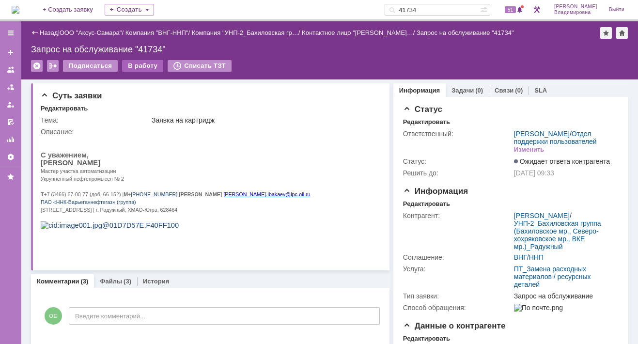
click at [141, 63] on div "В работу" at bounding box center [142, 66] width 41 height 12
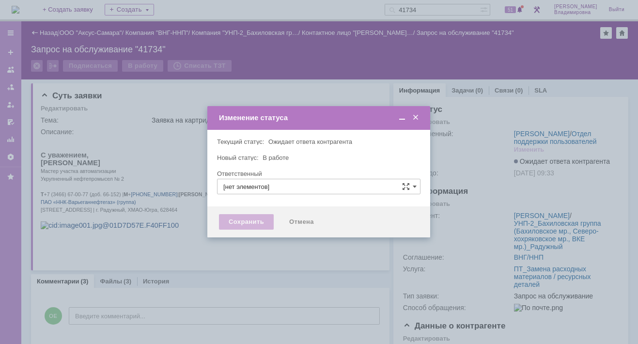
type input "[PERSON_NAME]"
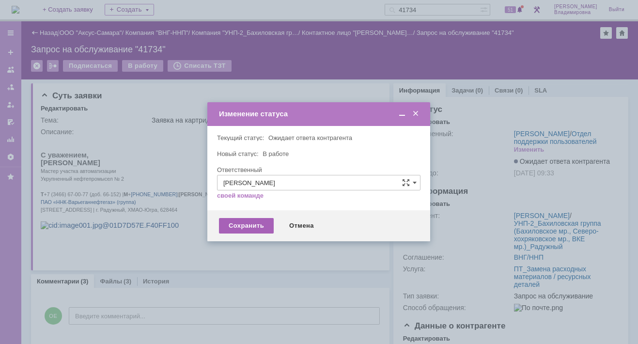
click at [240, 221] on div "Сохранить" at bounding box center [246, 226] width 55 height 16
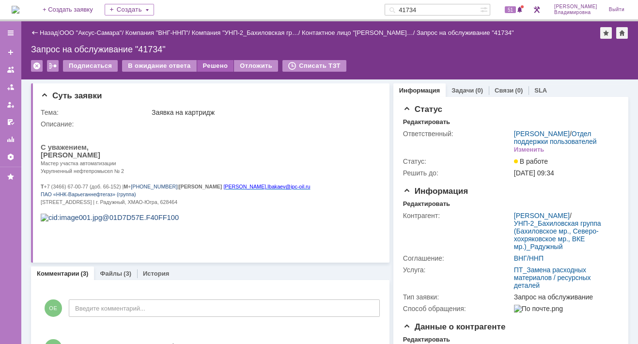
click at [218, 62] on div "Решено" at bounding box center [215, 66] width 37 height 12
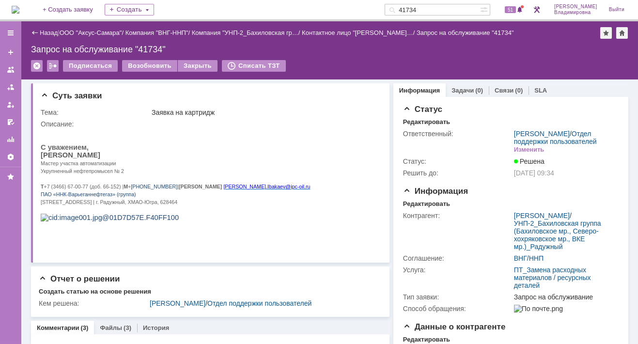
click at [432, 8] on input "41734" at bounding box center [432, 10] width 95 height 12
click at [189, 151] on p "С уважением," at bounding box center [178, 147] width 274 height 8
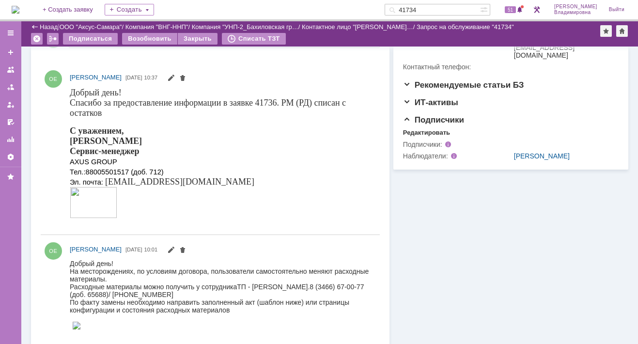
scroll to position [291, 0]
click at [19, 10] on img at bounding box center [16, 10] width 8 height 8
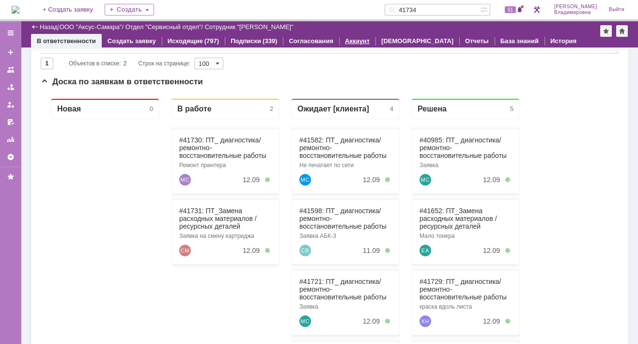
click at [350, 41] on link "Аккаунт" at bounding box center [357, 40] width 25 height 7
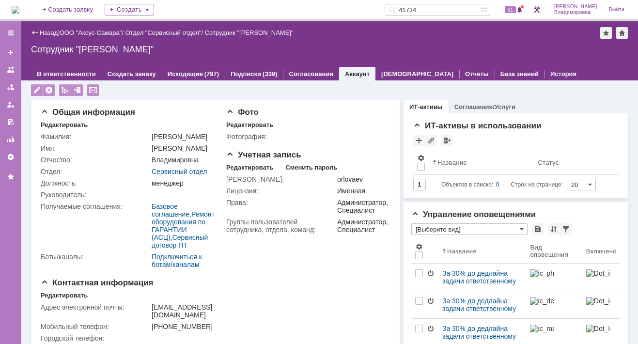
click at [434, 10] on input "41734" at bounding box center [432, 10] width 95 height 12
drag, startPoint x: 435, startPoint y: 10, endPoint x: 405, endPoint y: 7, distance: 29.7
click at [405, 7] on div "41734" at bounding box center [432, 10] width 95 height 12
type input "татаринов"
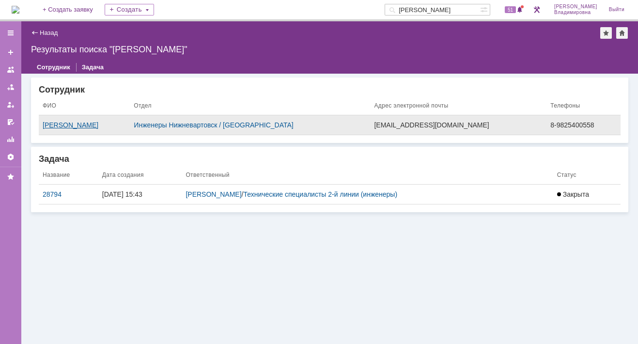
click at [82, 124] on div "[PERSON_NAME]" at bounding box center [84, 125] width 83 height 8
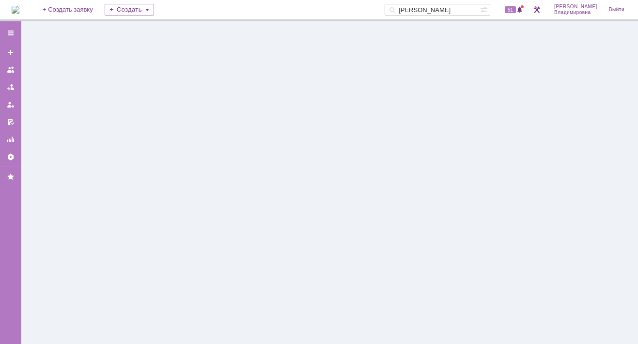
click at [82, 124] on div at bounding box center [329, 182] width 617 height 323
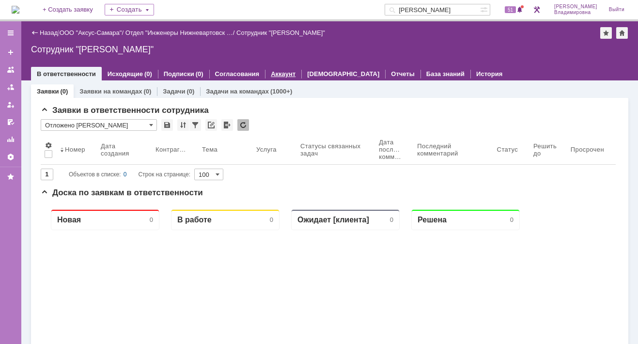
click at [273, 71] on link "Аккаунт" at bounding box center [283, 73] width 25 height 7
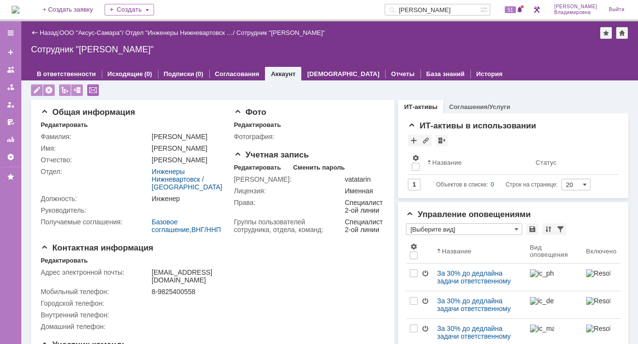
click at [92, 90] on div at bounding box center [93, 90] width 12 height 12
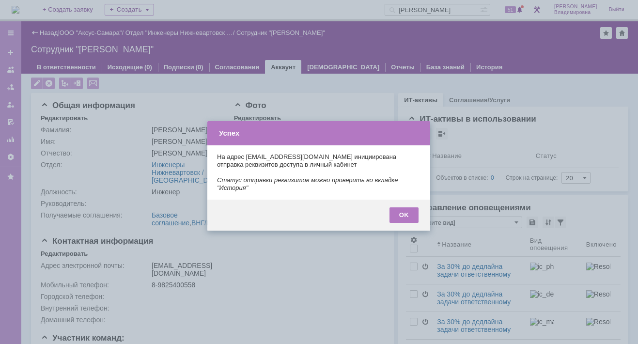
type input "[Выберите вид]"
click at [400, 207] on div "OK" at bounding box center [403, 215] width 29 height 16
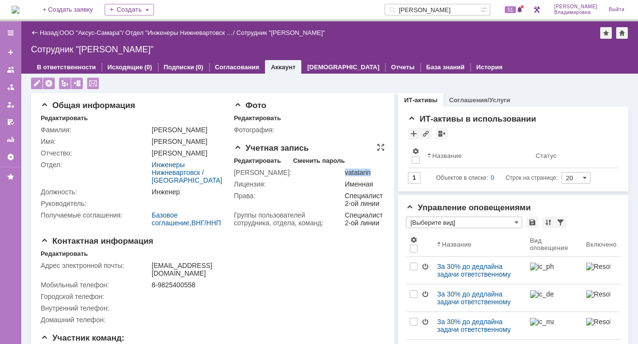
drag, startPoint x: 336, startPoint y: 172, endPoint x: 362, endPoint y: 172, distance: 26.6
click at [362, 172] on div "vatatarin" at bounding box center [364, 173] width 38 height 8
copy div "vatatarin"
click at [522, 12] on span at bounding box center [519, 10] width 7 height 8
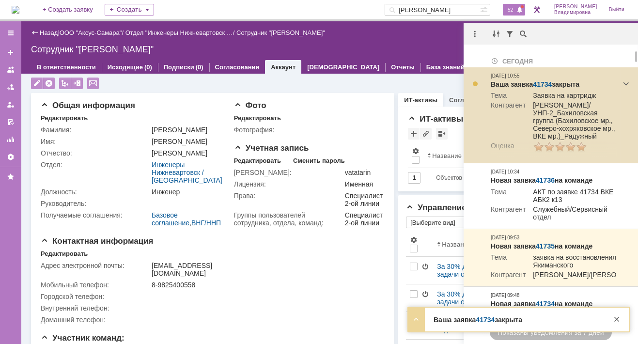
click at [545, 82] on link "41734" at bounding box center [542, 84] width 19 height 8
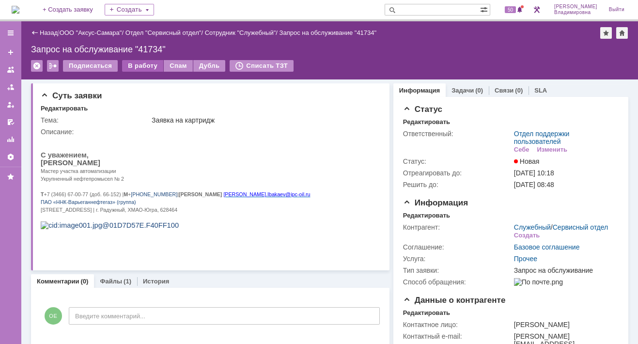
click at [139, 64] on div "В работу" at bounding box center [142, 66] width 41 height 12
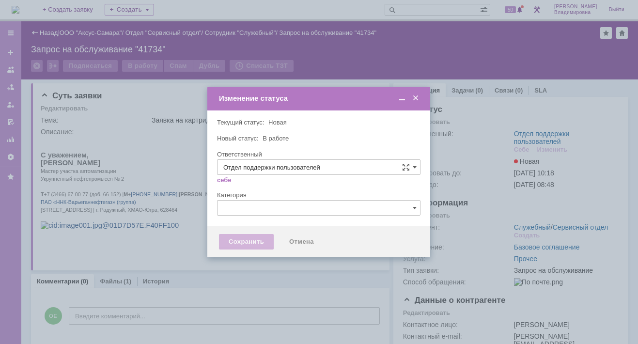
type input "[PERSON_NAME]"
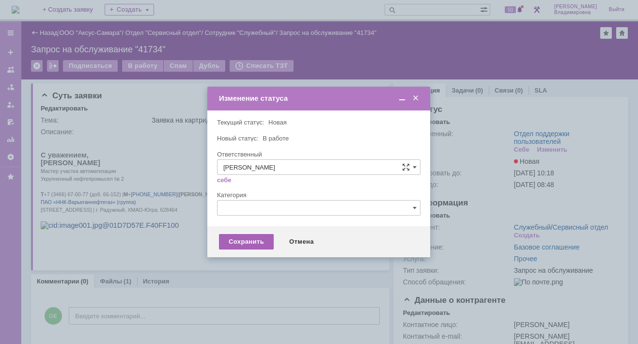
click at [257, 240] on div "Сохранить" at bounding box center [246, 242] width 55 height 16
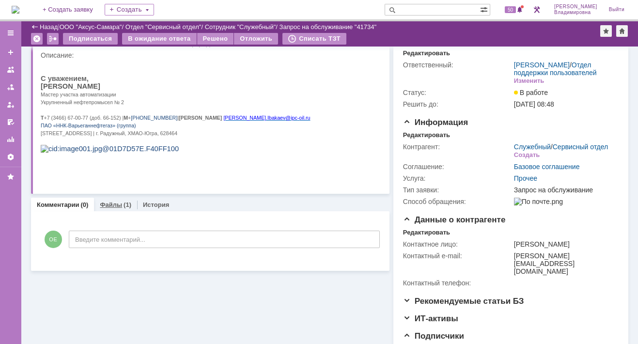
scroll to position [48, 0]
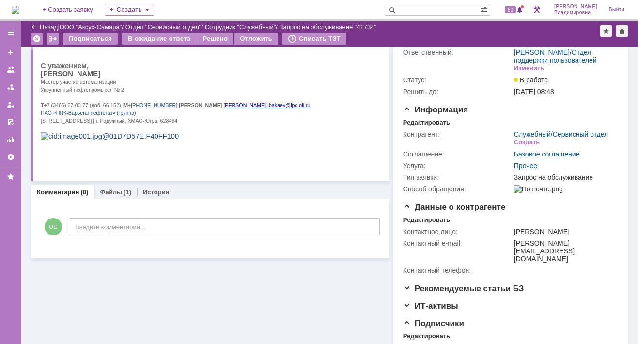
click at [109, 189] on link "Файлы" at bounding box center [111, 191] width 22 height 7
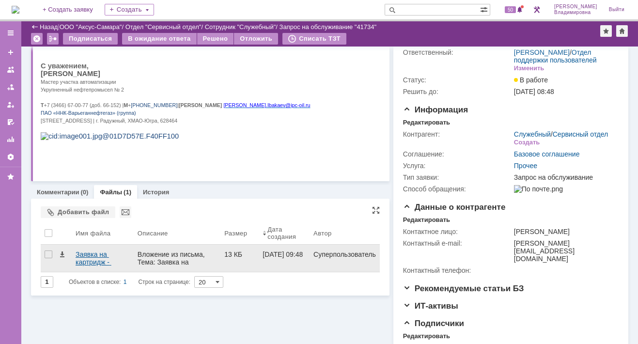
click at [81, 255] on div "Заявка на картридж - ШАБЛОН.docx" at bounding box center [103, 258] width 54 height 16
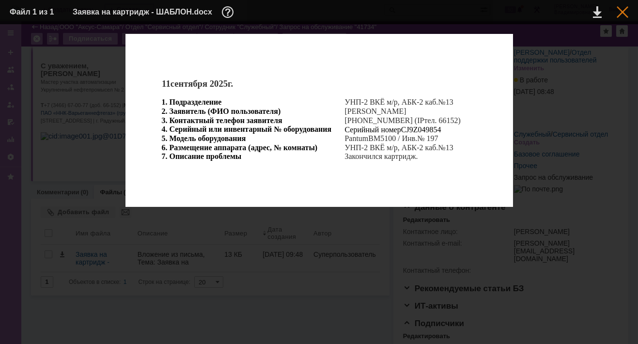
click at [621, 14] on div at bounding box center [623, 12] width 12 height 12
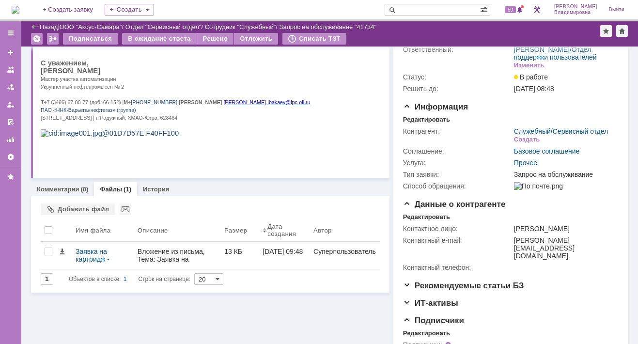
scroll to position [30, 0]
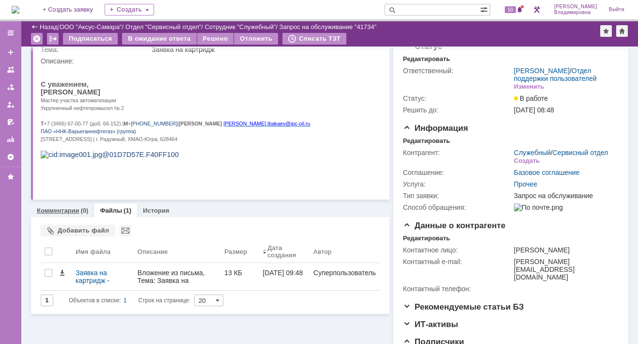
click at [62, 208] on link "Комментарии" at bounding box center [58, 210] width 43 height 7
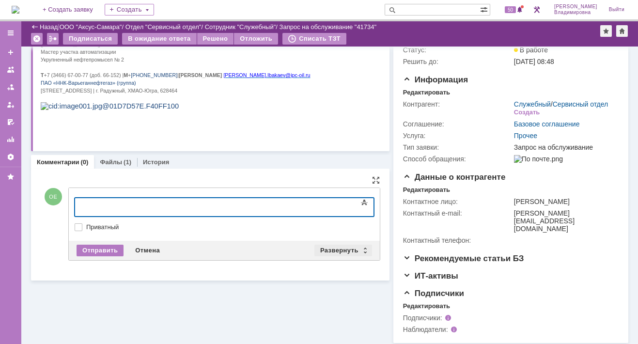
click at [345, 249] on div "Развернуть" at bounding box center [343, 251] width 58 height 12
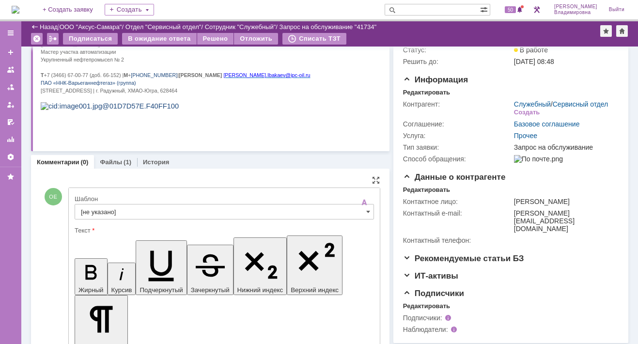
scroll to position [177, 0]
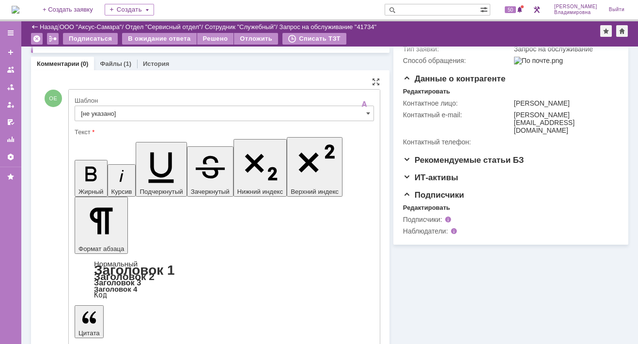
click at [366, 112] on span at bounding box center [368, 113] width 4 height 8
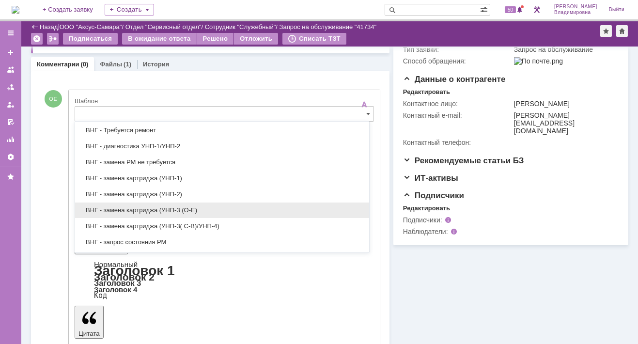
scroll to position [194, 0]
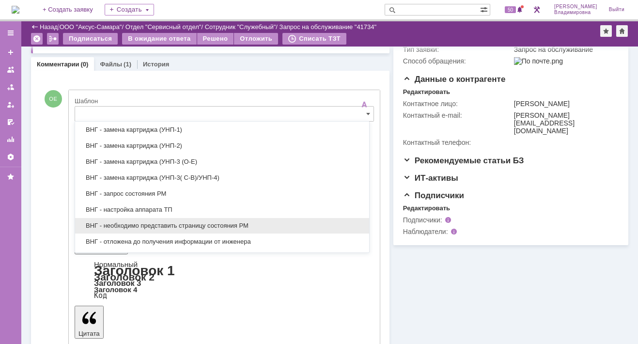
click at [140, 224] on span "ВНГ - необходимо представить страницу состояния РМ" at bounding box center [222, 226] width 282 height 8
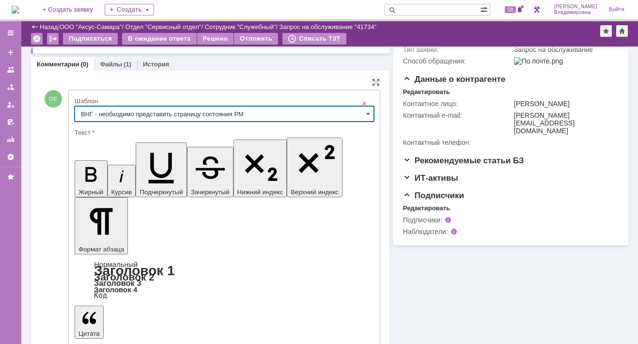
type input "ВНГ - необходимо представить страницу состояния РМ"
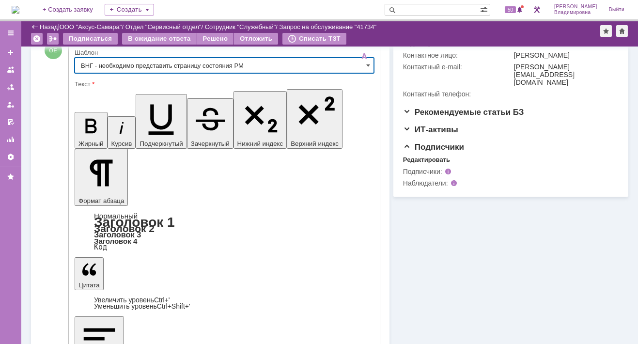
scroll to position [253, 0]
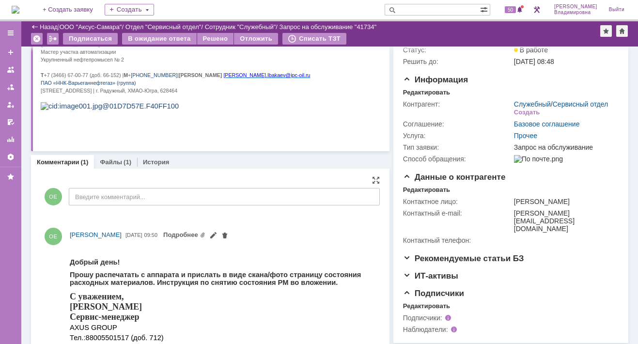
scroll to position [143, 0]
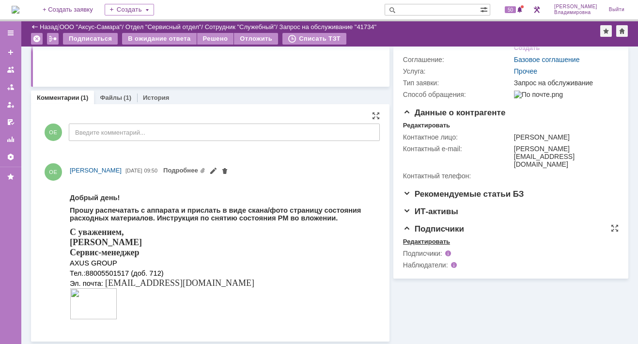
click at [425, 239] on div "Редактировать" at bounding box center [426, 242] width 47 height 8
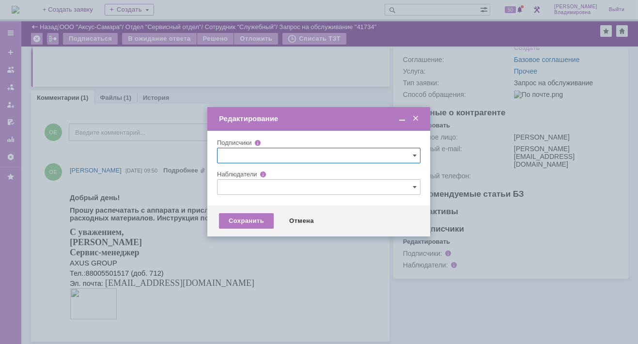
click at [232, 183] on input "text" at bounding box center [318, 187] width 203 height 16
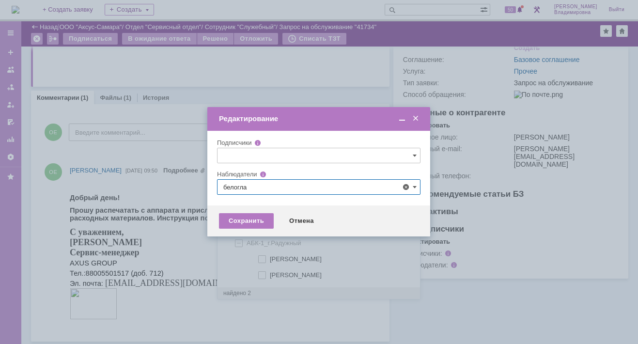
click at [270, 258] on span at bounding box center [270, 257] width 0 height 5
click at [262, 258] on input "[PERSON_NAME]" at bounding box center [263, 259] width 6 height 6
type input "[PERSON_NAME]"
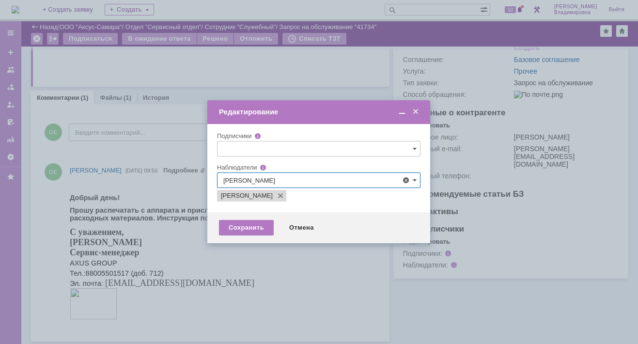
click at [183, 254] on div at bounding box center [319, 172] width 638 height 344
click at [259, 227] on div "Сохранить" at bounding box center [246, 228] width 55 height 16
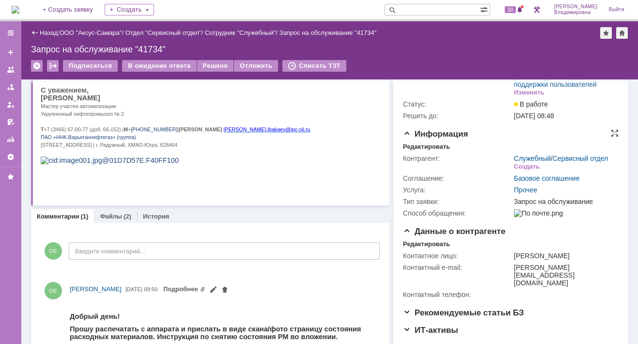
scroll to position [0, 0]
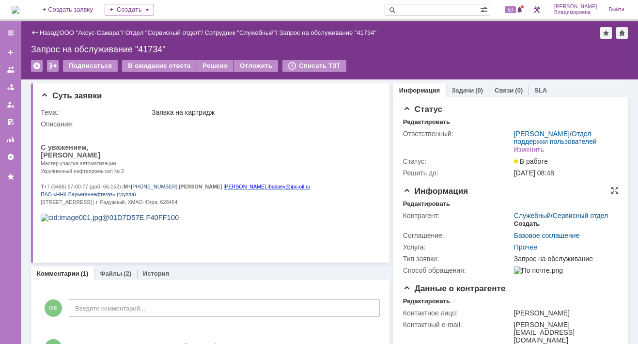
click at [523, 228] on div "Создать" at bounding box center [527, 224] width 26 height 8
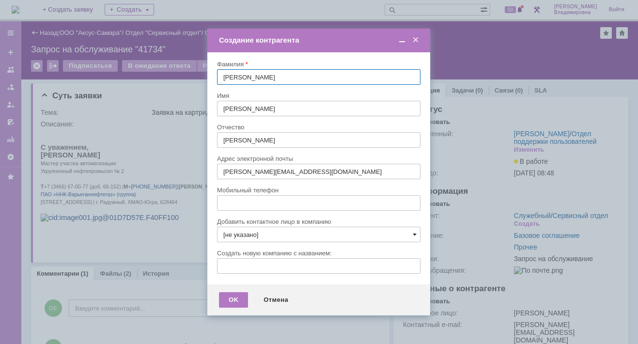
click at [415, 233] on span at bounding box center [415, 235] width 4 height 8
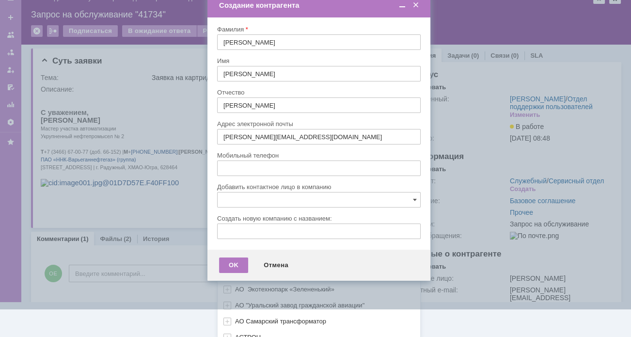
scroll to position [288, 0]
click at [238, 328] on div "[не указано] AVON AXUS Axus Computers DELPHI Xcom _подрядчик Михайловка «ММЦ Пр…" at bounding box center [319, 130] width 202 height 414
click at [265, 316] on span "УНП-2_Бахиловская группа (Бахиловское мр., Северо-хохряковское мр., ВКЕ мр.)_Ра…" at bounding box center [327, 323] width 161 height 15
type input "УНП-2_Бахиловская группа (Бахиловское мр., Северо-хохряковское мр., ВКЕ мр.)_Ра…"
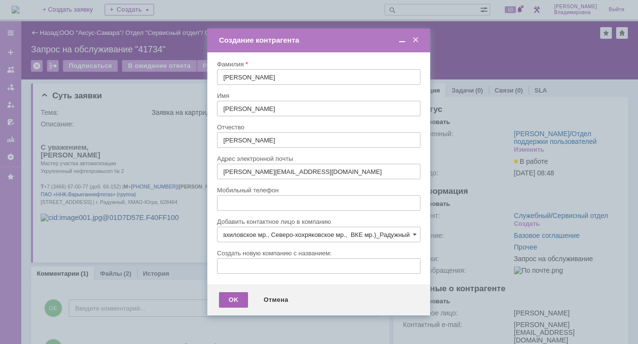
scroll to position [0, 0]
click at [234, 295] on div "OK" at bounding box center [233, 300] width 29 height 16
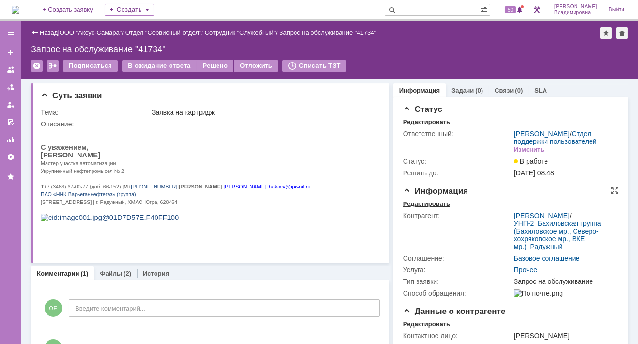
click at [417, 208] on div "Редактировать" at bounding box center [426, 204] width 47 height 8
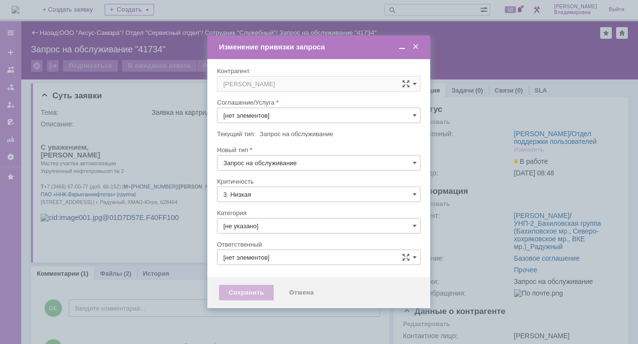
type input "[PERSON_NAME]"
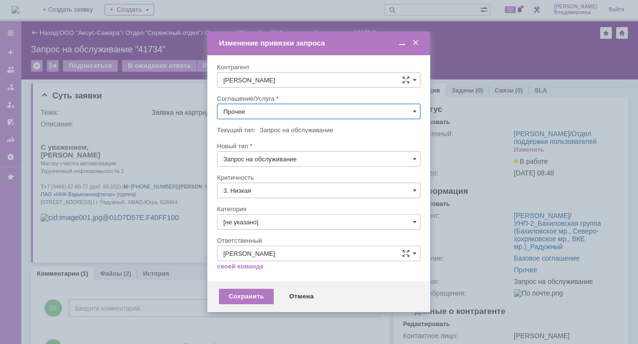
click at [281, 112] on input "Прочее" at bounding box center [318, 112] width 203 height 16
click at [265, 228] on span "ПТ_Замена расходных материалов / ресурсных деталей" at bounding box center [318, 231] width 191 height 8
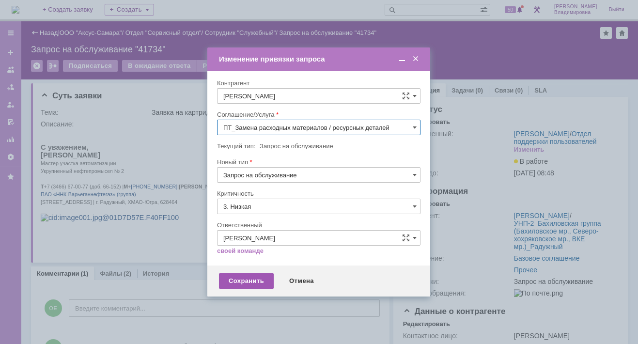
type input "ПТ_Замена расходных материалов / ресурсных деталей"
click at [247, 281] on div "Сохранить" at bounding box center [246, 281] width 55 height 16
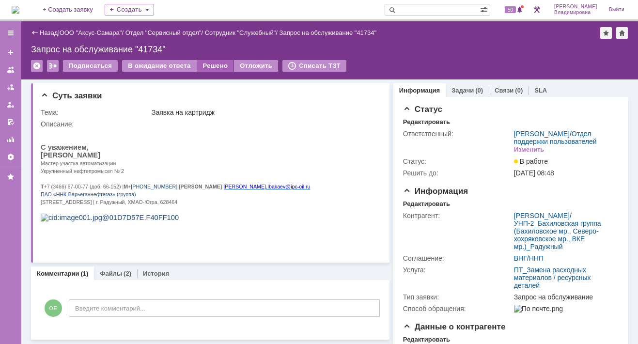
scroll to position [0, 0]
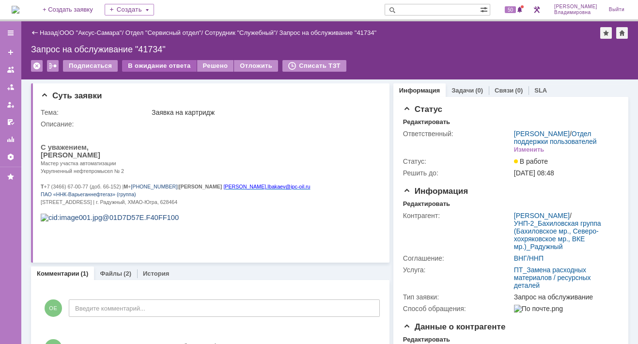
click at [171, 62] on div "В ожидание ответа" at bounding box center [159, 66] width 74 height 12
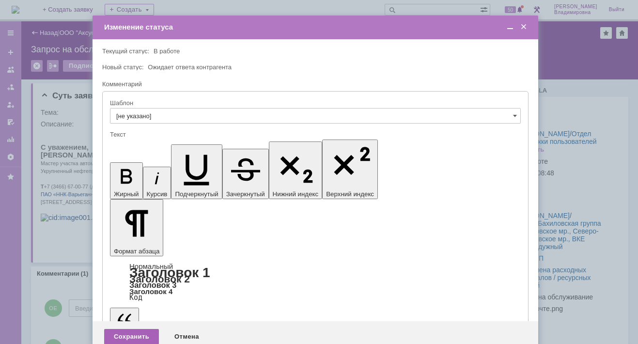
click at [135, 329] on div "Сохранить" at bounding box center [131, 337] width 55 height 16
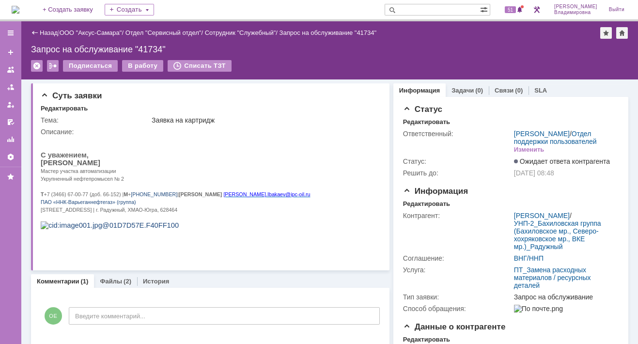
click at [416, 13] on input "text" at bounding box center [432, 10] width 95 height 12
type input "40985"
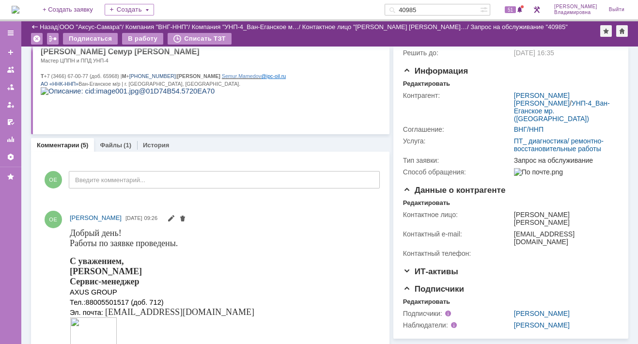
scroll to position [97, 0]
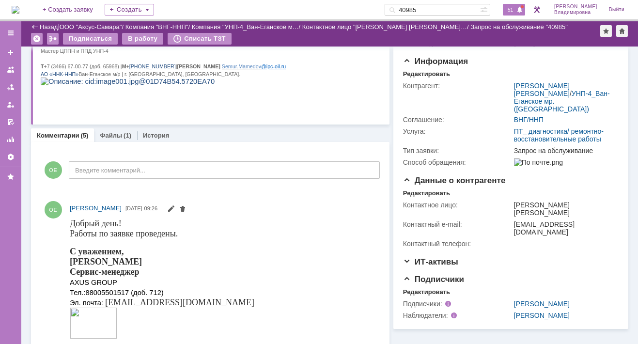
click at [521, 7] on div "51" at bounding box center [514, 10] width 22 height 12
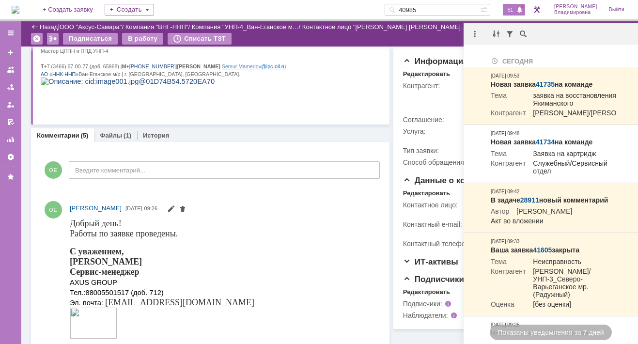
click at [301, 93] on html "Вышел из строя принтер НР5035. Ошибка с дисплея во вложении. С уважением, Мамед…" at bounding box center [207, 49] width 333 height 87
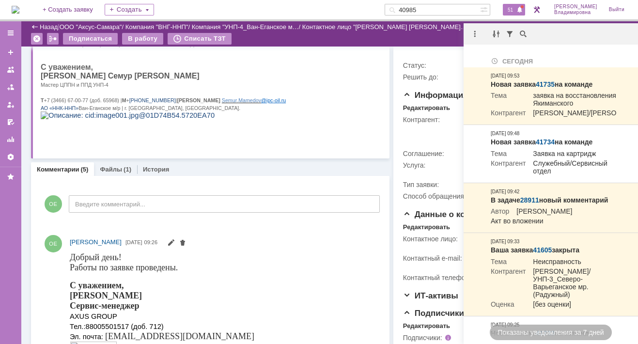
scroll to position [48, 0]
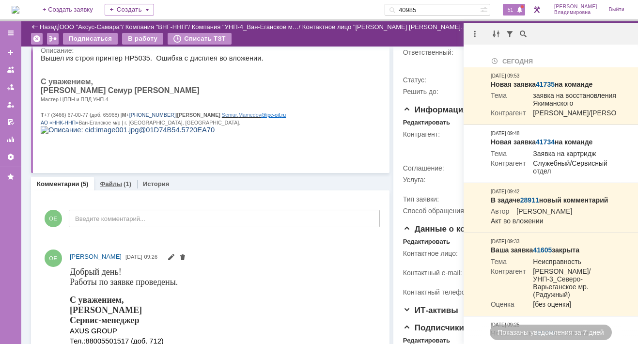
click at [111, 182] on link "Файлы" at bounding box center [111, 183] width 22 height 7
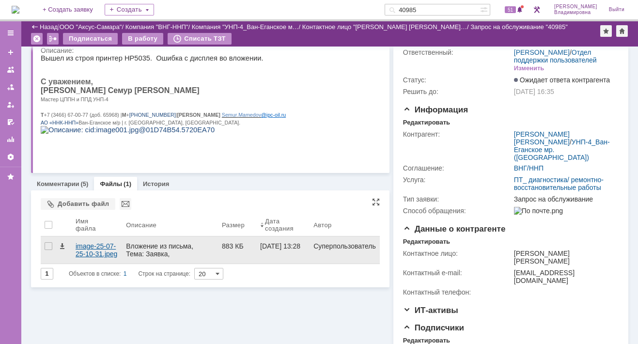
click at [92, 248] on div "image-25-07-25-10-31.jpeg" at bounding box center [97, 250] width 43 height 16
click at [92, 248] on body "Идет загрузка, пожалуйста, подождите. На домашнюю + Создать заявку Создать 4098…" at bounding box center [319, 172] width 638 height 344
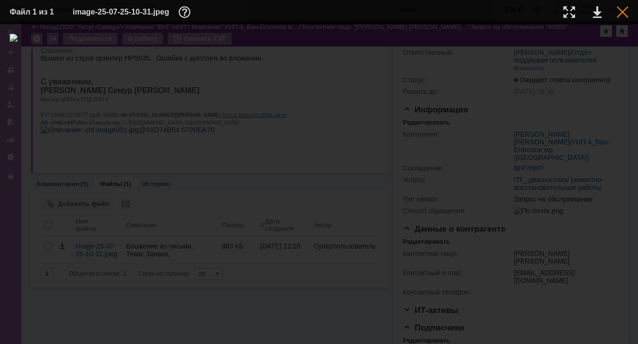
click at [622, 14] on div at bounding box center [623, 12] width 12 height 12
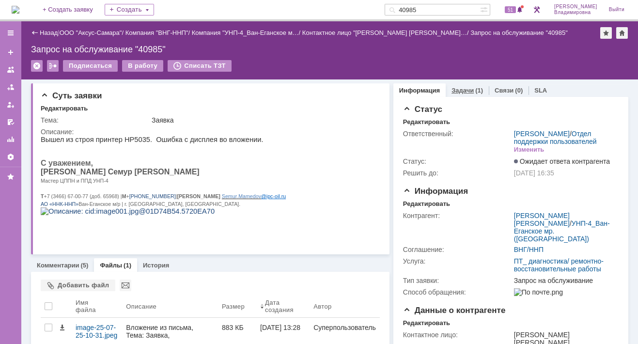
click at [462, 87] on link "Задачи" at bounding box center [462, 90] width 22 height 7
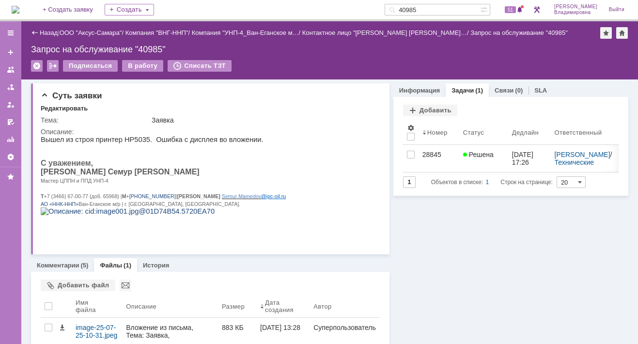
click at [426, 151] on div "28845" at bounding box center [438, 155] width 33 height 8
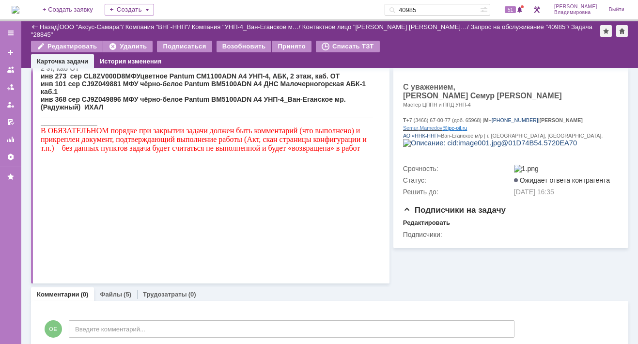
scroll to position [189, 0]
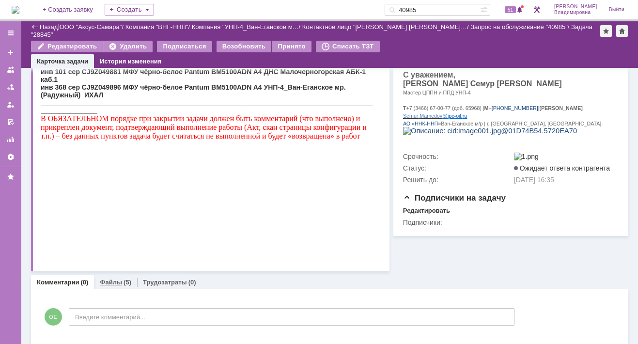
click at [112, 279] on link "Файлы" at bounding box center [111, 282] width 22 height 7
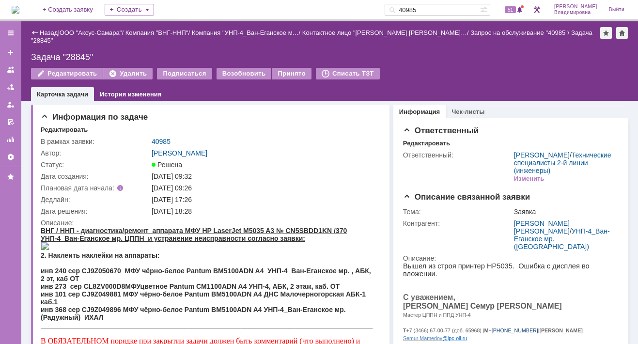
click at [157, 138] on link "40985" at bounding box center [161, 142] width 19 height 8
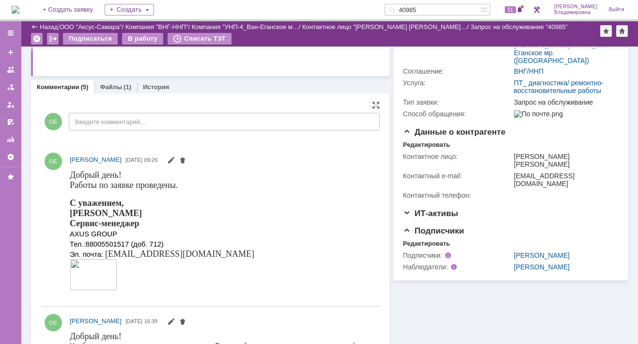
scroll to position [65, 0]
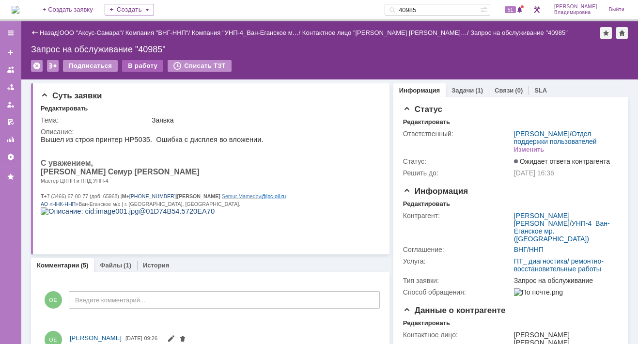
click at [137, 62] on div "В работу" at bounding box center [142, 66] width 41 height 12
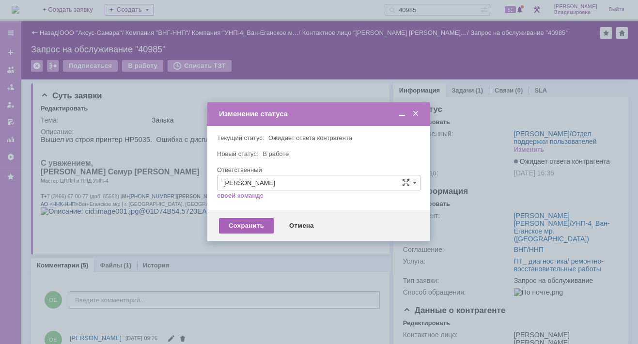
click at [250, 224] on div "Сохранить" at bounding box center [246, 226] width 55 height 16
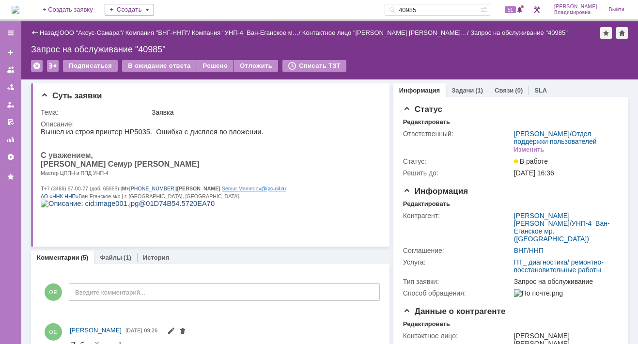
scroll to position [0, 0]
click at [215, 64] on div "Решено" at bounding box center [215, 66] width 37 height 12
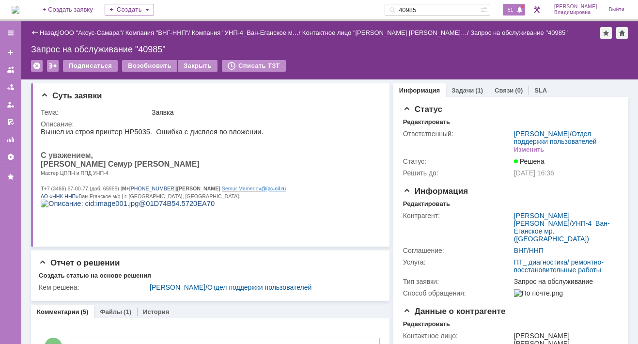
click at [518, 4] on div "51" at bounding box center [514, 10] width 22 height 12
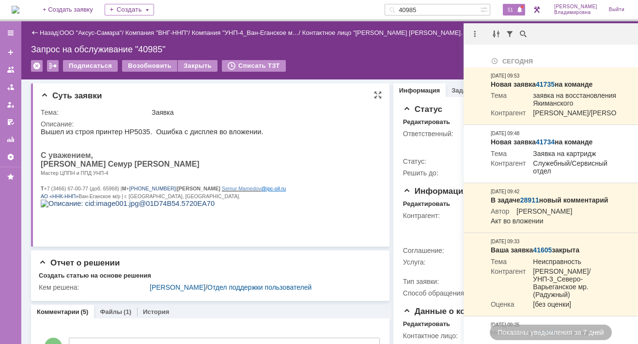
click at [310, 156] on html "Вышел из строя принтер НР5035. Ошибка с дисплея во вложении. С уважением, Мамед…" at bounding box center [207, 171] width 333 height 87
click at [19, 10] on img at bounding box center [16, 10] width 8 height 8
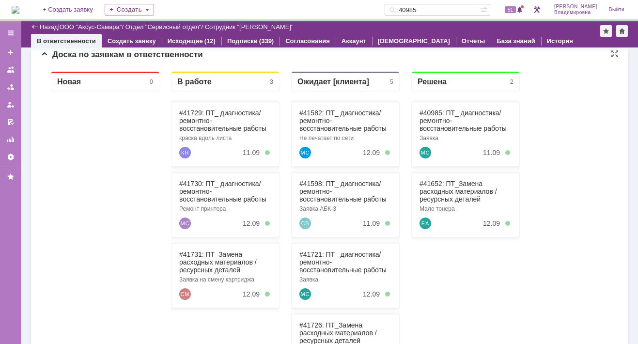
scroll to position [145, 0]
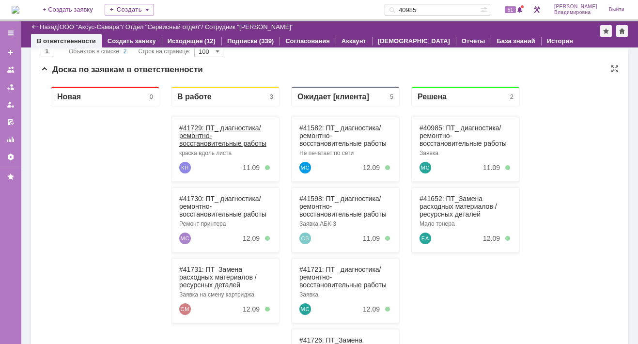
click at [198, 125] on link "#41729: ПТ_ диагностика/ ремонтно-восстановительные работы" at bounding box center [222, 135] width 87 height 23
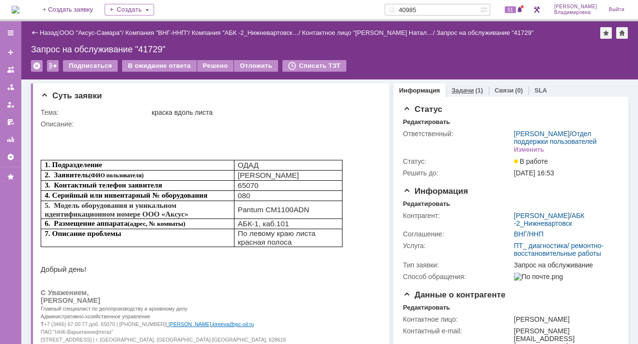
click at [454, 89] on link "Задачи" at bounding box center [462, 90] width 22 height 7
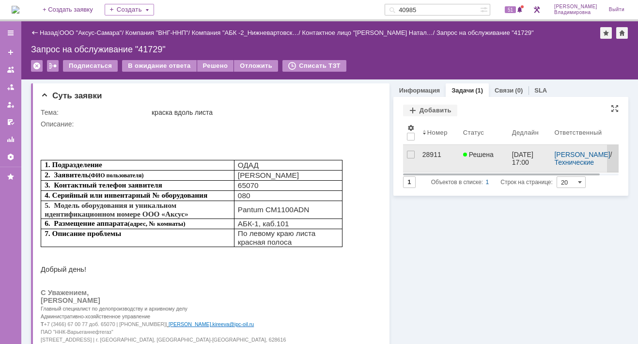
click at [425, 151] on div "28911" at bounding box center [438, 155] width 33 height 8
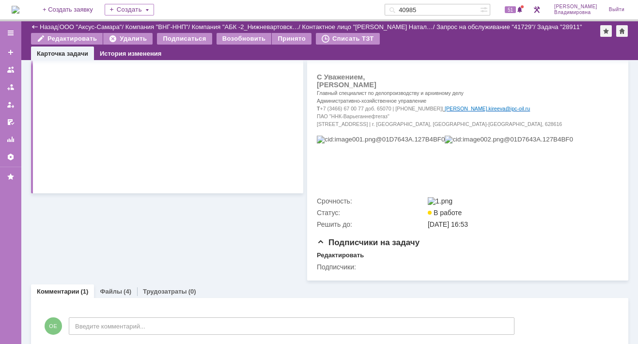
scroll to position [341, 0]
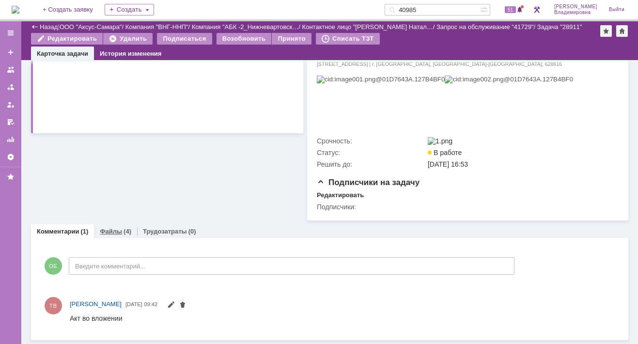
click at [109, 229] on link "Файлы" at bounding box center [111, 231] width 22 height 7
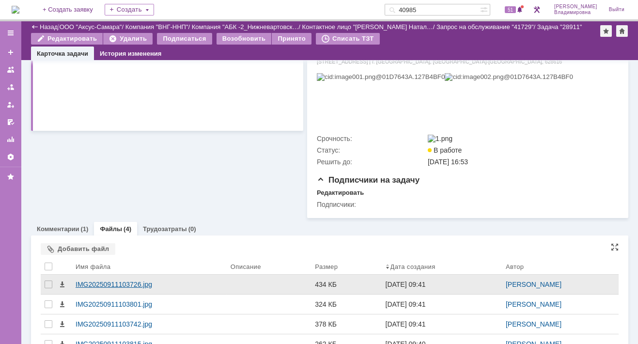
scroll to position [380, 0]
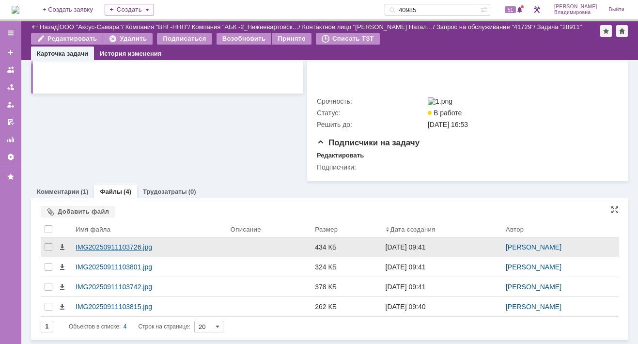
click at [113, 248] on div "IMG20250911103726.jpg" at bounding box center [149, 247] width 147 height 8
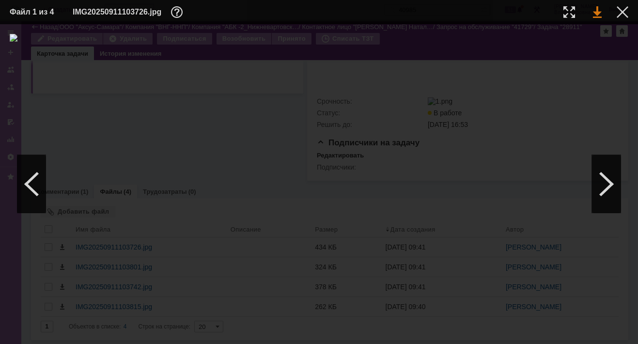
click at [597, 14] on link at bounding box center [597, 12] width 9 height 12
click at [608, 180] on div at bounding box center [606, 184] width 29 height 58
click at [608, 187] on div at bounding box center [606, 184] width 29 height 58
click at [619, 13] on div at bounding box center [623, 12] width 12 height 12
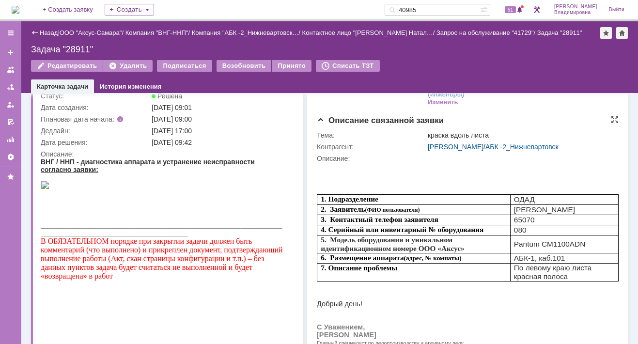
scroll to position [0, 0]
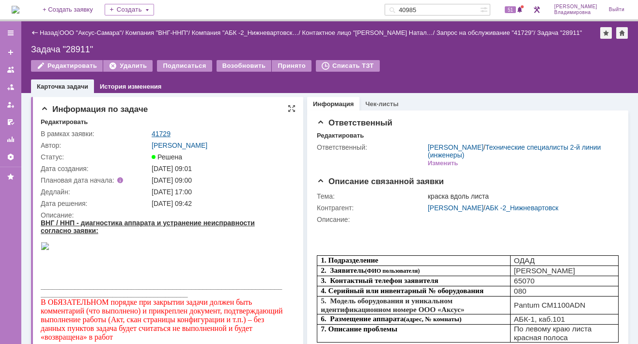
click at [157, 132] on link "41729" at bounding box center [161, 134] width 19 height 8
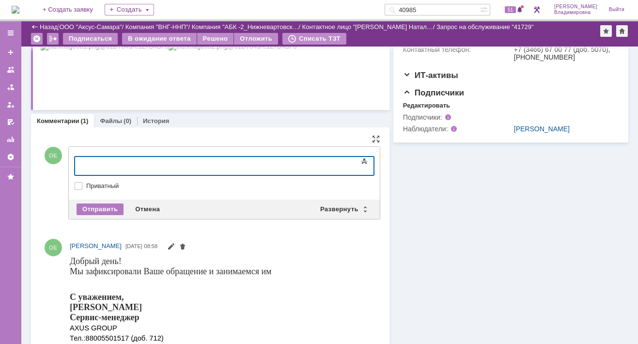
scroll to position [291, 0]
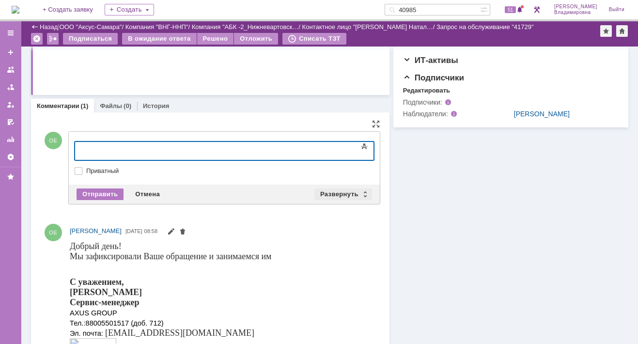
click at [338, 193] on div "Развернуть" at bounding box center [343, 194] width 58 height 12
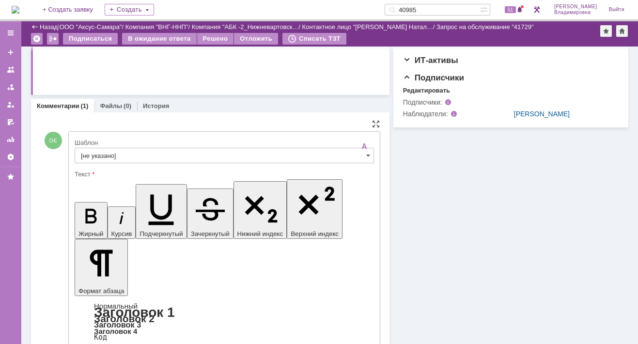
scroll to position [0, 0]
click at [100, 152] on input "[не указано]" at bounding box center [224, 156] width 299 height 16
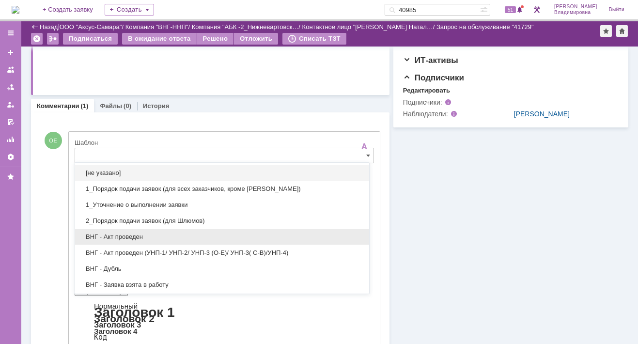
click at [114, 234] on span "ВНГ - Акт проведен" at bounding box center [222, 237] width 282 height 8
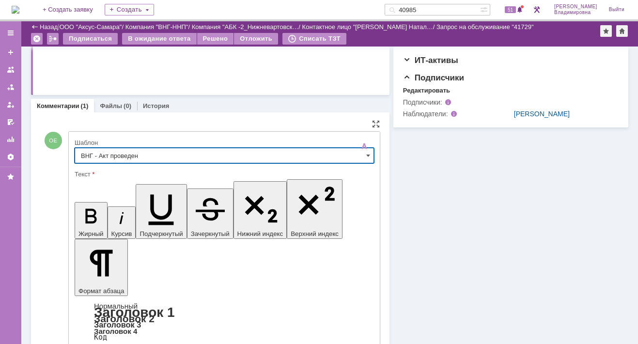
type input "ВНГ - Акт проведен"
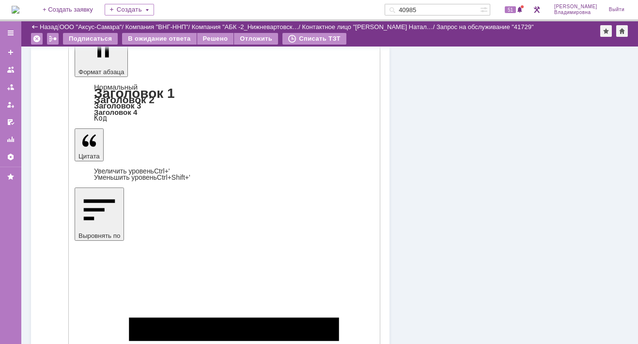
scroll to position [532, 0]
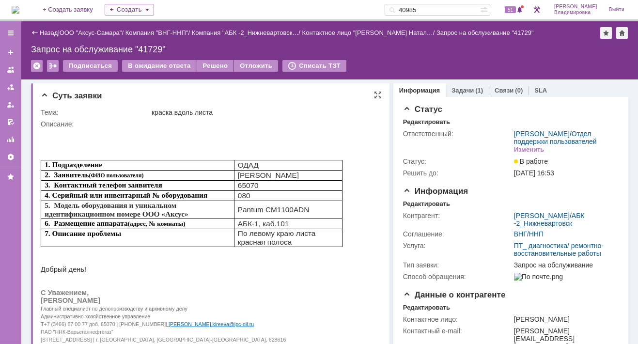
scroll to position [0, 0]
click at [210, 66] on div "Решено" at bounding box center [215, 66] width 37 height 12
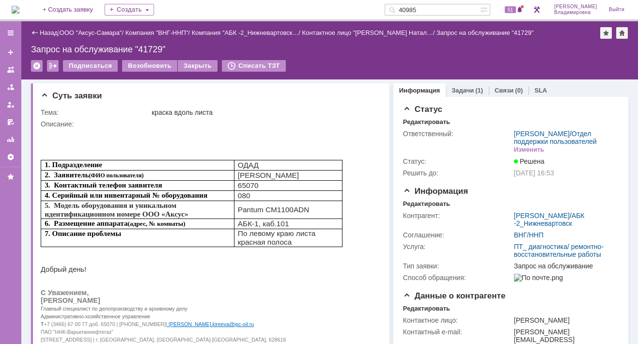
drag, startPoint x: 433, startPoint y: 9, endPoint x: 402, endPoint y: 12, distance: 31.2
click at [402, 12] on div "40985" at bounding box center [432, 10] width 95 height 12
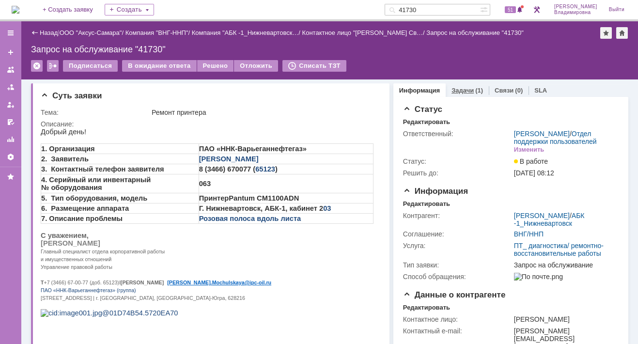
click at [452, 89] on link "Задачи" at bounding box center [462, 90] width 22 height 7
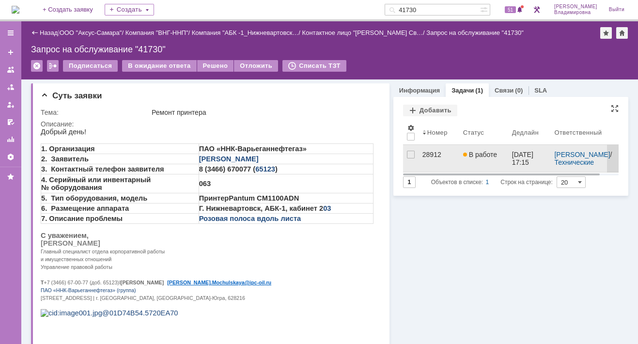
click at [427, 155] on div "28912" at bounding box center [438, 155] width 33 height 8
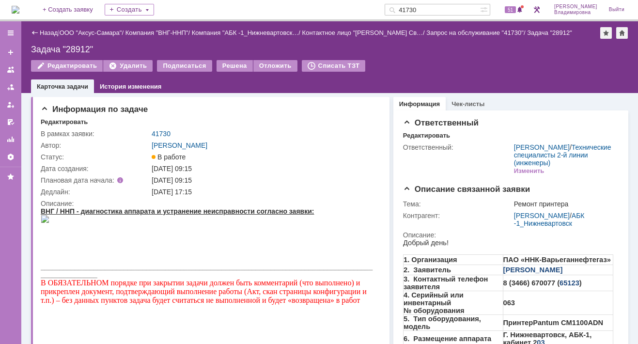
drag, startPoint x: 437, startPoint y: 7, endPoint x: 410, endPoint y: 6, distance: 26.7
click at [410, 6] on div "41730" at bounding box center [432, 10] width 95 height 12
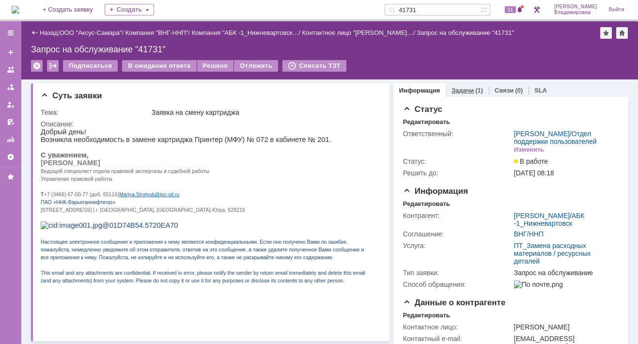
click at [451, 89] on link "Задачи" at bounding box center [462, 90] width 22 height 7
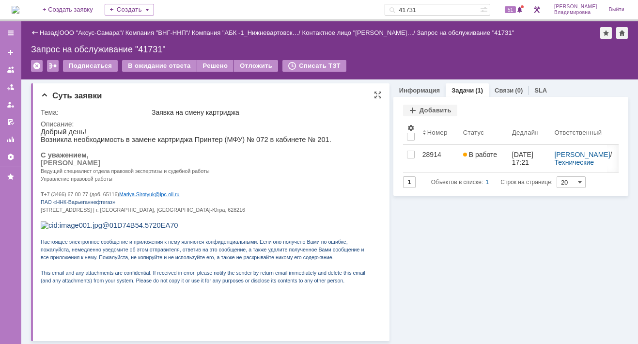
click at [246, 173] on p "Ведущий специалист отдела правовой экспертизы и судебной работы" at bounding box center [207, 171] width 333 height 8
click at [516, 7] on span "51" at bounding box center [510, 9] width 11 height 7
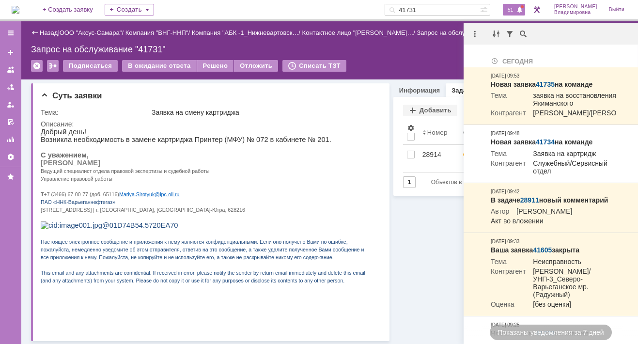
click at [436, 215] on div "Информация Задачи (1) Связи (0) SLA Статус Редактировать Ответственный: Орлова …" at bounding box center [508, 333] width 239 height 508
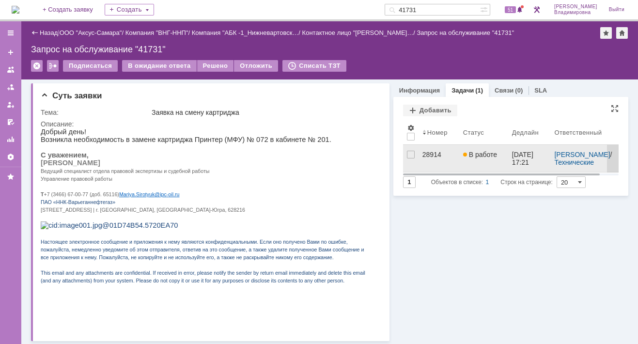
click at [426, 154] on div "28914" at bounding box center [438, 155] width 33 height 8
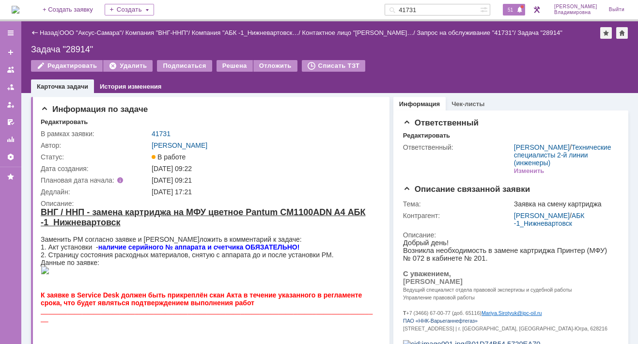
click at [516, 11] on span "51" at bounding box center [510, 9] width 11 height 7
drag, startPoint x: 431, startPoint y: 8, endPoint x: 403, endPoint y: 7, distance: 28.1
click at [404, 8] on div "41731" at bounding box center [432, 10] width 95 height 12
type input "28911"
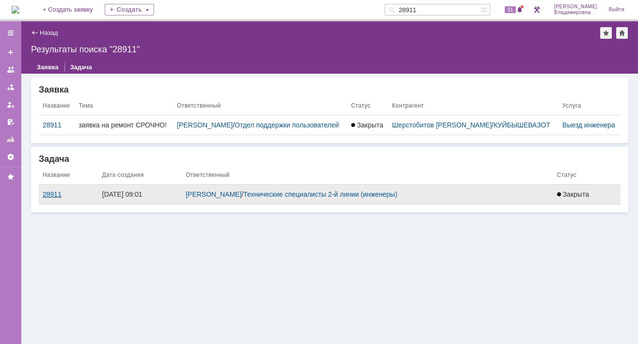
click at [49, 198] on div "28911" at bounding box center [69, 194] width 52 height 8
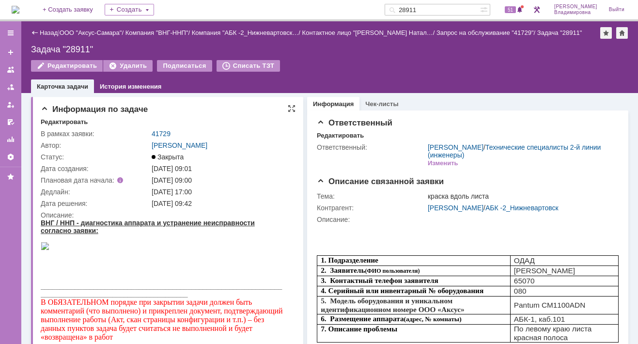
click at [255, 117] on div "Информация по задаче Редактировать В рамках заявки: 41729 Автор: Орлова Елена В…" at bounding box center [167, 300] width 272 height 407
click at [343, 9] on div "На домашнюю + Создать заявку Создать 28911 51 Орлова Елена Владимировна Выйти" at bounding box center [319, 10] width 638 height 21
click at [19, 7] on img at bounding box center [16, 10] width 8 height 8
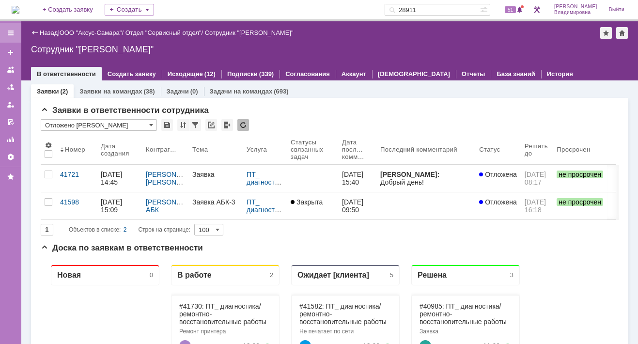
click at [14, 32] on div at bounding box center [11, 33] width 8 height 8
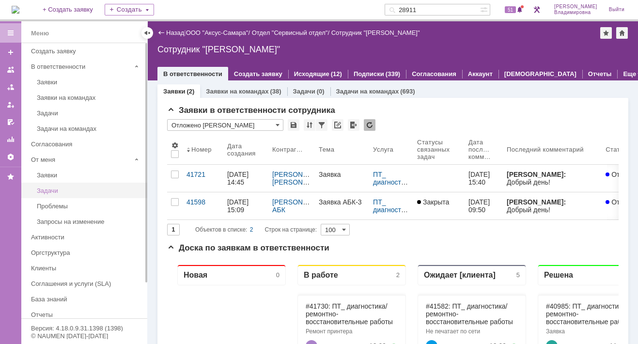
click at [62, 189] on div "Задачи" at bounding box center [89, 190] width 105 height 7
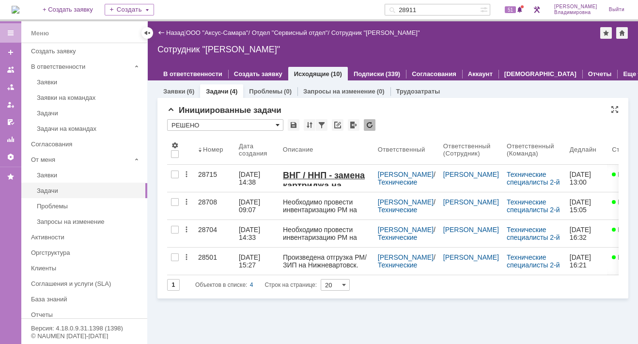
click at [279, 122] on span at bounding box center [278, 125] width 4 height 8
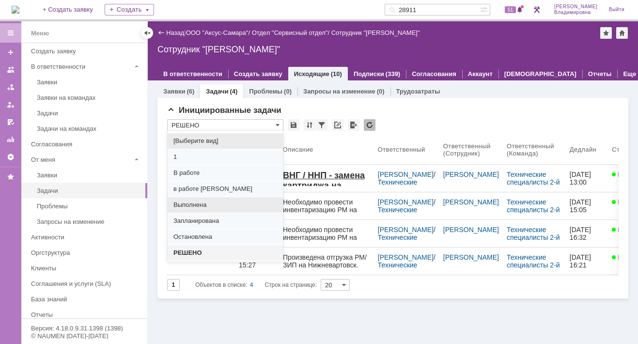
click at [200, 202] on span "Выполнена" at bounding box center [225, 205] width 104 height 8
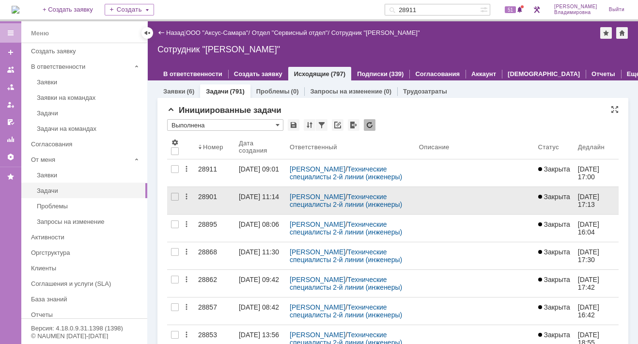
type input "Выполнена"
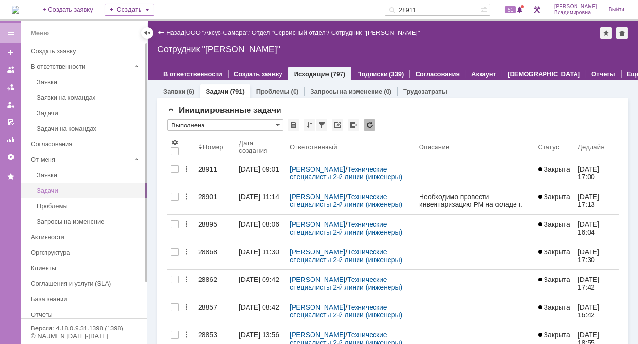
click at [47, 190] on div "Задачи" at bounding box center [89, 190] width 105 height 7
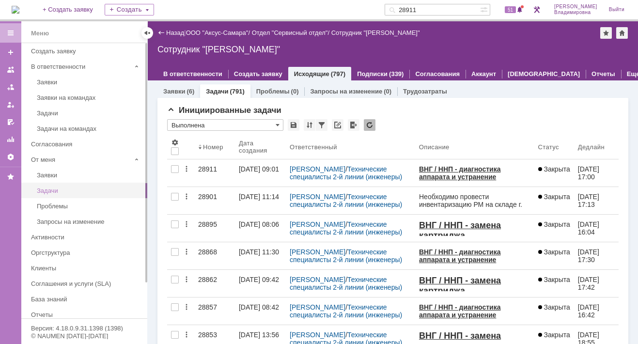
click at [58, 187] on div "Задачи" at bounding box center [89, 190] width 105 height 7
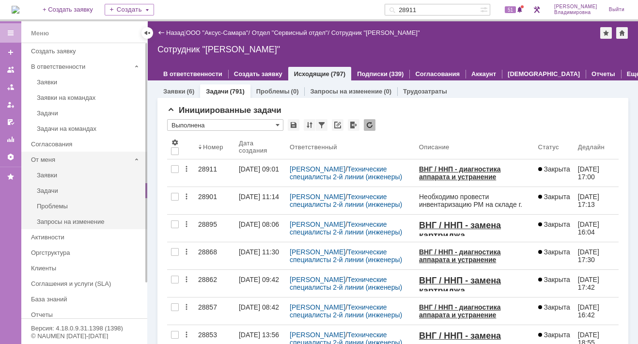
click at [58, 156] on div "От меня" at bounding box center [81, 159] width 100 height 7
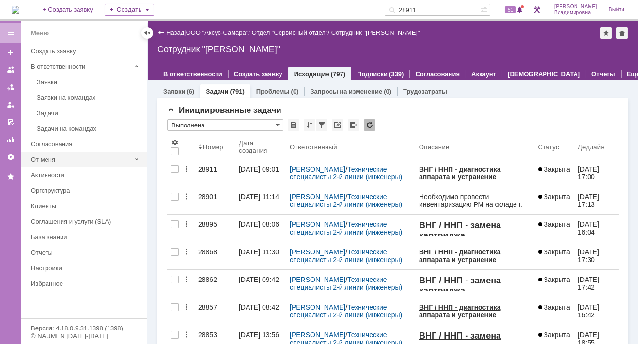
click at [55, 161] on div "От меня" at bounding box center [81, 159] width 100 height 7
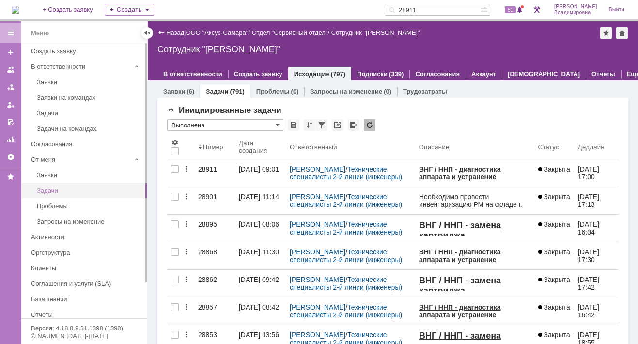
click at [54, 189] on div "Задачи" at bounding box center [89, 190] width 105 height 7
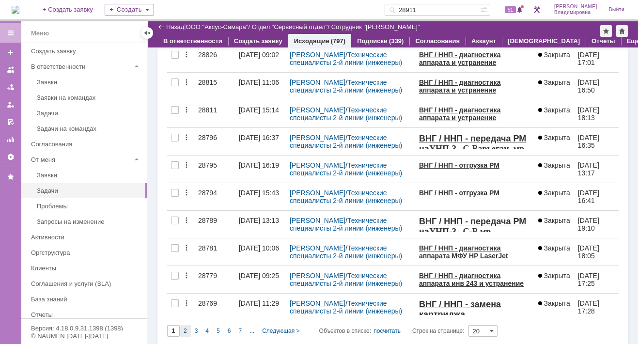
click at [186, 328] on span "2" at bounding box center [185, 330] width 3 height 7
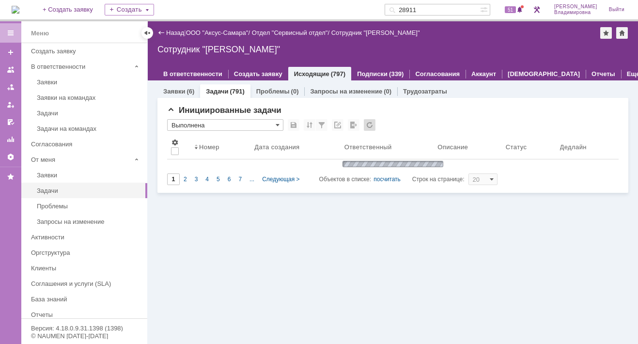
type input "2"
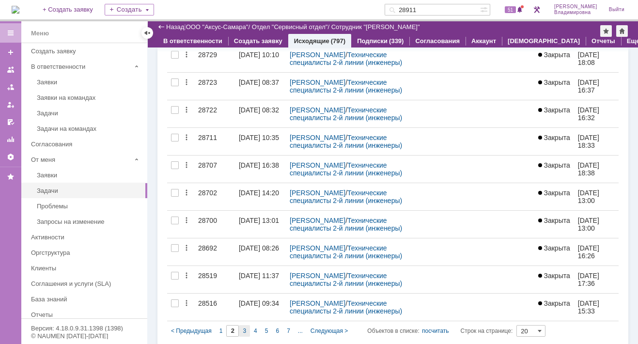
click at [243, 327] on span "3" at bounding box center [244, 330] width 3 height 7
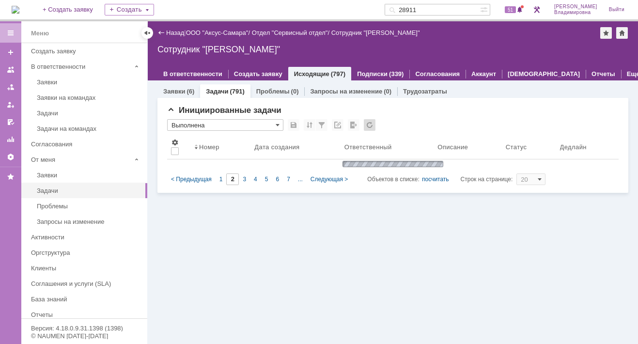
type input "3"
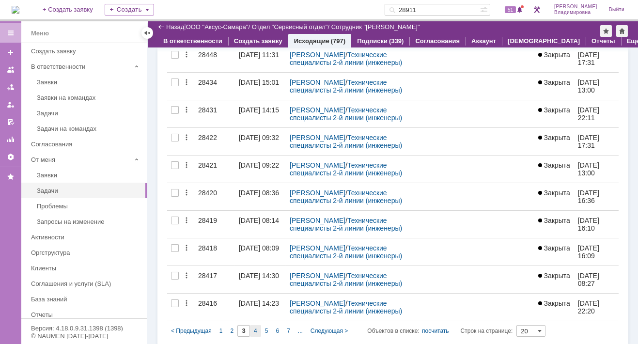
click at [255, 327] on span "4" at bounding box center [255, 330] width 3 height 7
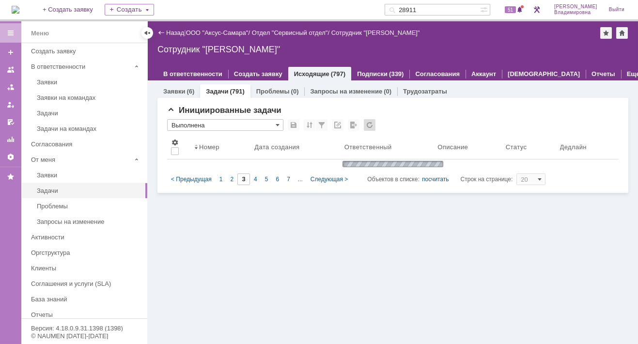
type input "4"
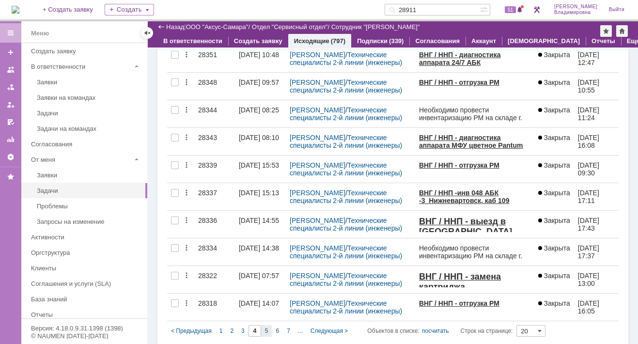
click at [265, 327] on span "5" at bounding box center [266, 330] width 3 height 7
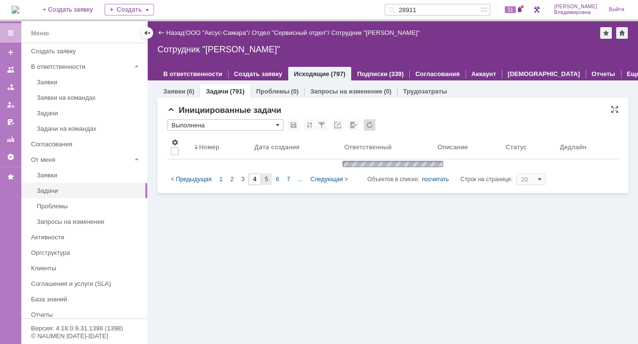
type input "5"
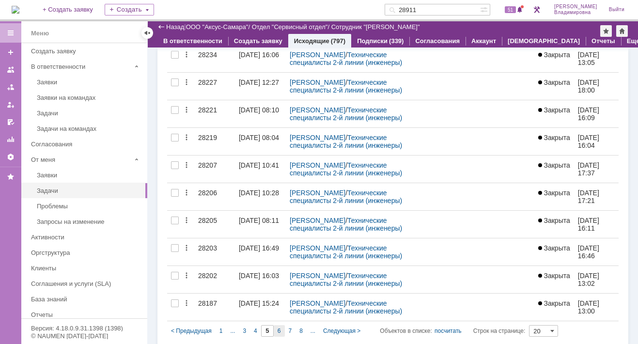
click at [279, 327] on span "6" at bounding box center [279, 330] width 3 height 7
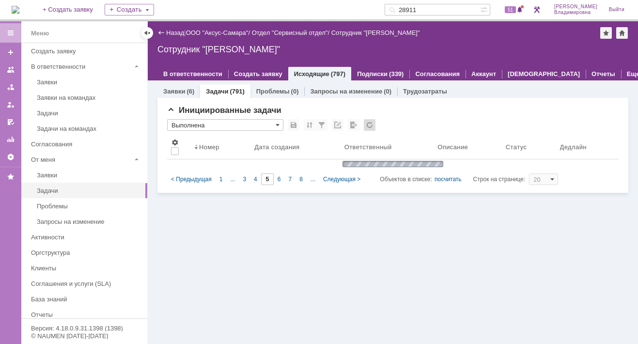
type input "6"
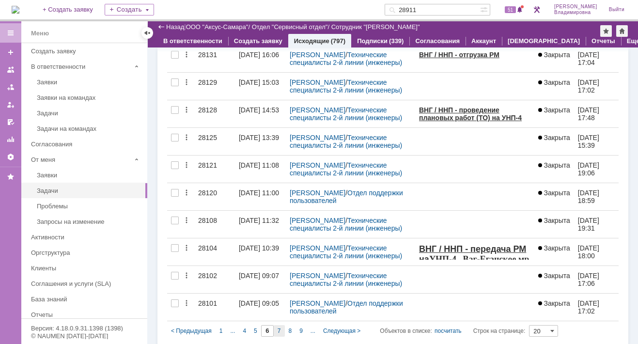
click at [280, 327] on span "7" at bounding box center [279, 330] width 3 height 7
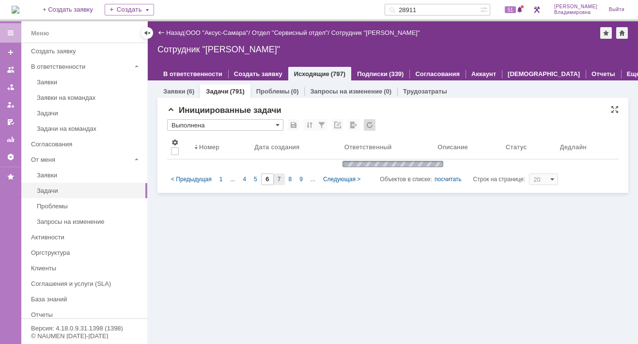
type input "7"
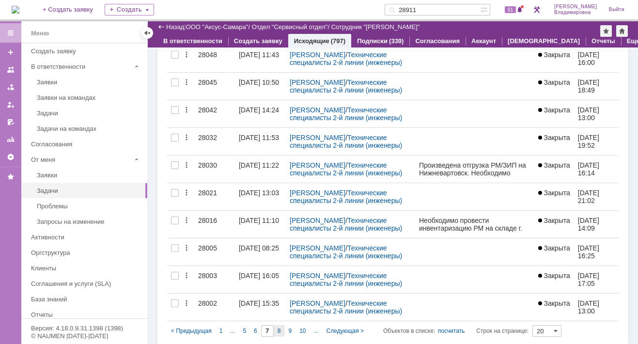
click at [279, 327] on span "8" at bounding box center [279, 330] width 3 height 7
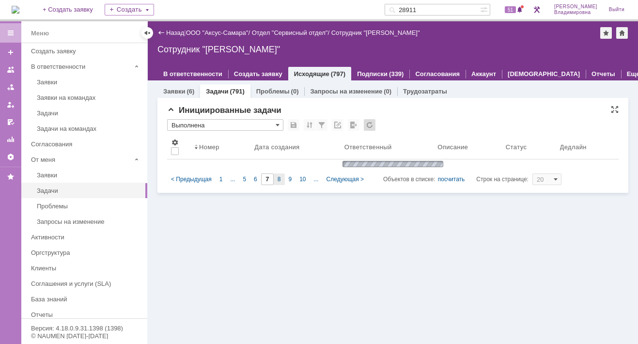
type input "8"
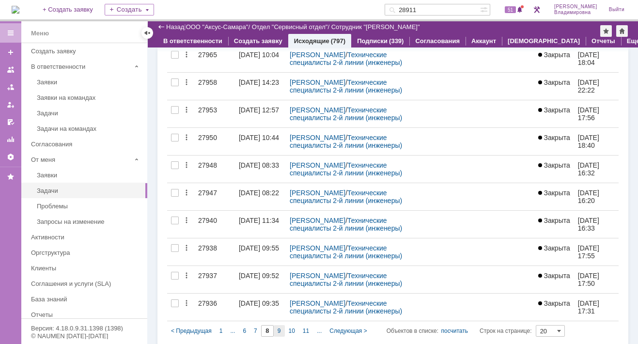
click at [280, 327] on span "9" at bounding box center [279, 330] width 3 height 7
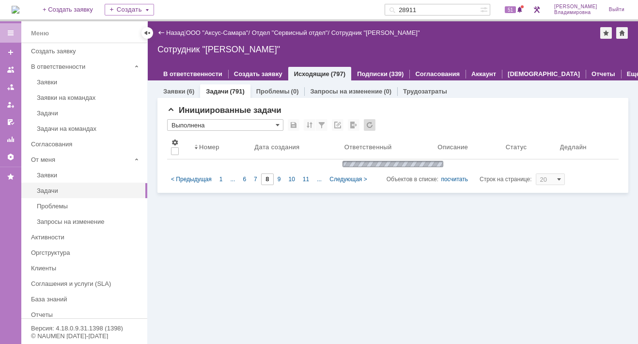
type input "9"
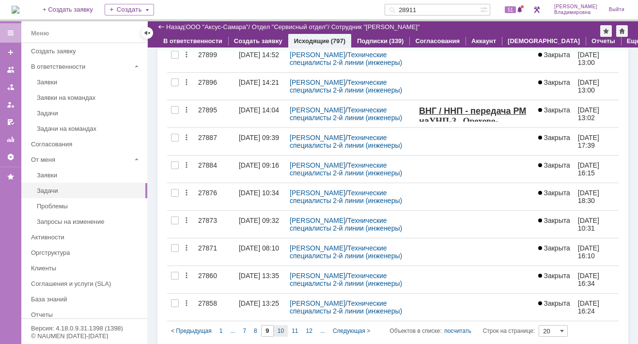
click at [282, 327] on span "10" at bounding box center [281, 330] width 6 height 7
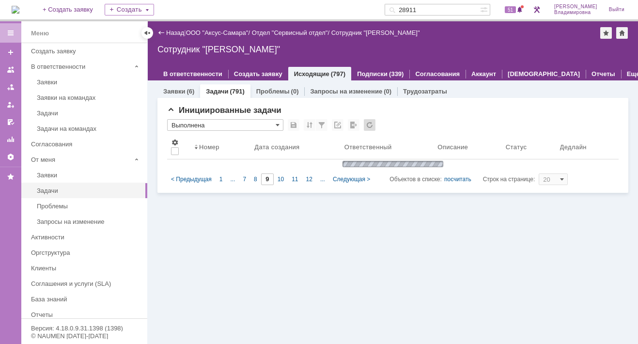
type input "10"
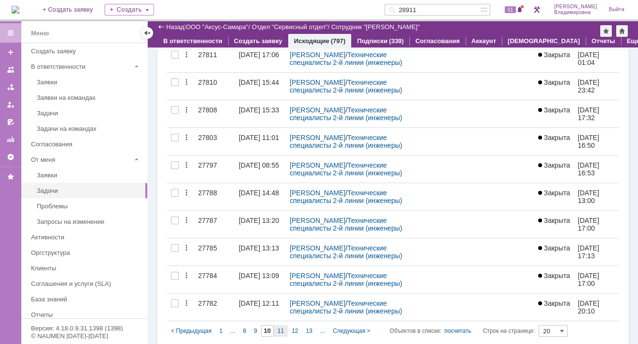
click at [282, 327] on span "11" at bounding box center [281, 330] width 6 height 7
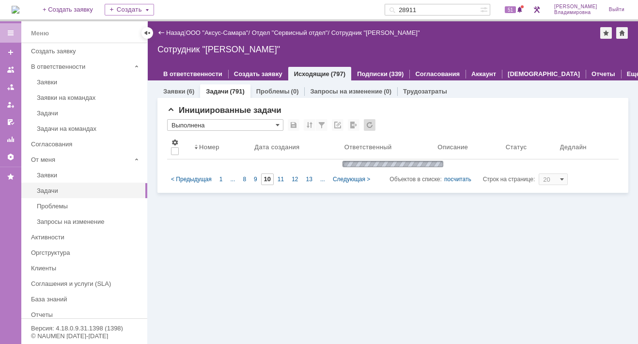
type input "11"
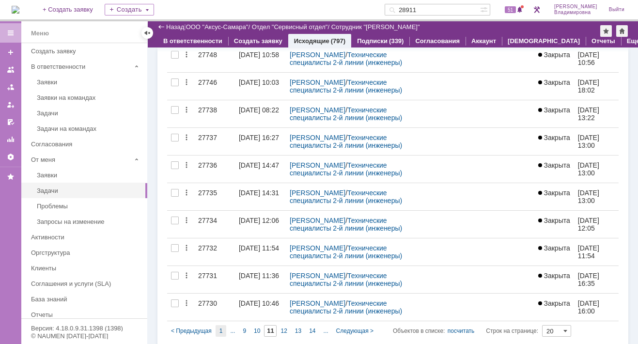
click at [220, 329] on span "1" at bounding box center [220, 330] width 3 height 7
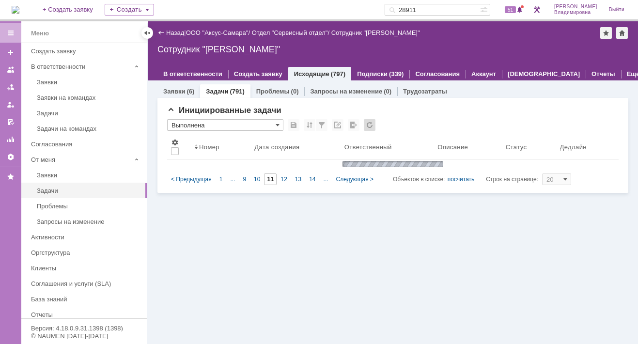
type input "1"
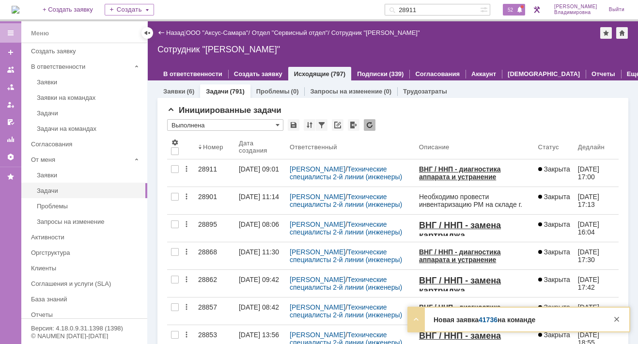
click at [516, 8] on span "52" at bounding box center [510, 9] width 11 height 7
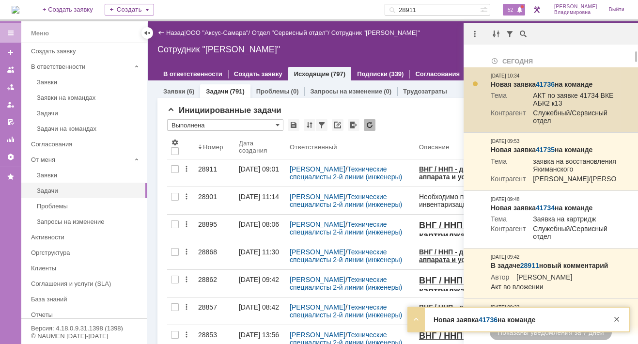
click at [548, 86] on link "41736" at bounding box center [545, 84] width 19 height 8
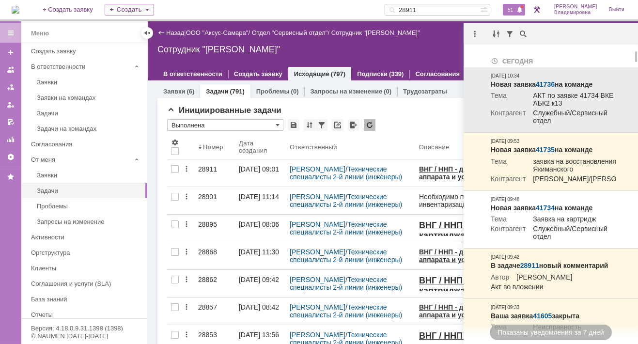
click at [548, 86] on link "41736" at bounding box center [545, 84] width 19 height 8
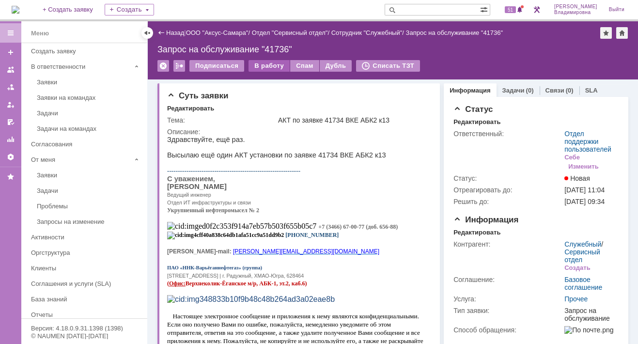
click at [268, 62] on div "В работу" at bounding box center [269, 66] width 41 height 12
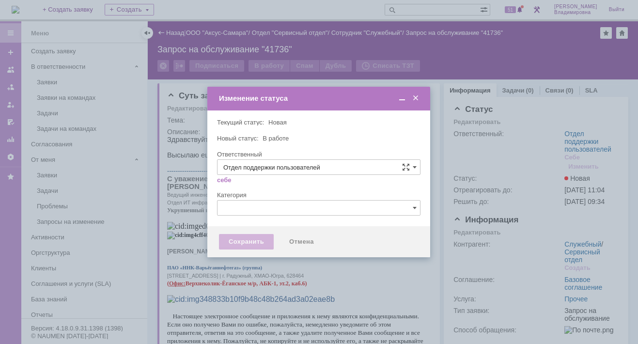
type input "[PERSON_NAME]"
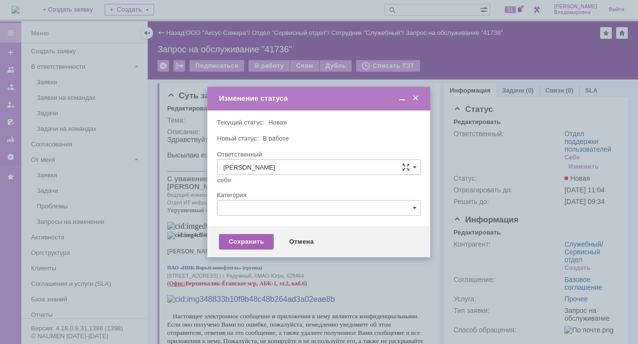
click at [244, 244] on div "Сохранить" at bounding box center [246, 242] width 55 height 16
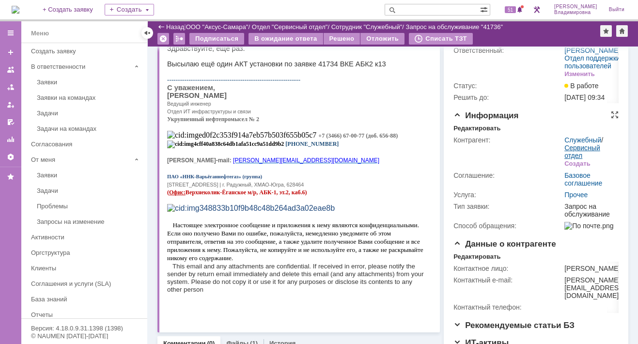
scroll to position [97, 0]
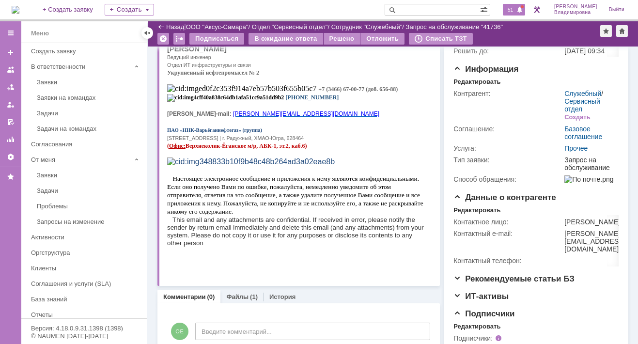
click at [514, 8] on span "51" at bounding box center [510, 9] width 11 height 7
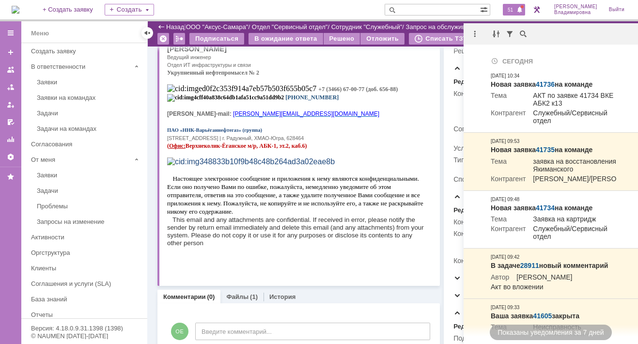
click at [391, 102] on p "[PHONE_NUMBER]" at bounding box center [296, 97] width 258 height 9
click at [333, 117] on p "Е -mail: [PERSON_NAME][EMAIL_ADDRESS][DOMAIN_NAME]" at bounding box center [296, 113] width 258 height 8
click at [299, 125] on p at bounding box center [296, 121] width 258 height 8
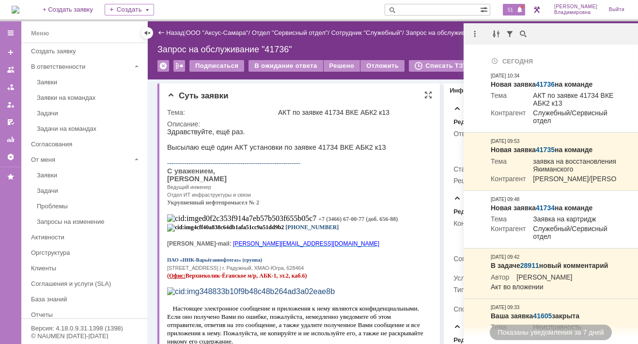
click at [391, 156] on p at bounding box center [296, 155] width 258 height 8
click at [390, 162] on p "--------------------------------------------------------------" at bounding box center [296, 163] width 258 height 8
drag, startPoint x: 377, startPoint y: 265, endPoint x: 377, endPoint y: 271, distance: 5.8
click at [377, 255] on p at bounding box center [296, 251] width 258 height 8
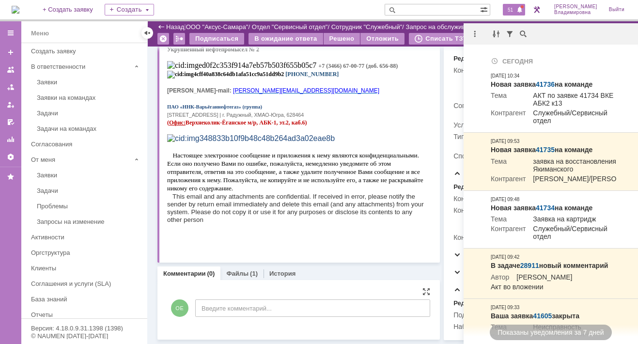
scroll to position [148, 0]
click at [448, 297] on div "Статус Редактировать Ответственный: [PERSON_NAME] / Отдел поддержки пользовател…" at bounding box center [536, 142] width 185 height 396
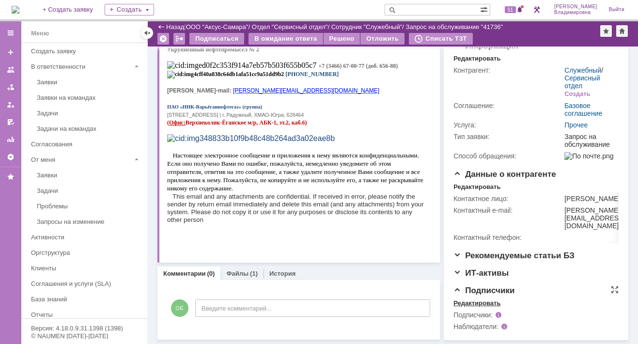
click at [477, 302] on div "Редактировать" at bounding box center [476, 303] width 47 height 8
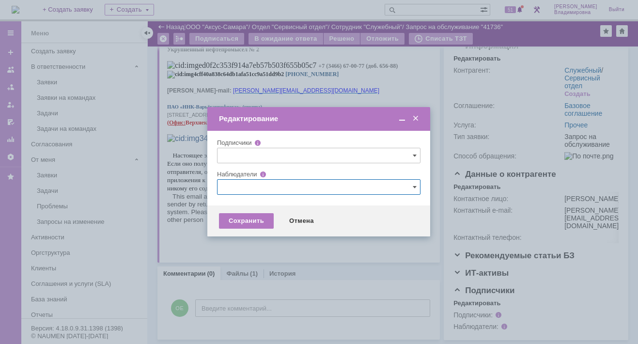
click at [240, 183] on input "text" at bounding box center [318, 187] width 203 height 16
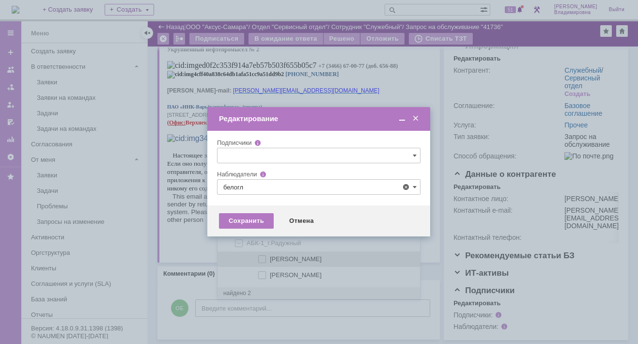
click at [270, 256] on span at bounding box center [270, 257] width 0 height 5
click at [260, 256] on input "[PERSON_NAME]" at bounding box center [263, 259] width 6 height 6
type input "[PERSON_NAME]"
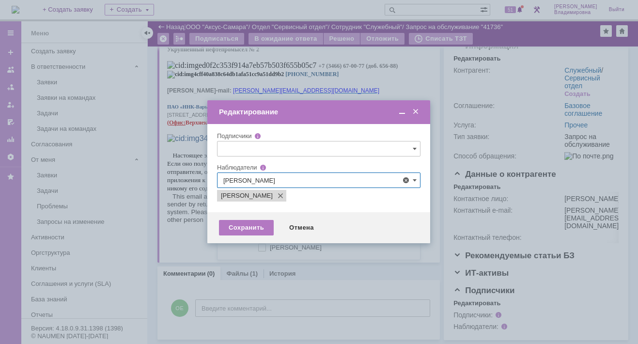
click at [191, 249] on div at bounding box center [319, 172] width 638 height 344
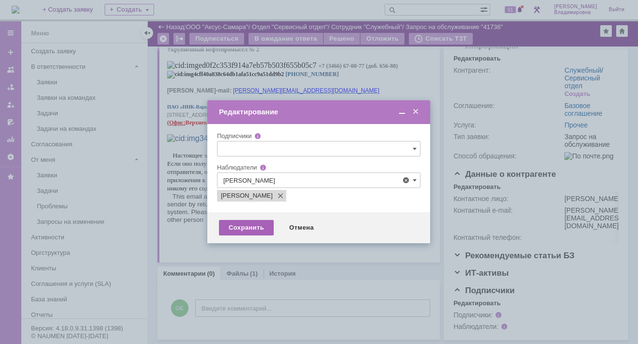
click at [242, 226] on div "Сохранить" at bounding box center [246, 228] width 55 height 16
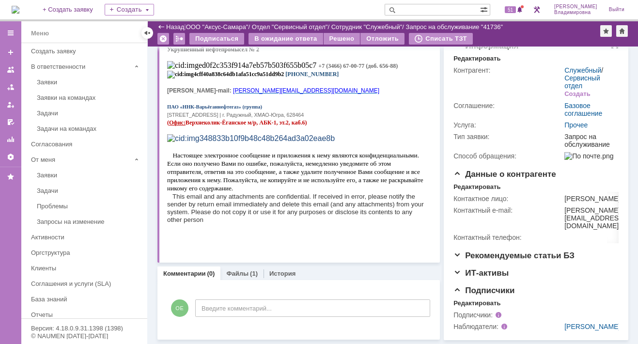
scroll to position [51, 0]
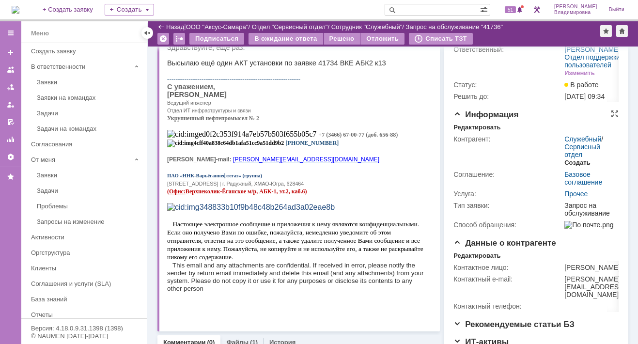
click at [564, 167] on div "Создать" at bounding box center [577, 163] width 26 height 8
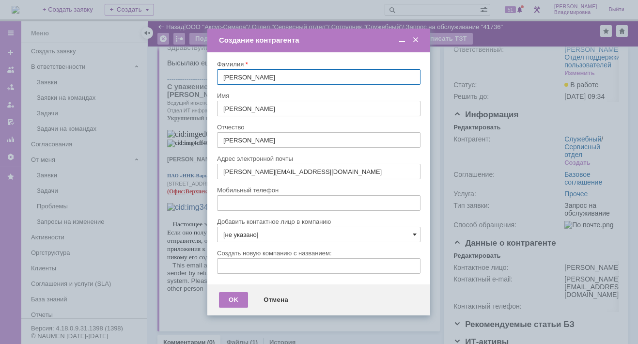
click at [413, 232] on span at bounding box center [415, 235] width 4 height 8
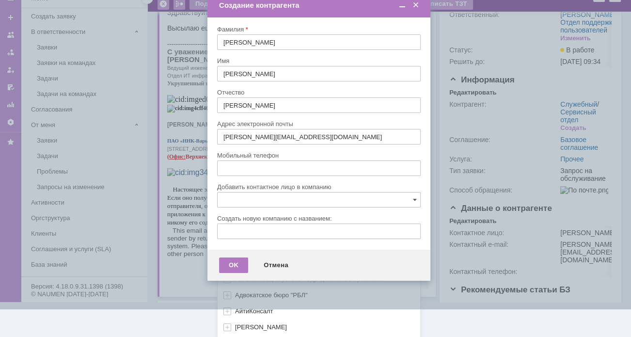
scroll to position [288, 0]
click at [240, 328] on div "[не указано] AVON AXUS Axus Computers DELPHI Xcom _подрядчик Михайловка «ММЦ Пр…" at bounding box center [319, 130] width 202 height 414
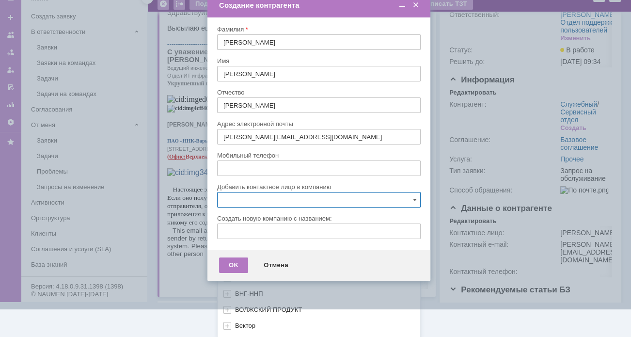
scroll to position [482, 0]
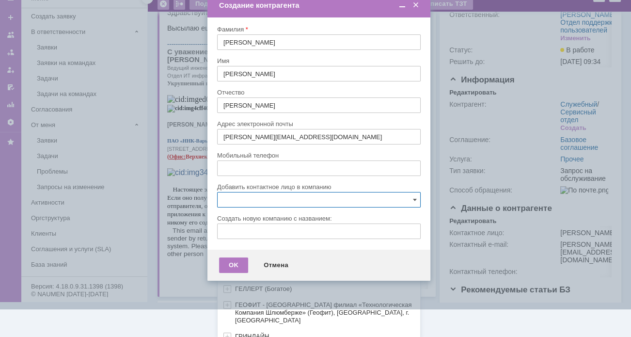
click at [236, 221] on span "ВНГ-ННП" at bounding box center [249, 224] width 28 height 7
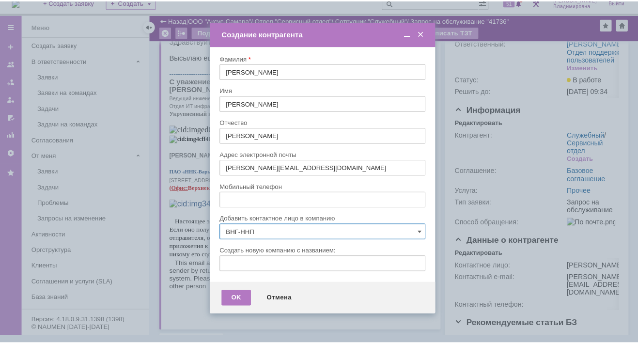
scroll to position [0, 0]
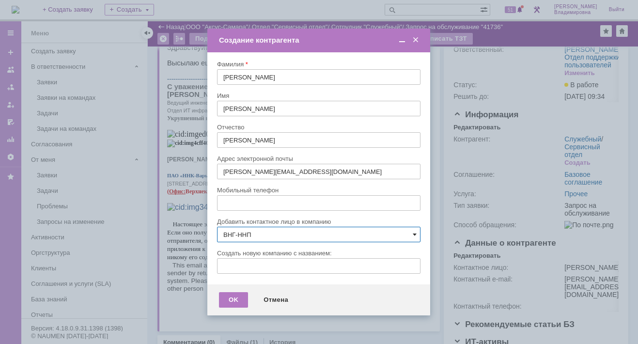
click at [413, 232] on span at bounding box center [415, 235] width 4 height 8
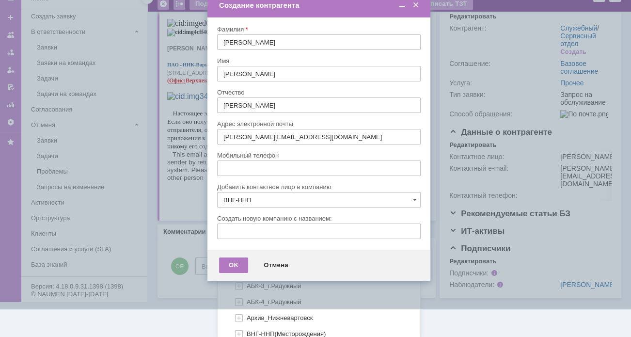
scroll to position [581, 0]
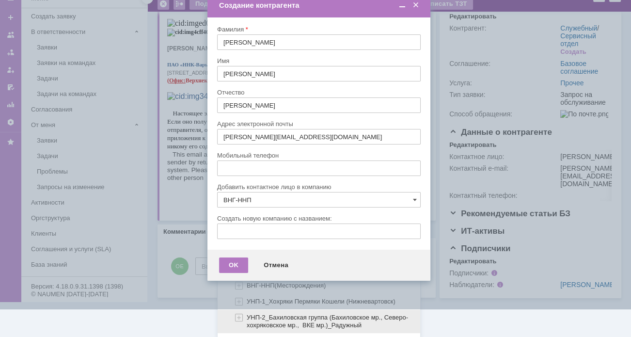
click at [265, 316] on span "УНП-2_Бахиловская группа (Бахиловское мр., Северо-хохряковское мр., ВКЕ мр.)_Ра…" at bounding box center [327, 320] width 161 height 15
type input "УНП-2_Бахиловская группа (Бахиловское мр., Северо-хохряковское мр., ВКЕ мр.)_Ра…"
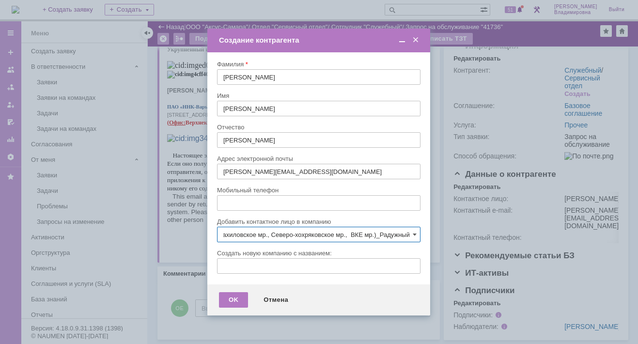
scroll to position [0, 0]
click at [232, 308] on div "OK Отмена" at bounding box center [318, 299] width 223 height 31
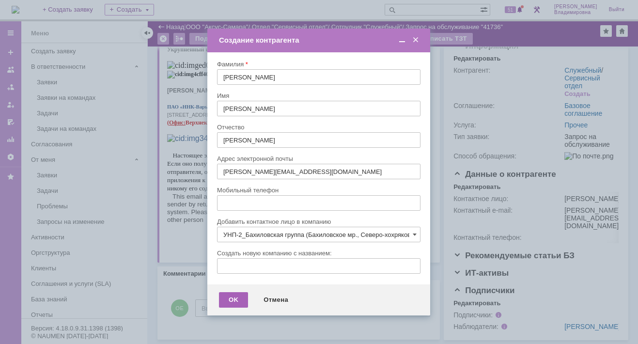
click at [235, 295] on div "OK" at bounding box center [233, 300] width 29 height 16
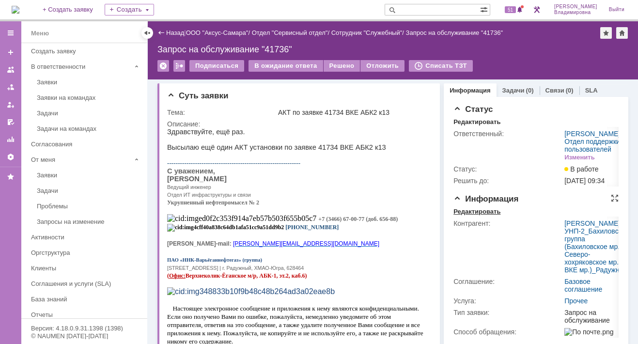
click at [479, 216] on div "Редактировать" at bounding box center [476, 212] width 47 height 8
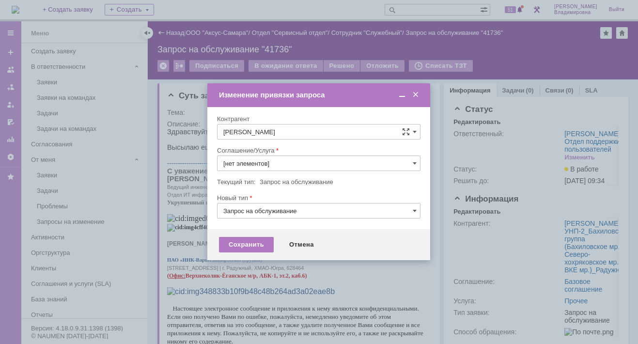
type input "Прочее"
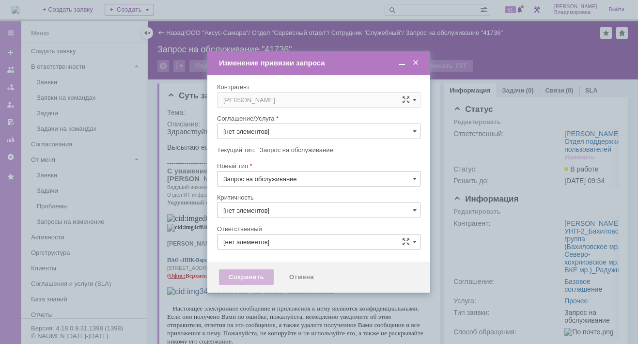
type input "Прочее"
type input "3. Низкая"
type input "[не указано]"
type input "[PERSON_NAME]"
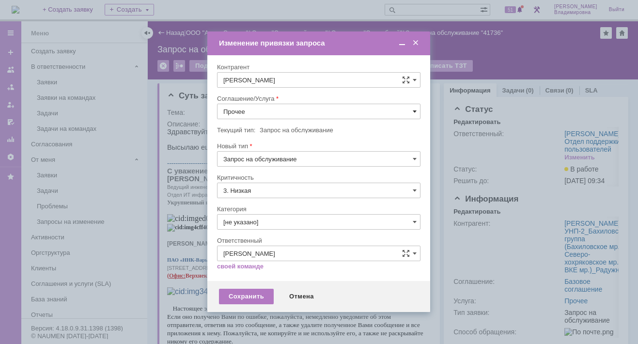
click at [415, 109] on span at bounding box center [415, 112] width 4 height 8
click at [266, 229] on span "ПТ_Замена расходных материалов / ресурсных деталей" at bounding box center [318, 231] width 191 height 8
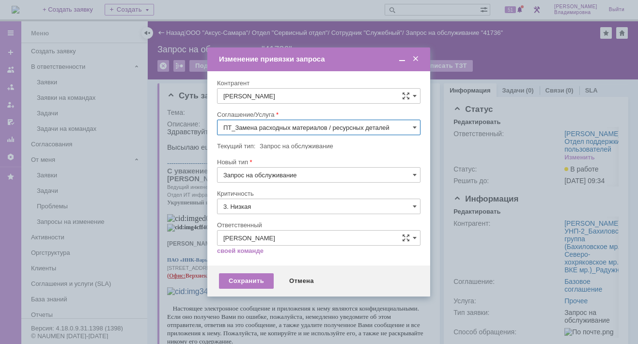
type input "ПТ_Замена расходных материалов / ресурсных деталей"
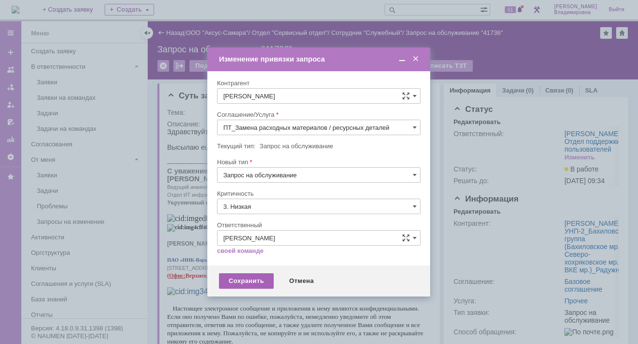
click at [254, 279] on div "Сохранить" at bounding box center [246, 281] width 55 height 16
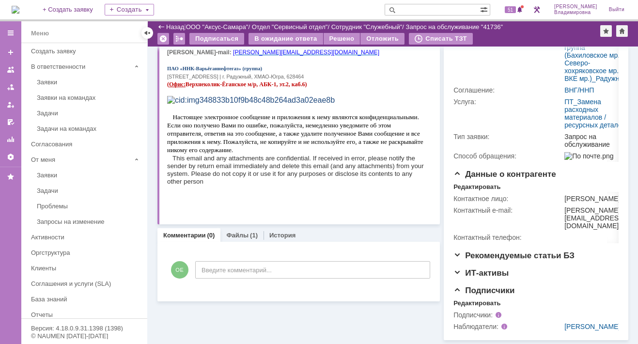
scroll to position [210, 0]
click at [240, 232] on link "Файлы" at bounding box center [237, 235] width 22 height 7
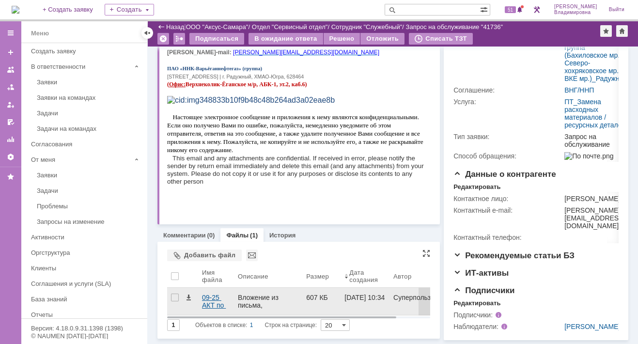
click at [208, 294] on div "09-25 АКТ по заявке 41734 ВКЕ АБК2 к13.pdf" at bounding box center [216, 302] width 28 height 16
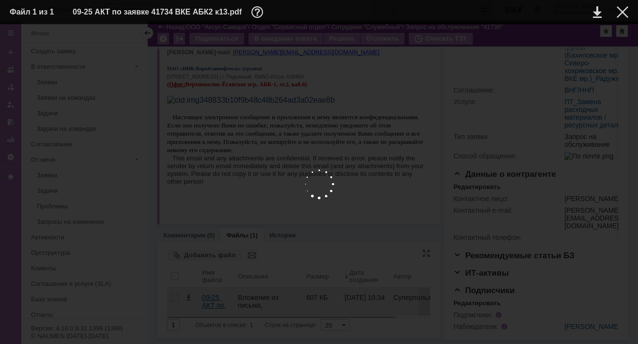
click at [208, 249] on body "Идет загрузка, пожалуйста, подождите. На домашнюю + Создать заявку Создать 51 […" at bounding box center [319, 172] width 638 height 344
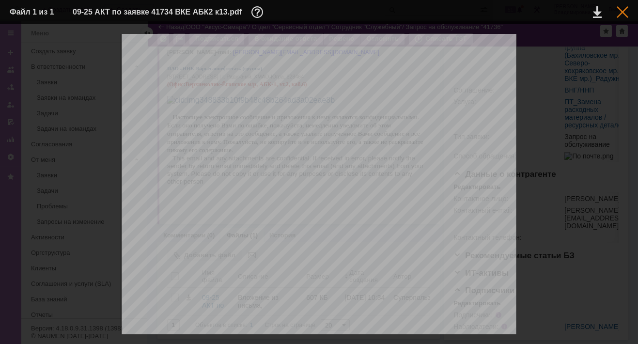
click at [621, 14] on div at bounding box center [623, 12] width 12 height 12
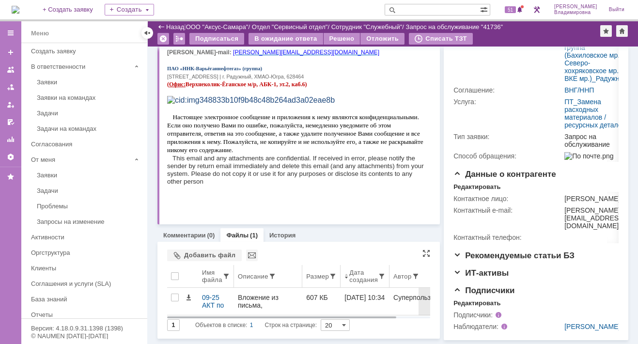
scroll to position [210, 0]
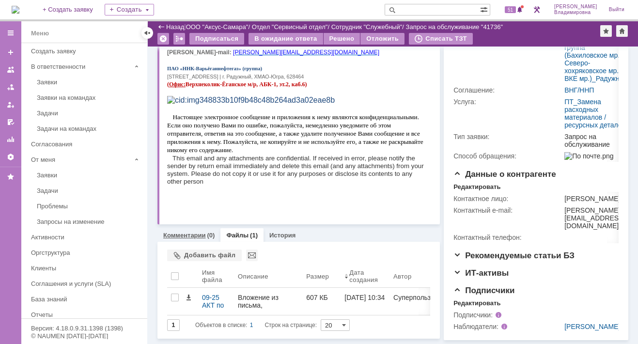
click at [186, 232] on link "Комментарии" at bounding box center [184, 235] width 43 height 7
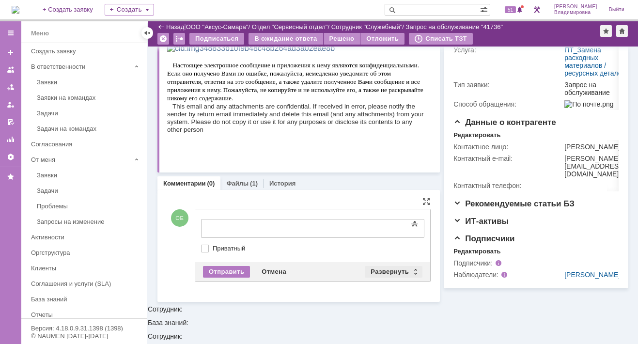
click at [387, 270] on div "Развернуть" at bounding box center [394, 272] width 58 height 12
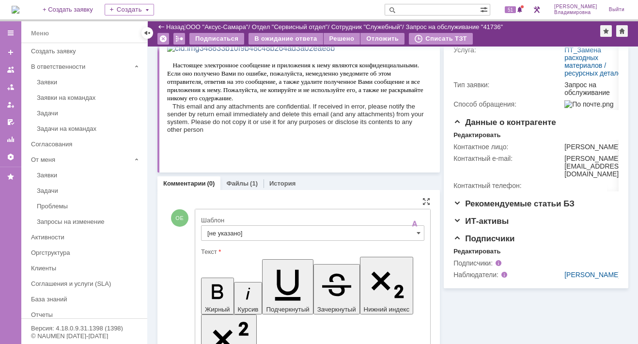
click at [229, 231] on input "[не указано]" at bounding box center [312, 233] width 223 height 16
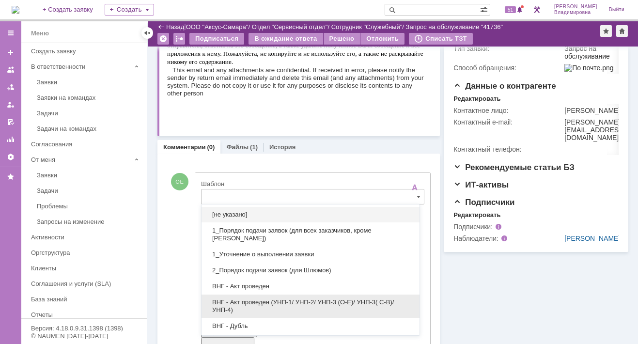
click at [252, 298] on span "ВНГ - Акт проведен (УНП-1/ УНП-2/ УНП-3 (О-Е)/ УНП-3( С-В)/УНП-4)" at bounding box center [310, 306] width 206 height 16
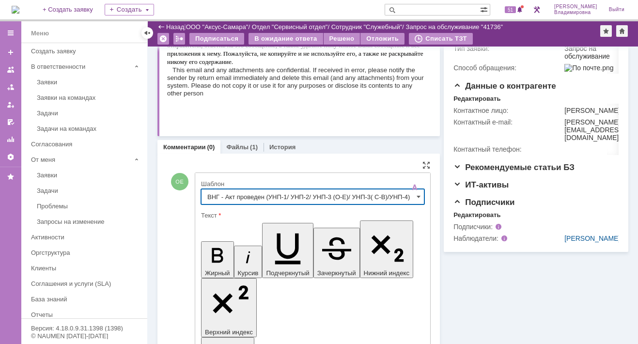
type input "ВНГ - Акт проведен (УНП-1/ УНП-2/ УНП-3 (О-Е)/ УНП-3( С-В)/УНП-4)"
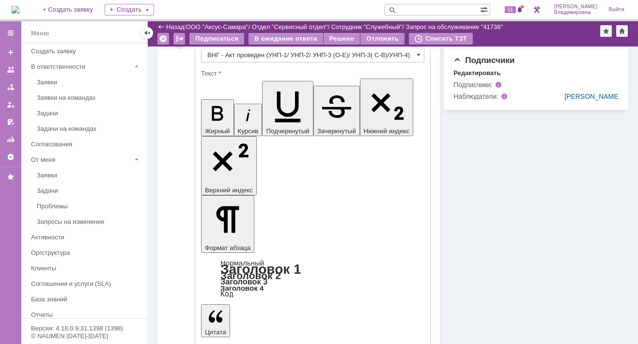
scroll to position [404, 0]
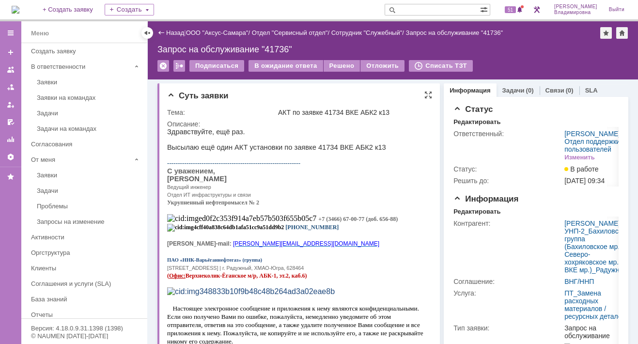
scroll to position [0, 0]
click at [337, 65] on div "Решено" at bounding box center [342, 66] width 37 height 12
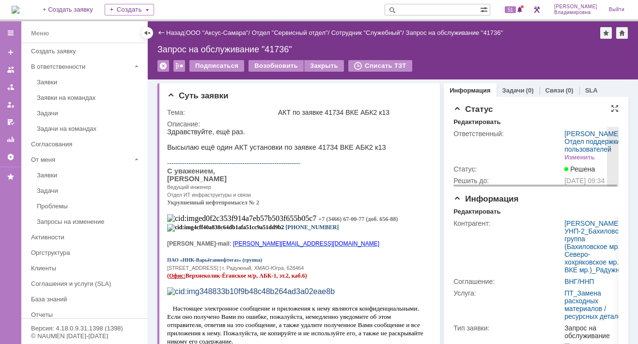
click at [526, 149] on td "Ответственный:" at bounding box center [507, 145] width 109 height 35
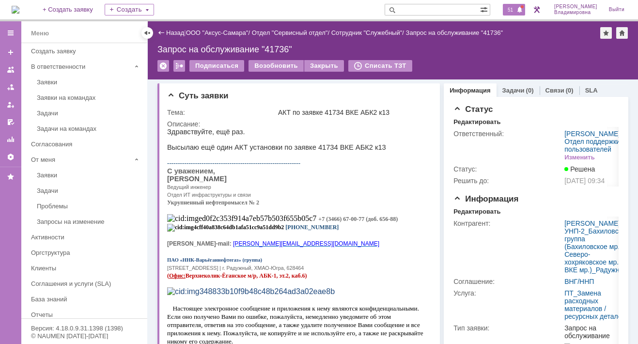
click at [516, 8] on span "51" at bounding box center [510, 9] width 11 height 7
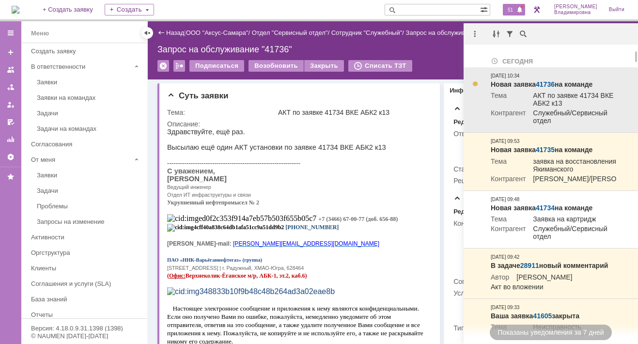
click at [546, 84] on link "41736" at bounding box center [545, 84] width 19 height 8
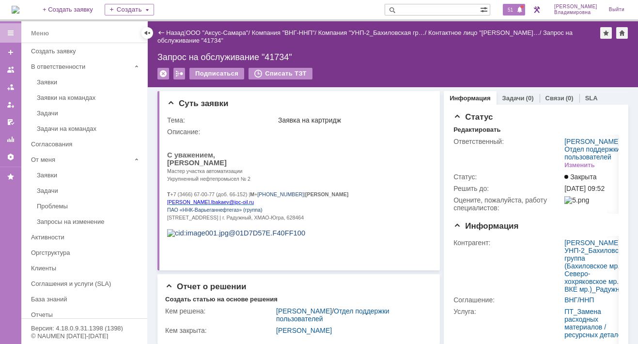
click at [516, 9] on span "51" at bounding box center [510, 9] width 11 height 7
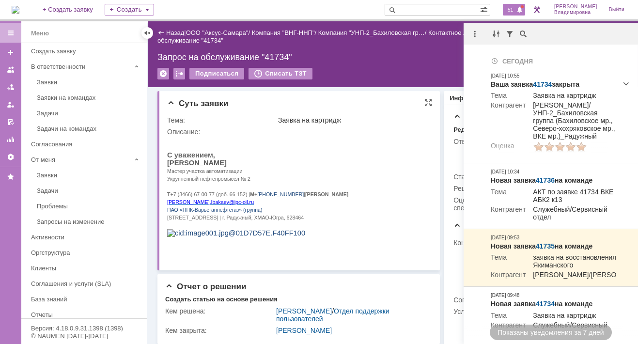
drag, startPoint x: 309, startPoint y: 162, endPoint x: 339, endPoint y: 233, distance: 76.4
click at [311, 164] on p "[PERSON_NAME]" at bounding box center [296, 163] width 258 height 8
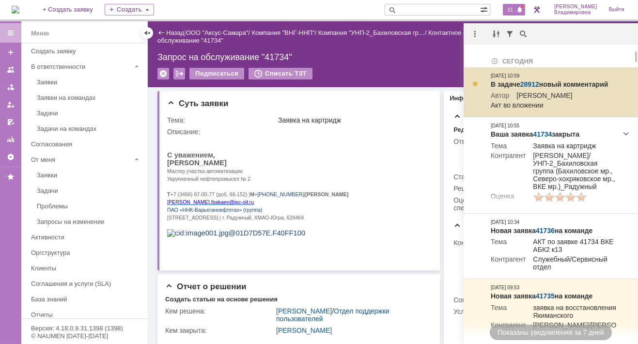
click at [528, 83] on link "28912" at bounding box center [529, 84] width 19 height 8
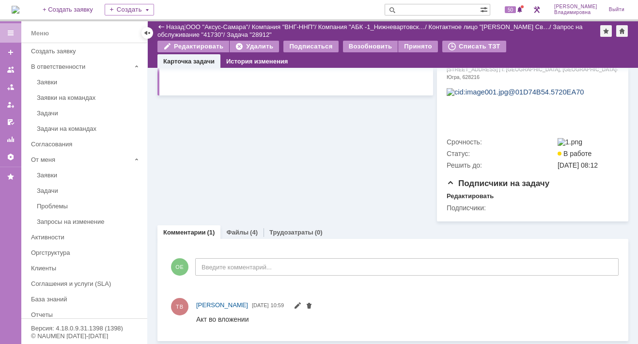
scroll to position [414, 0]
click at [236, 229] on link "Файлы" at bounding box center [237, 231] width 22 height 7
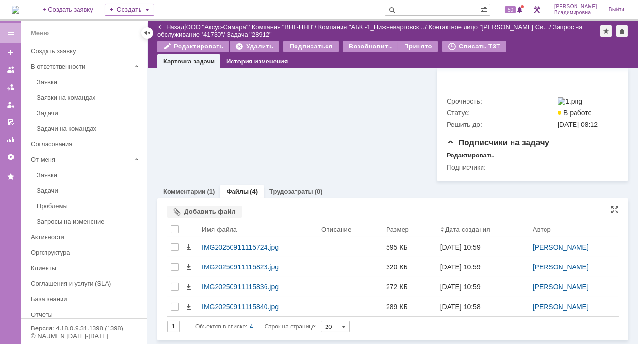
scroll to position [453, 0]
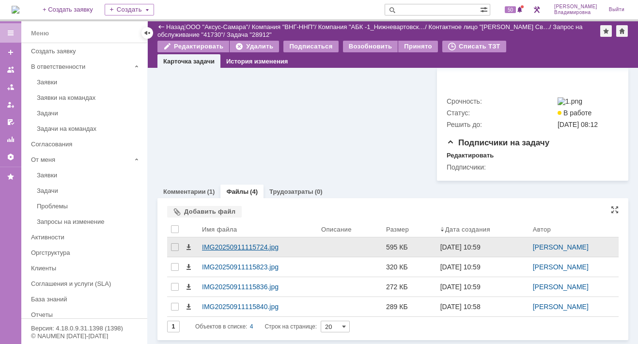
click at [237, 245] on div "IMG20250911115724.jpg" at bounding box center [257, 247] width 111 height 8
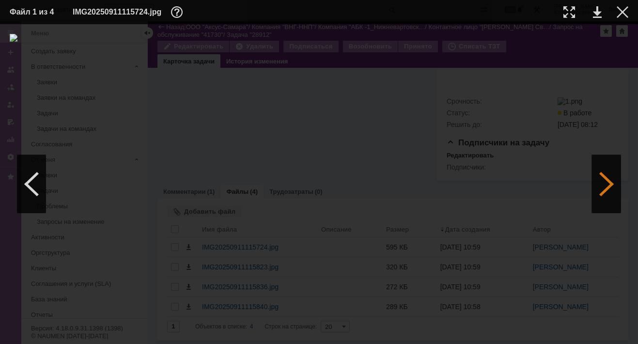
click at [599, 187] on div at bounding box center [606, 184] width 29 height 58
click at [603, 187] on div at bounding box center [606, 184] width 29 height 58
click at [602, 188] on div at bounding box center [606, 184] width 29 height 58
click at [606, 185] on div at bounding box center [606, 184] width 29 height 58
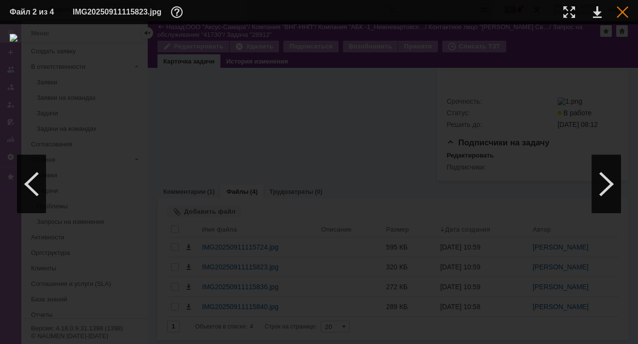
click at [620, 12] on div at bounding box center [623, 12] width 12 height 12
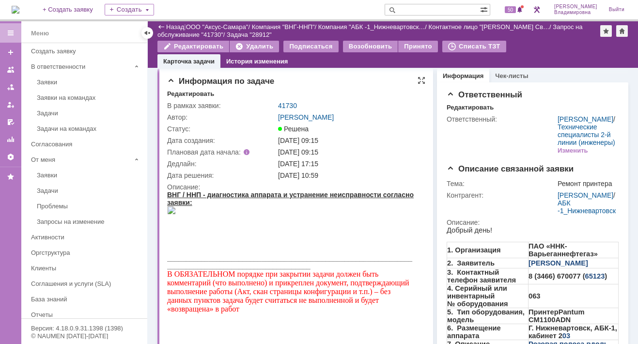
scroll to position [0, 0]
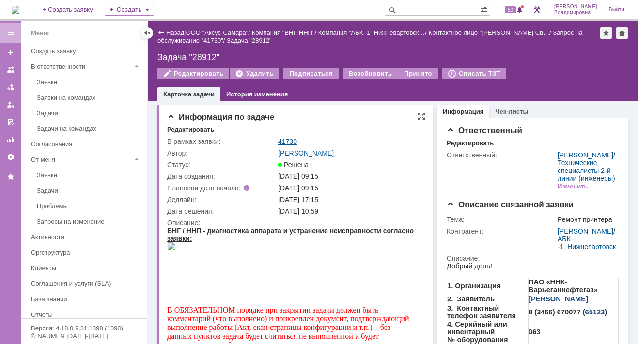
click at [285, 140] on link "41730" at bounding box center [287, 142] width 19 height 8
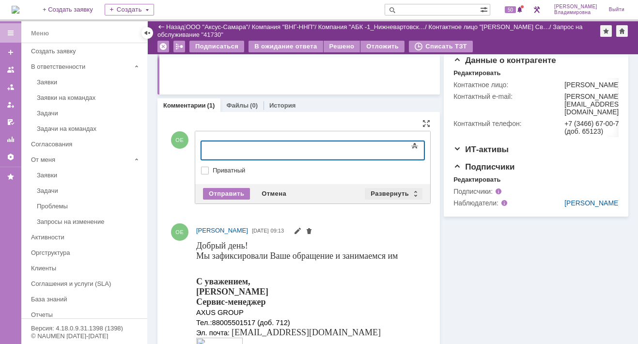
click at [387, 188] on div "Развернуть" at bounding box center [394, 194] width 58 height 12
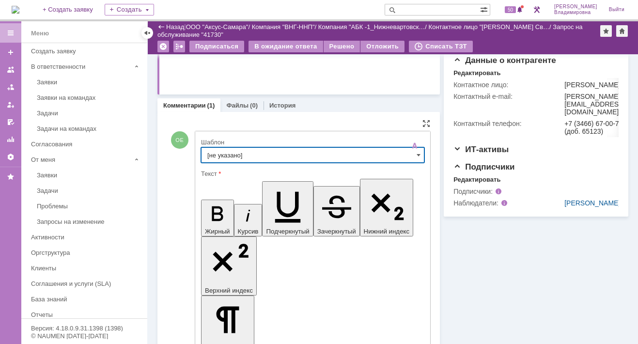
click at [228, 147] on input "[не указано]" at bounding box center [312, 155] width 223 height 16
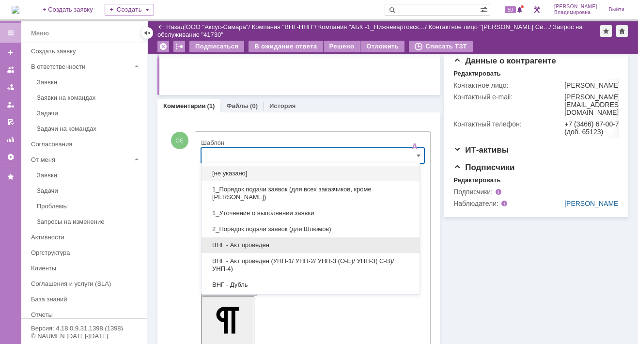
click at [258, 244] on span "ВНГ - Акт проведен" at bounding box center [310, 245] width 206 height 8
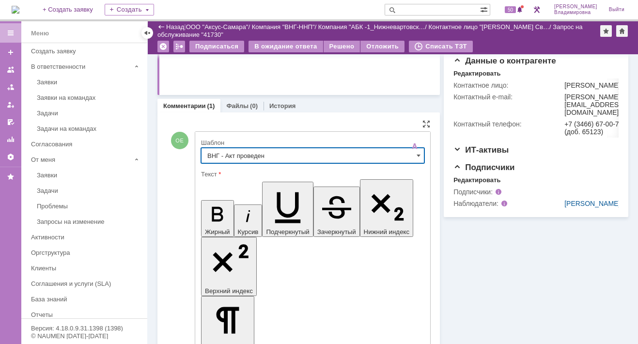
type input "ВНГ - Акт проведен"
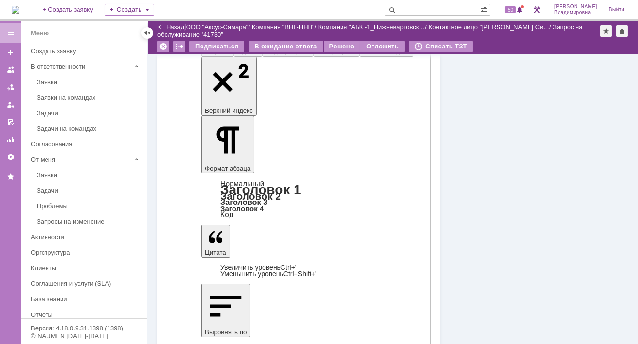
scroll to position [442, 0]
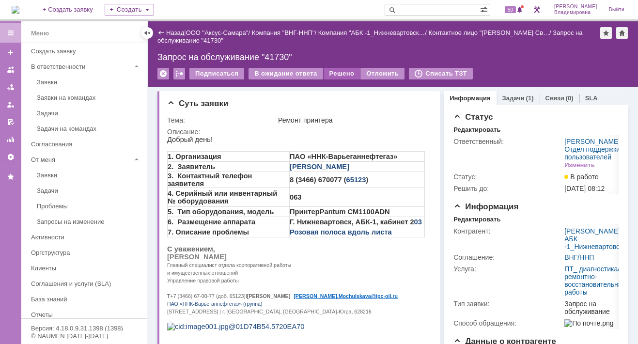
scroll to position [0, 0]
click at [335, 73] on div "Решено" at bounding box center [342, 74] width 37 height 12
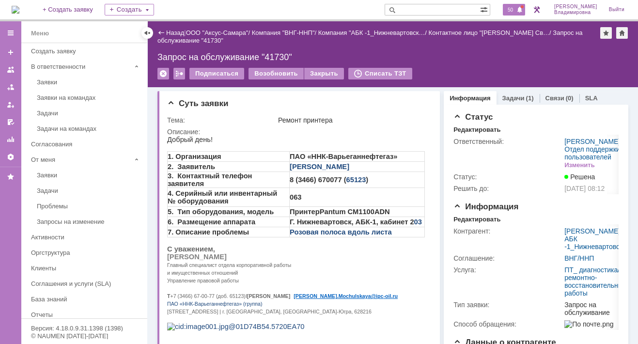
click at [516, 10] on span "50" at bounding box center [510, 9] width 11 height 7
click at [373, 126] on td "Описание:" at bounding box center [298, 247] width 263 height 242
click at [512, 94] on link "Задачи" at bounding box center [513, 97] width 22 height 7
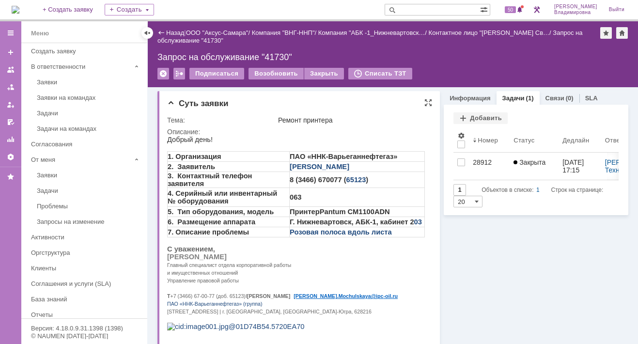
drag, startPoint x: 263, startPoint y: 100, endPoint x: 169, endPoint y: 117, distance: 96.0
click at [264, 101] on div "Суть заявки" at bounding box center [299, 104] width 265 height 10
click at [414, 8] on input "text" at bounding box center [432, 10] width 95 height 12
type input "41726"
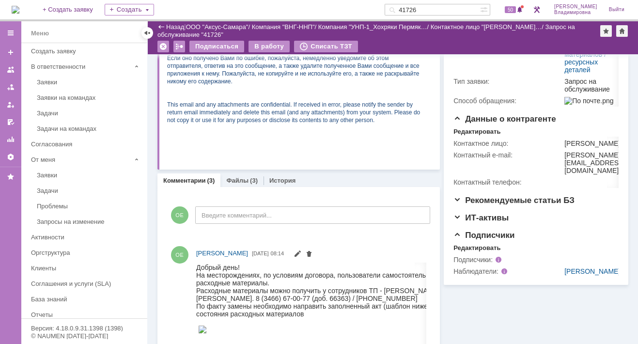
scroll to position [242, 0]
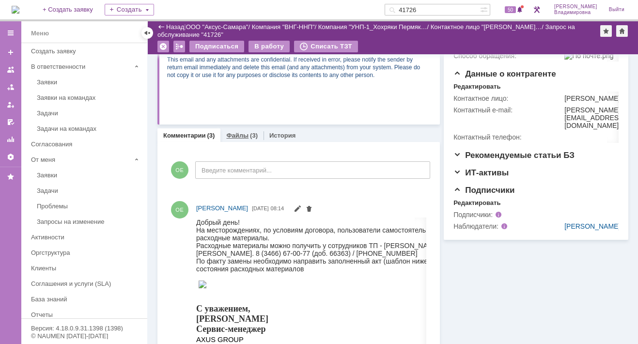
click at [240, 136] on link "Файлы" at bounding box center [237, 135] width 22 height 7
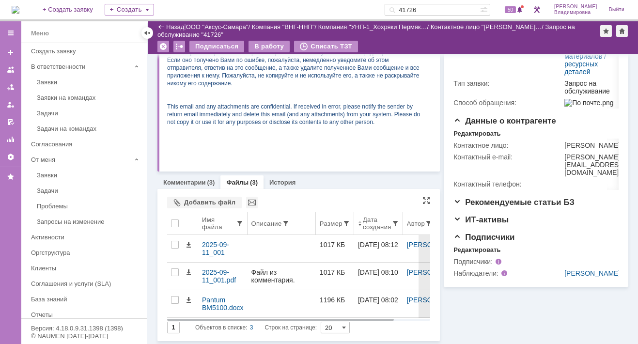
scroll to position [195, 0]
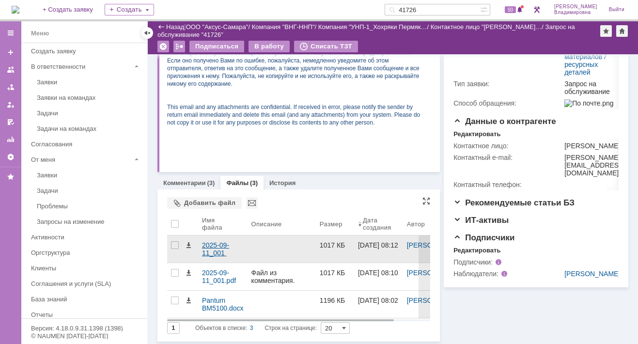
click at [205, 245] on div "2025-09-11_001 (1).pdf" at bounding box center [223, 249] width 42 height 16
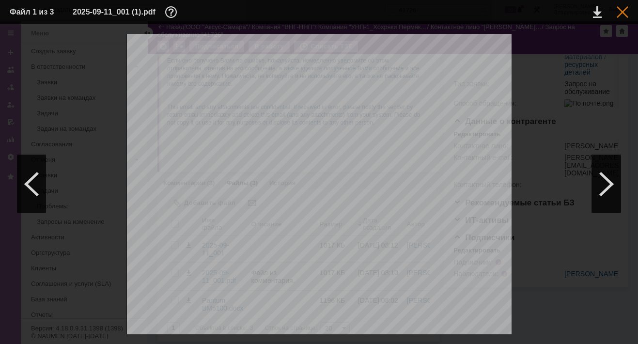
click at [621, 13] on div at bounding box center [623, 12] width 12 height 12
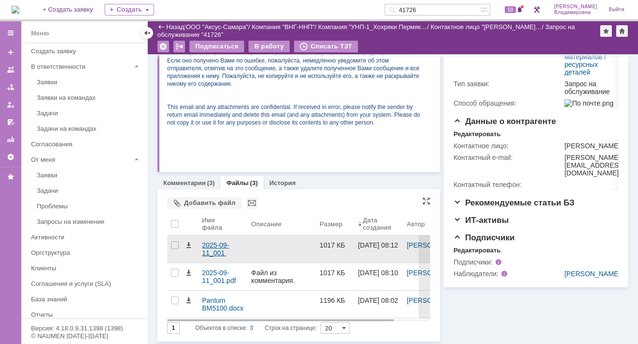
click at [218, 247] on div "2025-09-11_001 (1).pdf" at bounding box center [223, 249] width 42 height 16
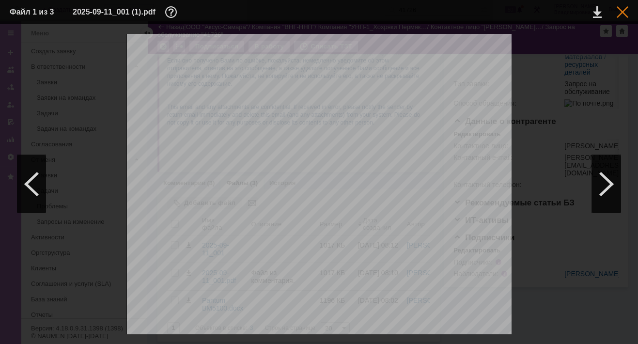
click at [624, 12] on div at bounding box center [623, 12] width 12 height 12
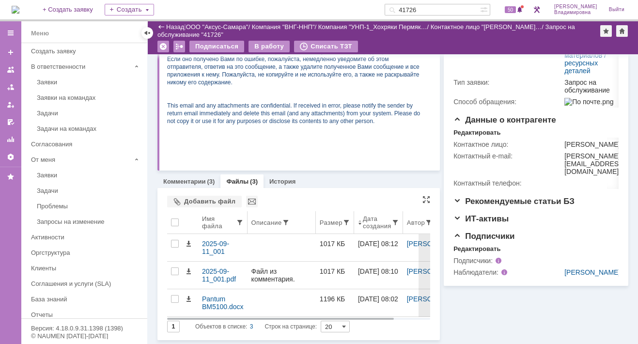
scroll to position [195, 0]
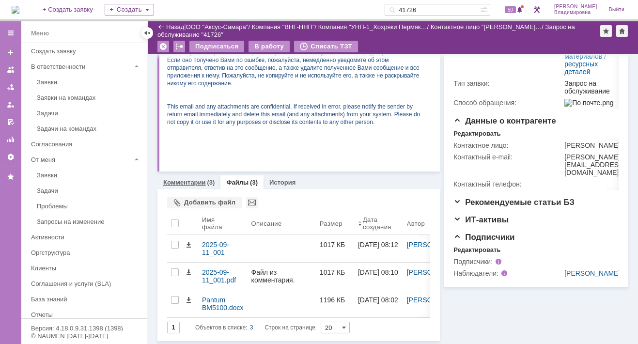
click at [202, 182] on link "Комментарии" at bounding box center [184, 182] width 43 height 7
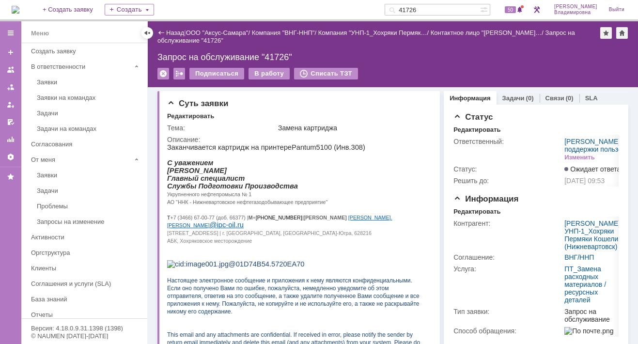
click at [436, 55] on div "Запрос на обслуживание "41726"" at bounding box center [392, 57] width 471 height 10
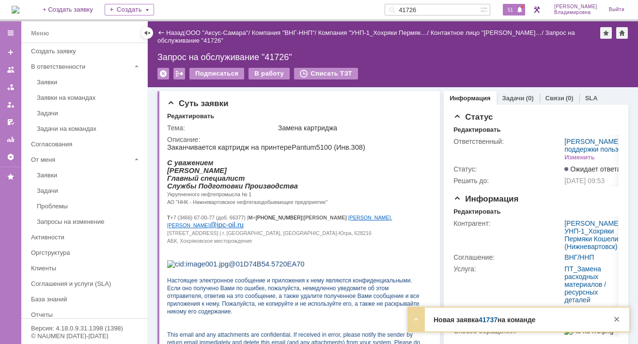
click at [515, 9] on span "51" at bounding box center [510, 9] width 11 height 7
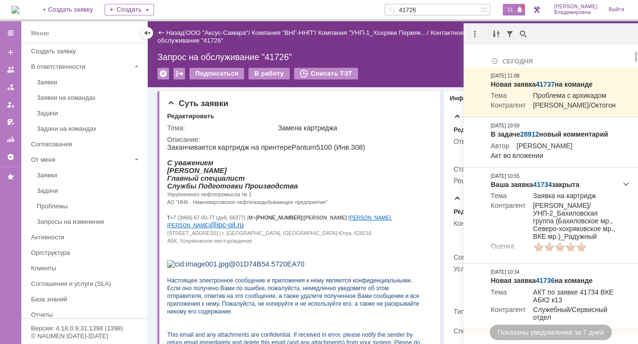
click at [572, 54] on td "Сегодня" at bounding box center [554, 58] width 134 height 17
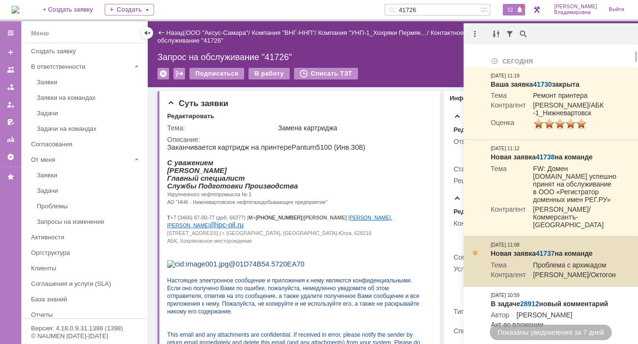
click at [619, 286] on td "Новая заявка 41737 на команде Тема Проблема с архикадом [PERSON_NAME]/Октогон […" at bounding box center [554, 261] width 134 height 50
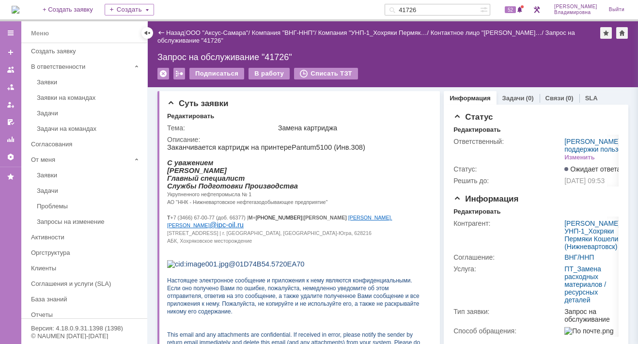
click at [298, 43] on div "Назад | ООО "Аксус-Самара" / Компания "ВНГ-ННП" / Компания "УНП-1_Хохряки Пермя…" at bounding box center [392, 36] width 471 height 19
click at [400, 174] on p "[PERSON_NAME]" at bounding box center [296, 171] width 258 height 8
click at [523, 13] on span at bounding box center [519, 10] width 7 height 8
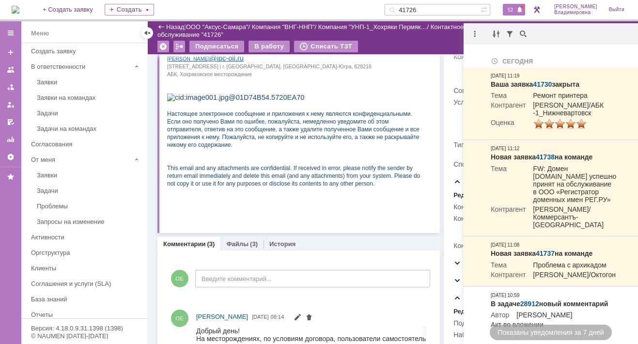
scroll to position [194, 0]
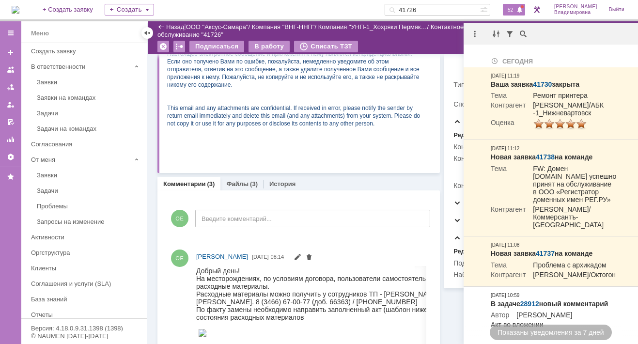
click at [514, 9] on span "52" at bounding box center [510, 9] width 11 height 7
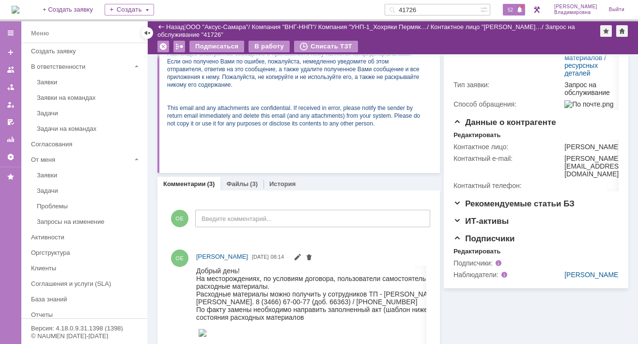
click at [514, 8] on span "52" at bounding box center [510, 9] width 11 height 7
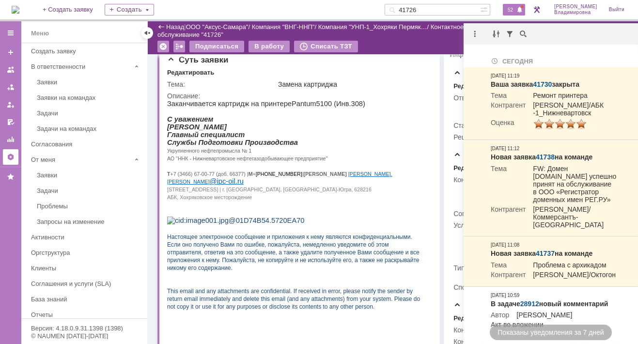
scroll to position [0, 0]
